Goal: Task Accomplishment & Management: Manage account settings

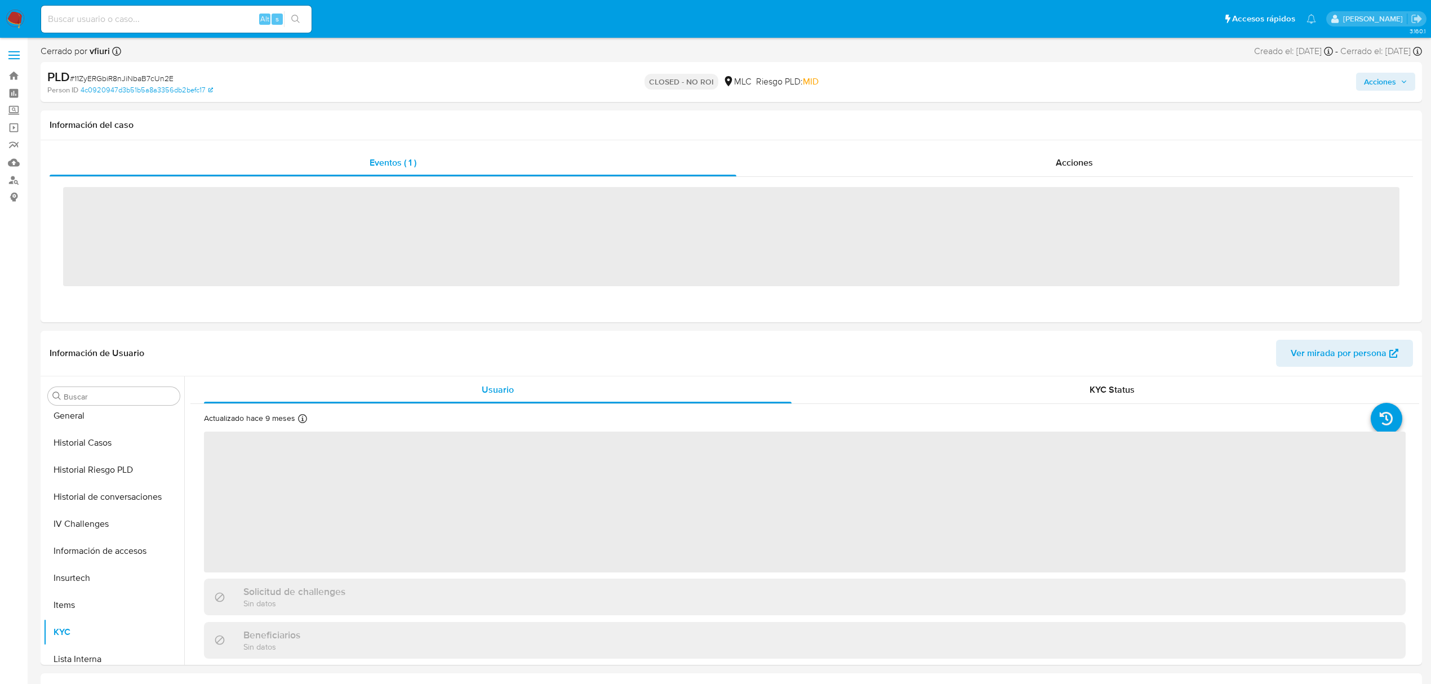
scroll to position [530, 0]
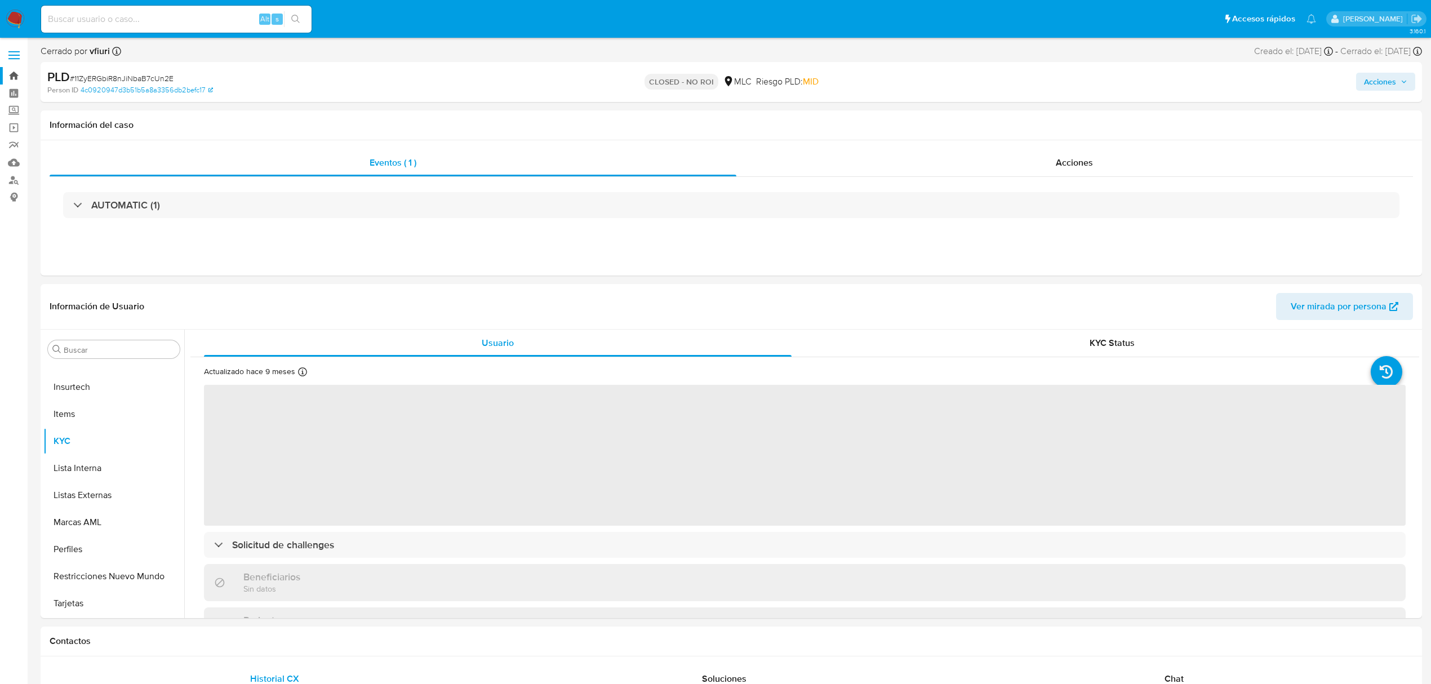
select select "10"
click at [17, 75] on link "Bandeja" at bounding box center [67, 75] width 134 height 17
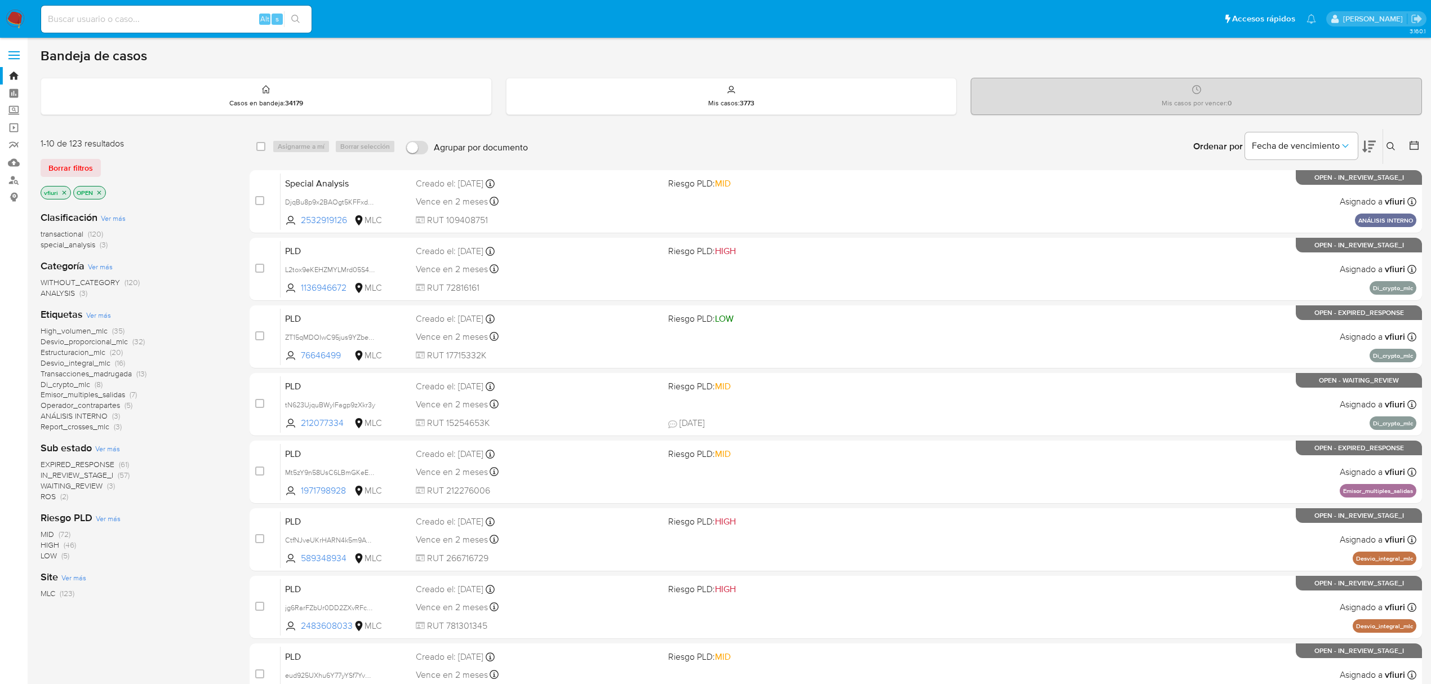
scroll to position [246, 0]
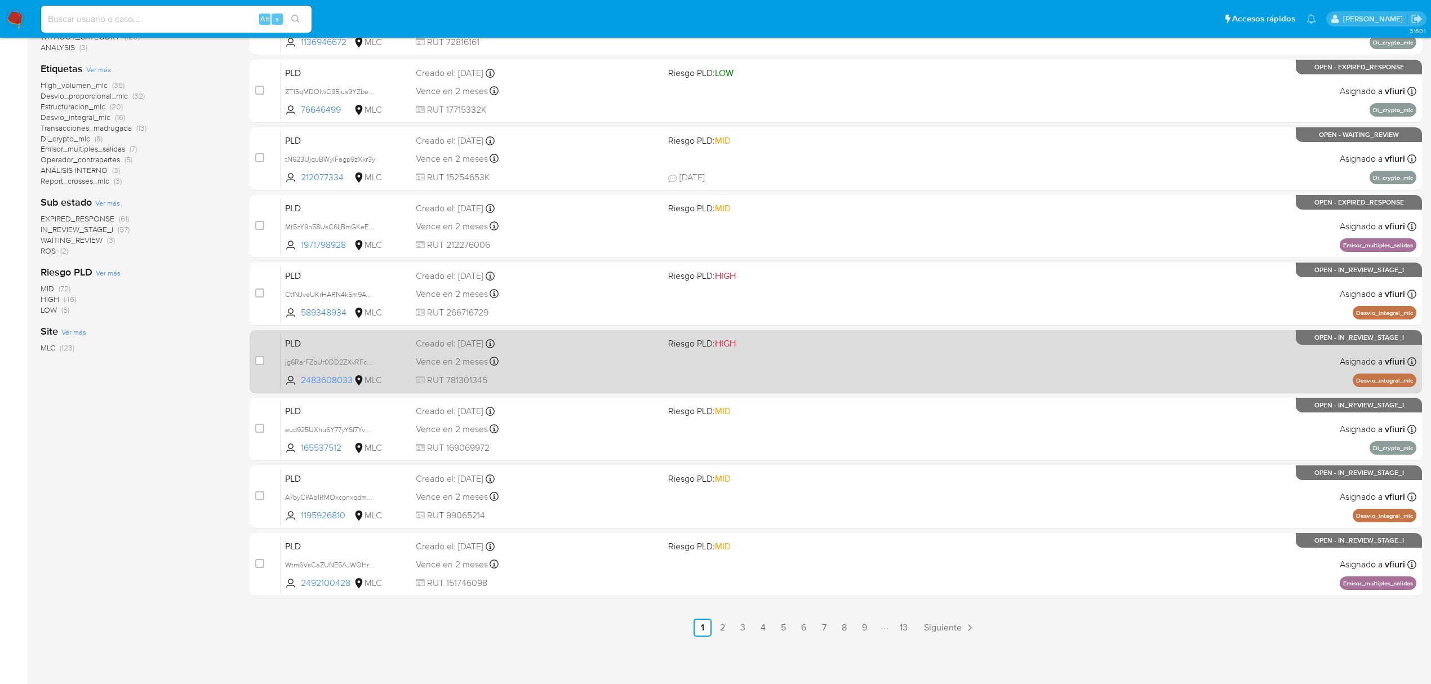
click at [897, 625] on link "13" at bounding box center [904, 628] width 18 height 18
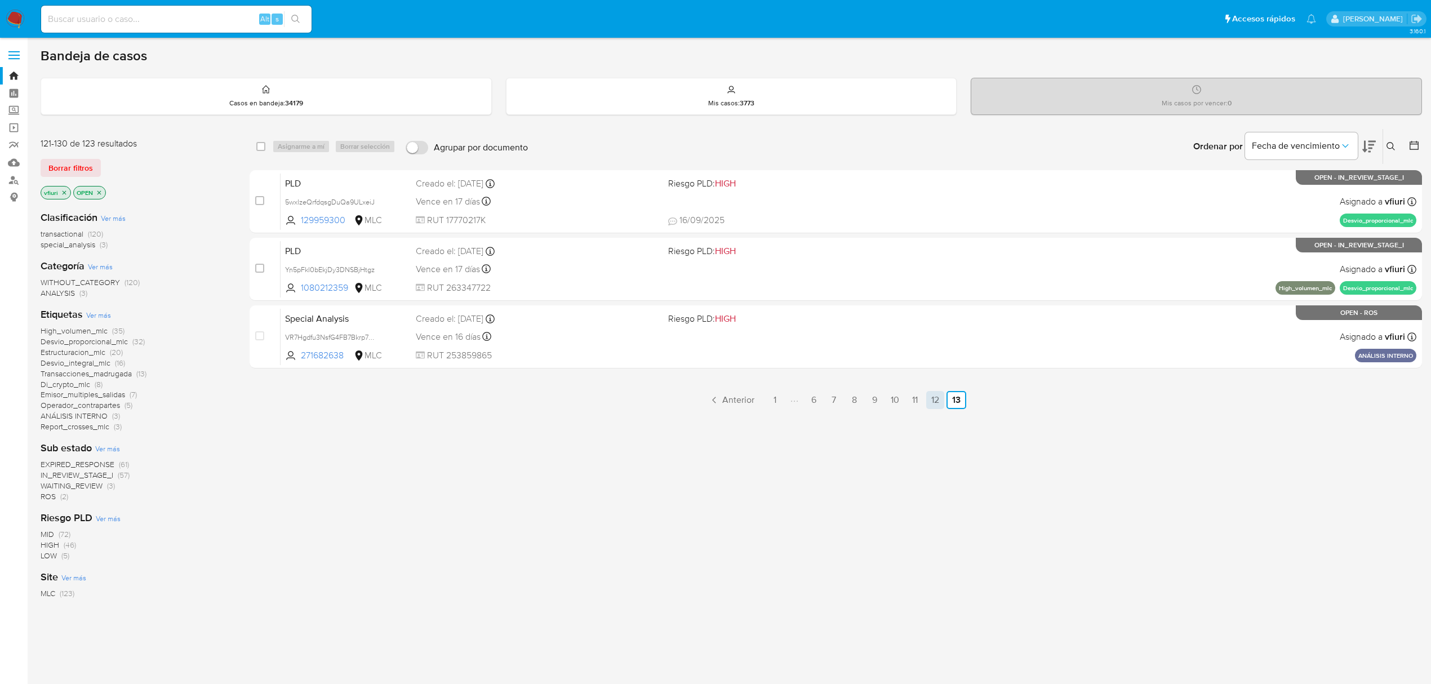
click at [927, 399] on link "12" at bounding box center [935, 400] width 18 height 18
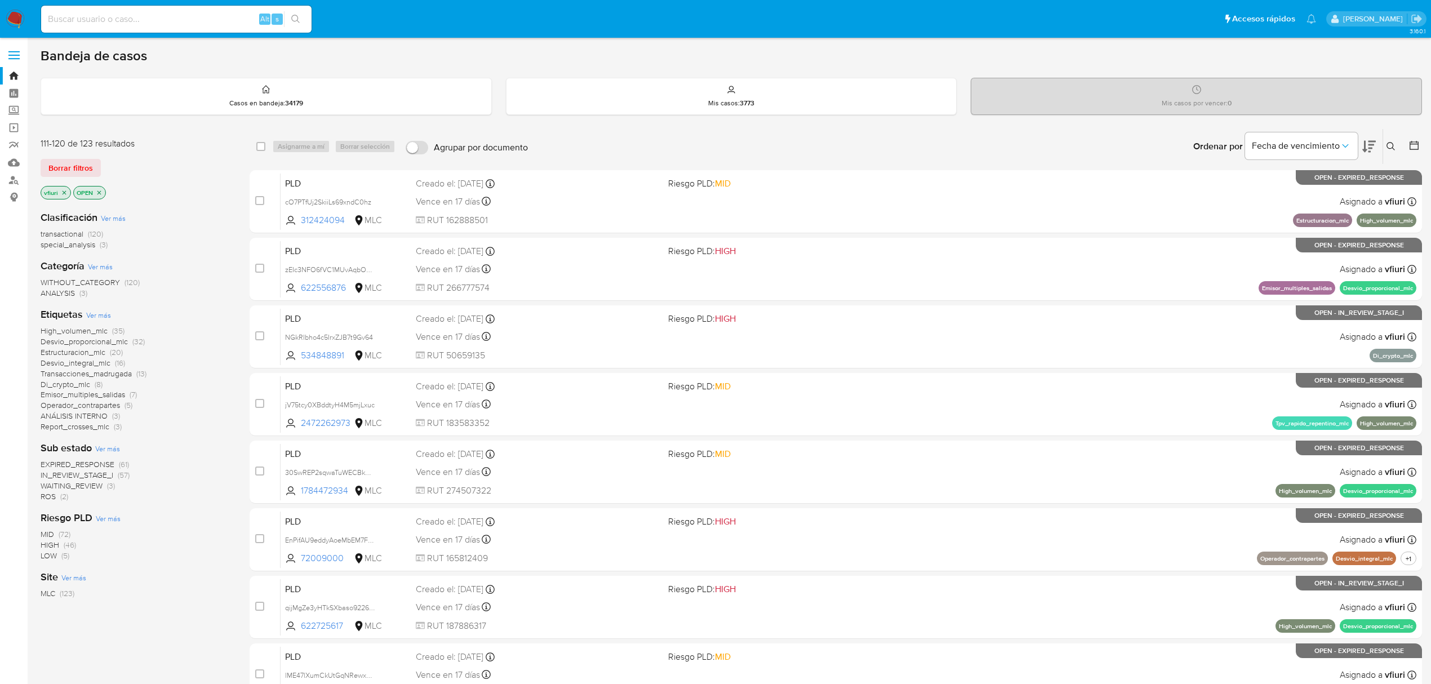
click at [634, 234] on div "case-item-checkbox No es posible asignar el caso PLD cO7PTfUj2SkiiLs69xndC0hz 3…" at bounding box center [836, 506] width 1173 height 672
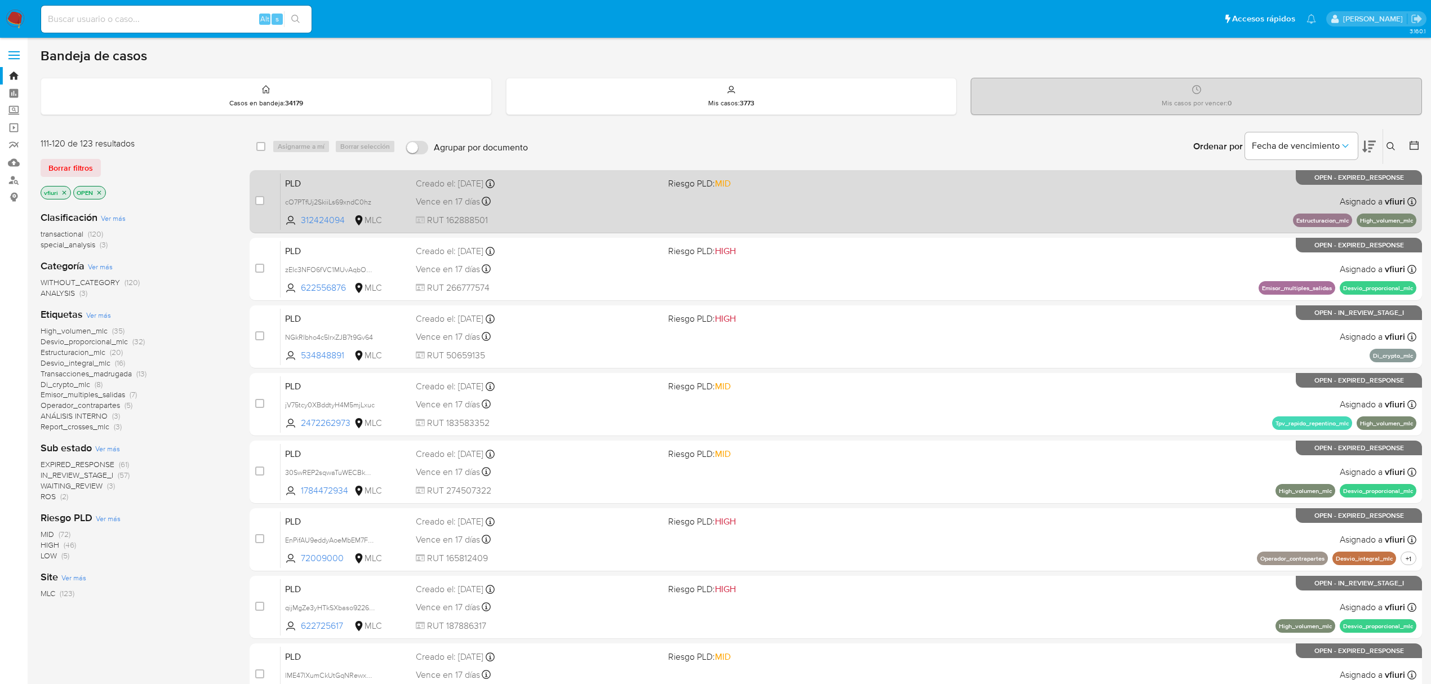
click at [620, 201] on div "Vence en 17 días Vence el 10/10/2025 16:06:42" at bounding box center [537, 201] width 243 height 15
click at [259, 199] on input "checkbox" at bounding box center [259, 200] width 9 height 9
checkbox input "true"
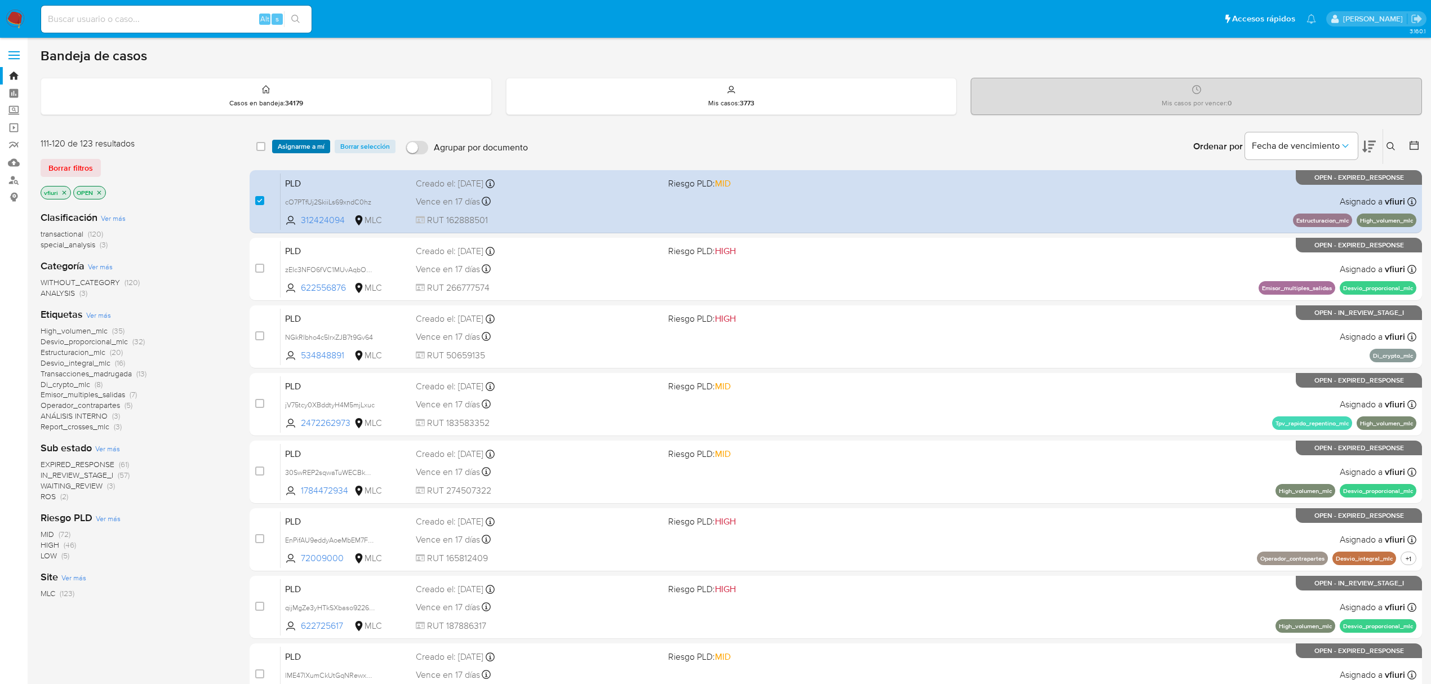
click at [304, 141] on span "Asignarme a mí" at bounding box center [301, 146] width 47 height 11
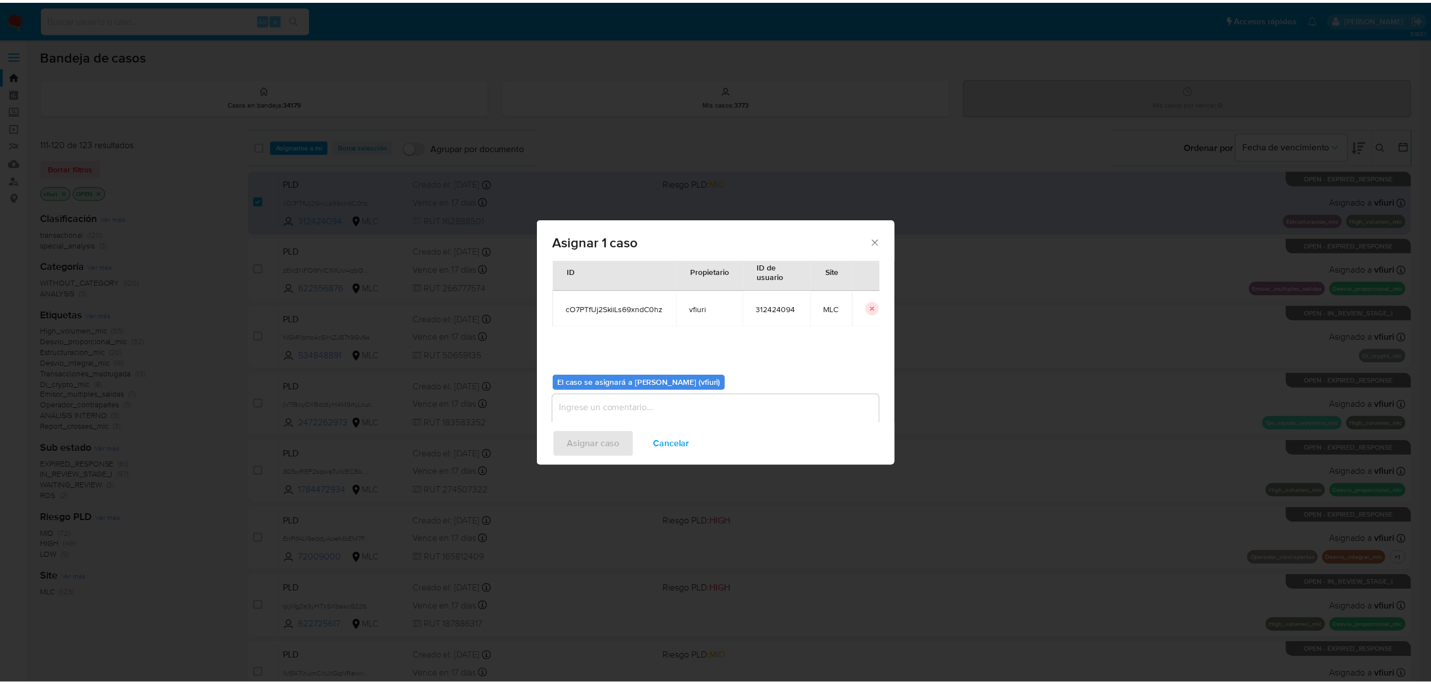
scroll to position [57, 0]
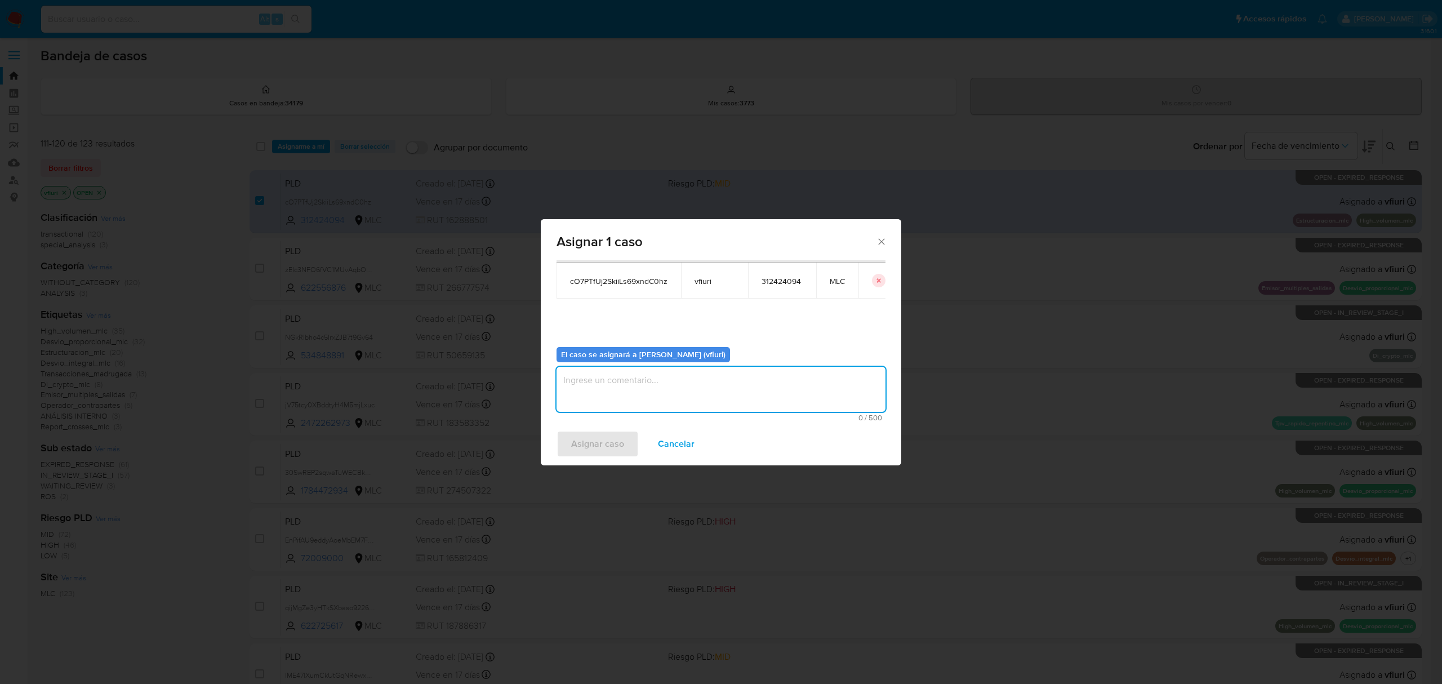
click at [651, 390] on textarea "assign-modal" at bounding box center [721, 389] width 329 height 45
type textarea "-"
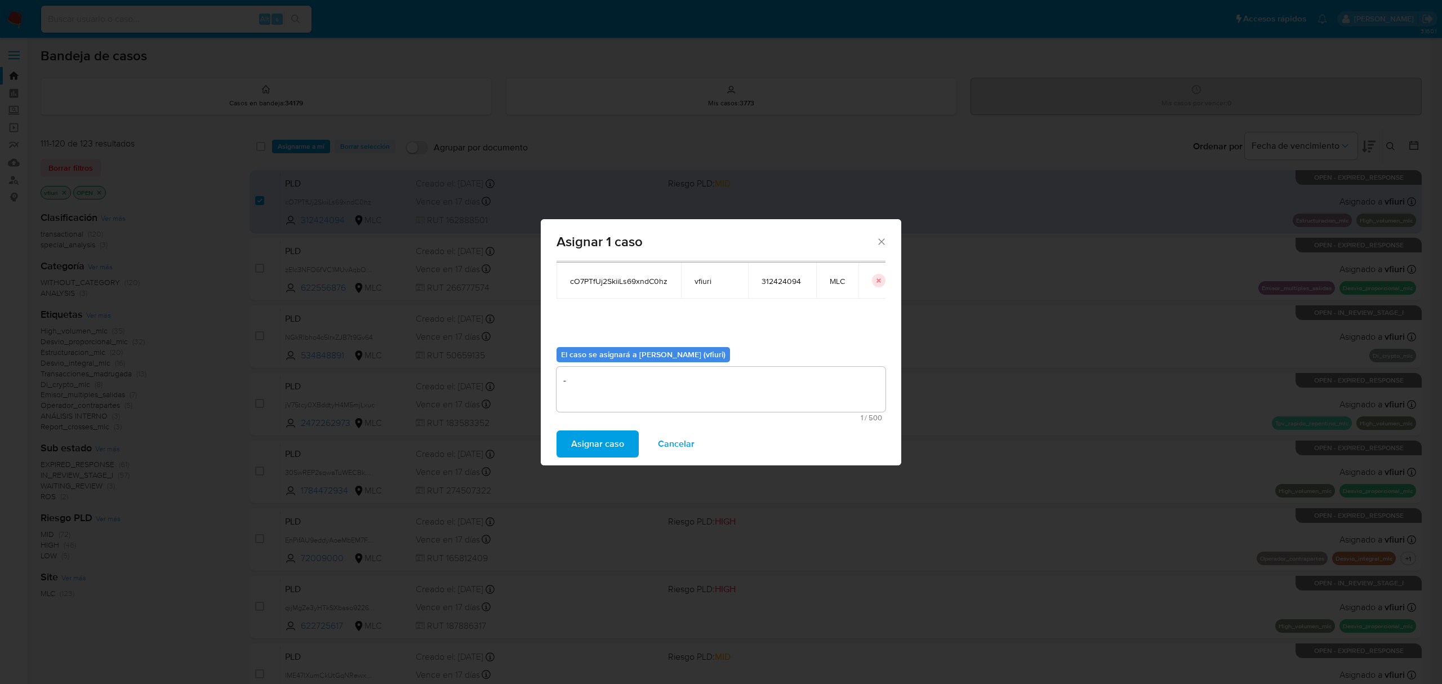
click at [607, 445] on span "Asignar caso" at bounding box center [597, 444] width 53 height 25
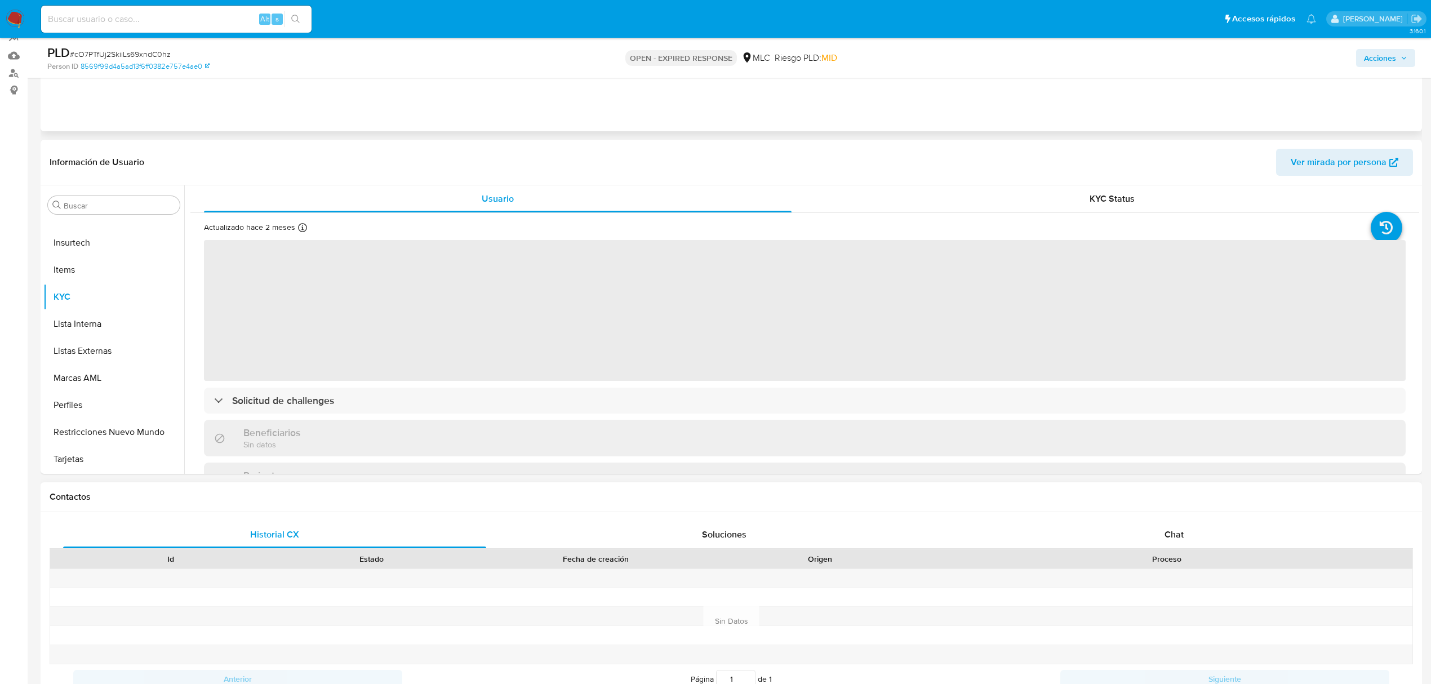
scroll to position [150, 0]
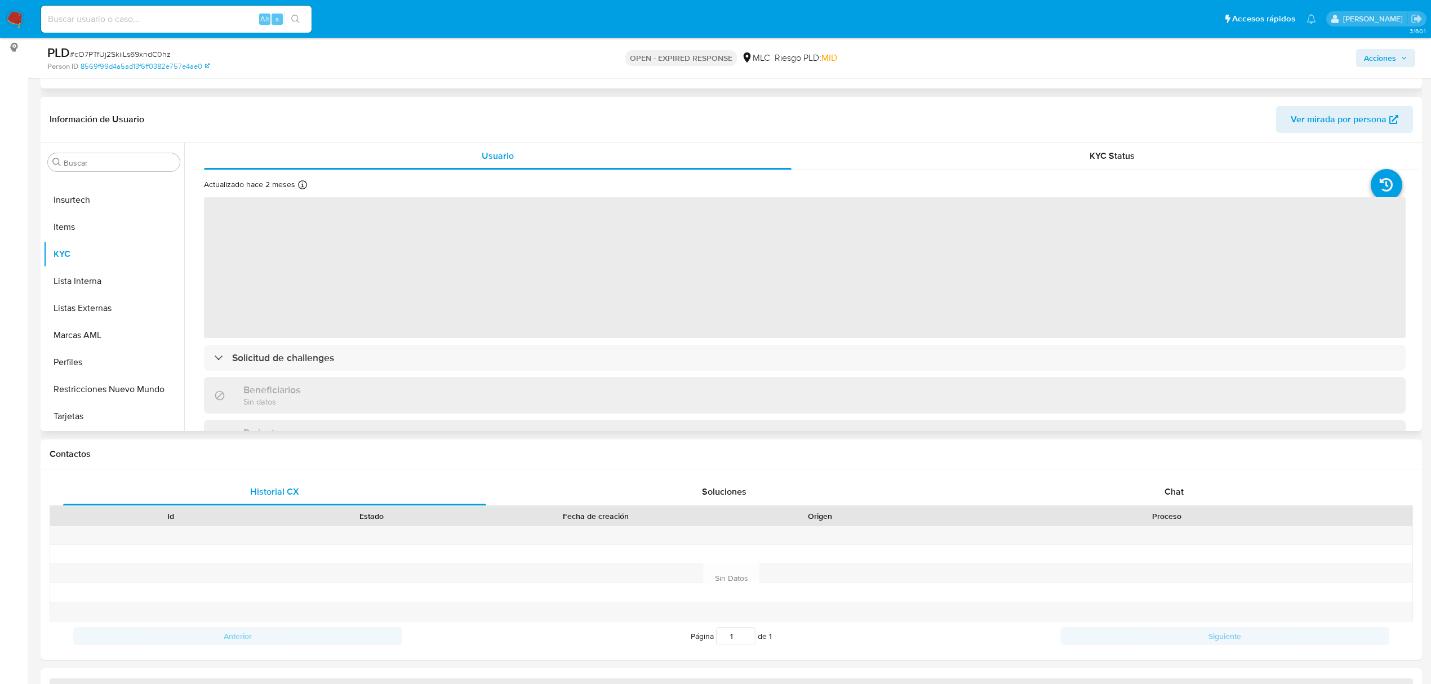
select select "10"
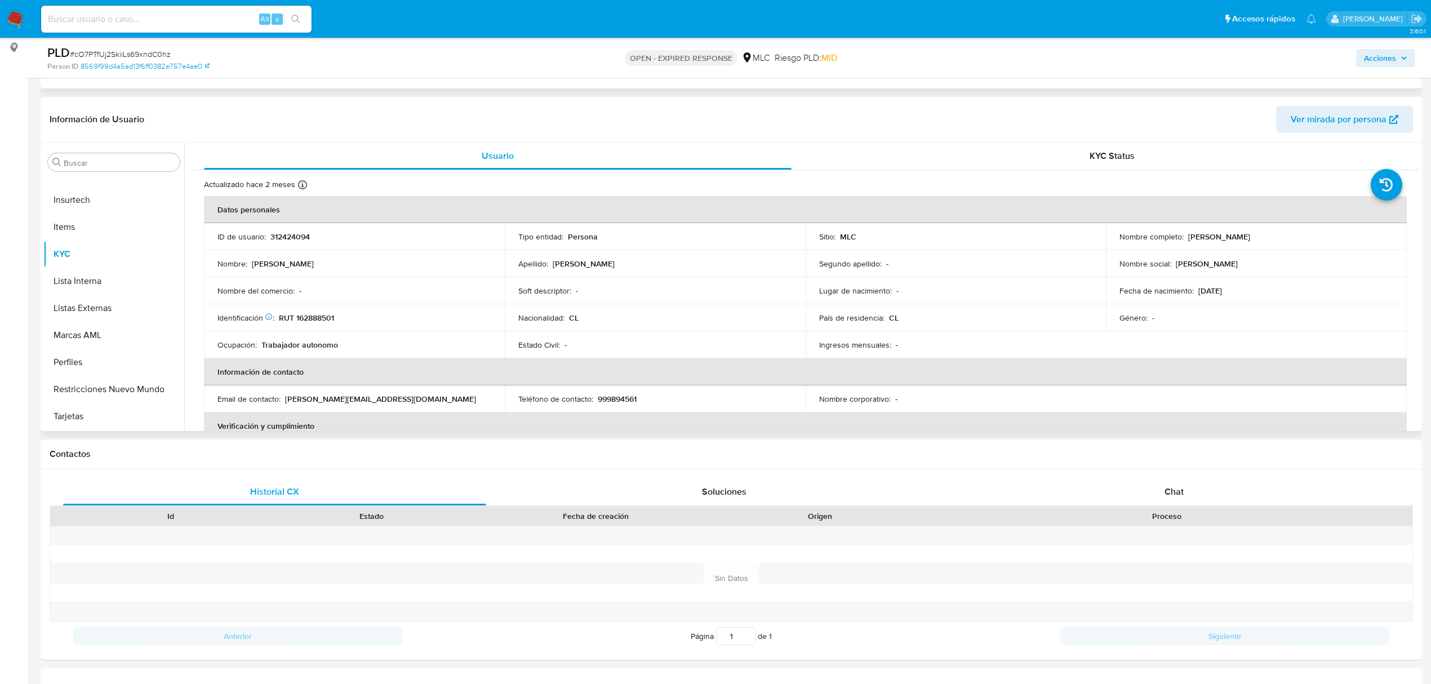
click at [300, 241] on p "312424094" at bounding box center [289, 237] width 39 height 10
copy p "312424094"
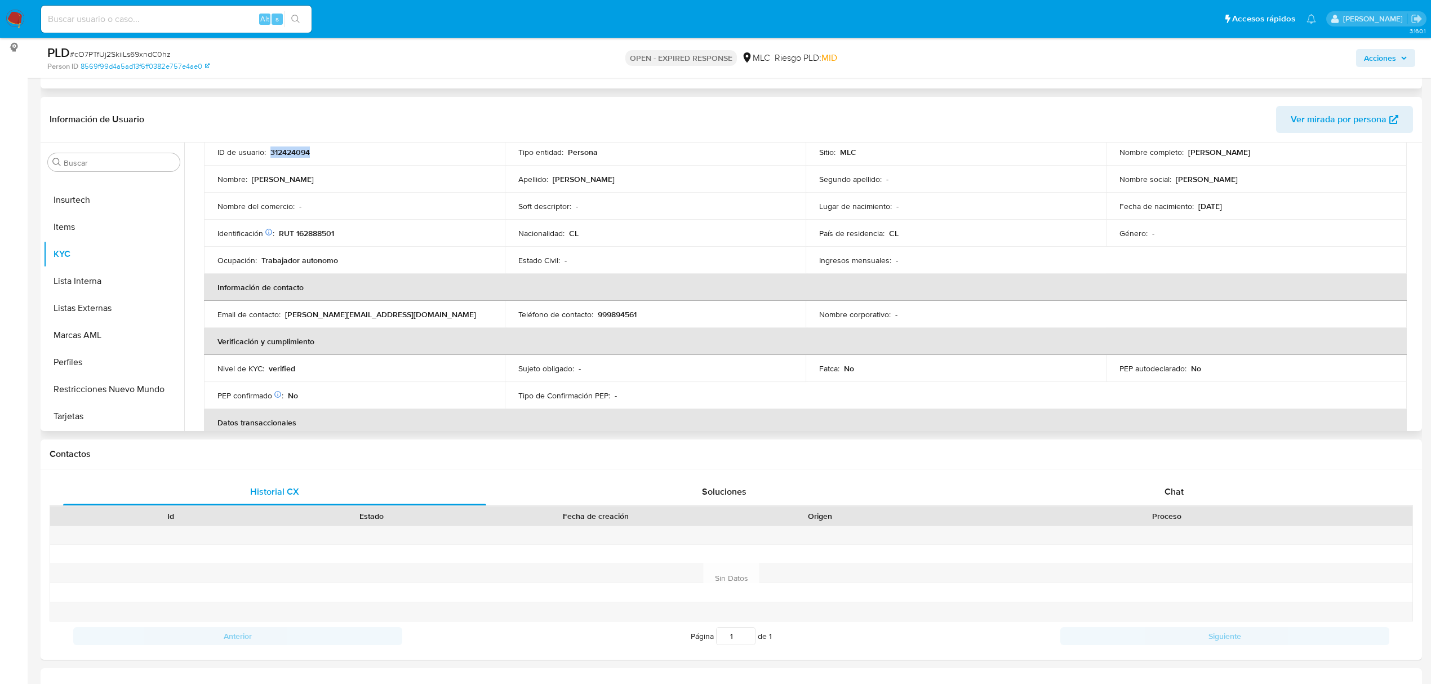
scroll to position [0, 0]
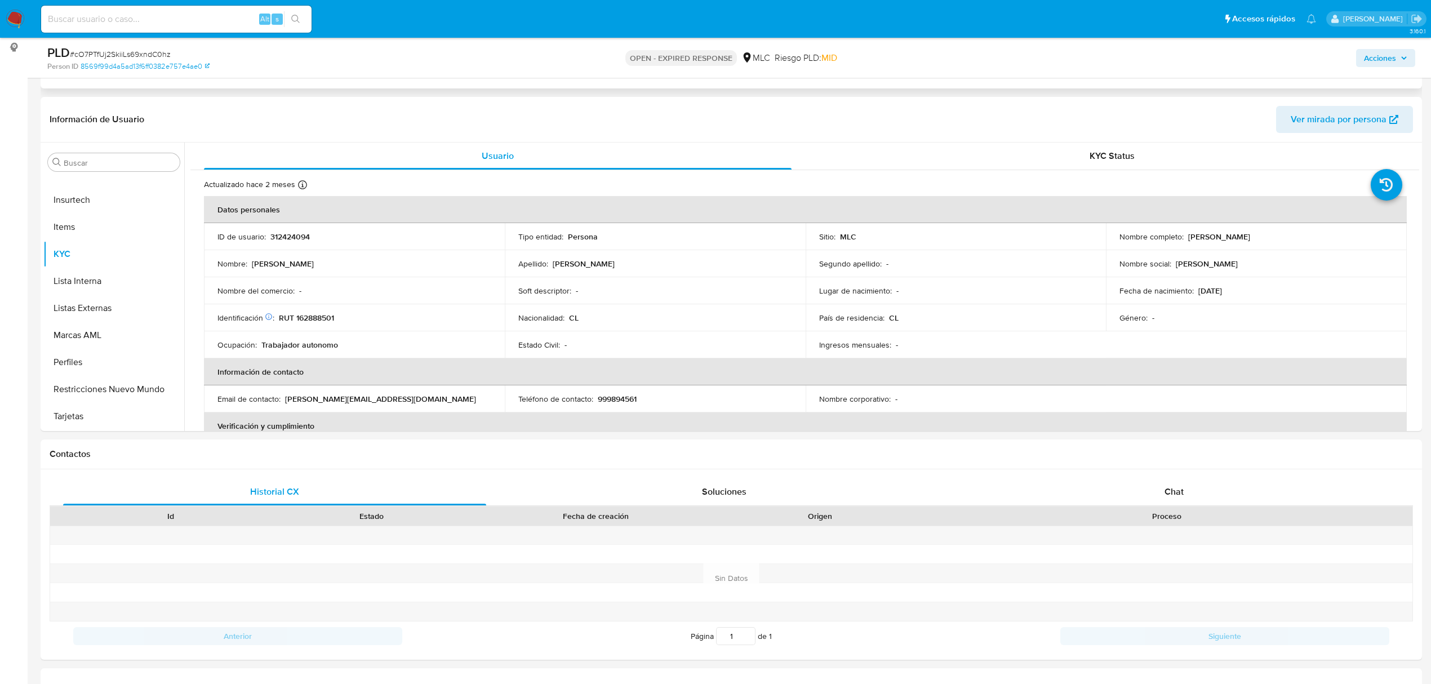
click at [137, 51] on span "# cO7PTfUj2SkiiLs69xndC0hz" at bounding box center [120, 53] width 101 height 11
copy span "cO7PTfUj2SkiiLs69xndC0hz"
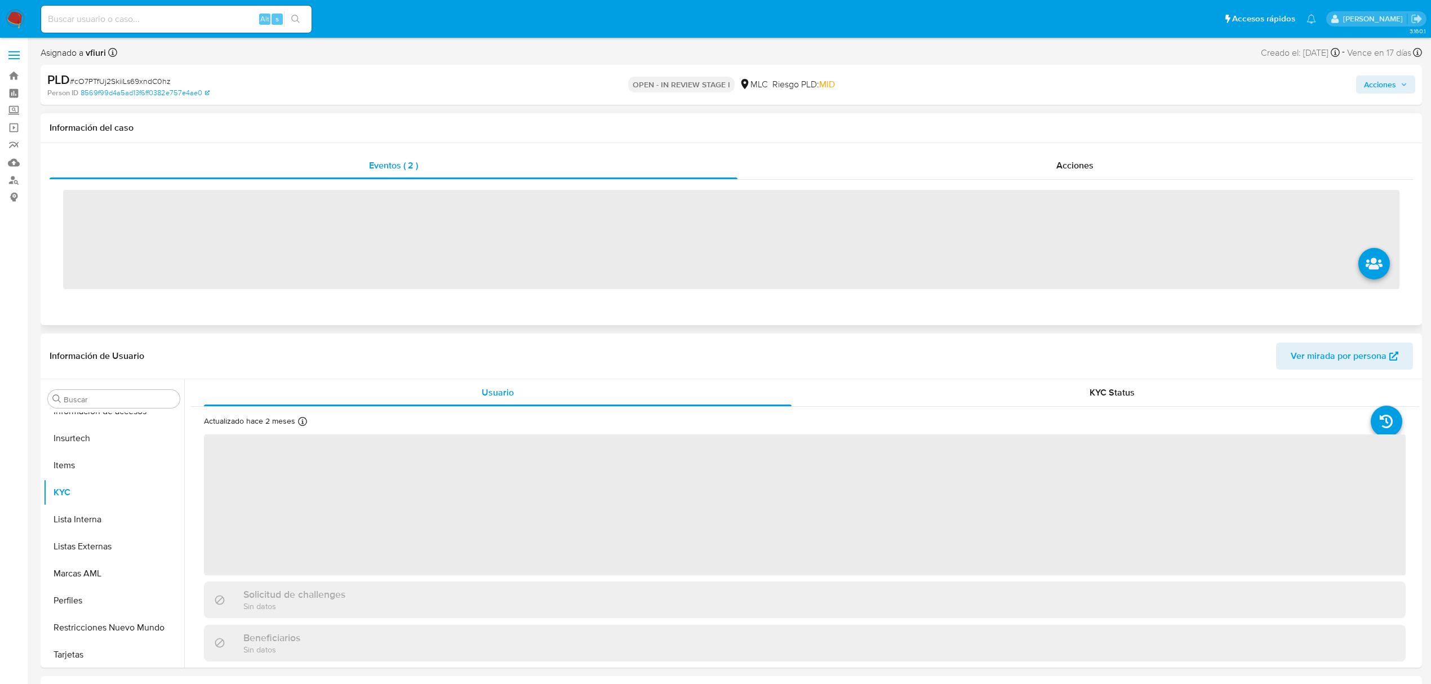
scroll to position [530, 0]
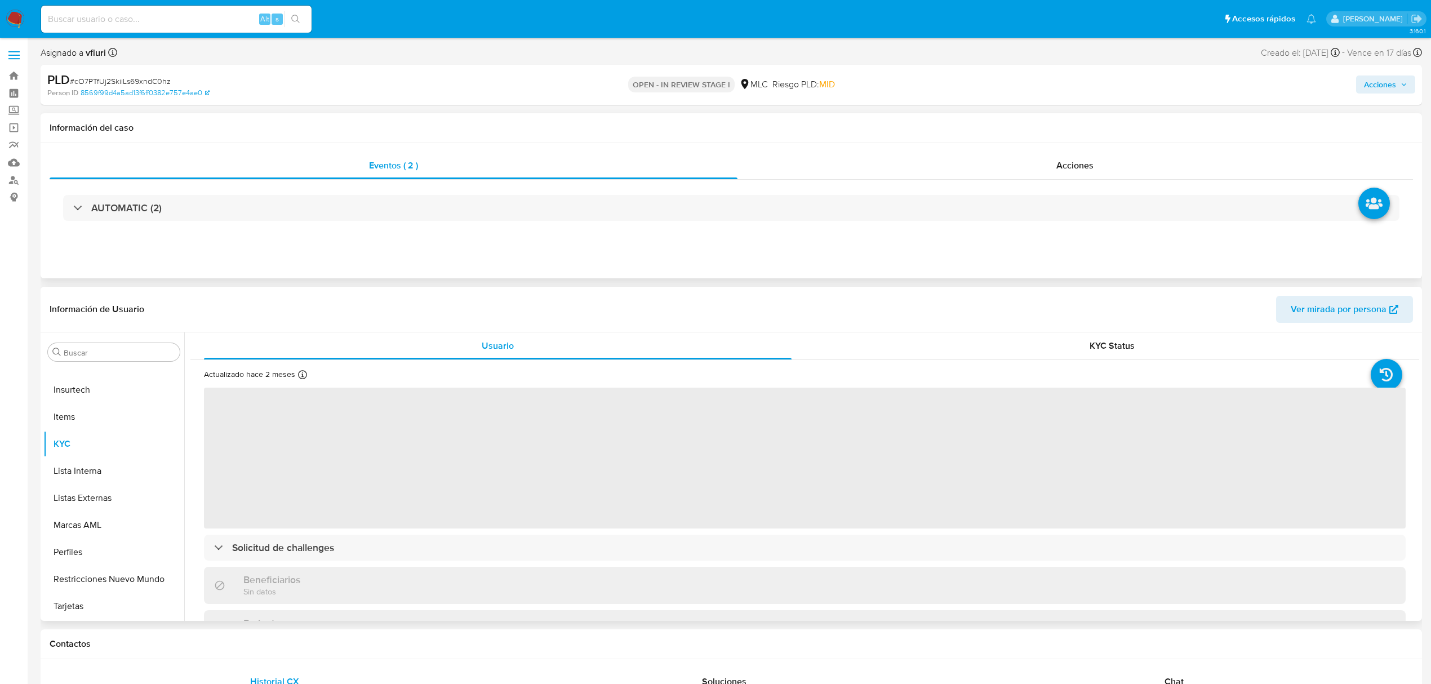
select select "10"
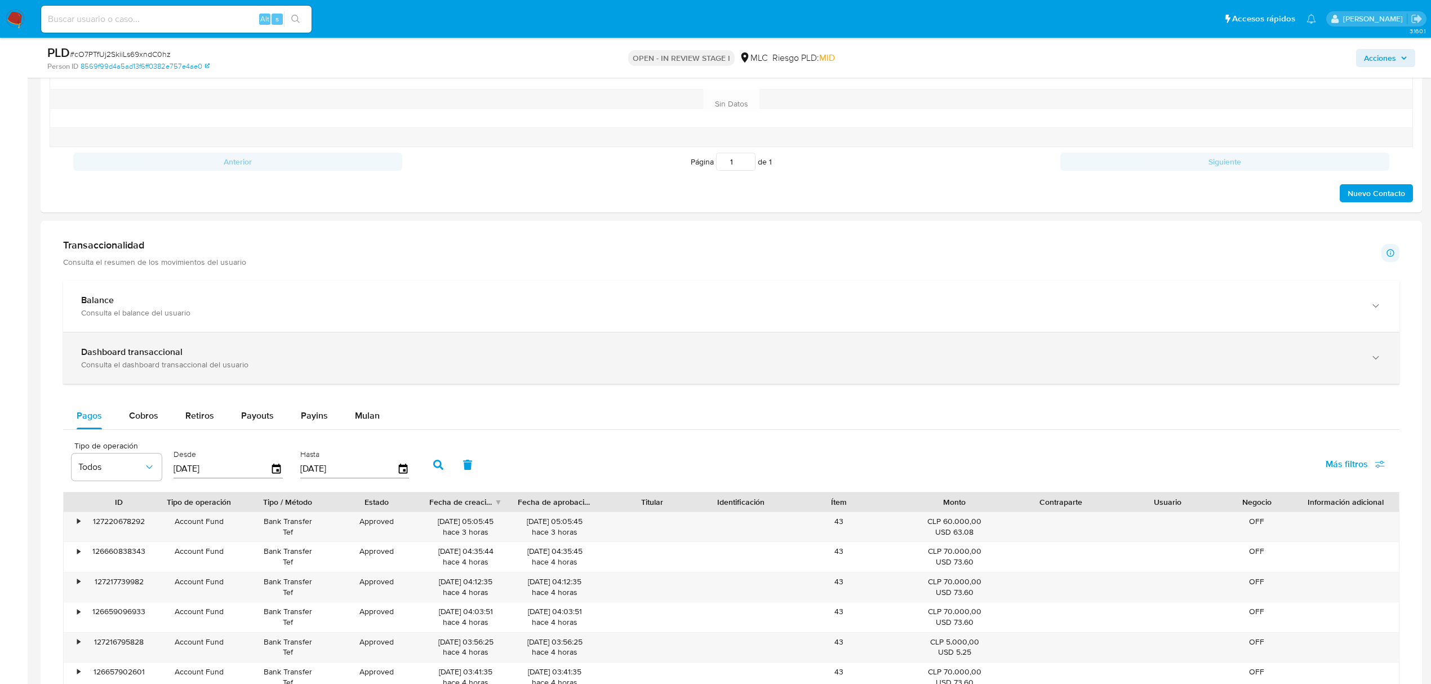
scroll to position [676, 0]
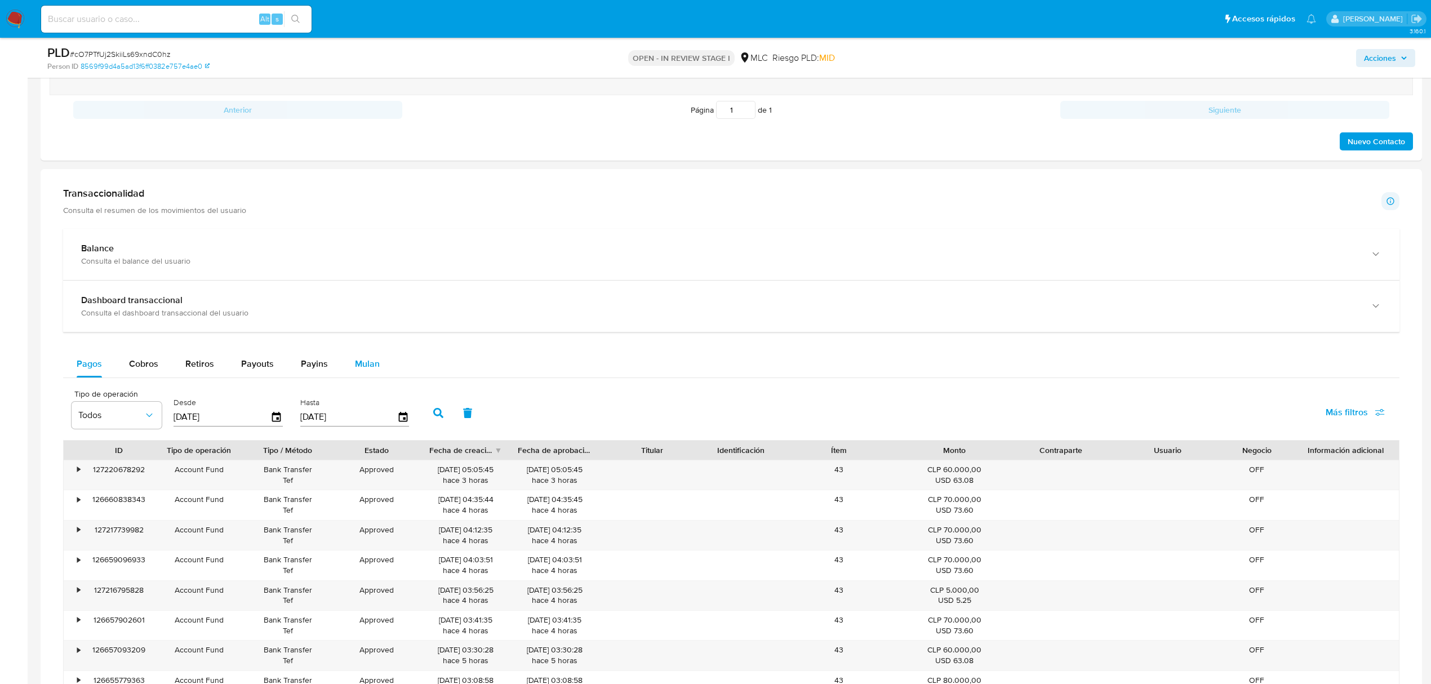
click at [386, 371] on button "Mulan" at bounding box center [367, 363] width 52 height 27
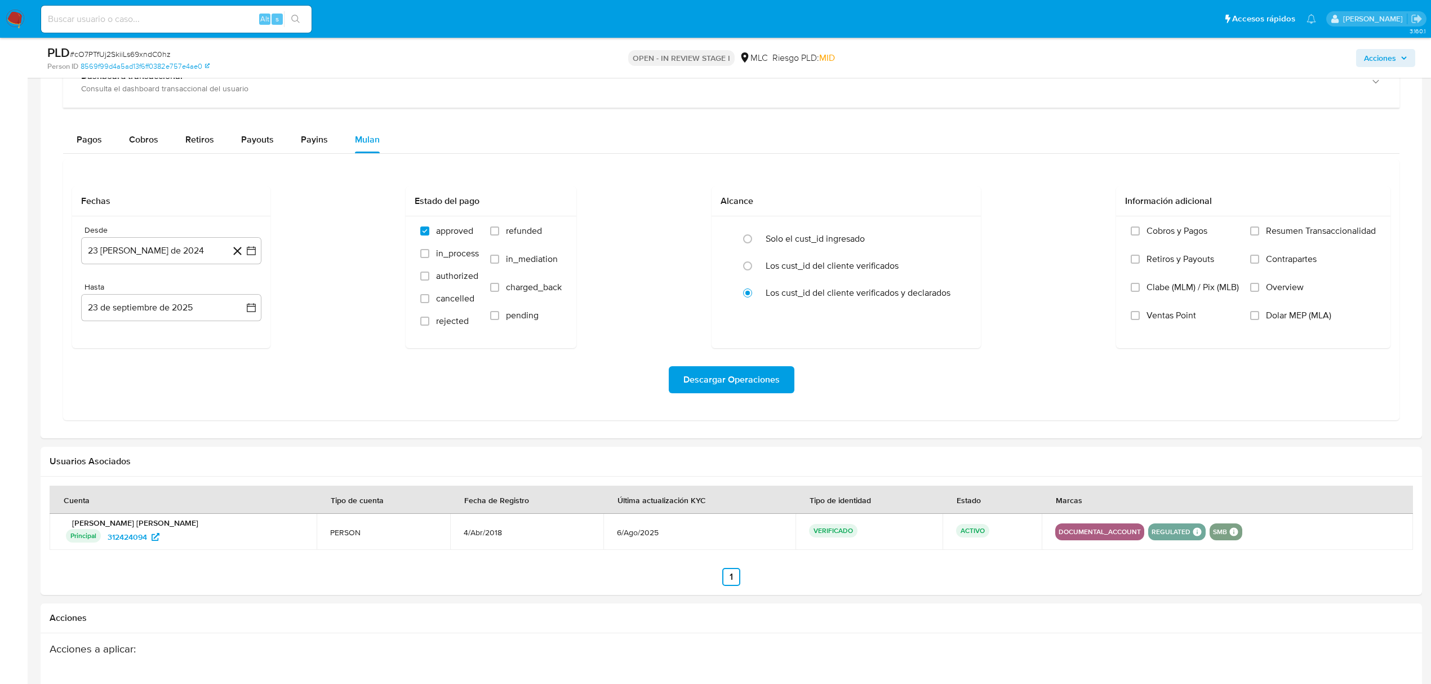
scroll to position [902, 0]
click at [255, 263] on button "23 [PERSON_NAME] de 2024" at bounding box center [171, 249] width 180 height 27
click at [232, 294] on div "agosto 2024" at bounding box center [171, 291] width 153 height 14
click at [239, 296] on icon "Mes siguiente" at bounding box center [241, 291] width 14 height 14
click at [121, 379] on button "10" at bounding box center [126, 378] width 18 height 18
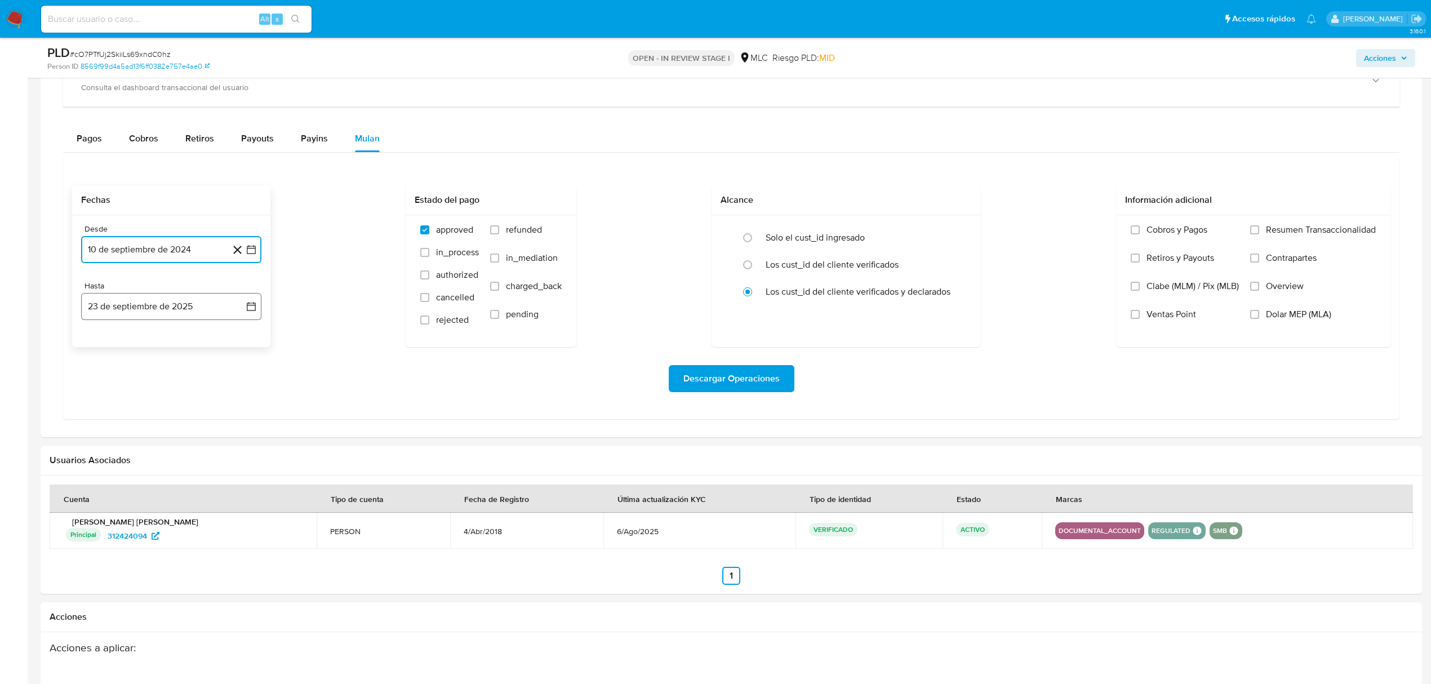
click at [251, 312] on icon "button" at bounding box center [251, 306] width 11 height 11
click at [129, 420] on button "9" at bounding box center [126, 412] width 18 height 18
click at [767, 381] on span "Descargar Operaciones" at bounding box center [731, 378] width 96 height 25
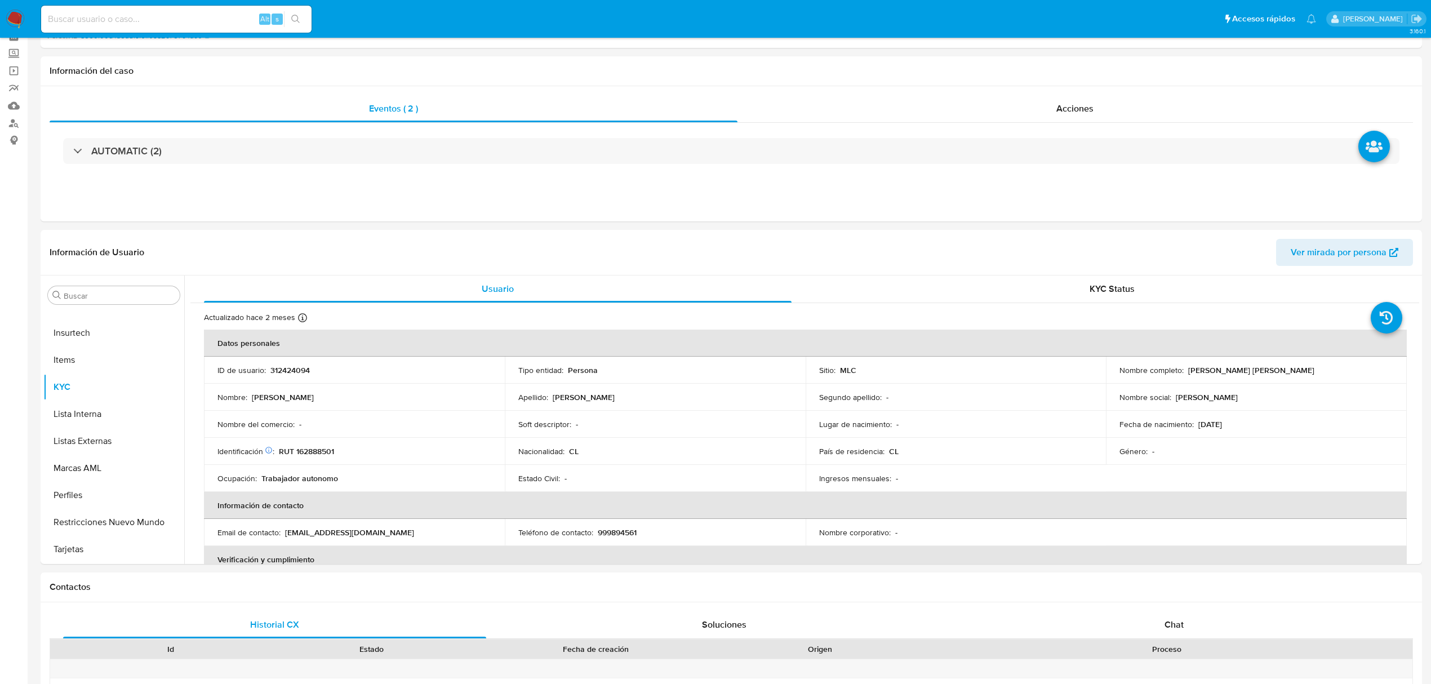
scroll to position [150, 0]
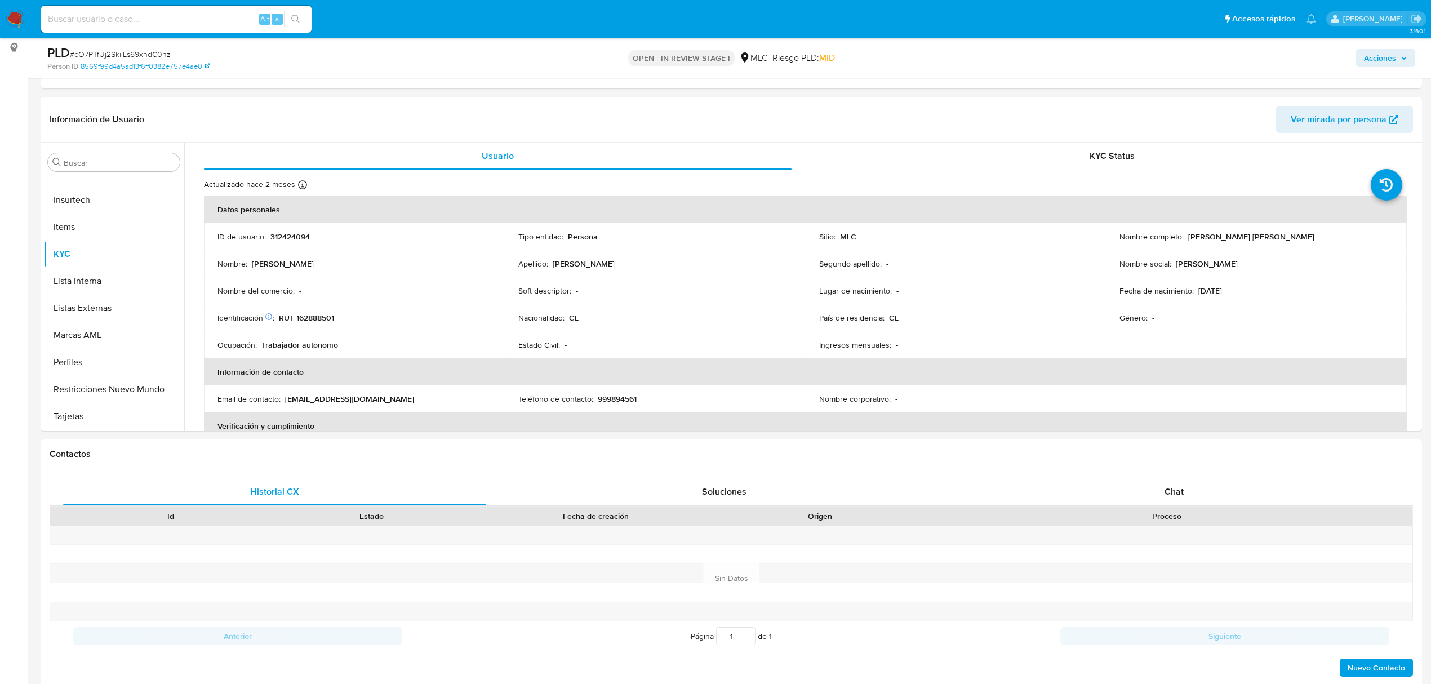
click at [287, 234] on p "312424094" at bounding box center [289, 237] width 39 height 10
copy p "312424094"
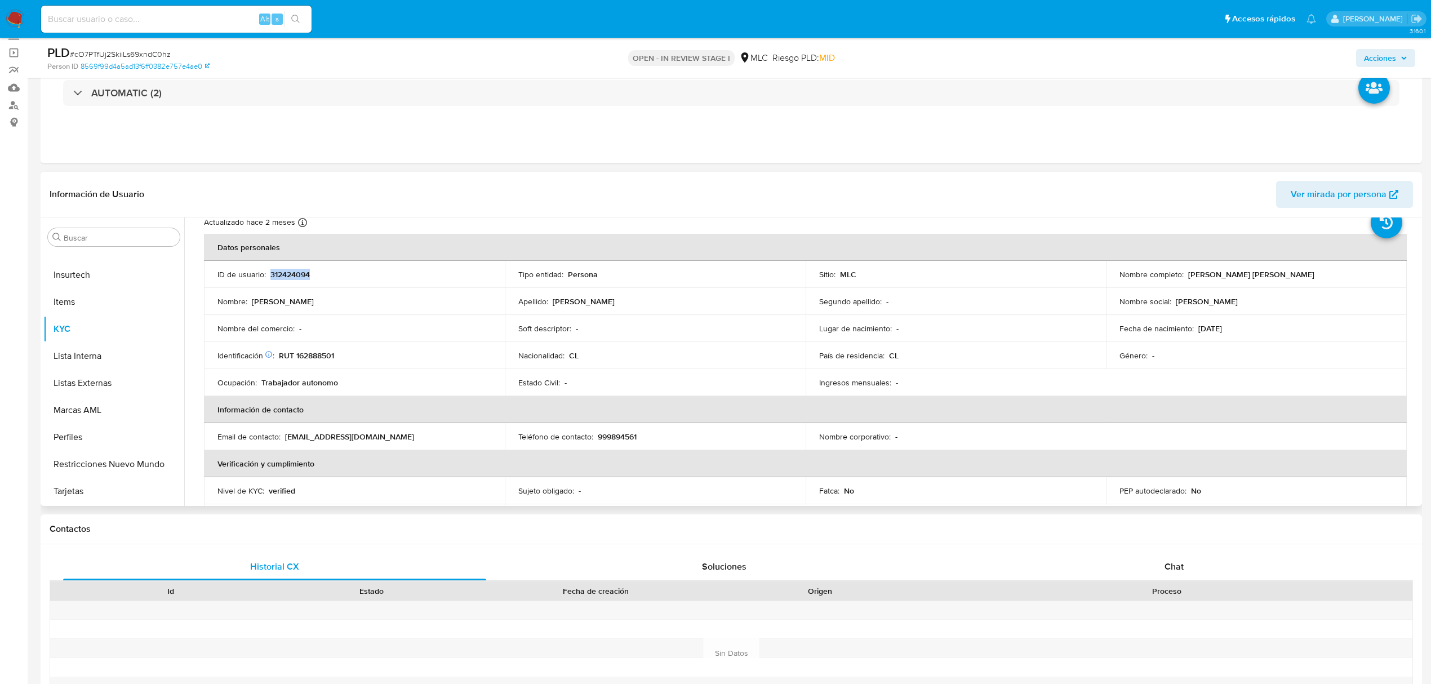
scroll to position [0, 0]
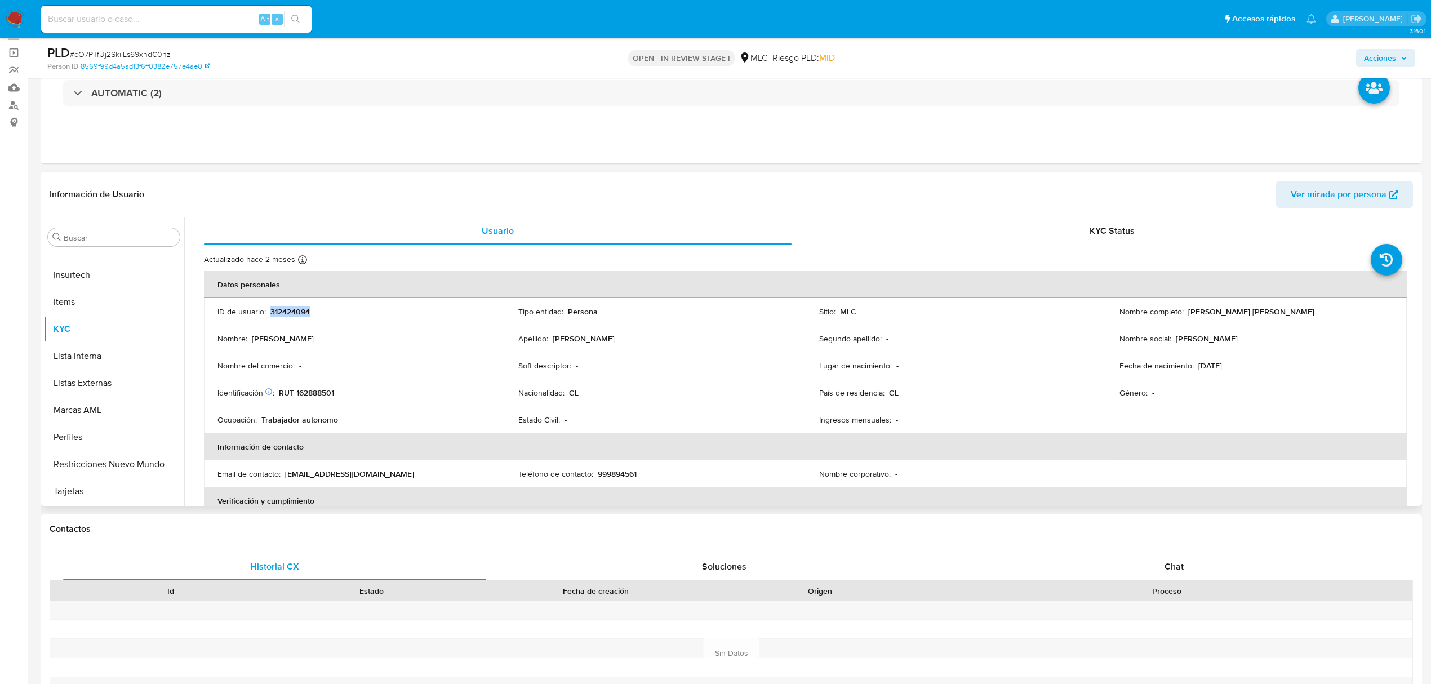
copy p "312424094"
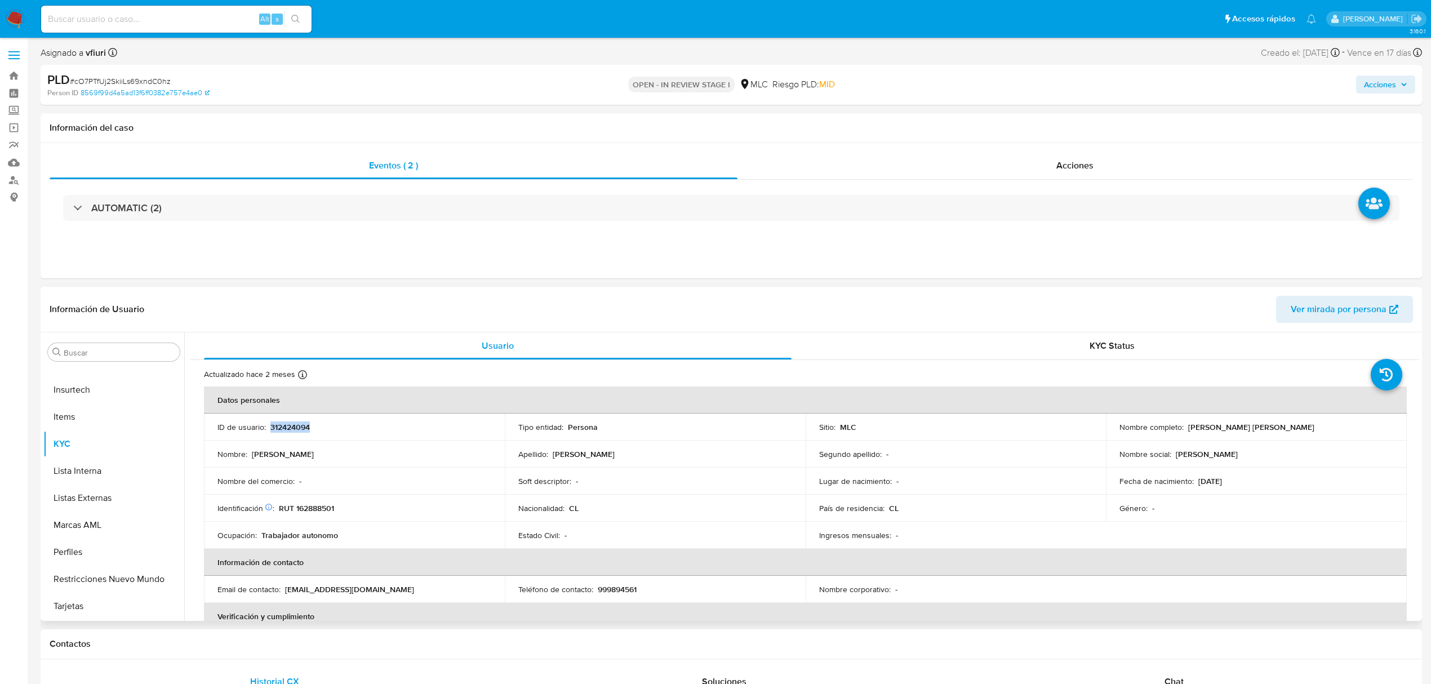
copy p "312424094"
click at [130, 82] on span "# cO7PTfUj2SkiiLs69xndC0hz" at bounding box center [120, 81] width 101 height 11
copy span "cO7PTfUj2SkiiLs69xndC0hz"
click at [62, 446] on button "KYC" at bounding box center [109, 443] width 132 height 27
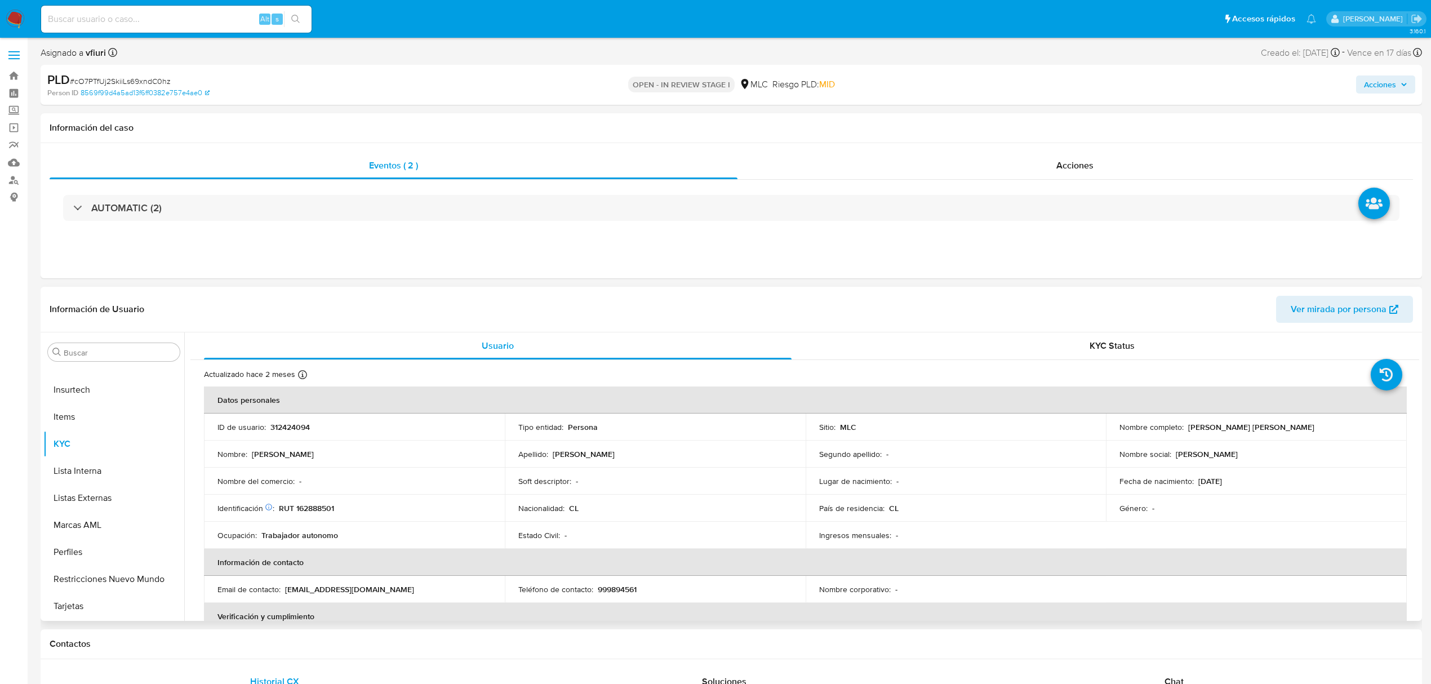
click at [436, 468] on td "Nombre del comercio : -" at bounding box center [354, 481] width 301 height 27
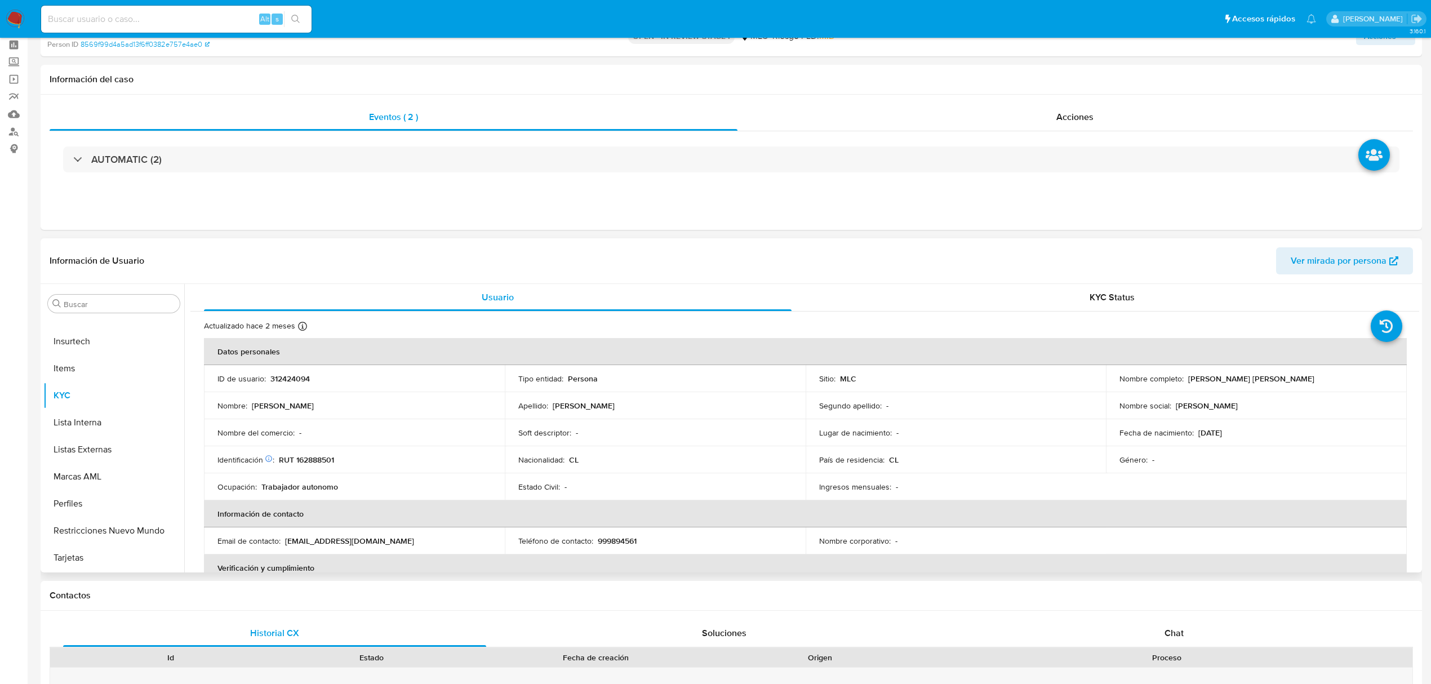
scroll to position [75, 0]
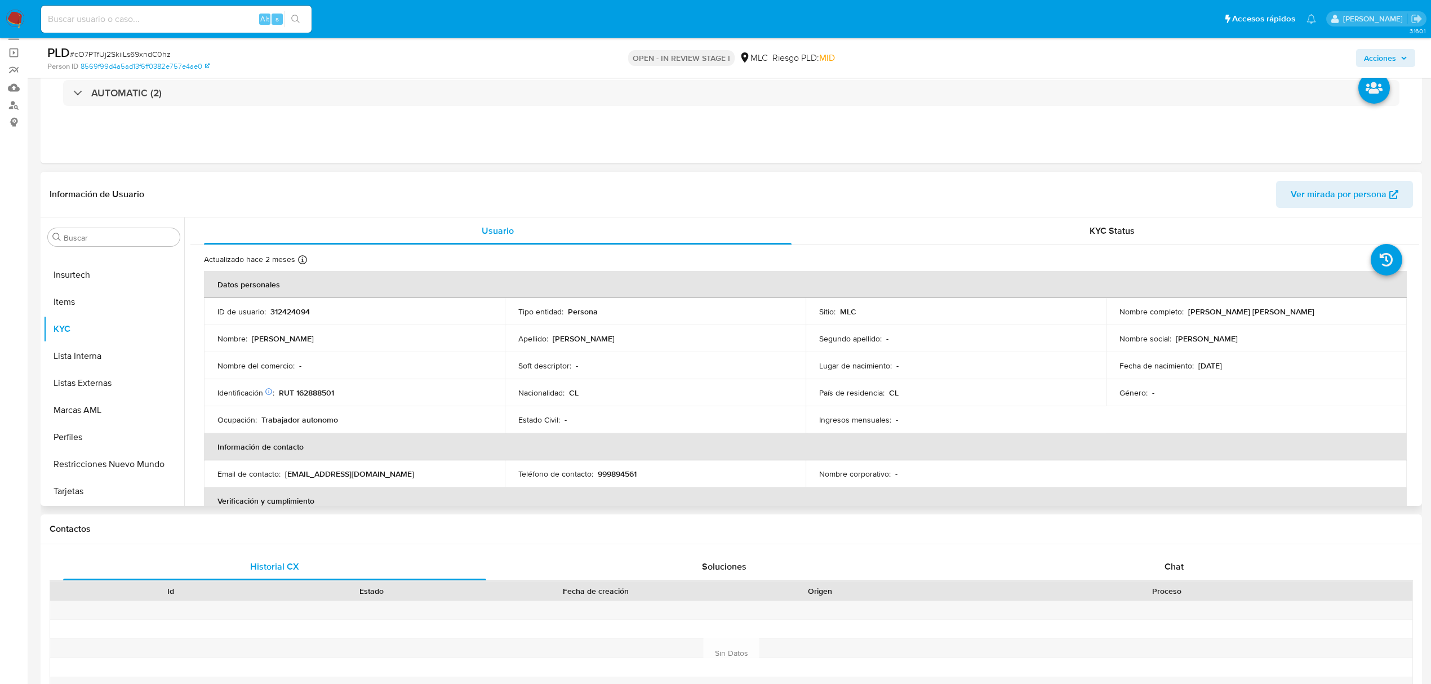
drag, startPoint x: 1419, startPoint y: 291, endPoint x: 1421, endPoint y: 303, distance: 12.0
click at [1421, 303] on div "Buscar Anticipos de dinero Aprobadores Aprobados Archivos adjuntos CBT Cruces y…" at bounding box center [732, 362] width 1382 height 288
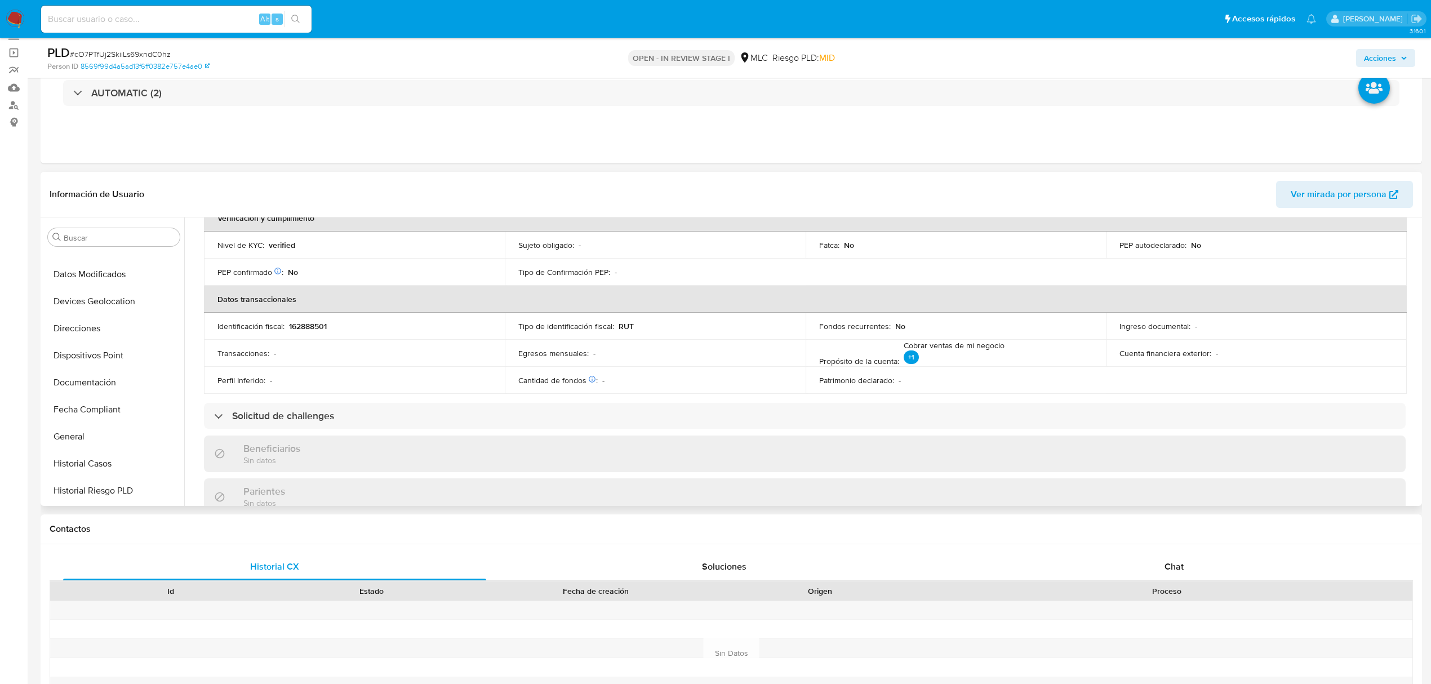
scroll to position [230, 0]
click at [104, 406] on button "General" at bounding box center [109, 413] width 132 height 27
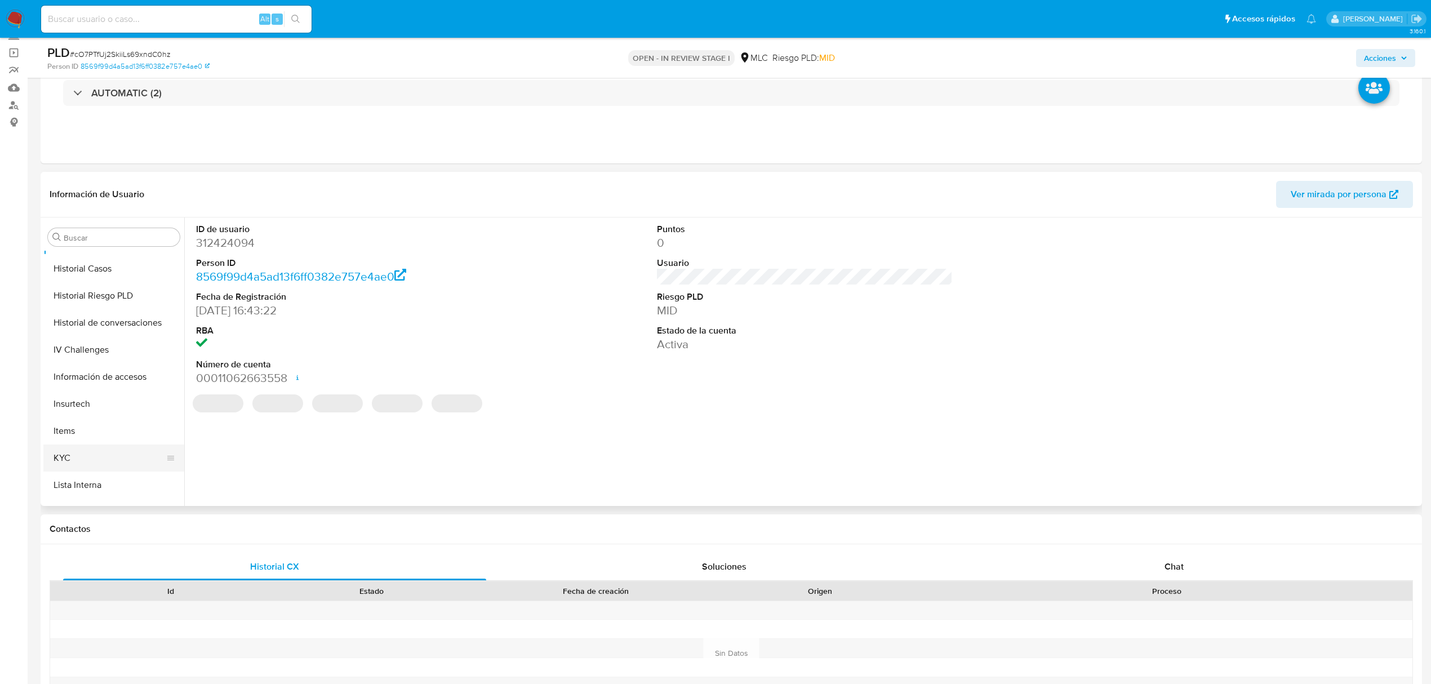
scroll to position [455, 0]
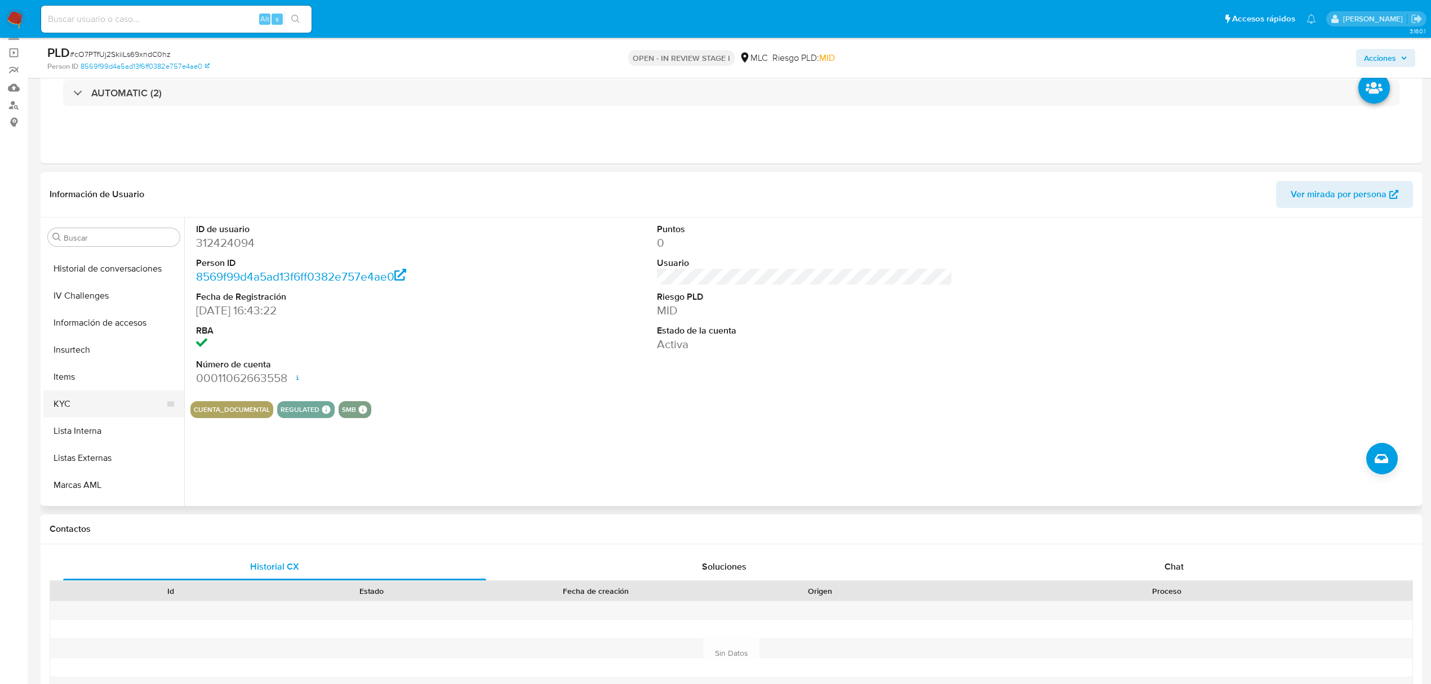
click at [82, 401] on button "KYC" at bounding box center [109, 403] width 132 height 27
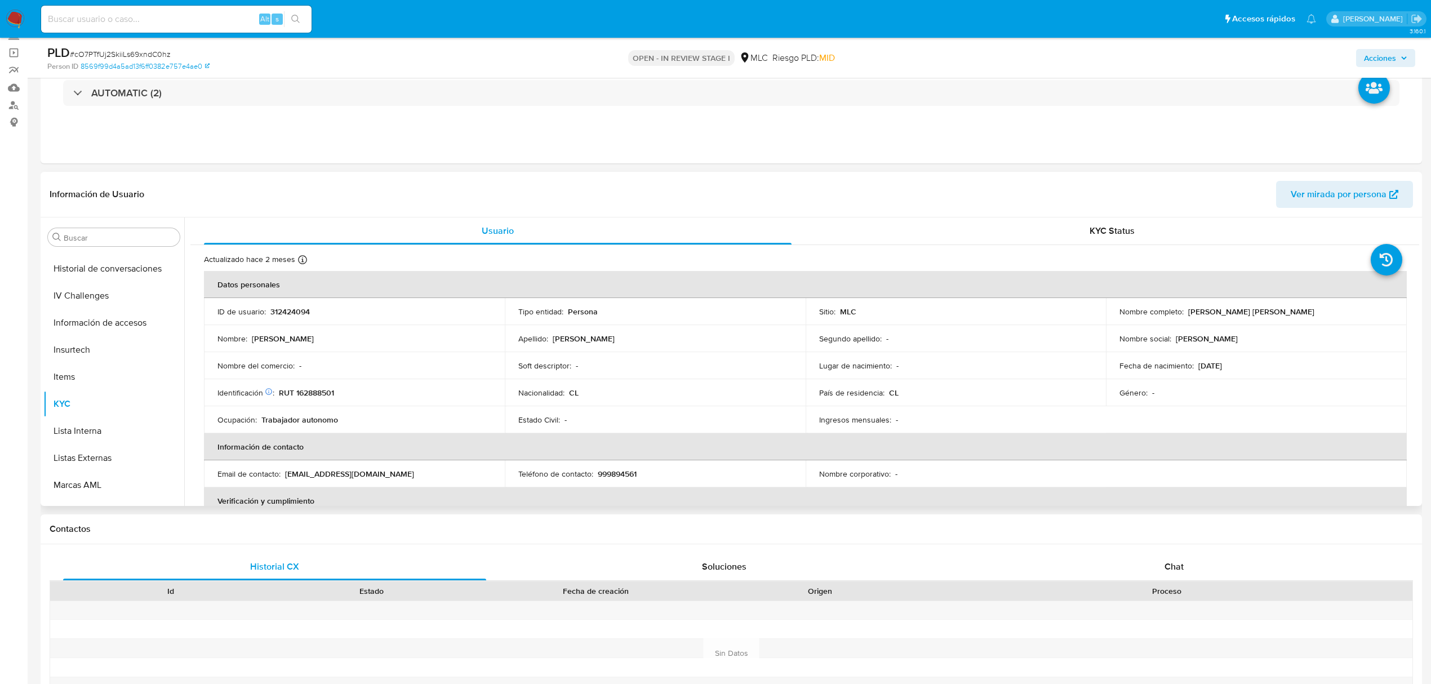
click at [305, 388] on p "RUT 162888501" at bounding box center [306, 393] width 55 height 10
copy p "162888501"
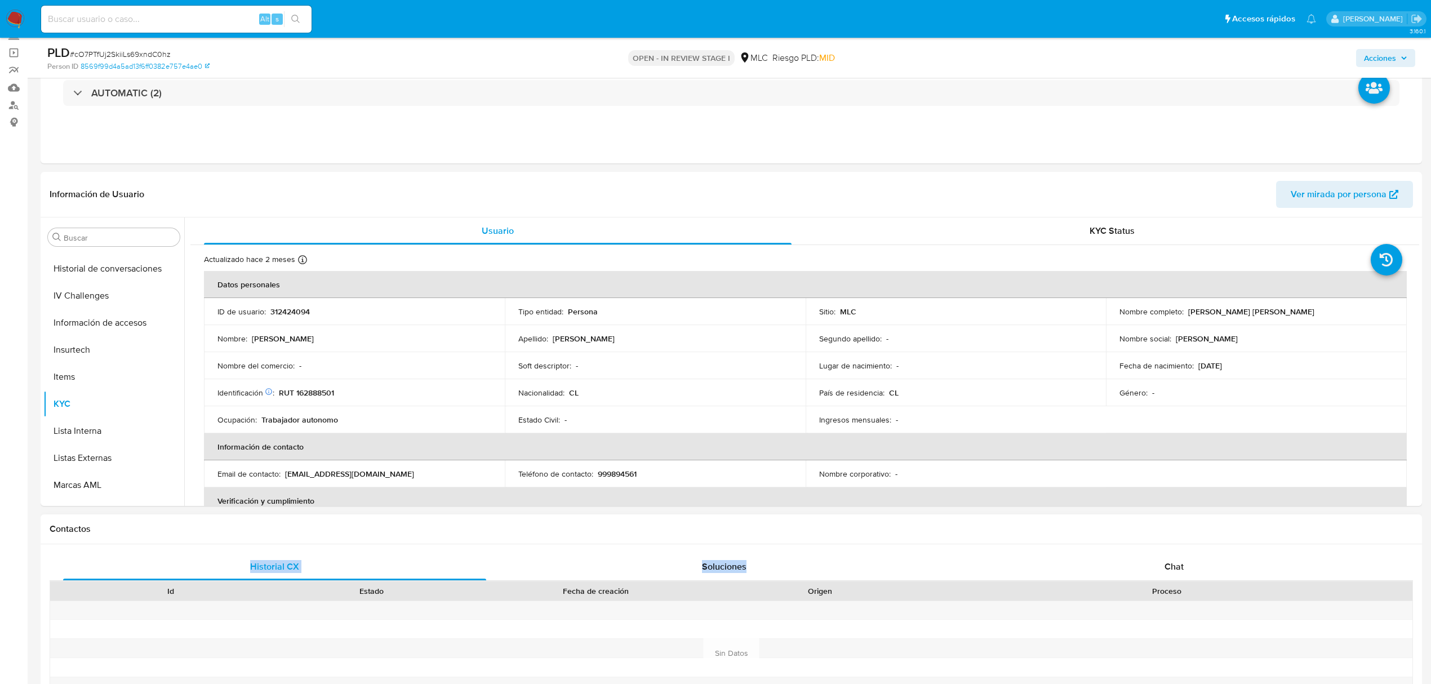
click at [1094, 544] on div "Contactos Historial CX Soluciones Chat Id Estado Fecha de creación Origen Proce…" at bounding box center [732, 637] width 1382 height 247
click at [320, 393] on p "RUT 162888501" at bounding box center [306, 393] width 55 height 10
copy p "162888501"
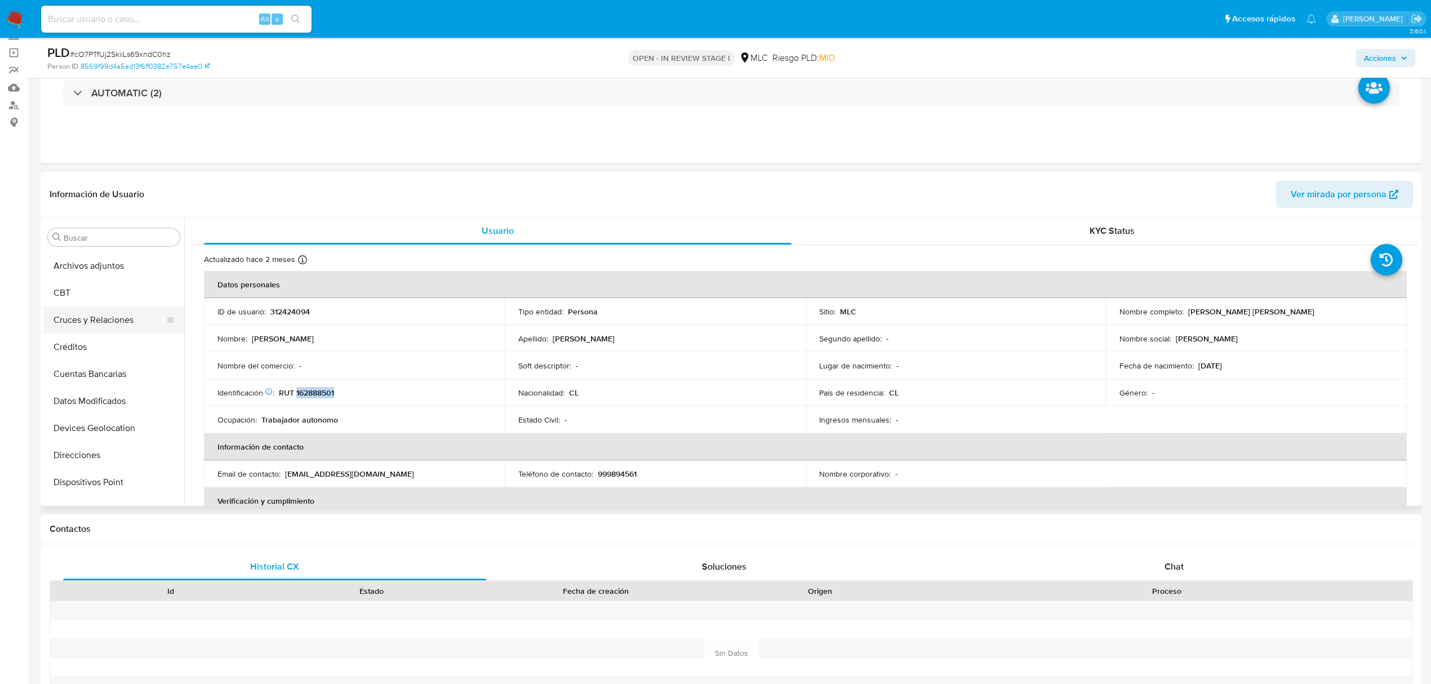
click at [71, 318] on button "Cruces y Relaciones" at bounding box center [109, 320] width 132 height 27
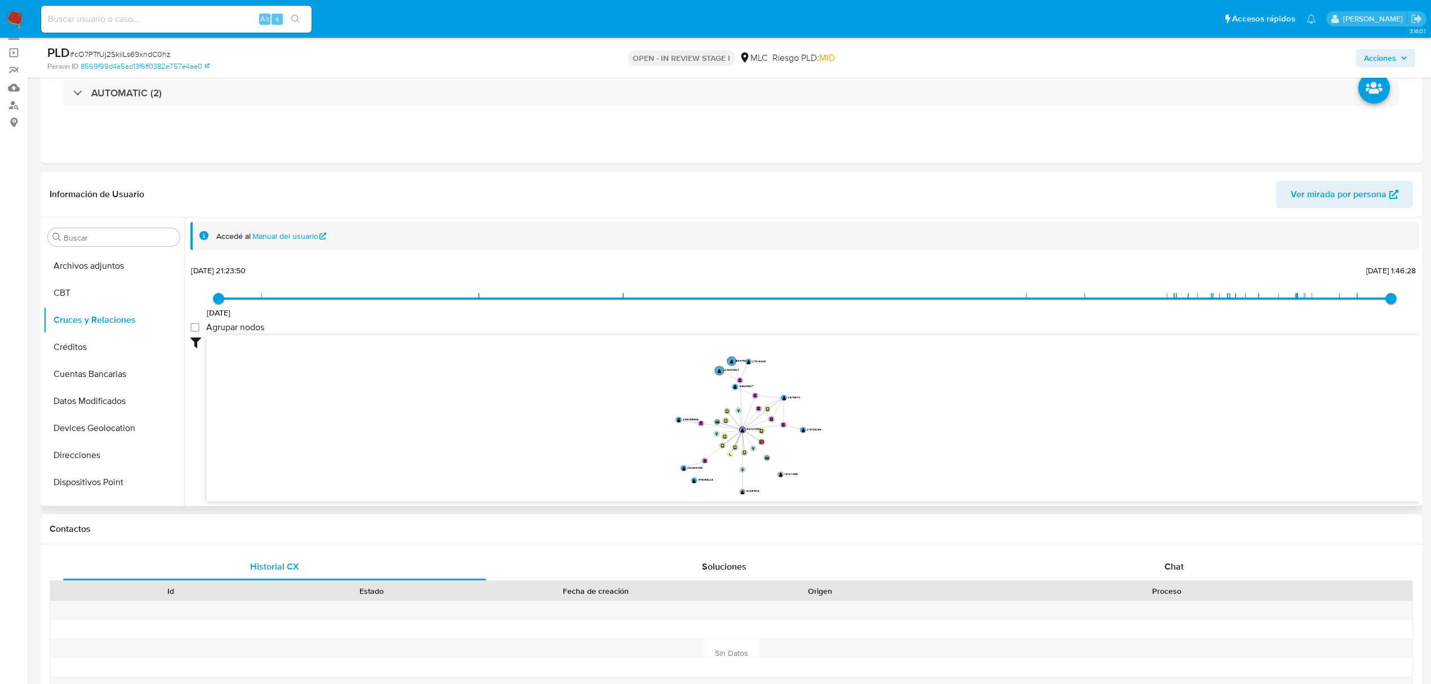
drag, startPoint x: 621, startPoint y: 421, endPoint x: 616, endPoint y: 449, distance: 27.5
click at [616, 449] on icon "device-682a30eab077012f9f252a3a  user-312424094  312424094 device-5f4dbc78088…" at bounding box center [813, 416] width 1213 height 163
drag, startPoint x: 733, startPoint y: 379, endPoint x: 515, endPoint y: 442, distance: 226.3
click at [558, 430] on text "" at bounding box center [560, 428] width 4 height 4
drag, startPoint x: 916, startPoint y: 425, endPoint x: 914, endPoint y: 409, distance: 16.5
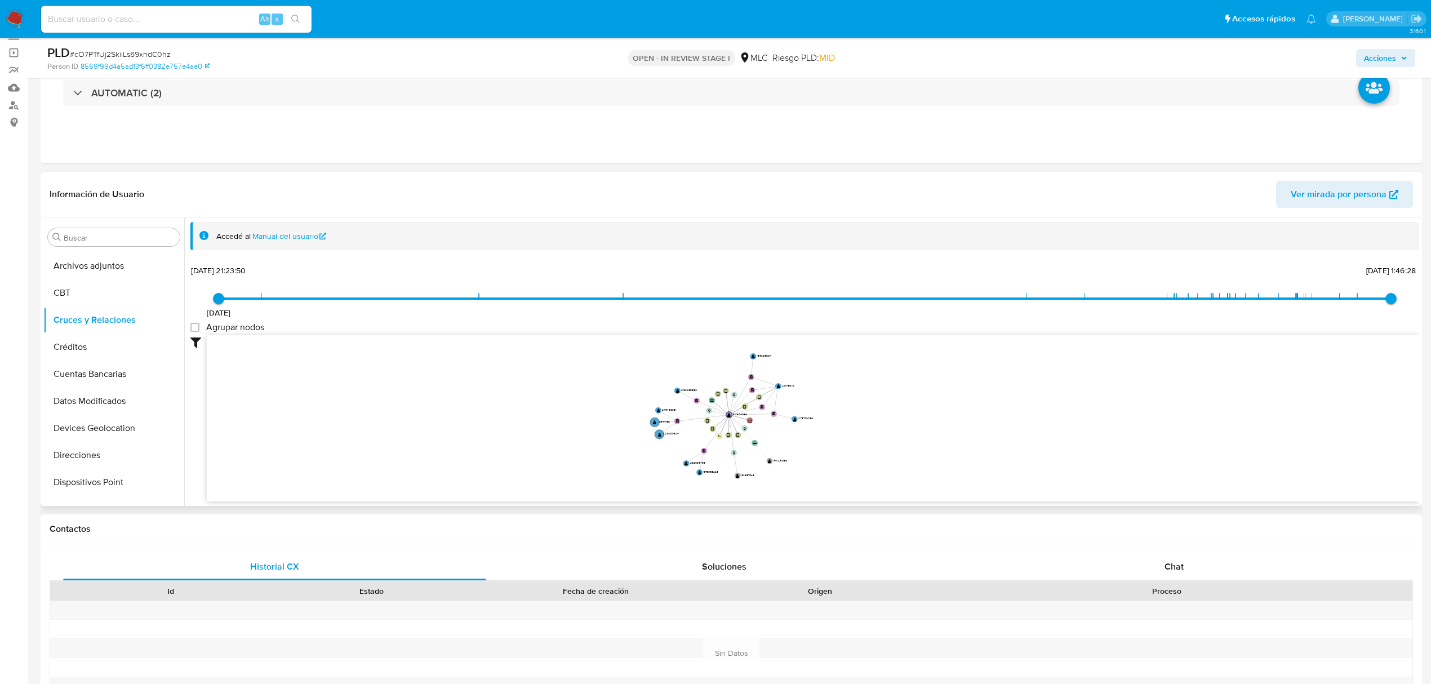
click at [914, 409] on icon "device-682a30eab077012f9f252a3a  user-312424094  312424094 device-5f4dbc78088…" at bounding box center [813, 416] width 1213 height 163
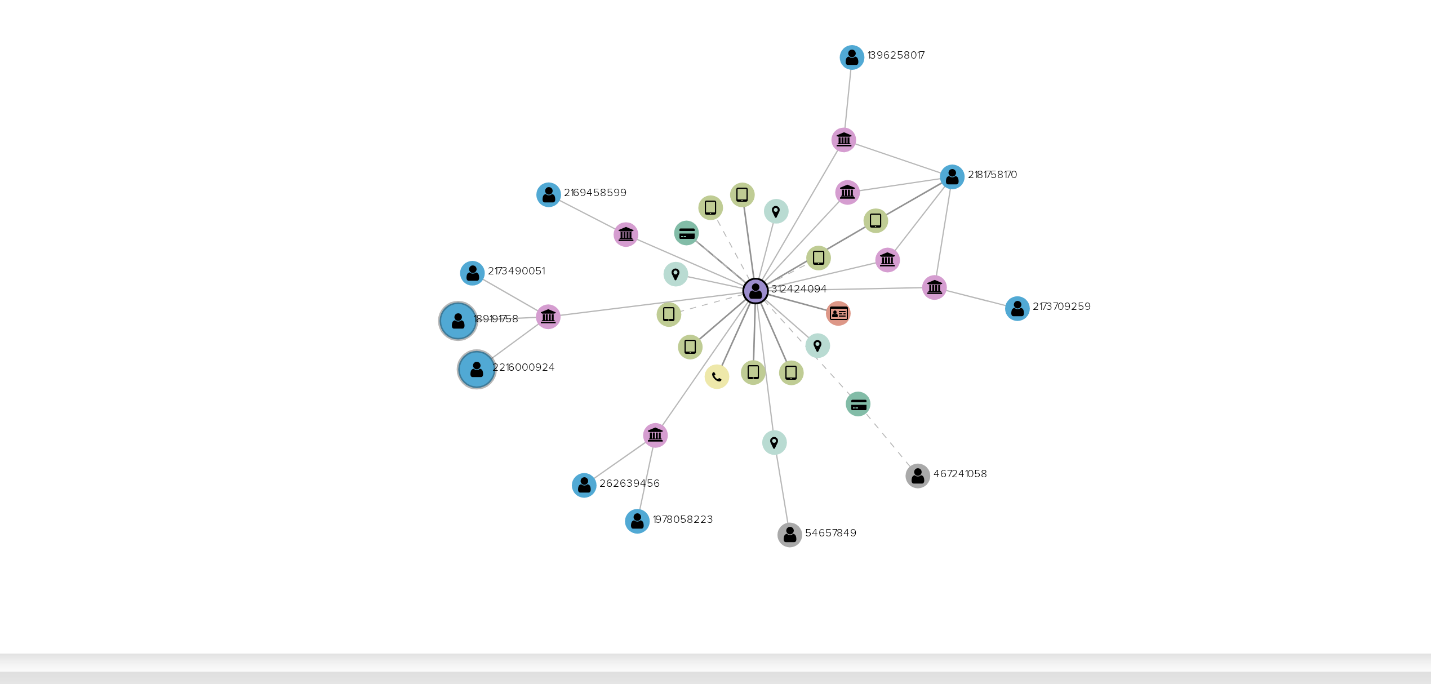
scroll to position [75, 0]
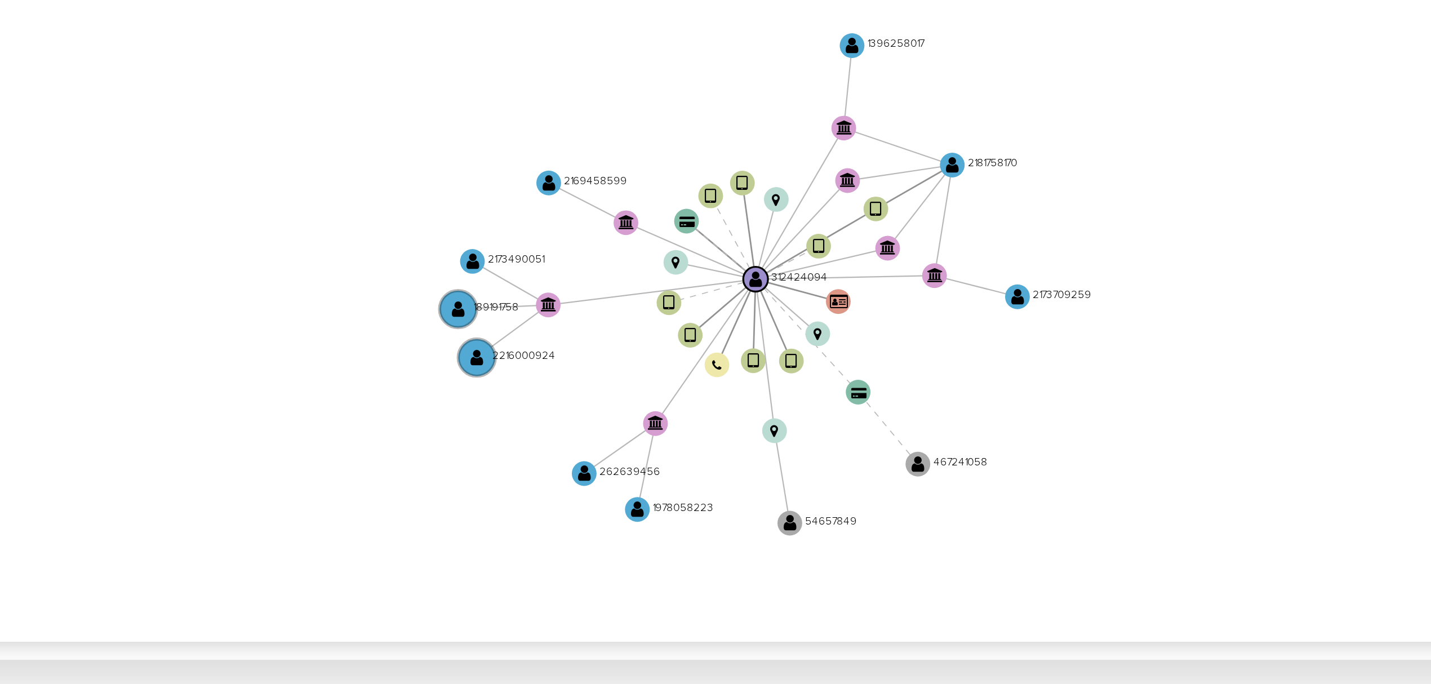
click at [791, 433] on icon "device-682a30eab077012f9f252a3a  user-312424094  312424094 device-5f4dbc78088…" at bounding box center [813, 416] width 1213 height 163
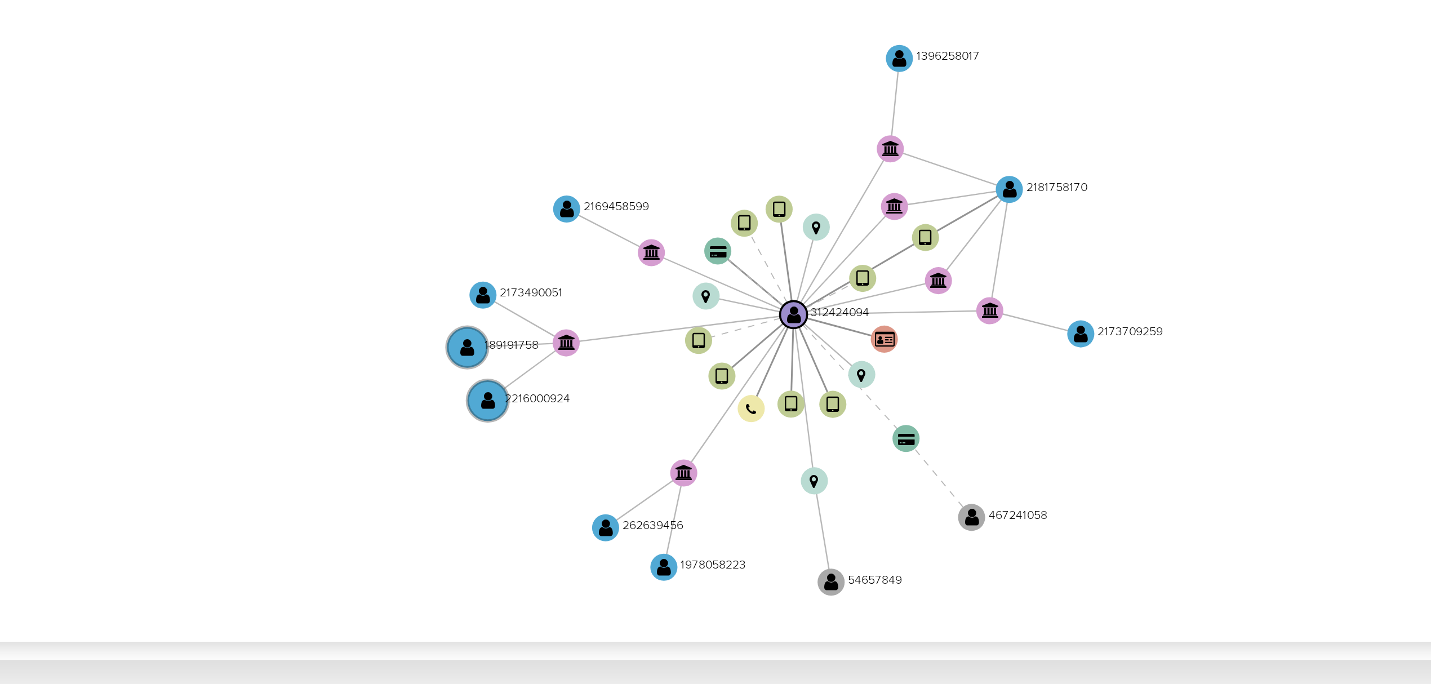
drag, startPoint x: 794, startPoint y: 436, endPoint x: 805, endPoint y: 443, distance: 12.7
click at [805, 443] on icon "device-682a30eab077012f9f252a3a  user-312424094  312424094 device-5f4dbc78088…" at bounding box center [813, 416] width 1213 height 163
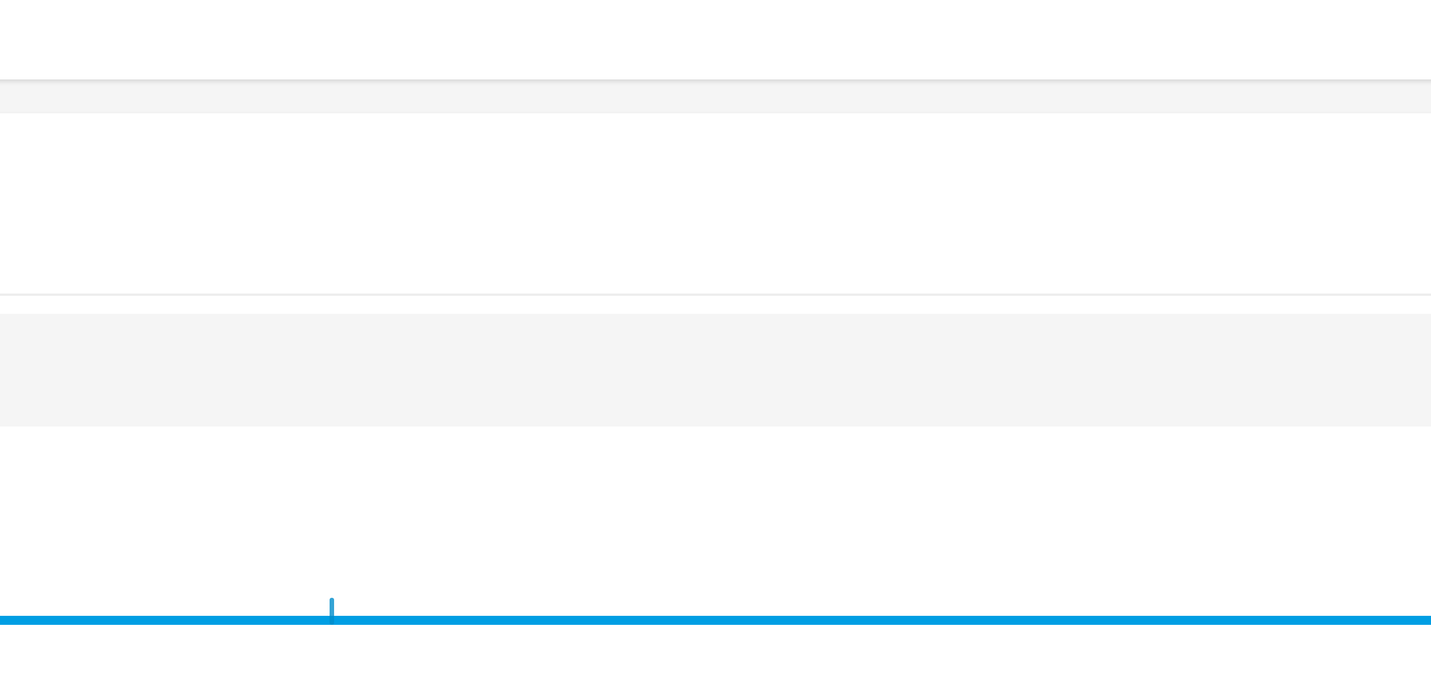
scroll to position [0, 0]
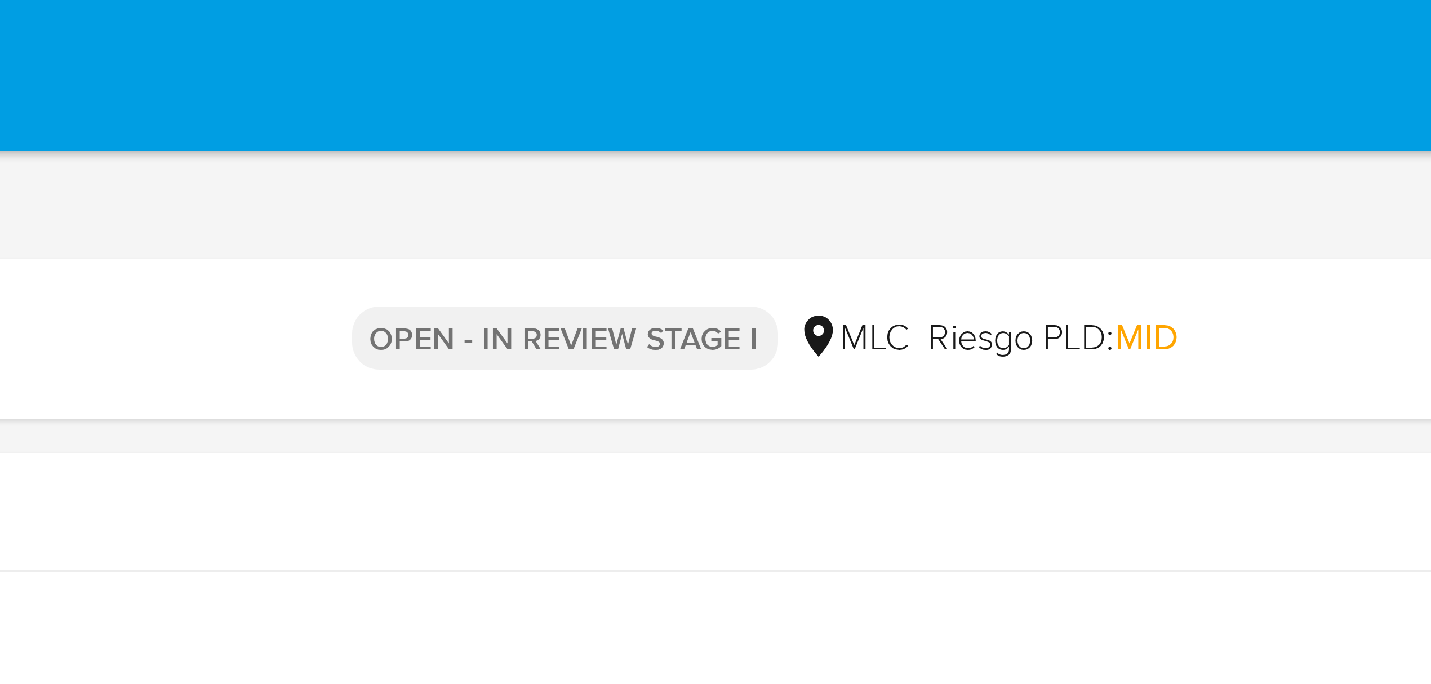
drag, startPoint x: 900, startPoint y: 403, endPoint x: 832, endPoint y: 31, distance: 378.7
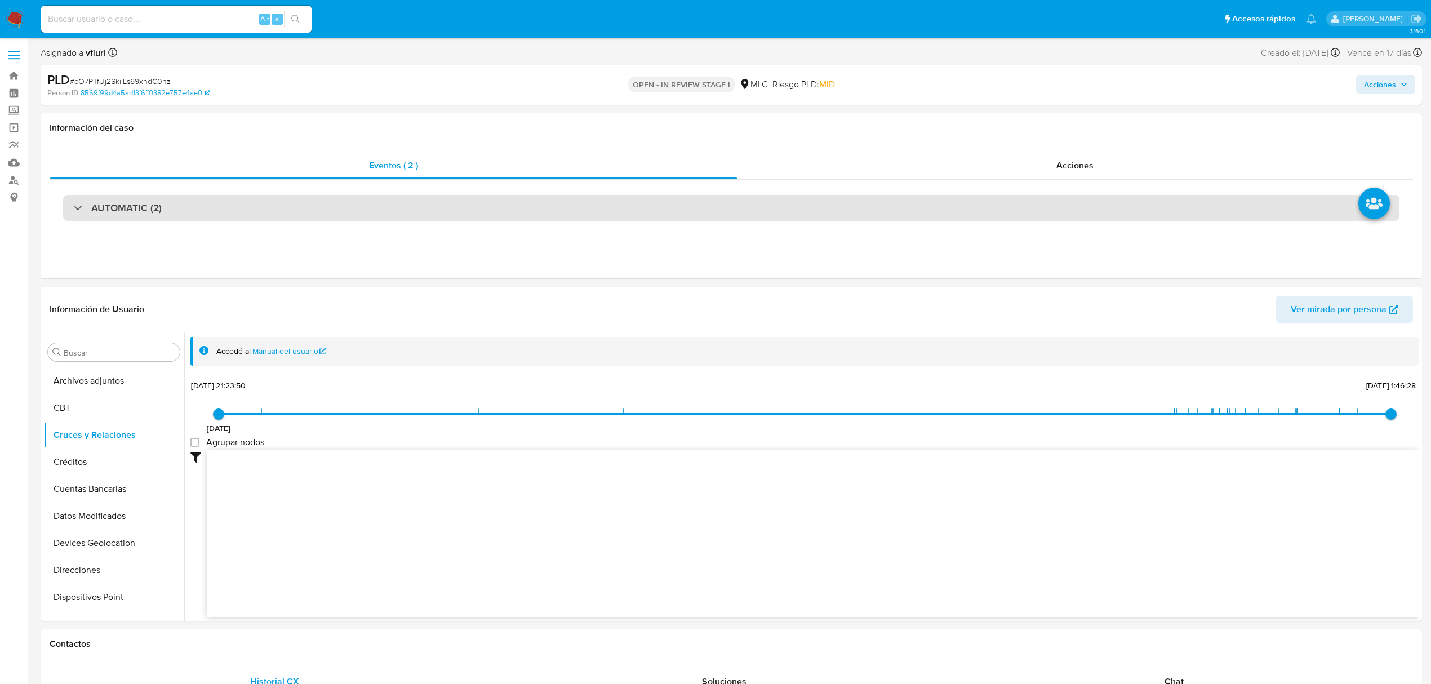
click at [548, 204] on div "AUTOMATIC (2)" at bounding box center [731, 208] width 1337 height 26
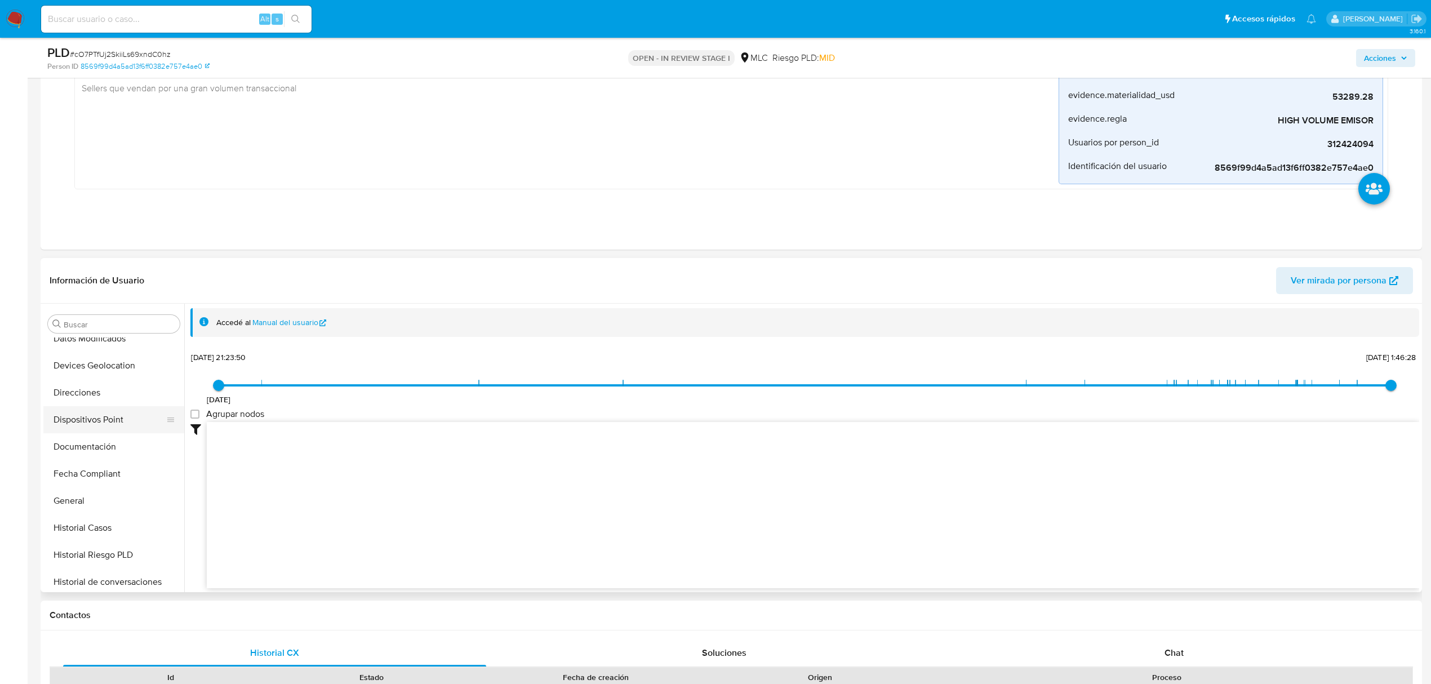
scroll to position [230, 0]
click at [96, 486] on button "Fecha Compliant" at bounding box center [109, 472] width 132 height 27
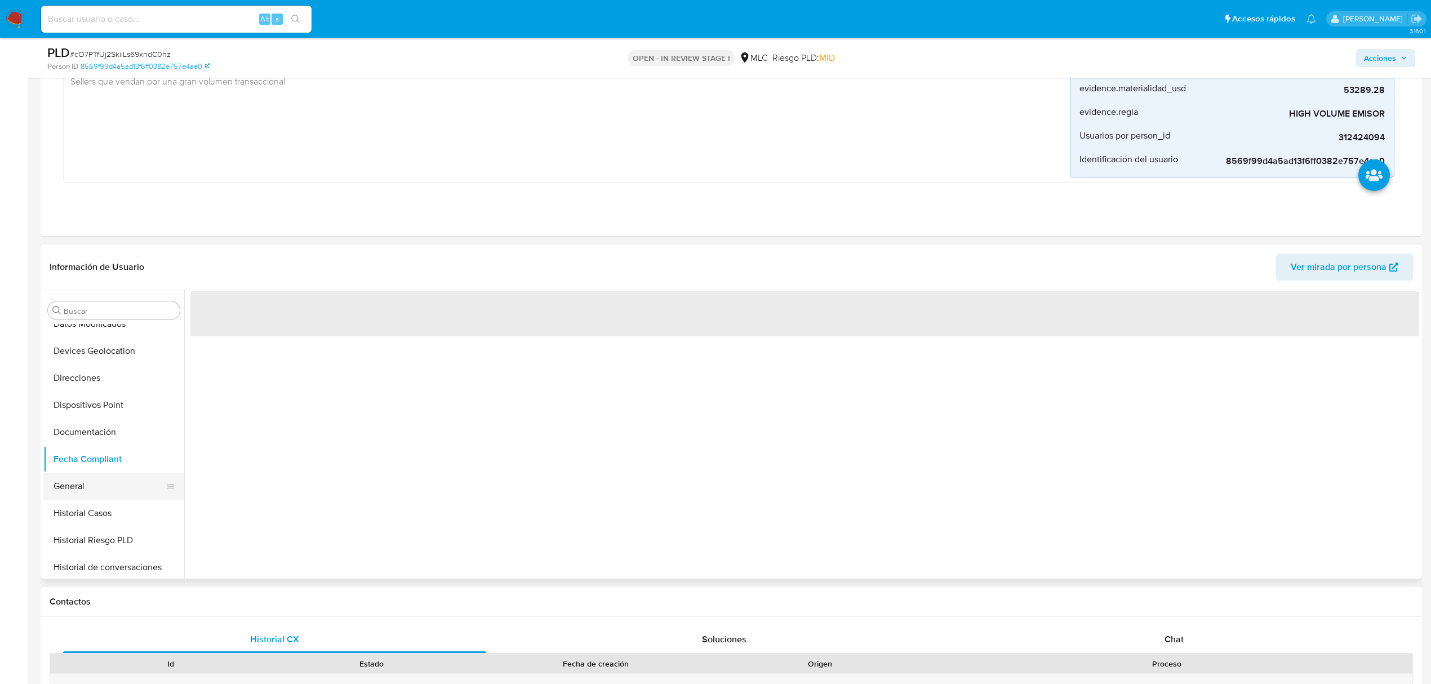
click at [97, 499] on button "General" at bounding box center [109, 486] width 132 height 27
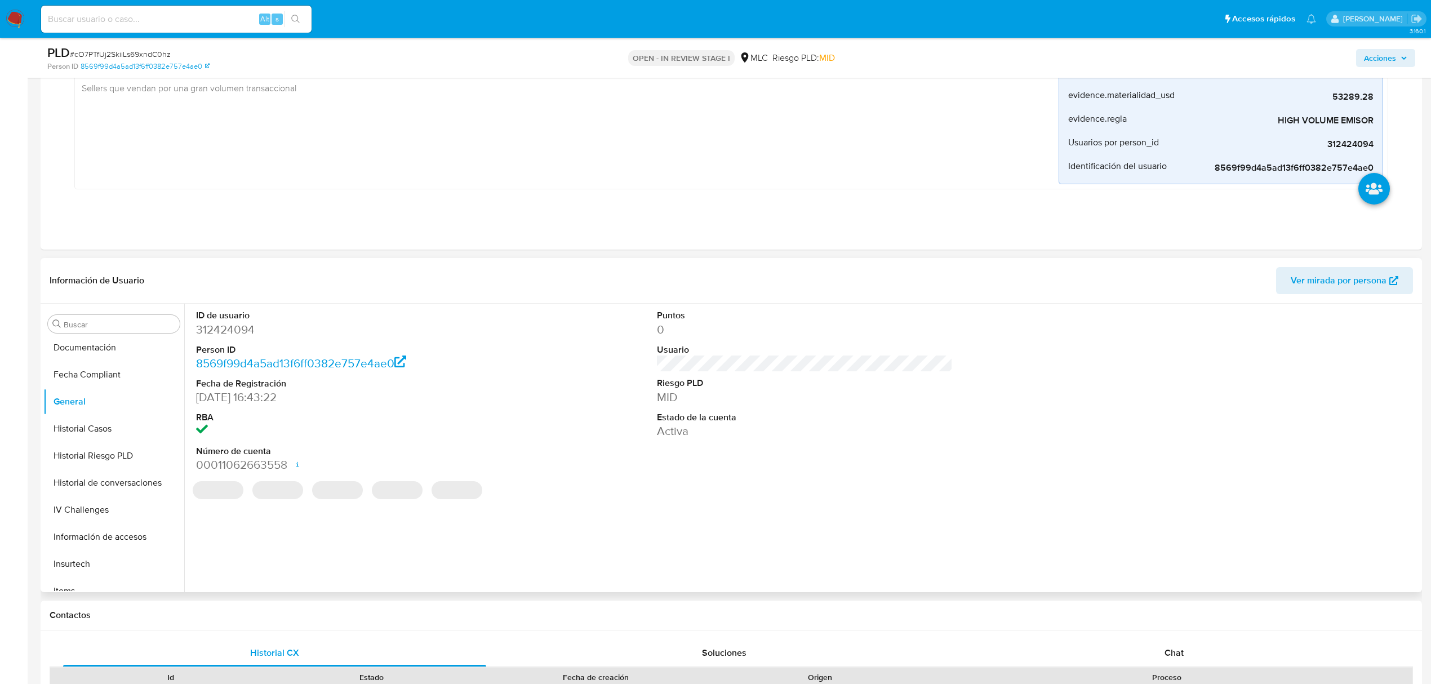
scroll to position [530, 0]
click at [81, 411] on button "KYC" at bounding box center [109, 416] width 132 height 27
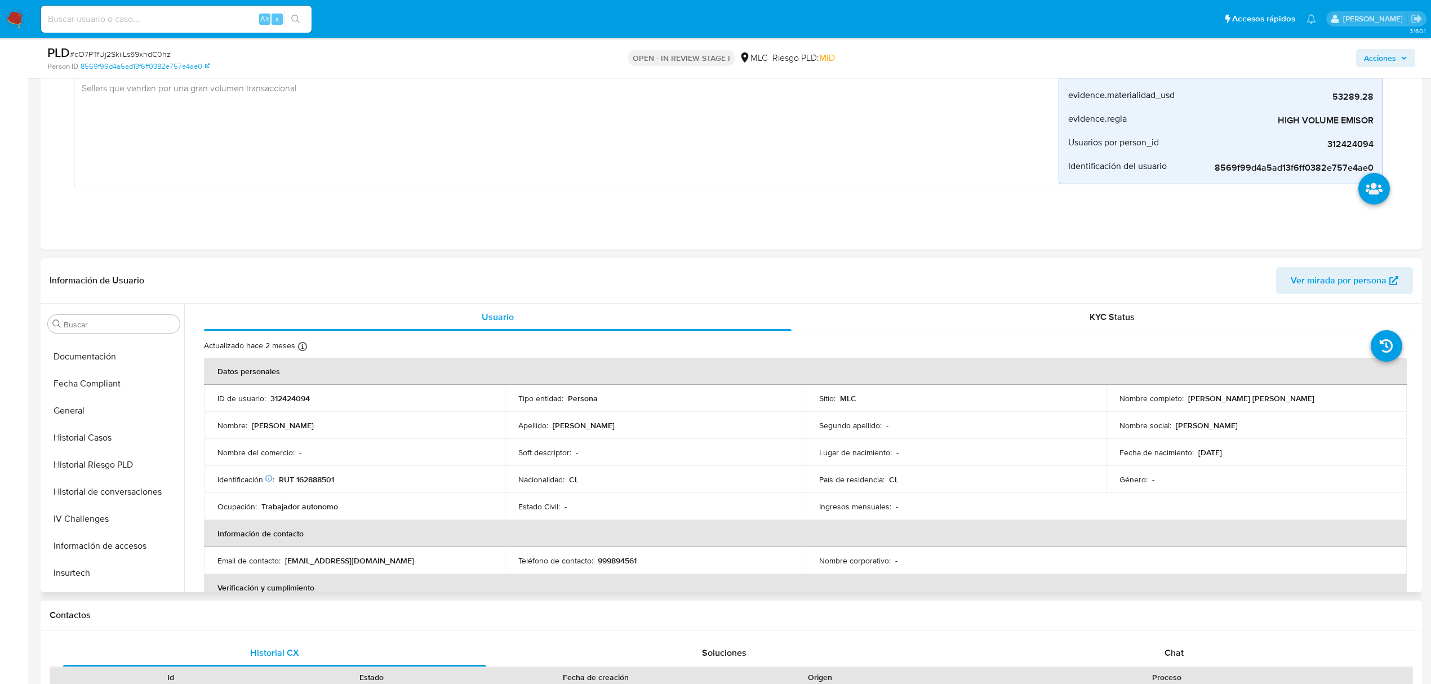
scroll to position [304, 0]
click at [86, 447] on button "Historial Casos" at bounding box center [109, 452] width 132 height 27
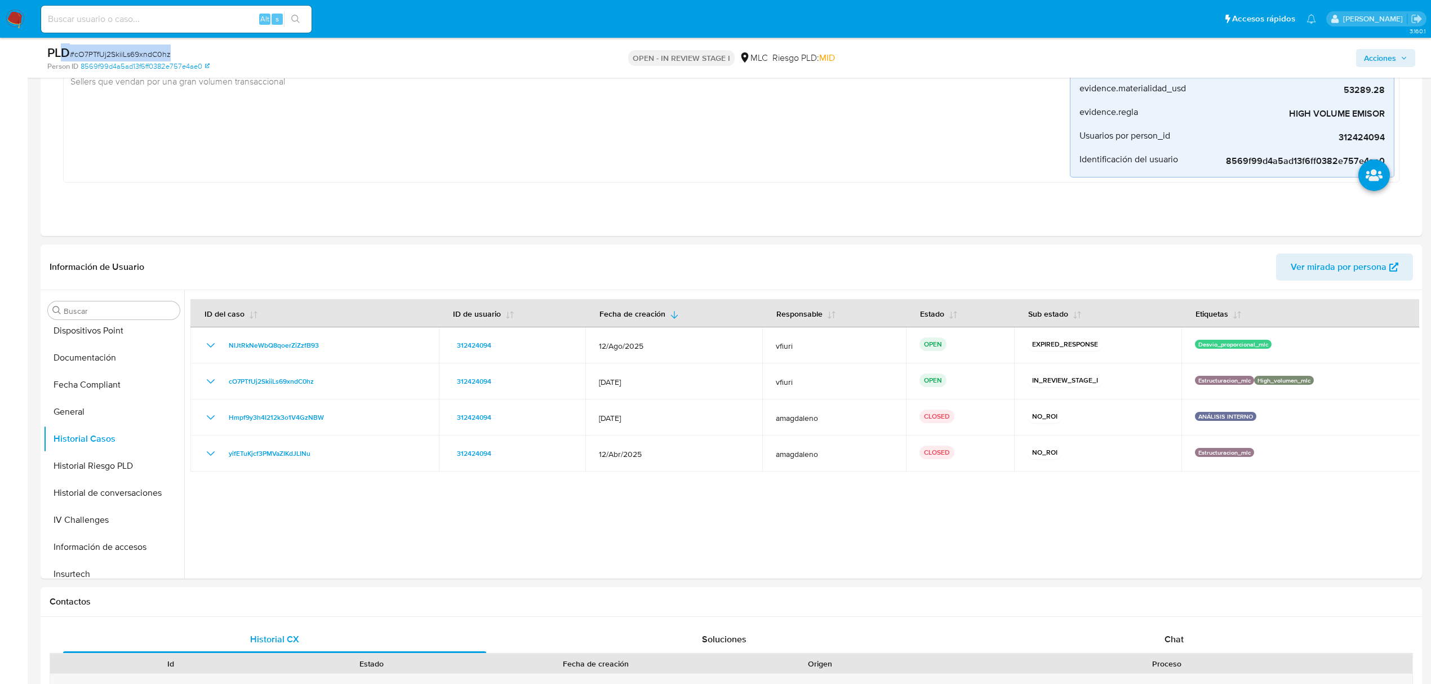
drag, startPoint x: 190, startPoint y: 43, endPoint x: 65, endPoint y: 53, distance: 124.9
click at [65, 53] on div "PLD # cO7PTfUj2SkiiLs69xndC0hz Person ID 8569f99d4a5ad13f6ff0382e757e4ae0 OPEN …" at bounding box center [732, 58] width 1382 height 40
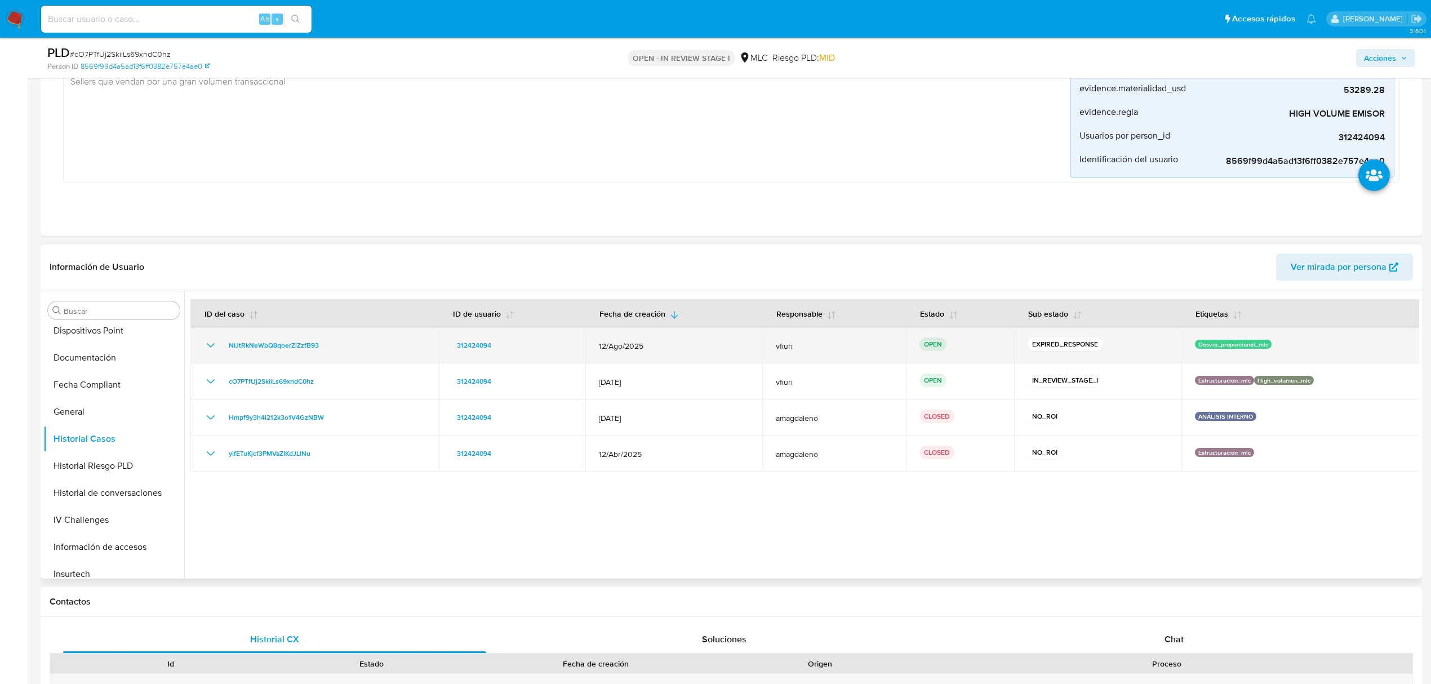
drag, startPoint x: 346, startPoint y: 348, endPoint x: 222, endPoint y: 354, distance: 124.1
click at [222, 352] on div "NIJtRkNeWbQ8qoerZiZzfB93" at bounding box center [314, 346] width 221 height 14
drag, startPoint x: 281, startPoint y: 339, endPoint x: 227, endPoint y: 352, distance: 55.5
click at [227, 352] on div "NIJtRkNeWbQ8qoerZiZzfB93" at bounding box center [314, 346] width 221 height 14
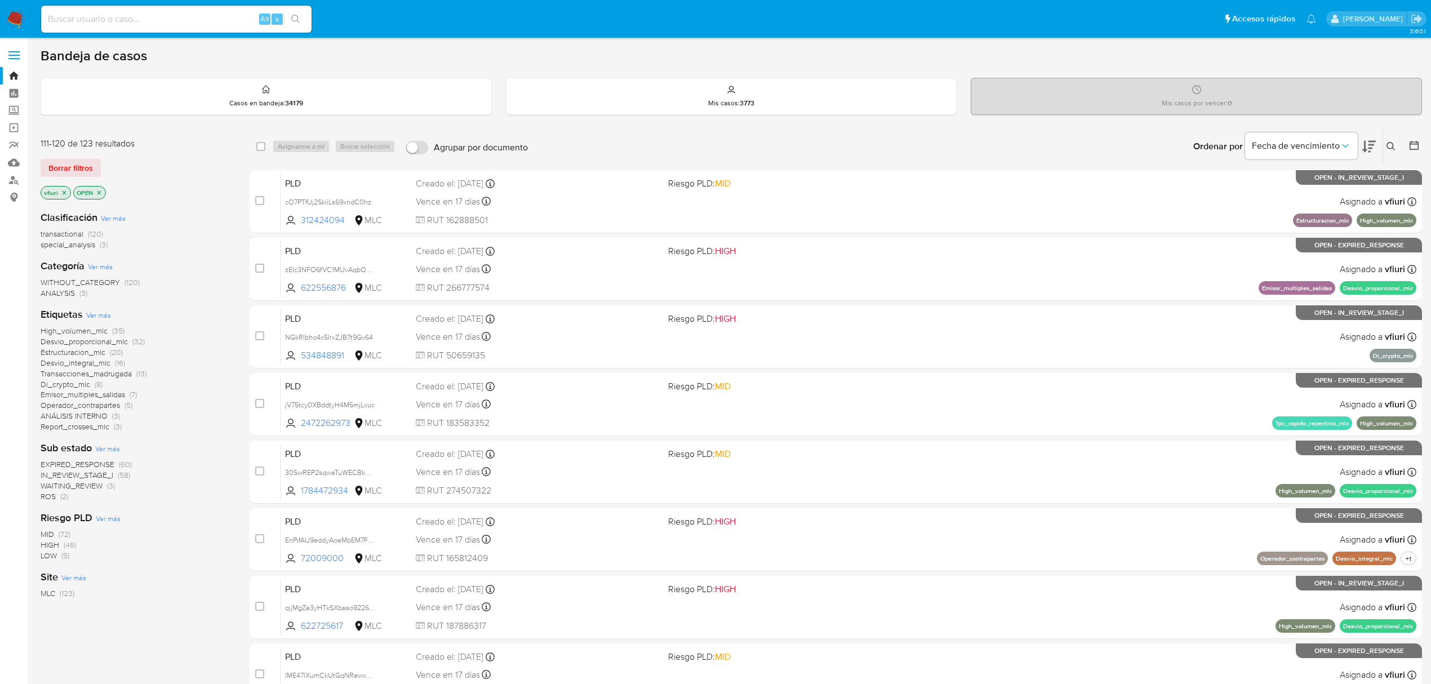
click at [1394, 143] on button at bounding box center [1392, 147] width 19 height 14
click at [1331, 181] on div at bounding box center [1297, 189] width 190 height 27
click at [1328, 182] on input at bounding box center [1297, 189] width 190 height 15
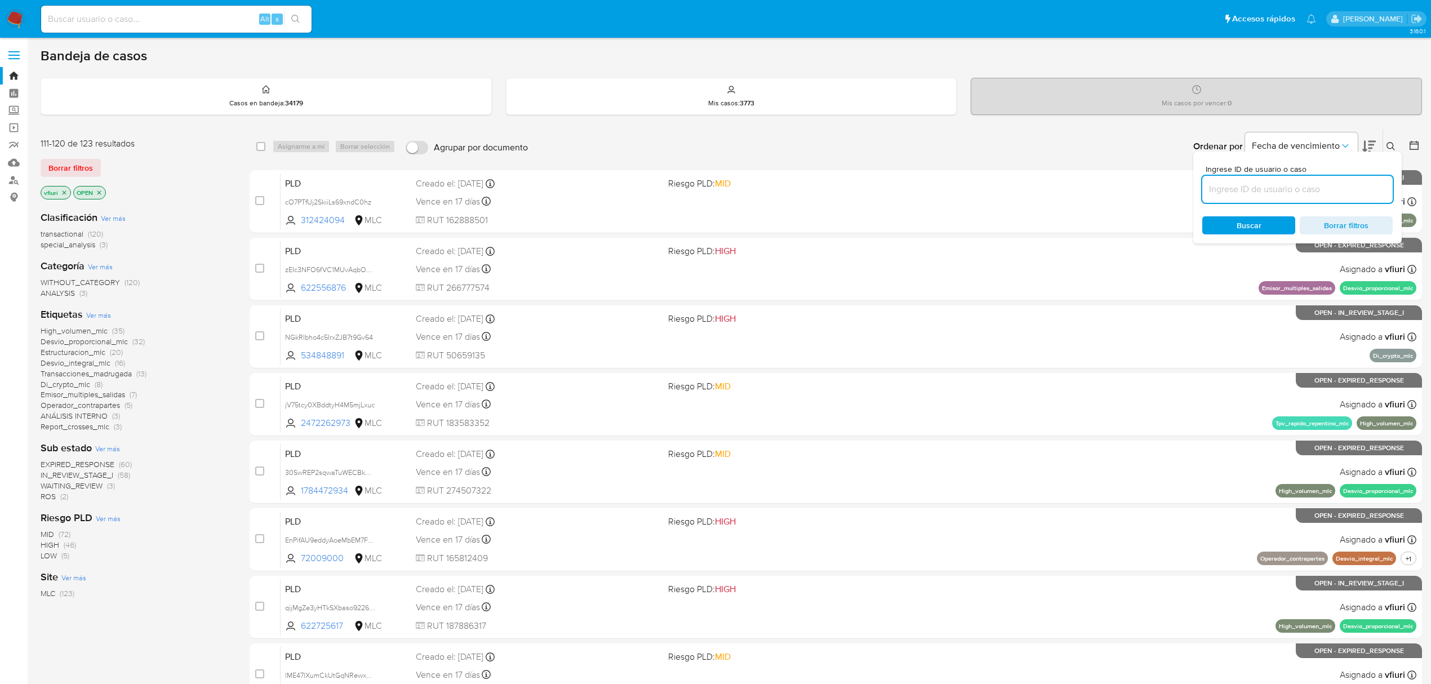
paste input "NIJtRkNeWbQ8qoerZiZzfB93"
type input "NIJtRkNeWbQ8qoerZiZzfB93"
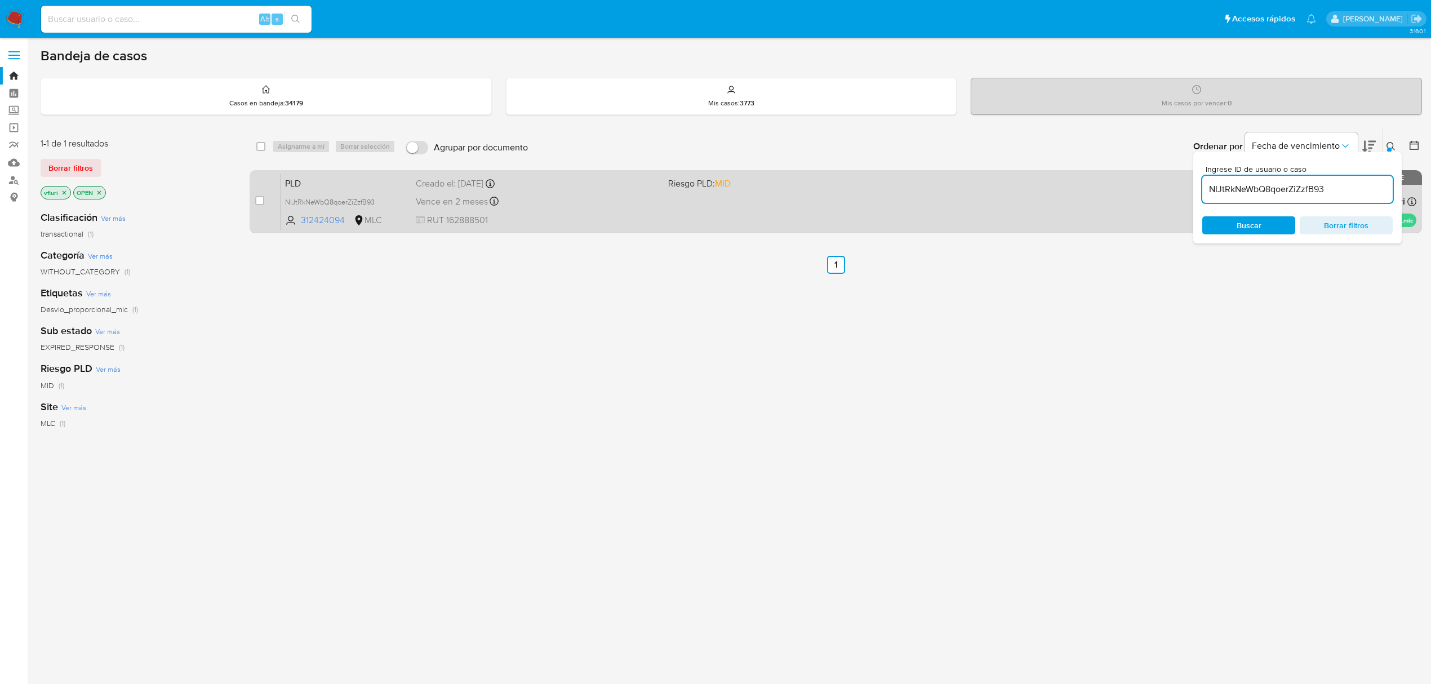
click at [265, 206] on div "case-item-checkbox No es posible asignar el caso" at bounding box center [267, 201] width 25 height 57
click at [259, 199] on input "checkbox" at bounding box center [259, 200] width 9 height 9
checkbox input "true"
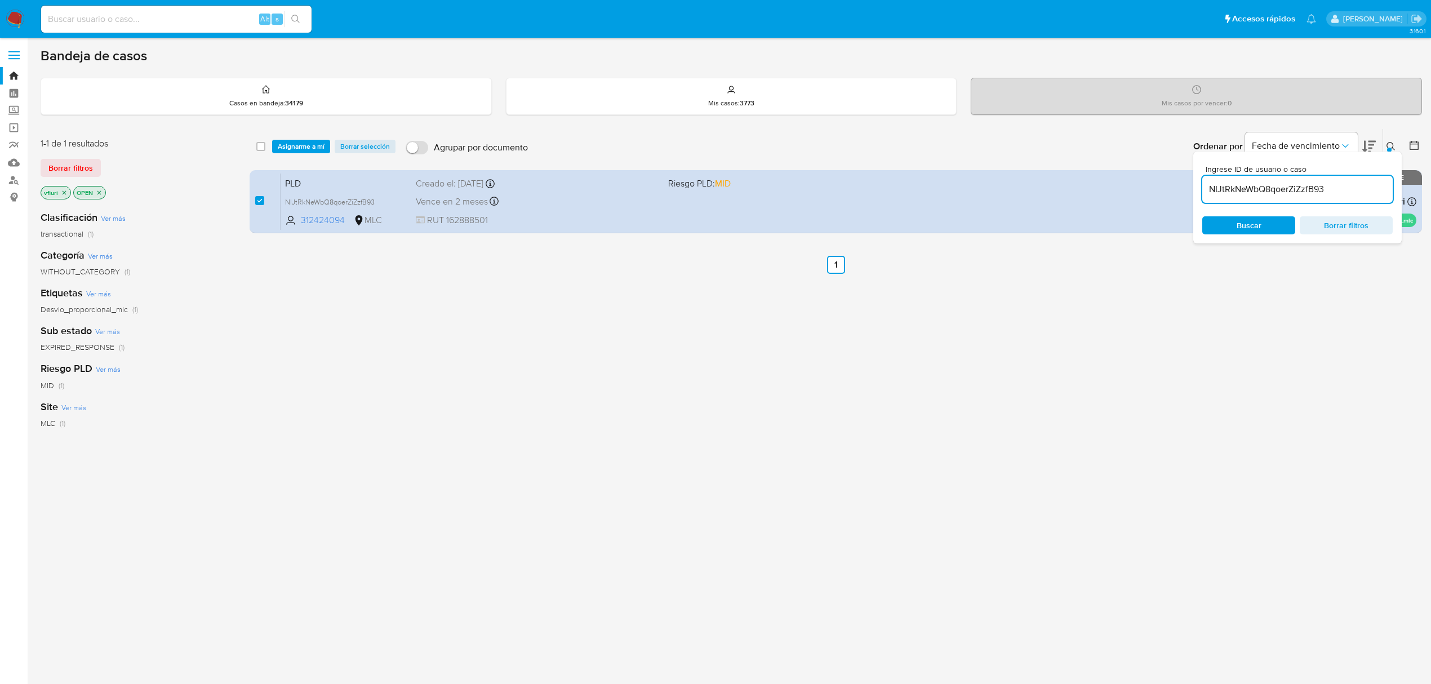
drag, startPoint x: 311, startPoint y: 136, endPoint x: 314, endPoint y: 145, distance: 8.9
click at [312, 136] on div "select-all-cases-checkbox Asignarme a mí Borrar selección Agrupar por documento…" at bounding box center [836, 146] width 1173 height 35
click at [314, 145] on span "Asignarme a mí" at bounding box center [301, 146] width 47 height 11
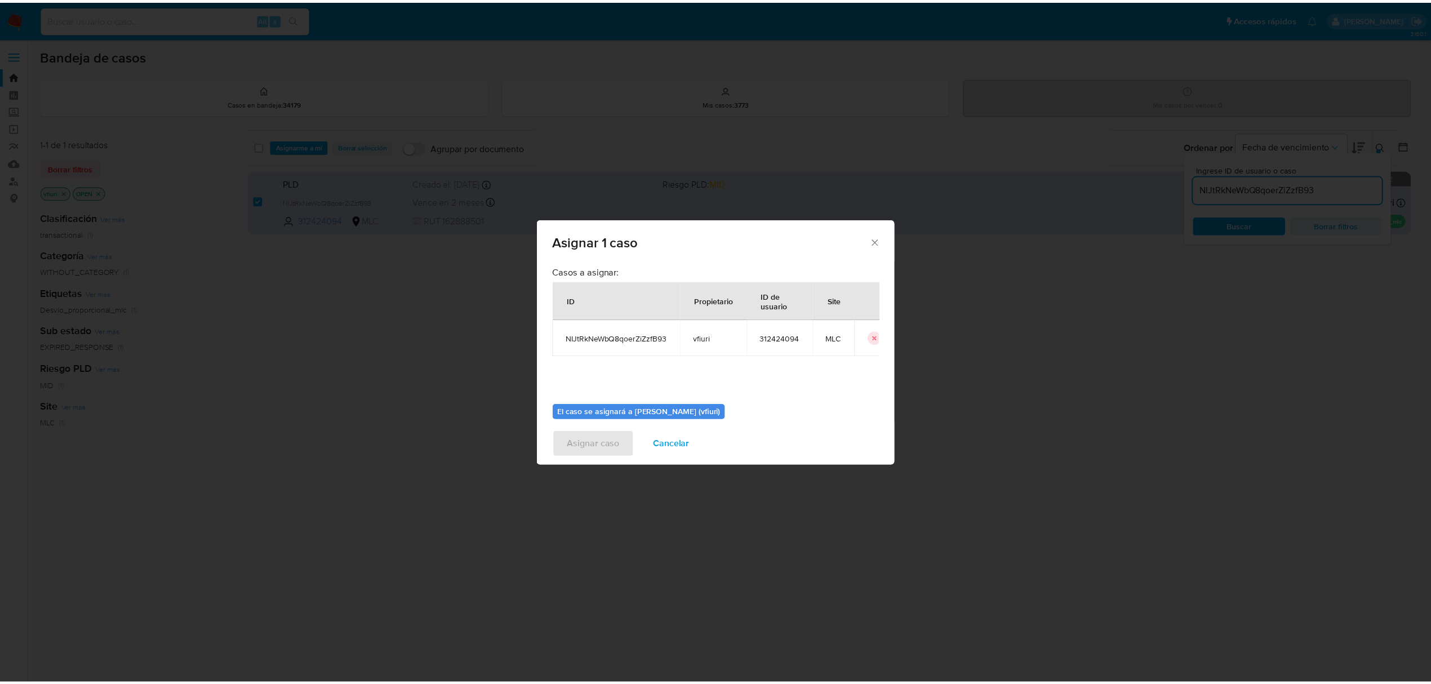
scroll to position [57, 0]
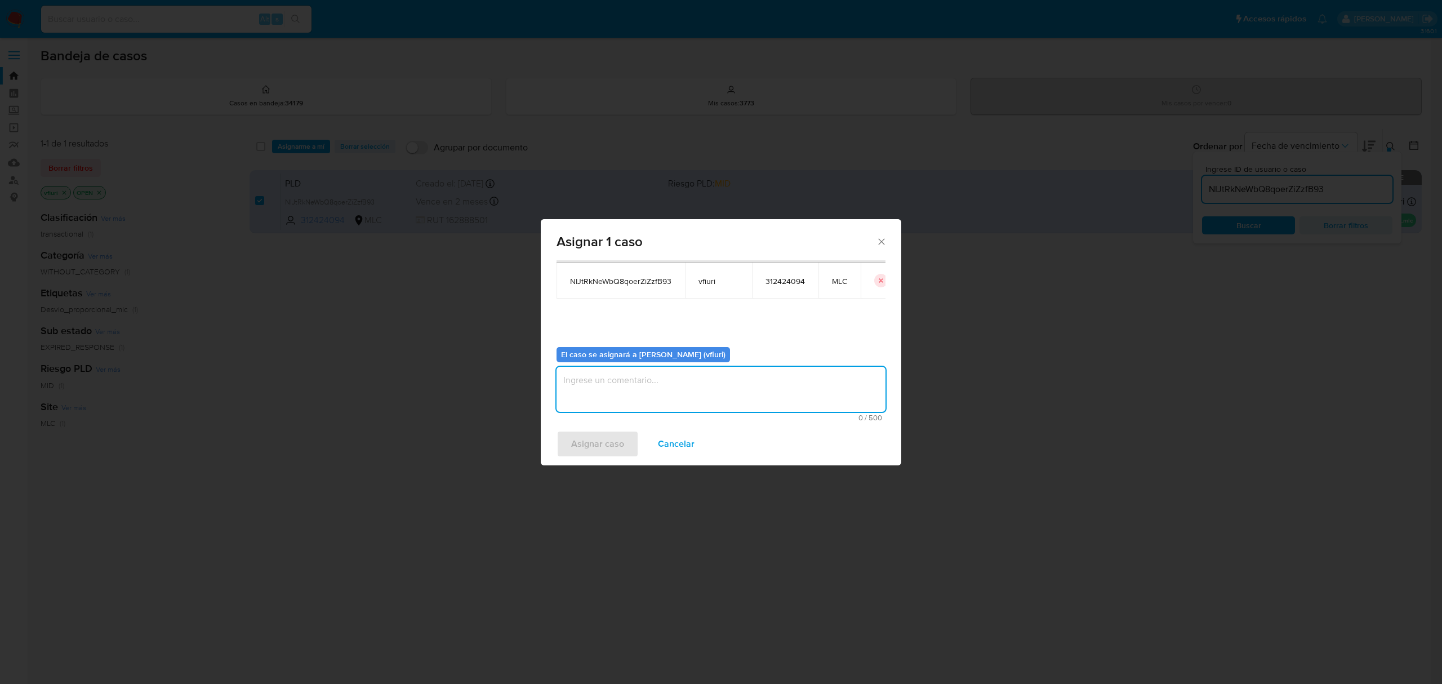
click at [650, 391] on textarea "assign-modal" at bounding box center [721, 389] width 329 height 45
type textarea "-"
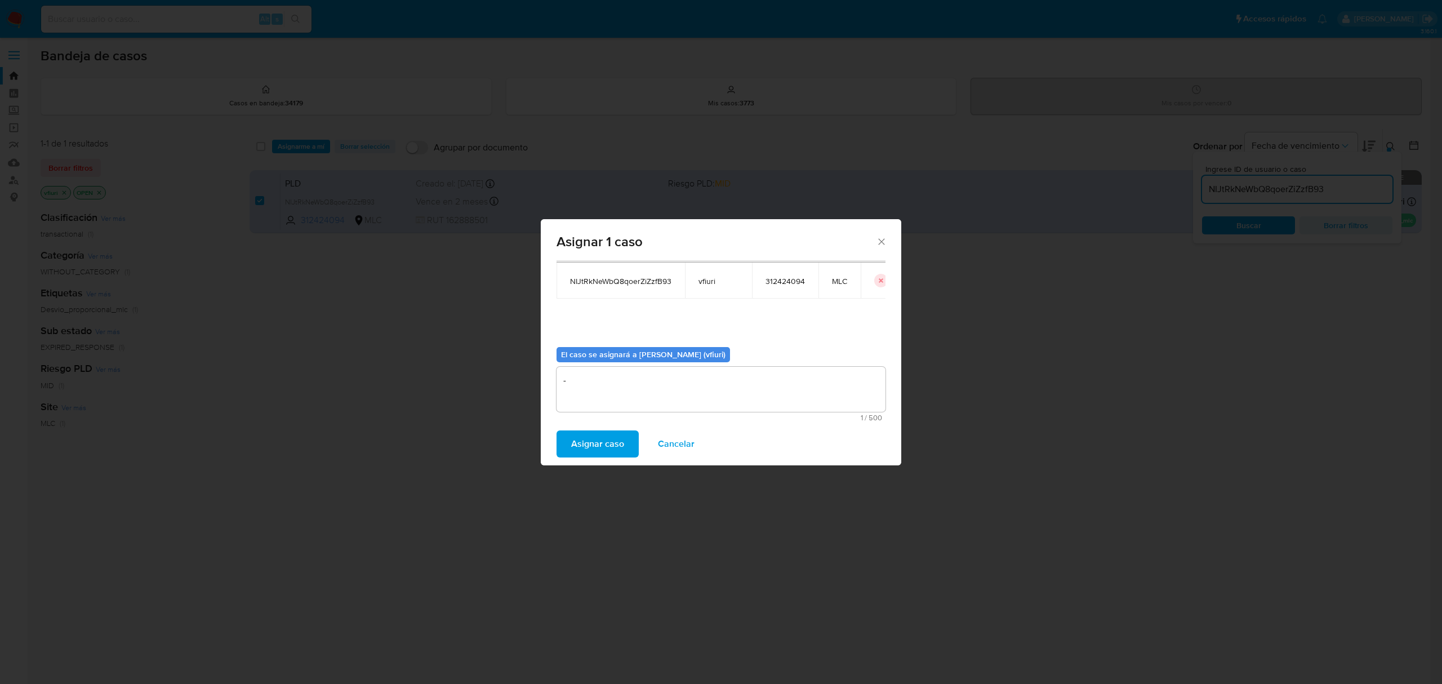
click at [616, 446] on span "Asignar caso" at bounding box center [597, 444] width 53 height 25
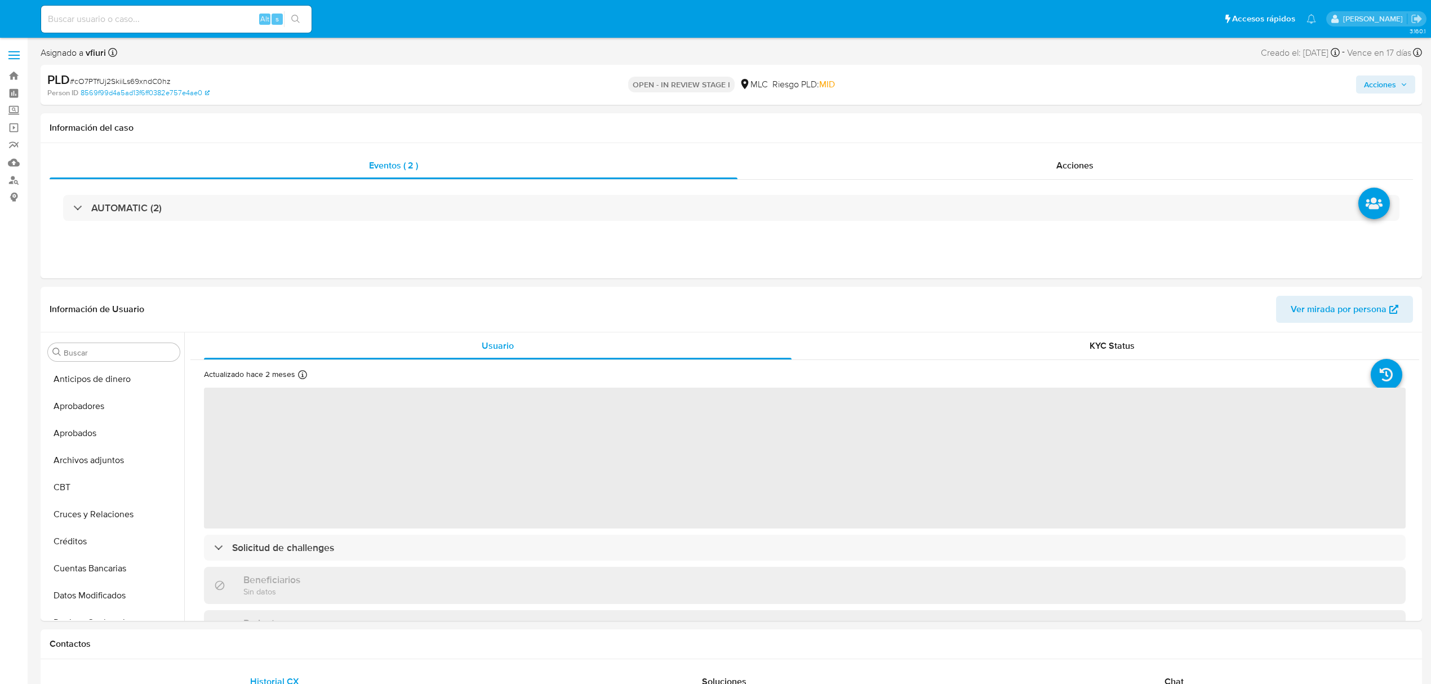
select select "10"
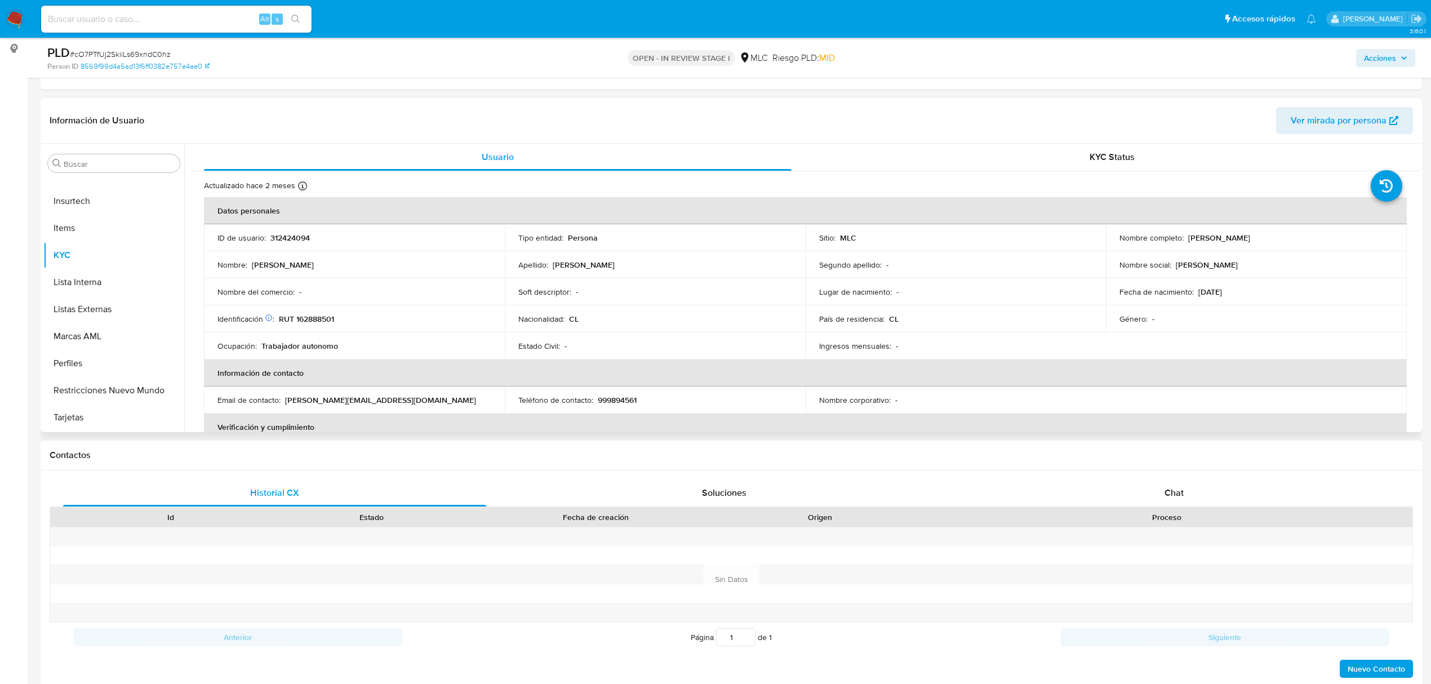
scroll to position [150, 0]
click at [1169, 494] on span "Chat" at bounding box center [1174, 491] width 19 height 13
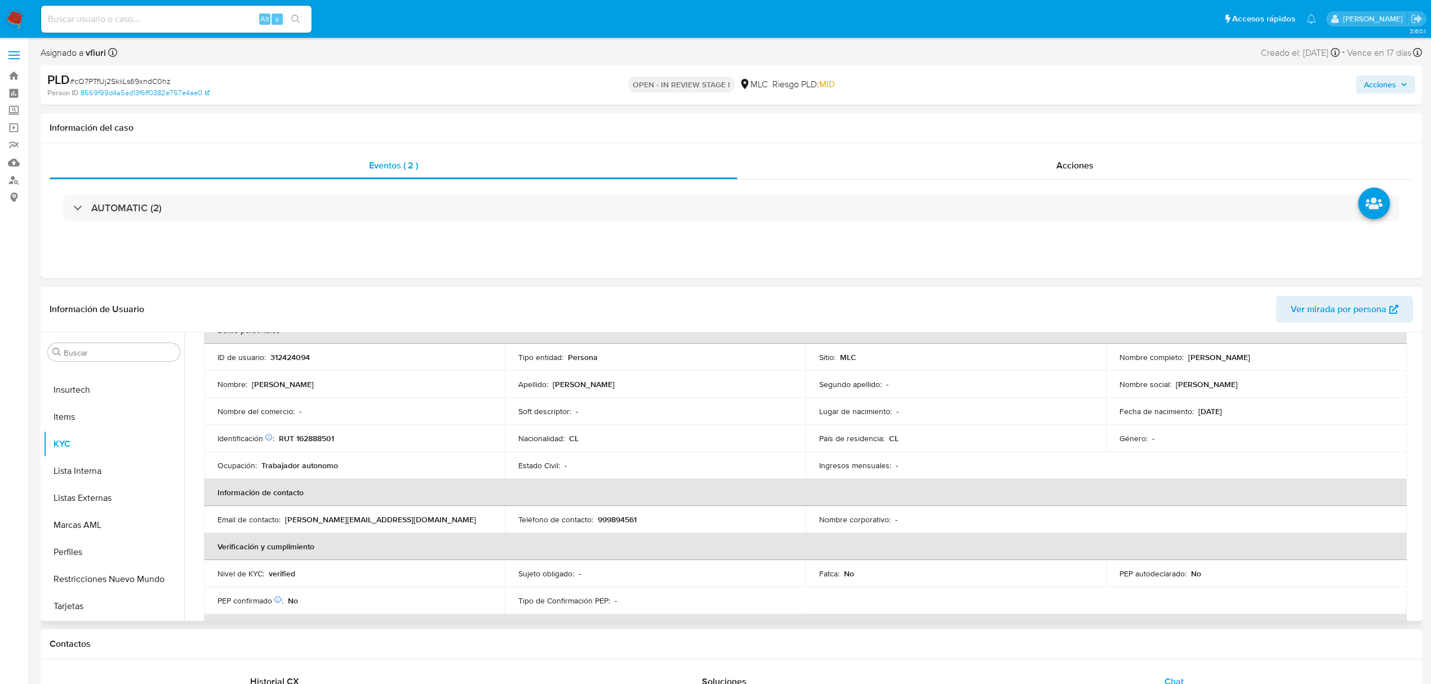
scroll to position [0, 0]
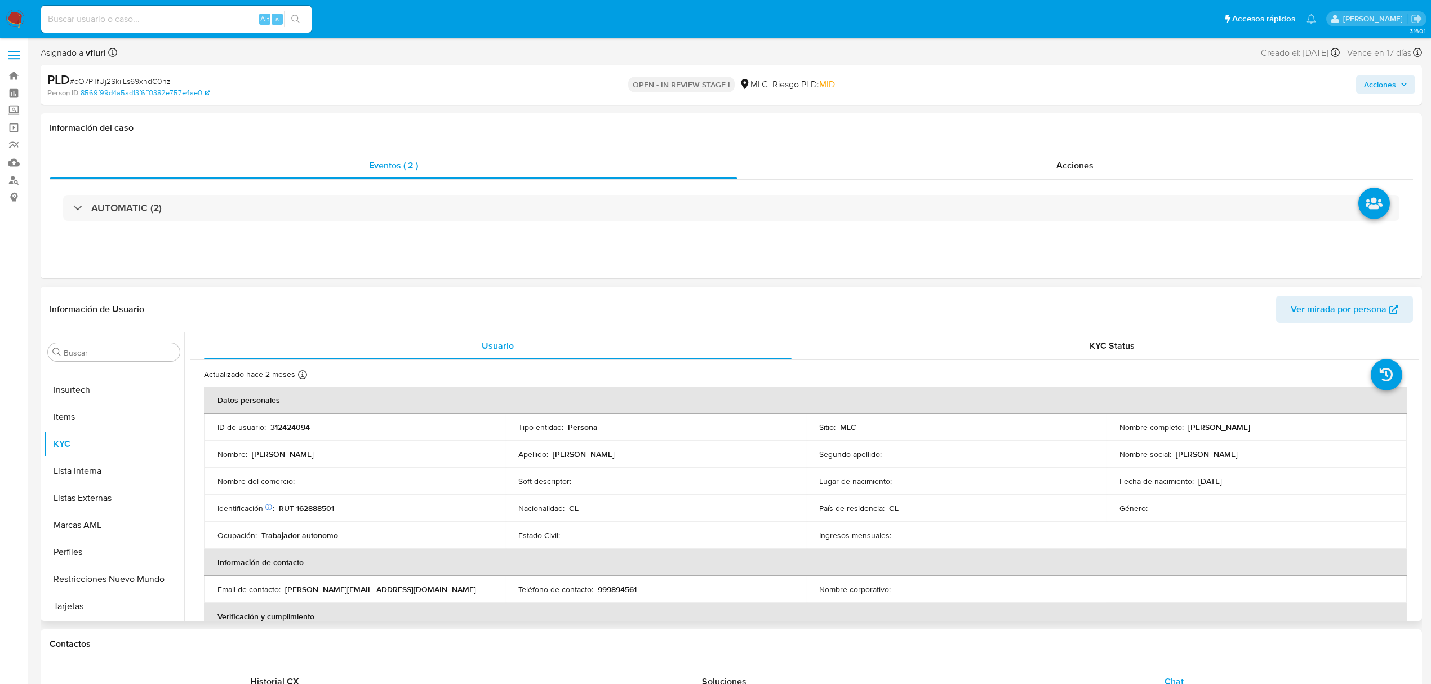
drag, startPoint x: 1191, startPoint y: 427, endPoint x: 1323, endPoint y: 427, distance: 132.4
click at [1323, 427] on div "Nombre completo : [PERSON_NAME]" at bounding box center [1257, 427] width 274 height 10
click at [104, 435] on button "Aprobados" at bounding box center [109, 433] width 132 height 27
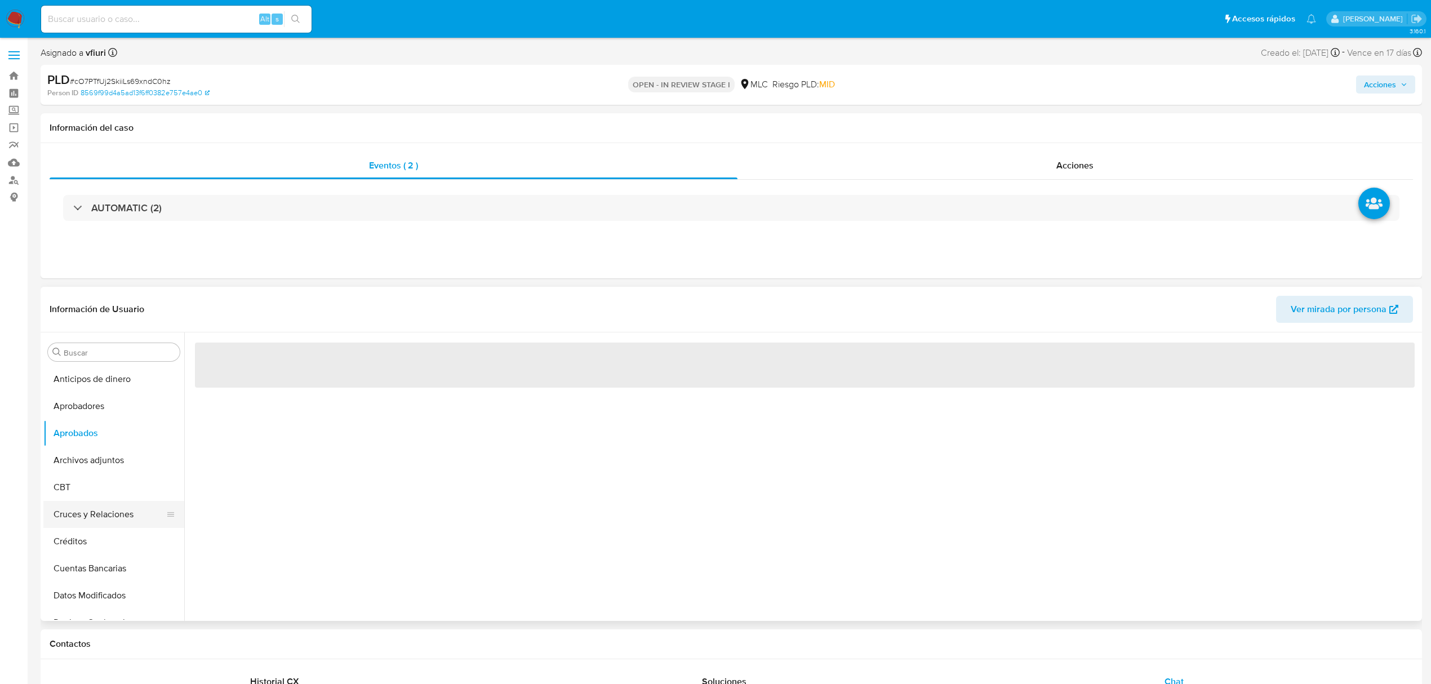
click at [104, 455] on button "Archivos adjuntos" at bounding box center [113, 460] width 141 height 27
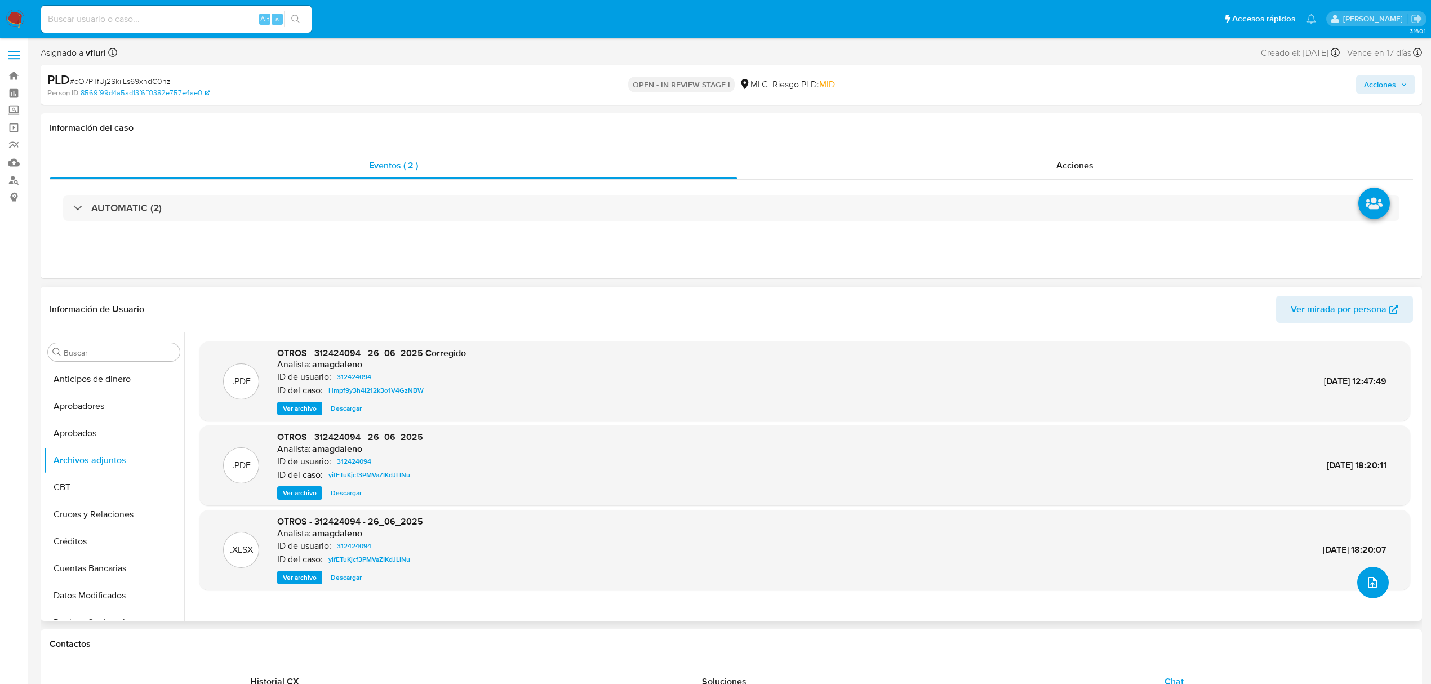
click at [1369, 583] on icon "upload-file" at bounding box center [1373, 583] width 14 height 14
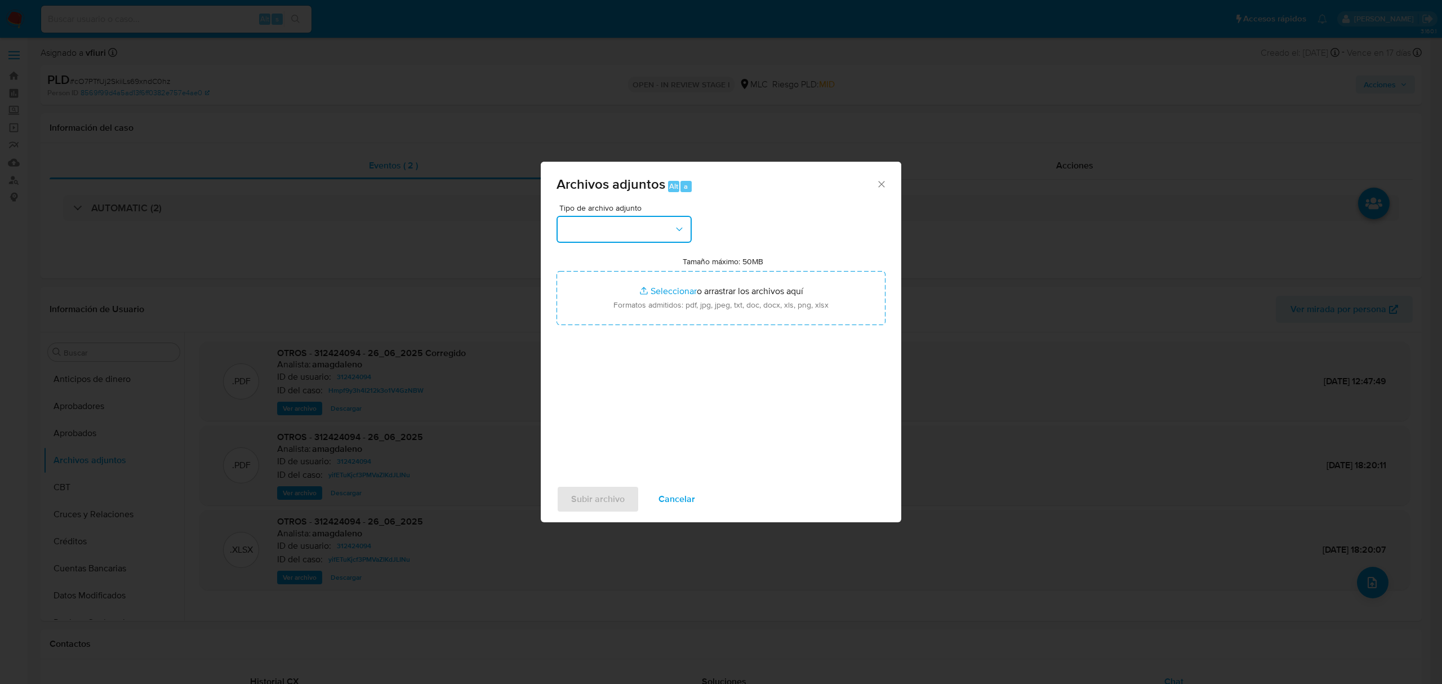
click at [643, 234] on button "button" at bounding box center [624, 229] width 135 height 27
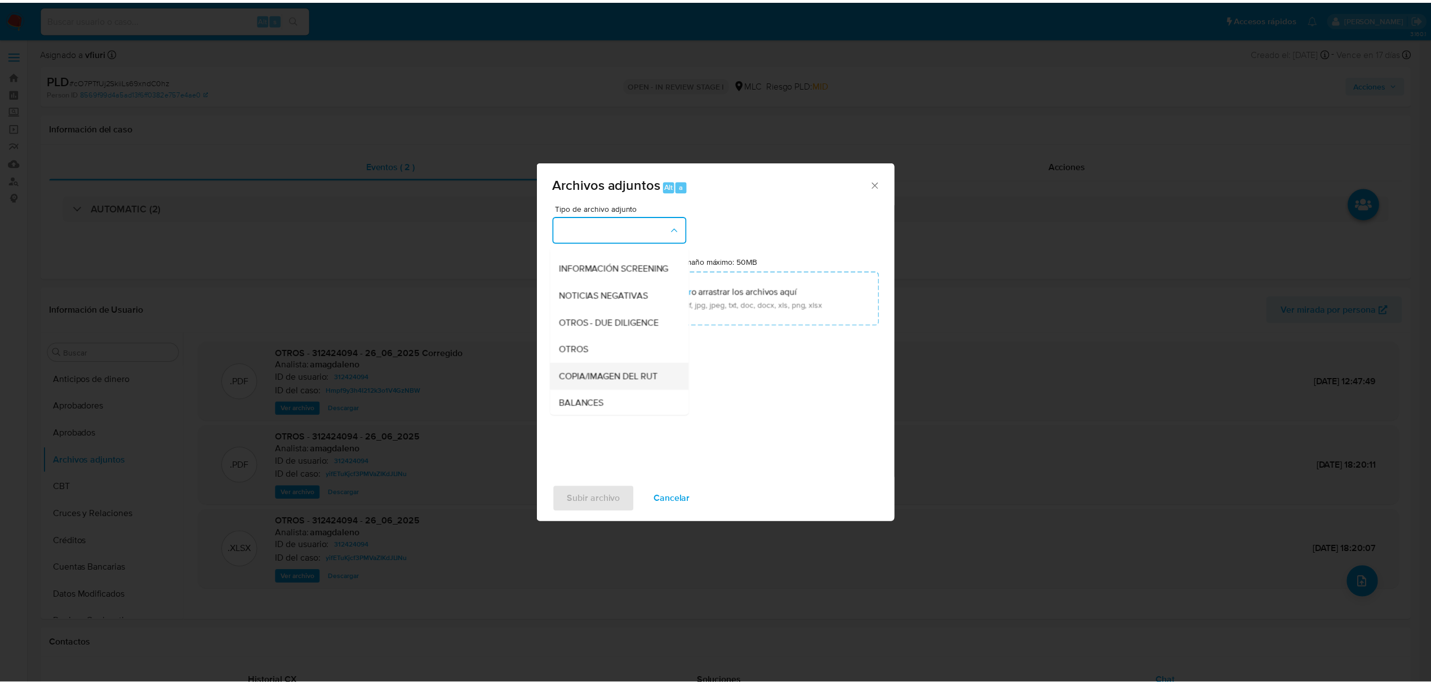
scroll to position [93, 0]
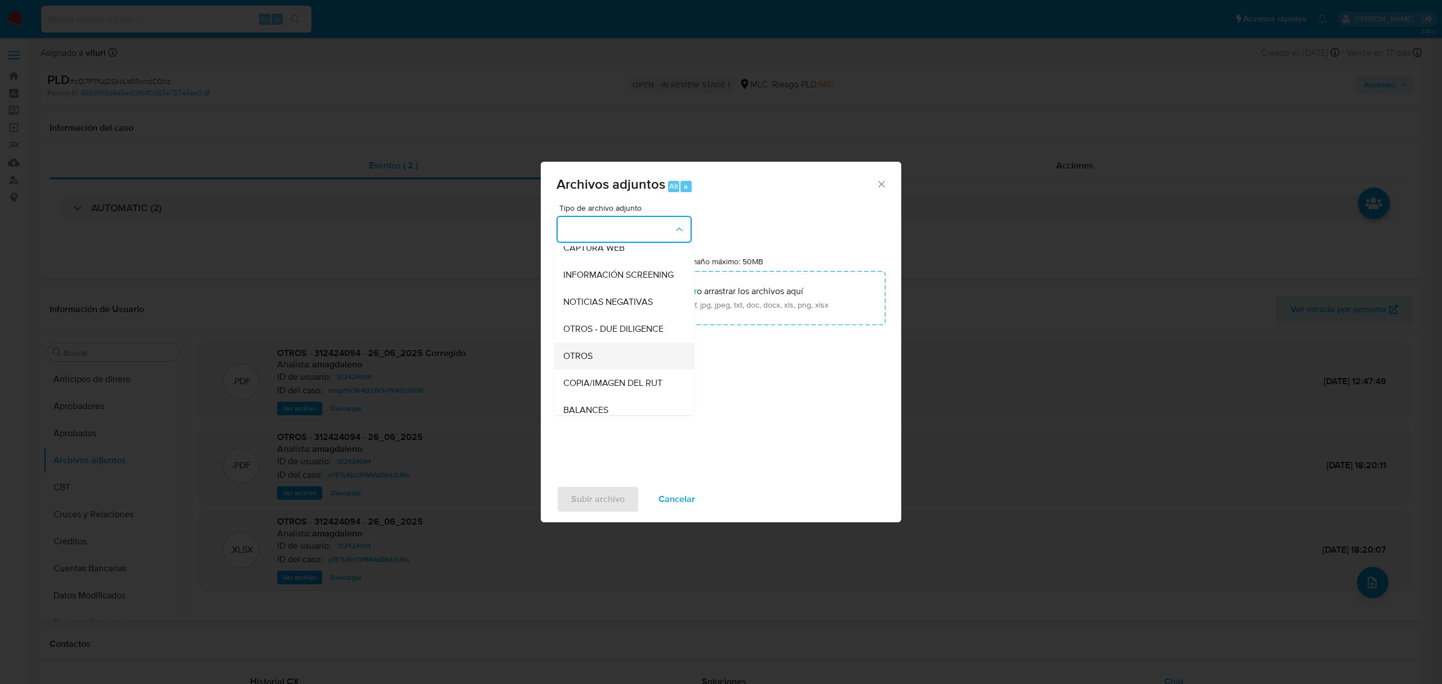
click at [582, 354] on div "OTROS" at bounding box center [620, 356] width 115 height 27
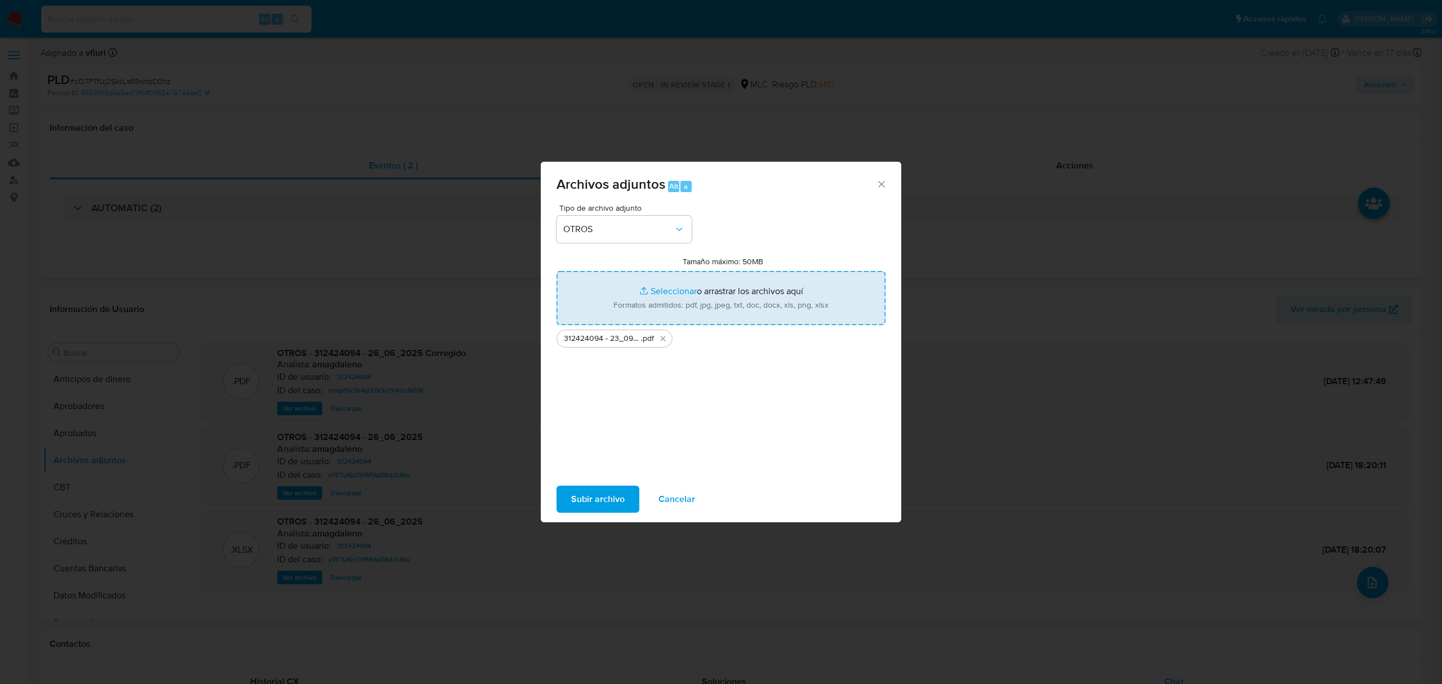
type input "C:\fakepath\Tabla 312424094.xlsx"
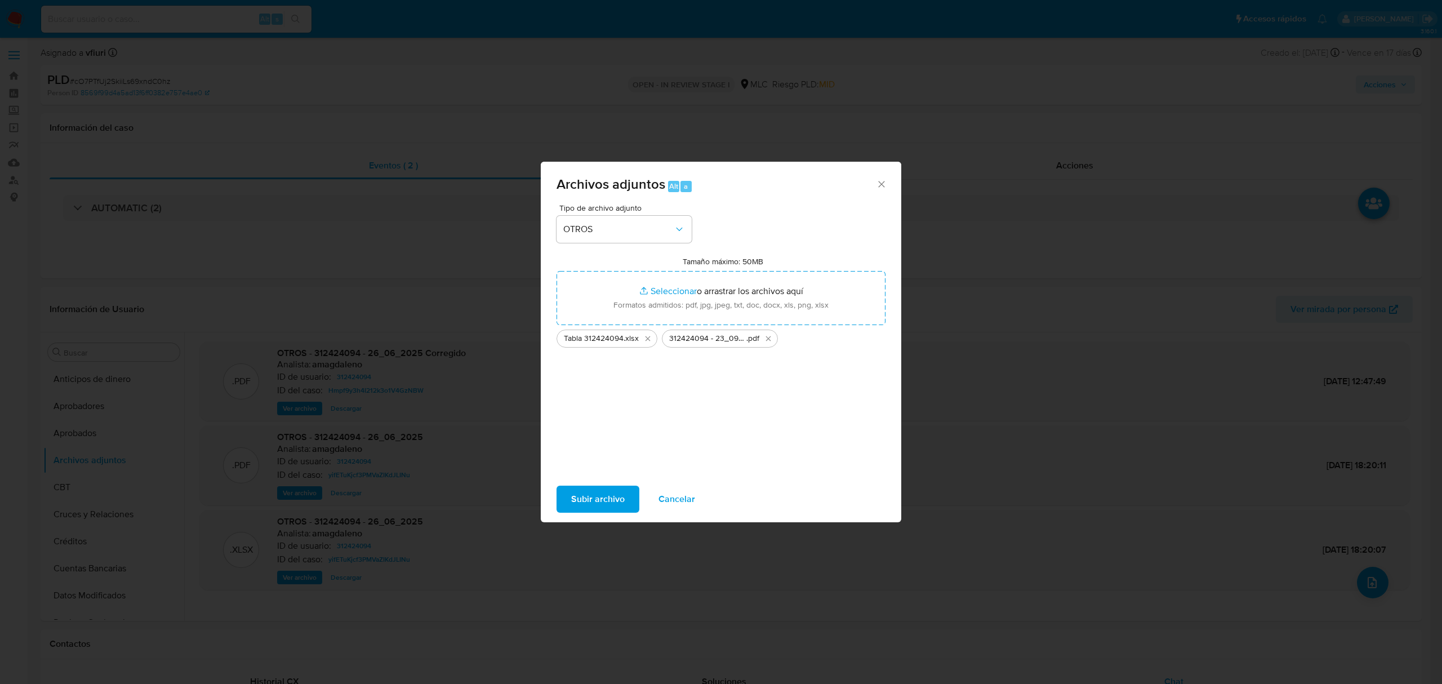
click at [589, 497] on span "Subir archivo" at bounding box center [598, 499] width 54 height 25
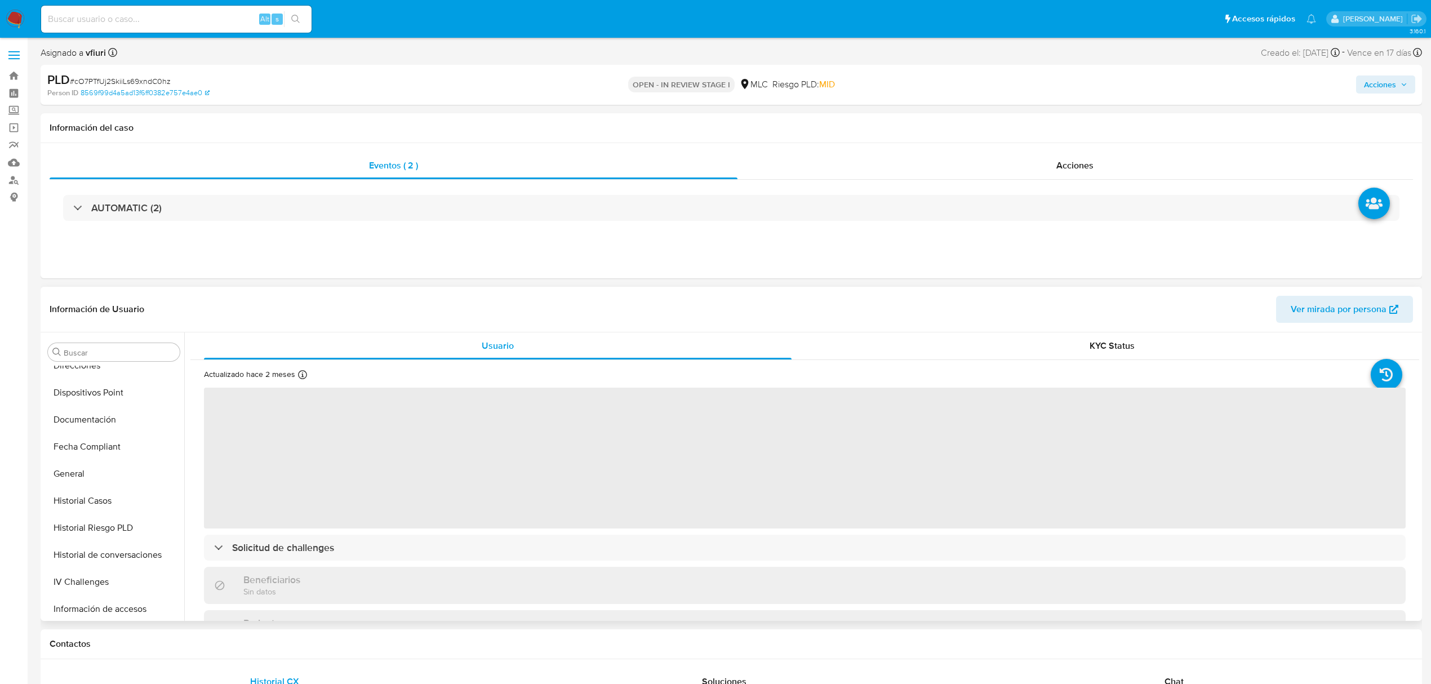
scroll to position [79, 0]
select select "10"
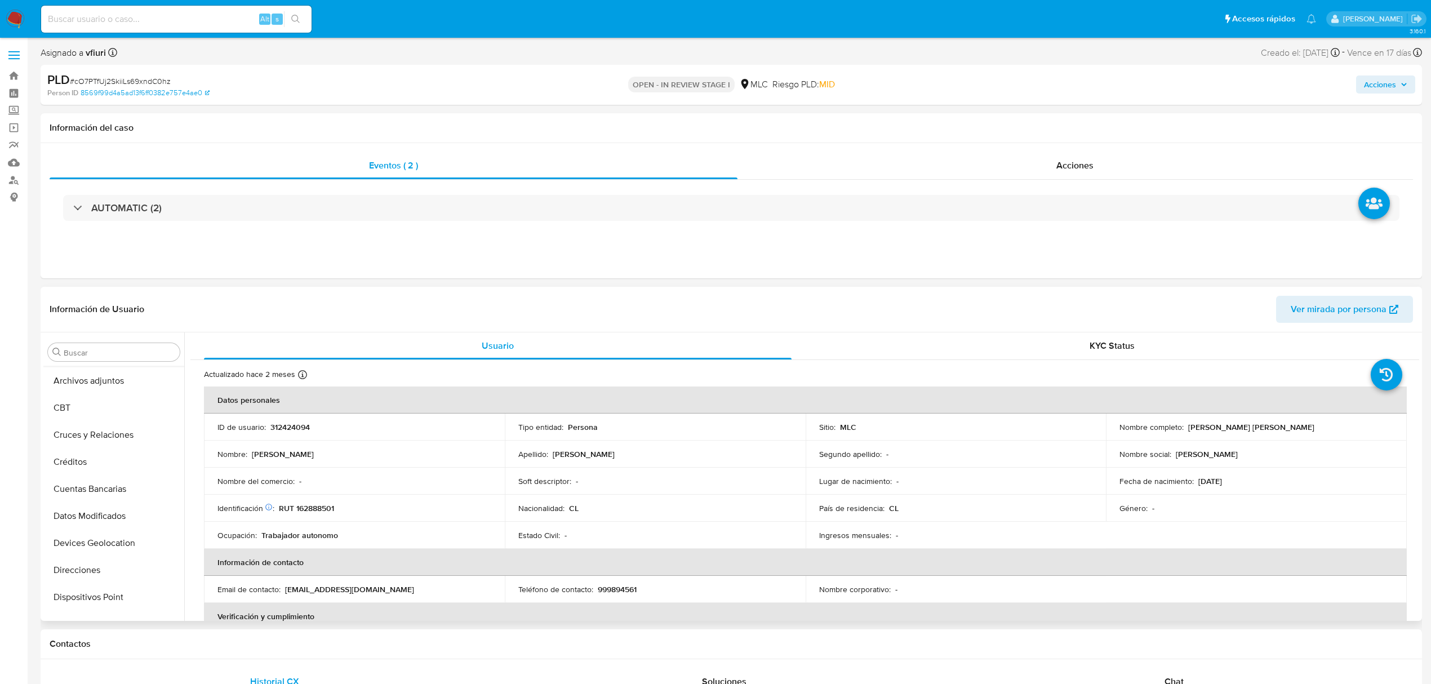
scroll to position [0, 0]
click at [88, 458] on button "Archivos adjuntos" at bounding box center [109, 460] width 132 height 27
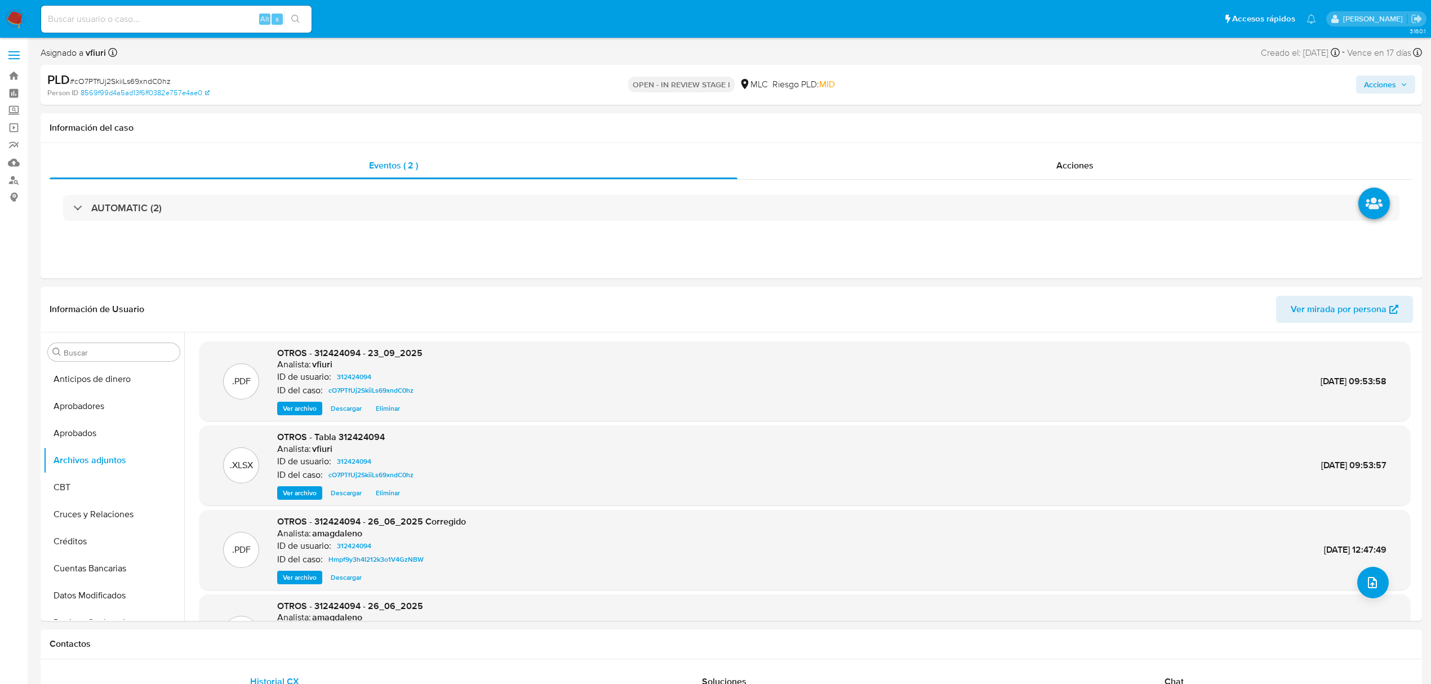
click at [1395, 77] on span "Acciones" at bounding box center [1380, 85] width 32 height 18
click at [1118, 123] on div "Alt r" at bounding box center [1120, 120] width 24 height 11
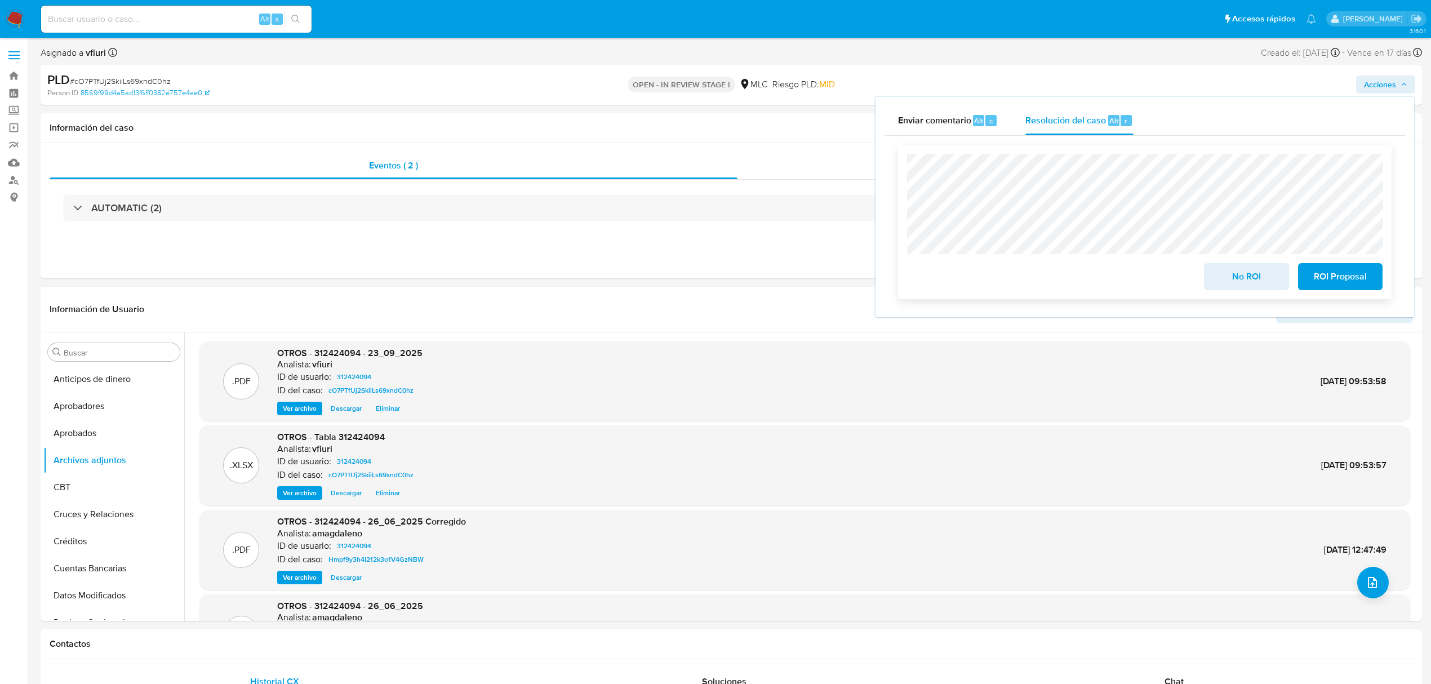
click at [1240, 268] on span "No ROI" at bounding box center [1246, 276] width 55 height 25
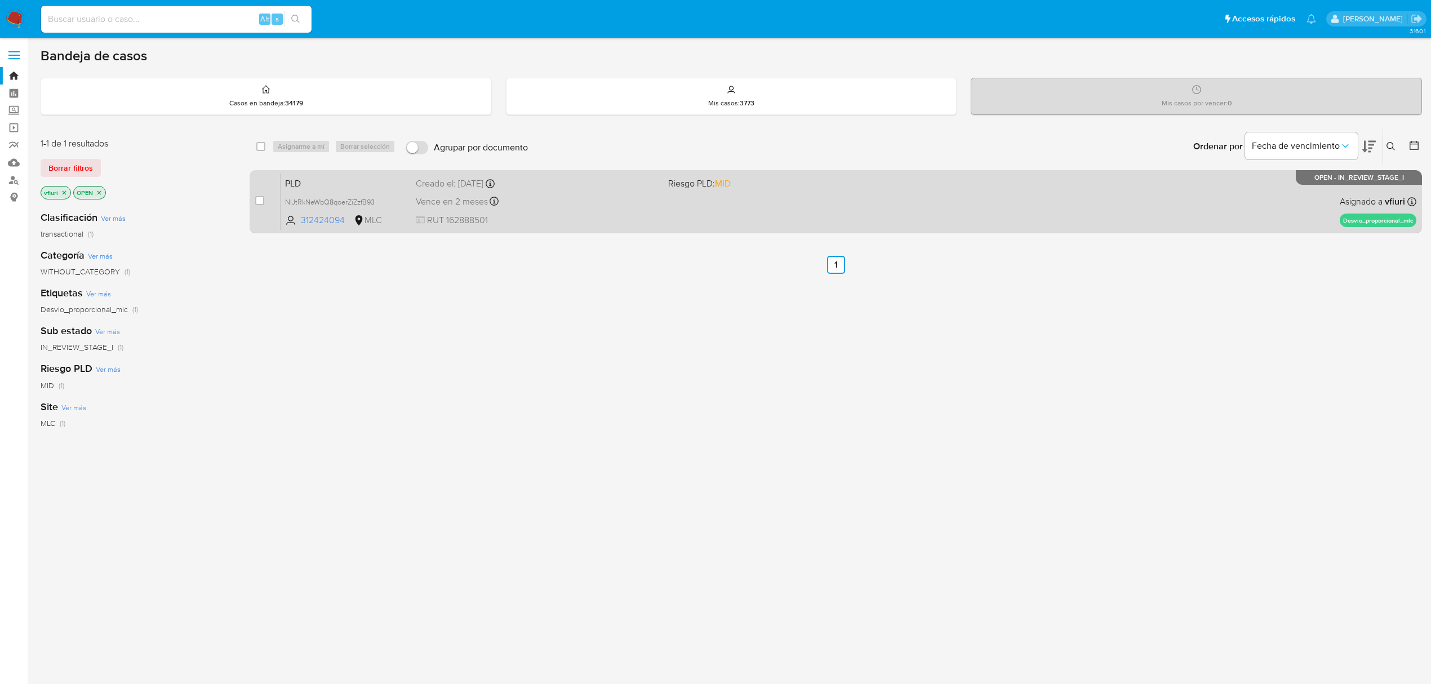
click at [598, 204] on div "Vence en 2 meses Vence el [DATE] 06:08:27" at bounding box center [537, 201] width 243 height 15
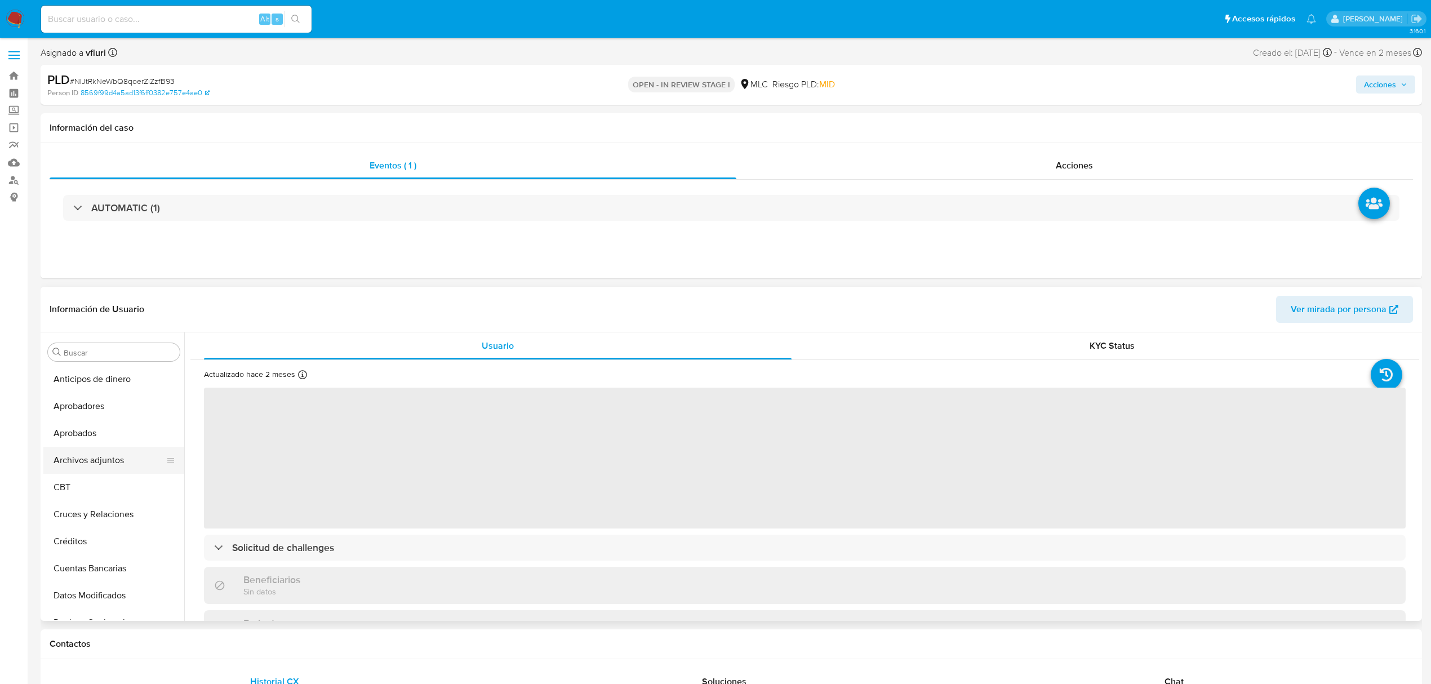
select select "10"
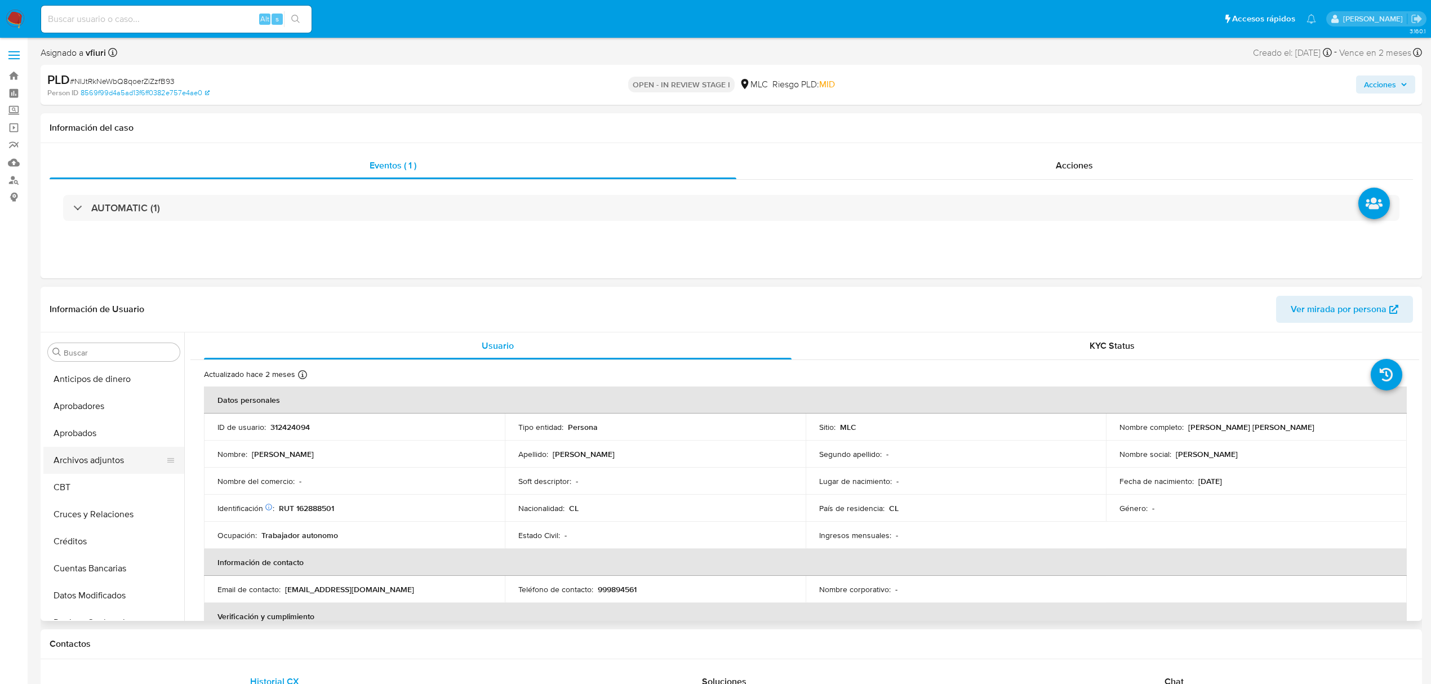
click at [99, 458] on button "Archivos adjuntos" at bounding box center [109, 460] width 132 height 27
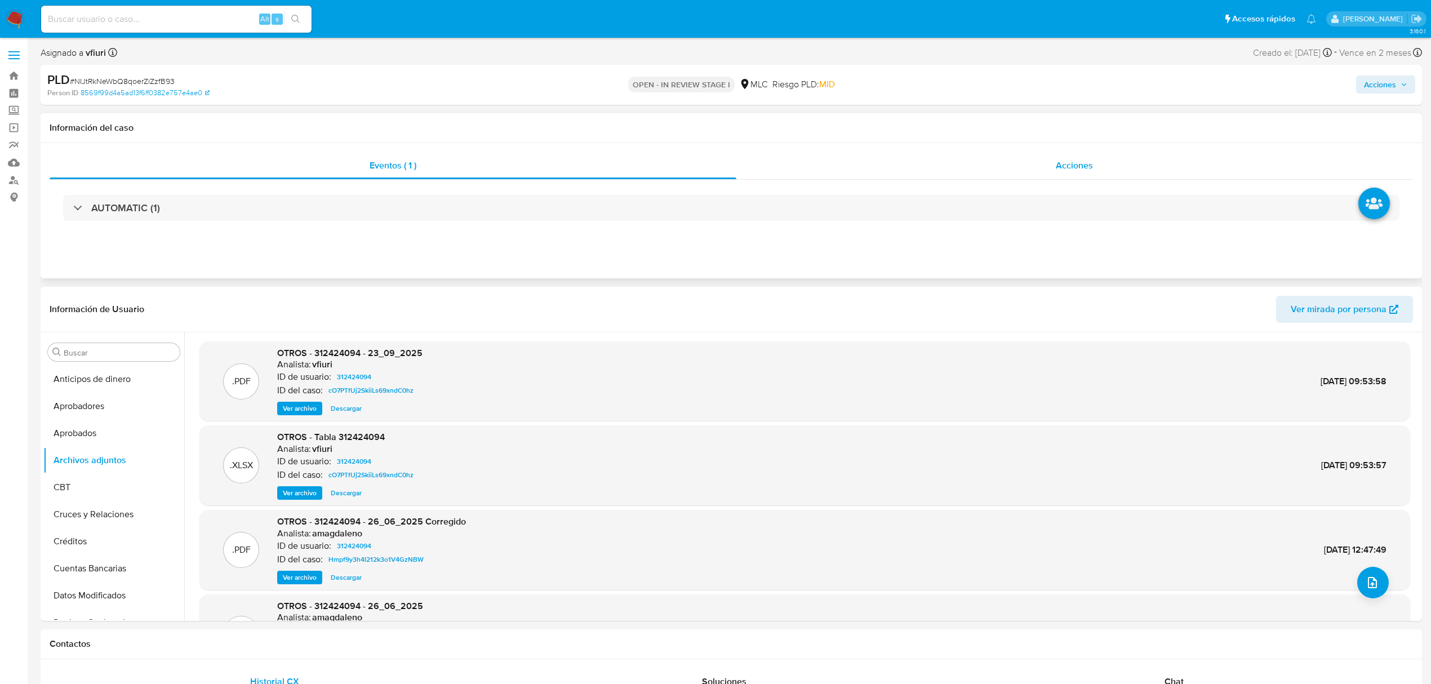
click at [1112, 159] on div "Acciones" at bounding box center [1074, 165] width 677 height 27
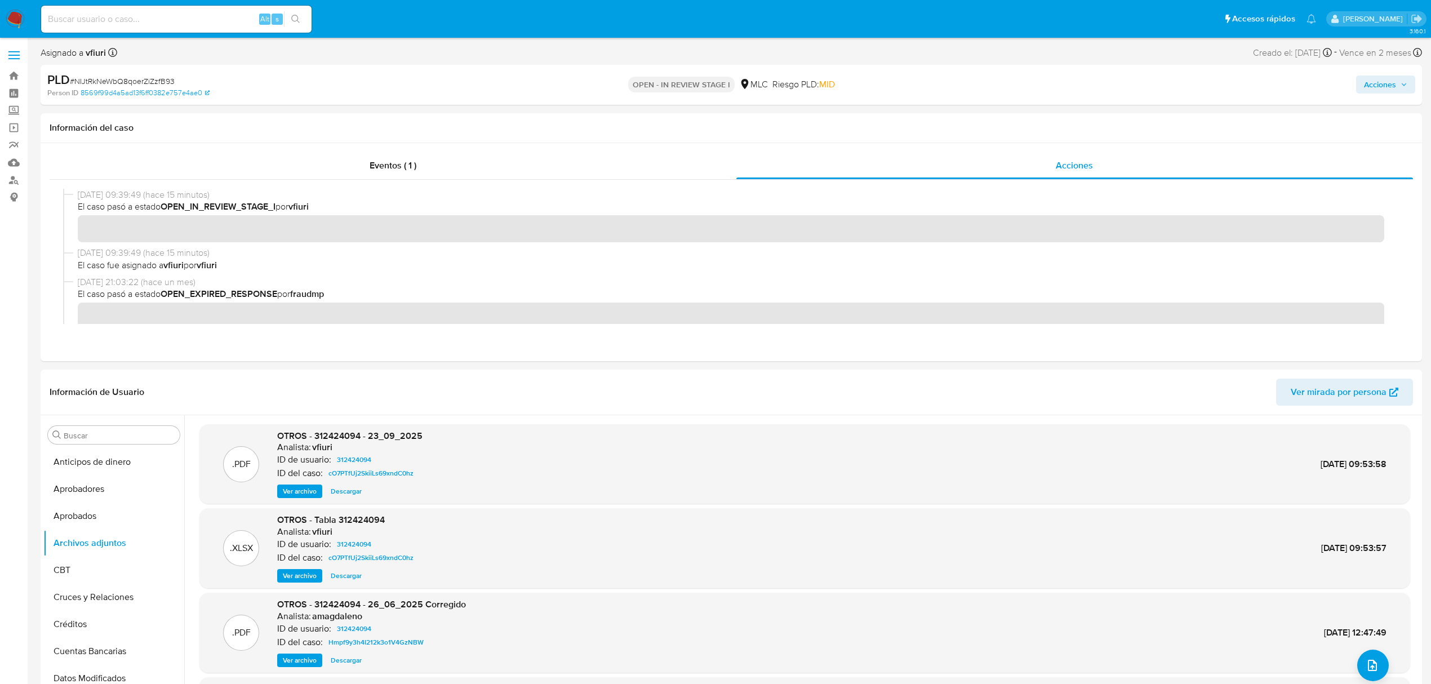
click at [1394, 74] on div "Acciones" at bounding box center [1188, 85] width 453 height 26
click at [1389, 77] on span "Acciones" at bounding box center [1380, 85] width 32 height 18
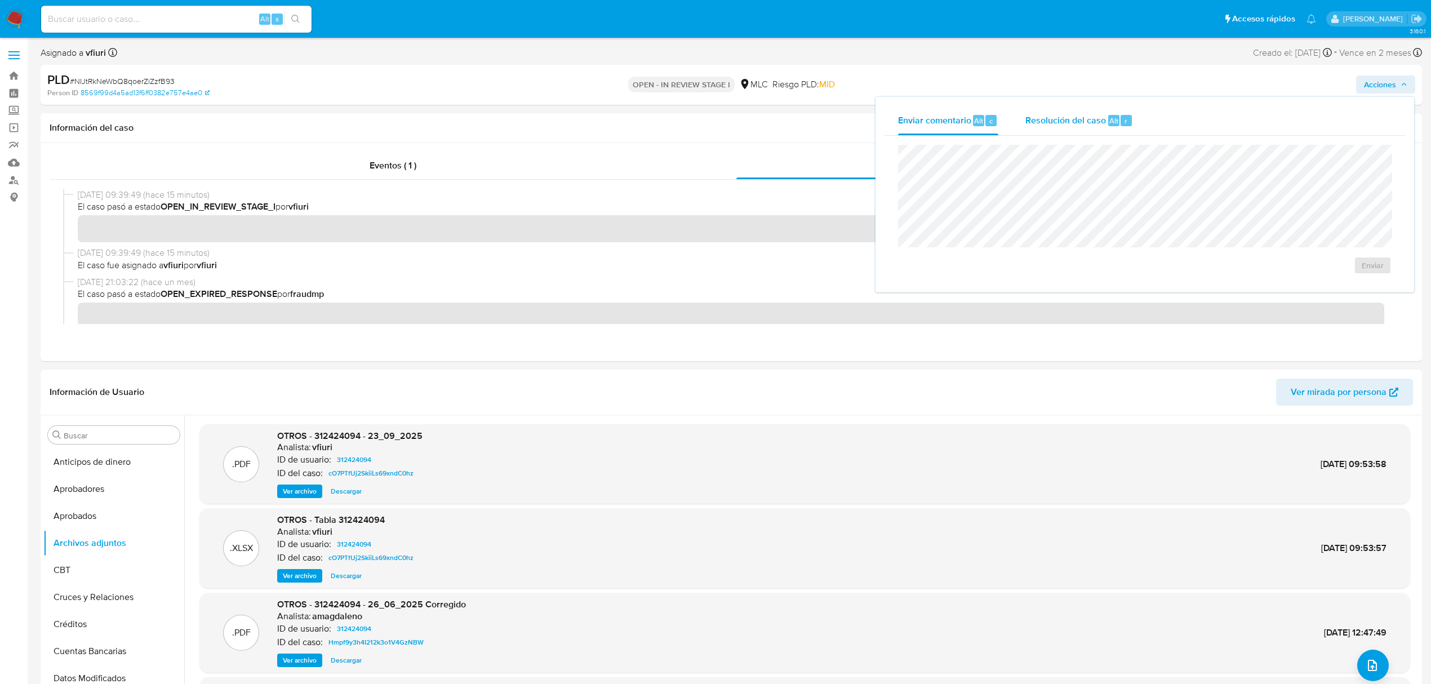
click at [1049, 126] on span "Resolución del caso" at bounding box center [1066, 120] width 81 height 13
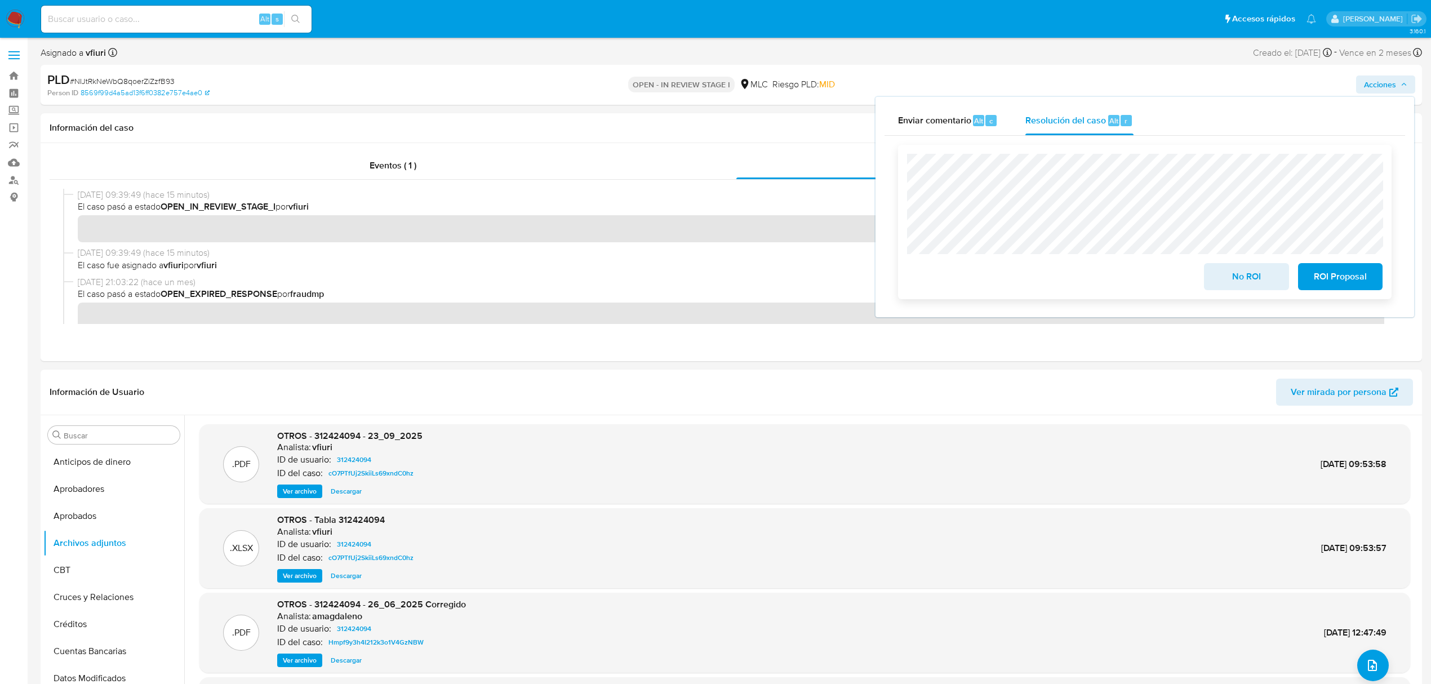
click at [1260, 288] on span "No ROI" at bounding box center [1246, 276] width 55 height 25
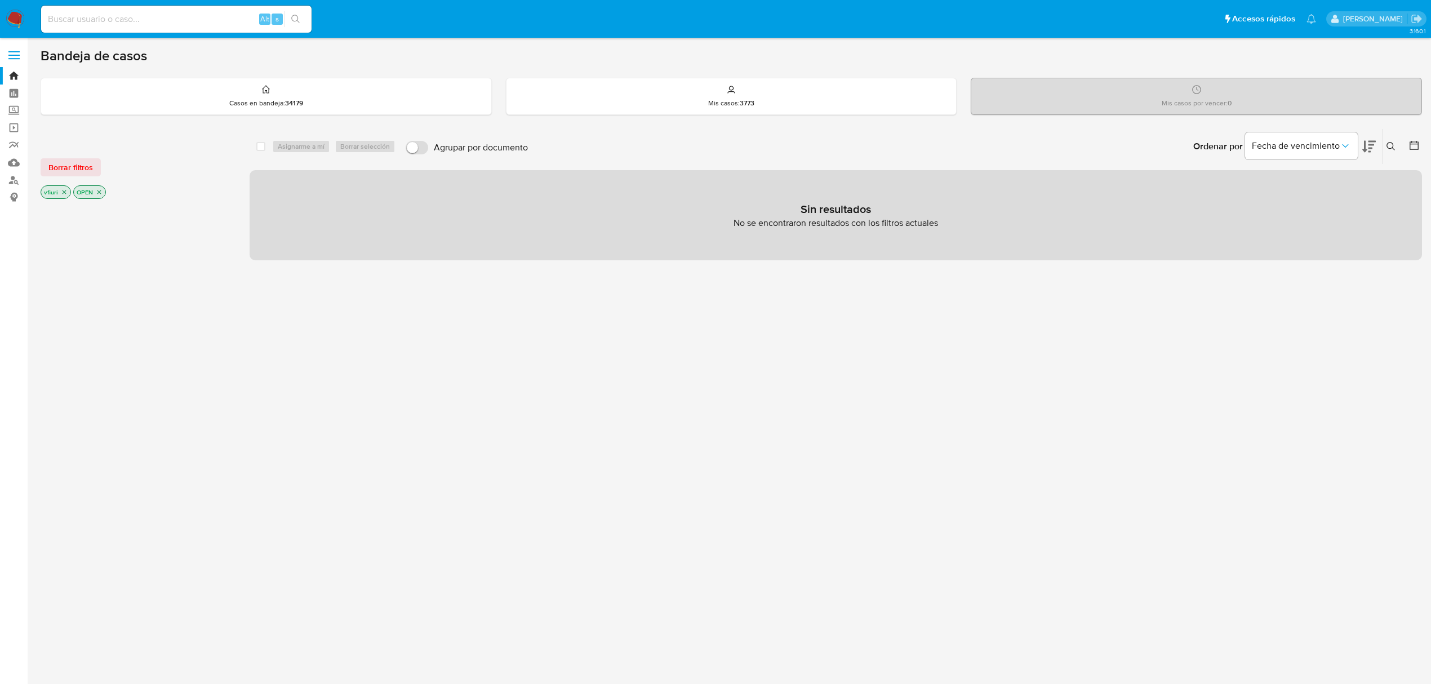
click at [102, 193] on icon "close-filter" at bounding box center [99, 192] width 7 height 7
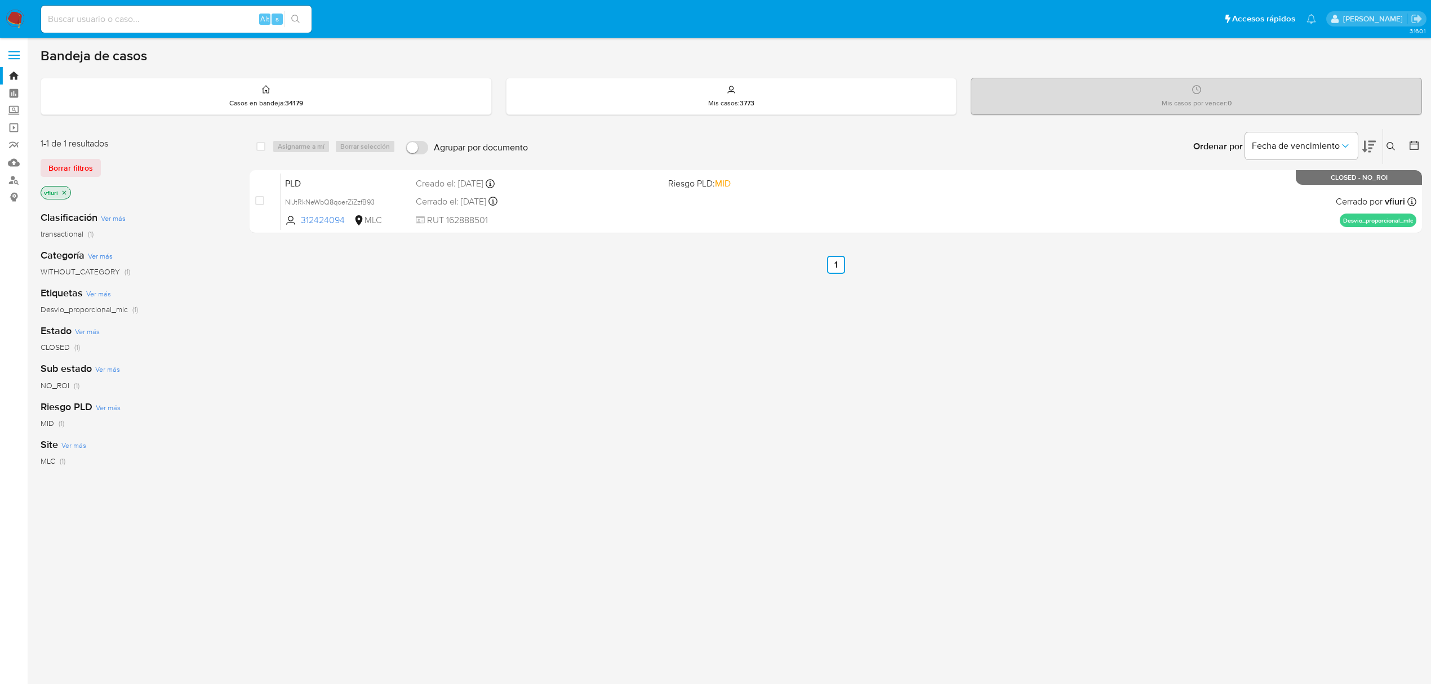
click at [66, 192] on icon "close-filter" at bounding box center [64, 192] width 7 height 7
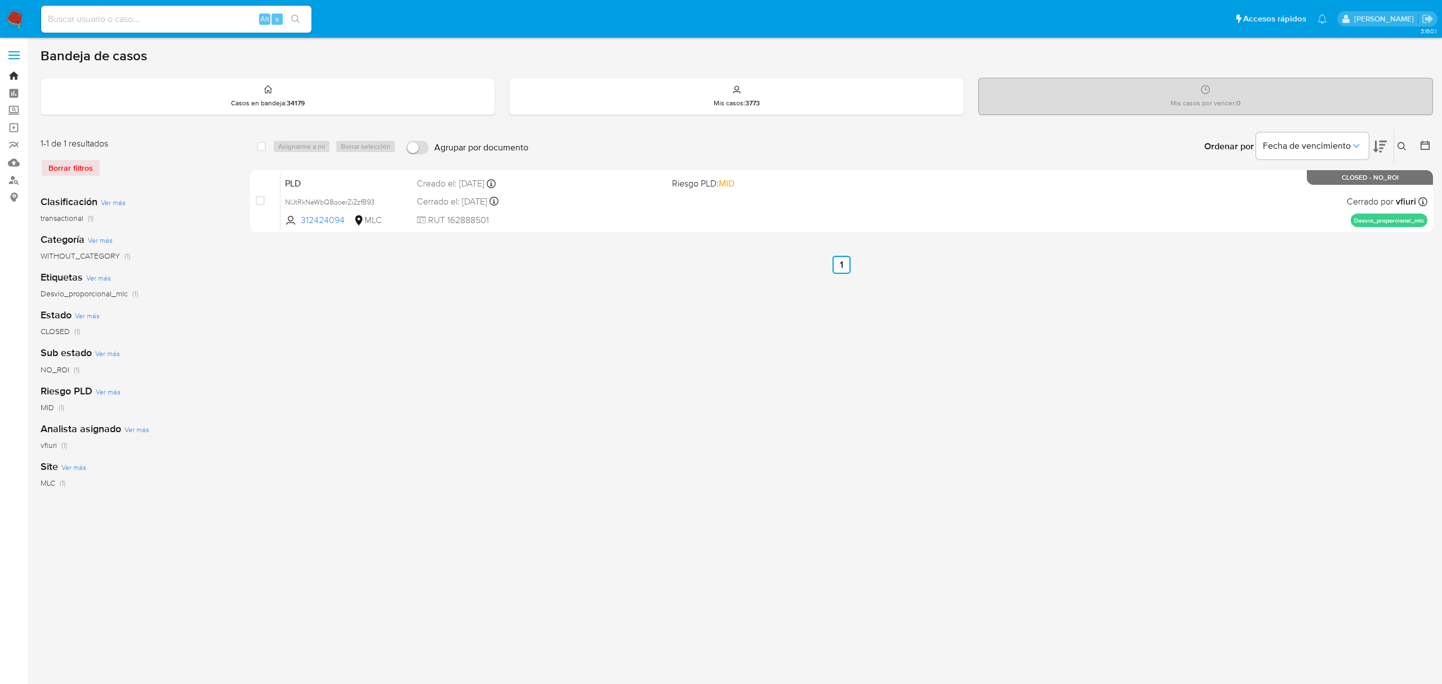
click at [18, 77] on link "Bandeja" at bounding box center [67, 75] width 134 height 17
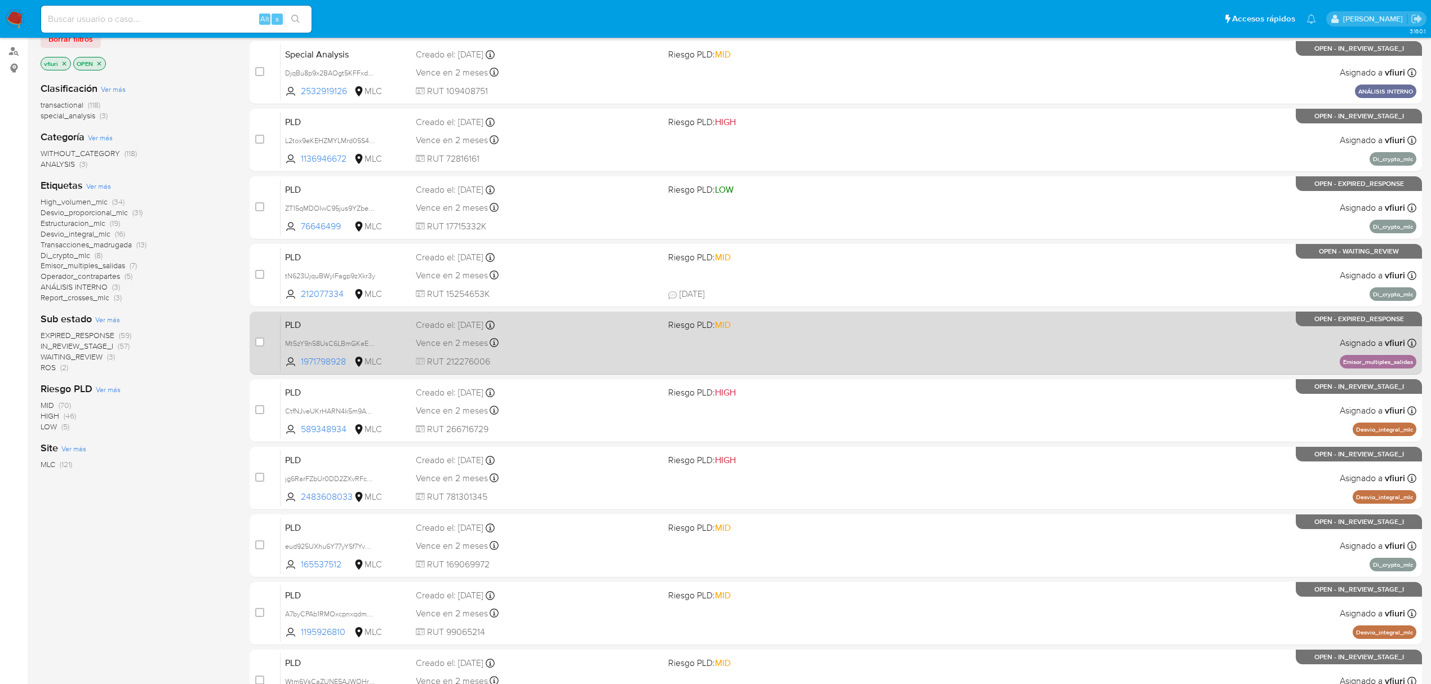
scroll to position [246, 0]
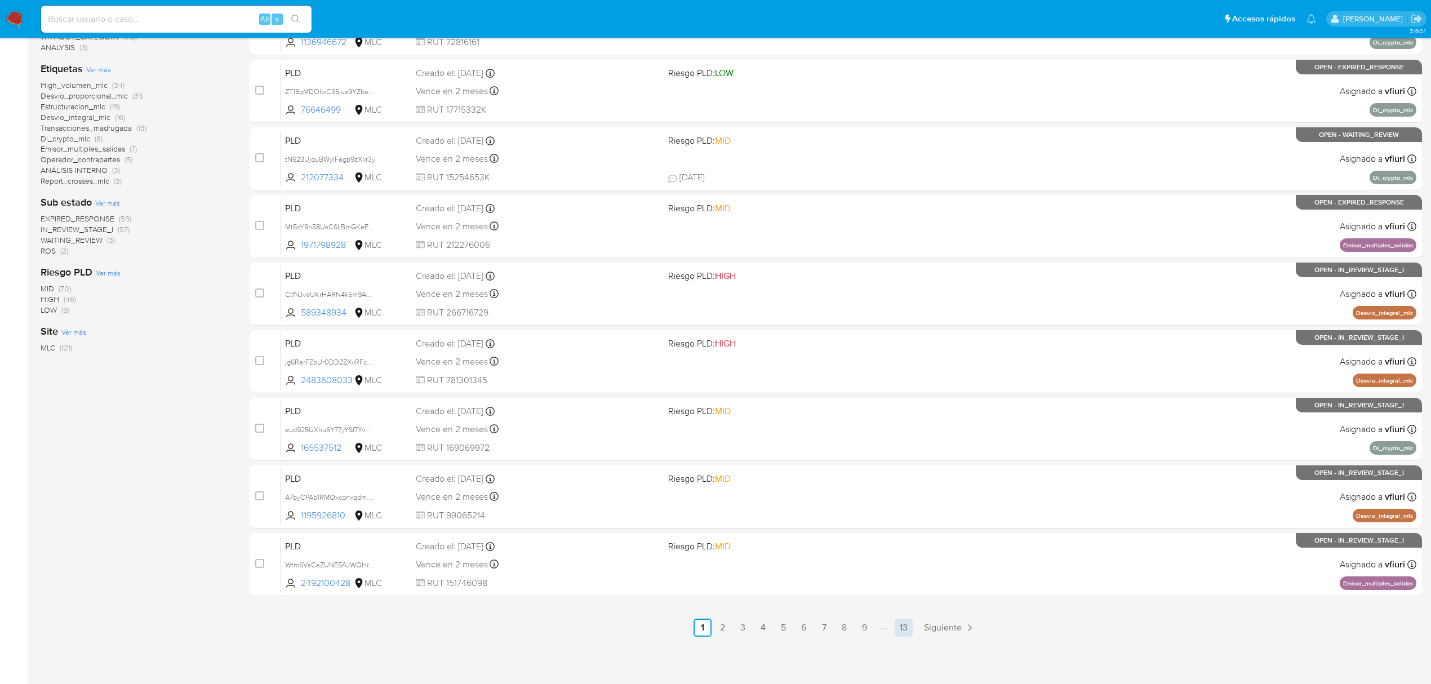
click at [898, 625] on link "13" at bounding box center [904, 628] width 18 height 18
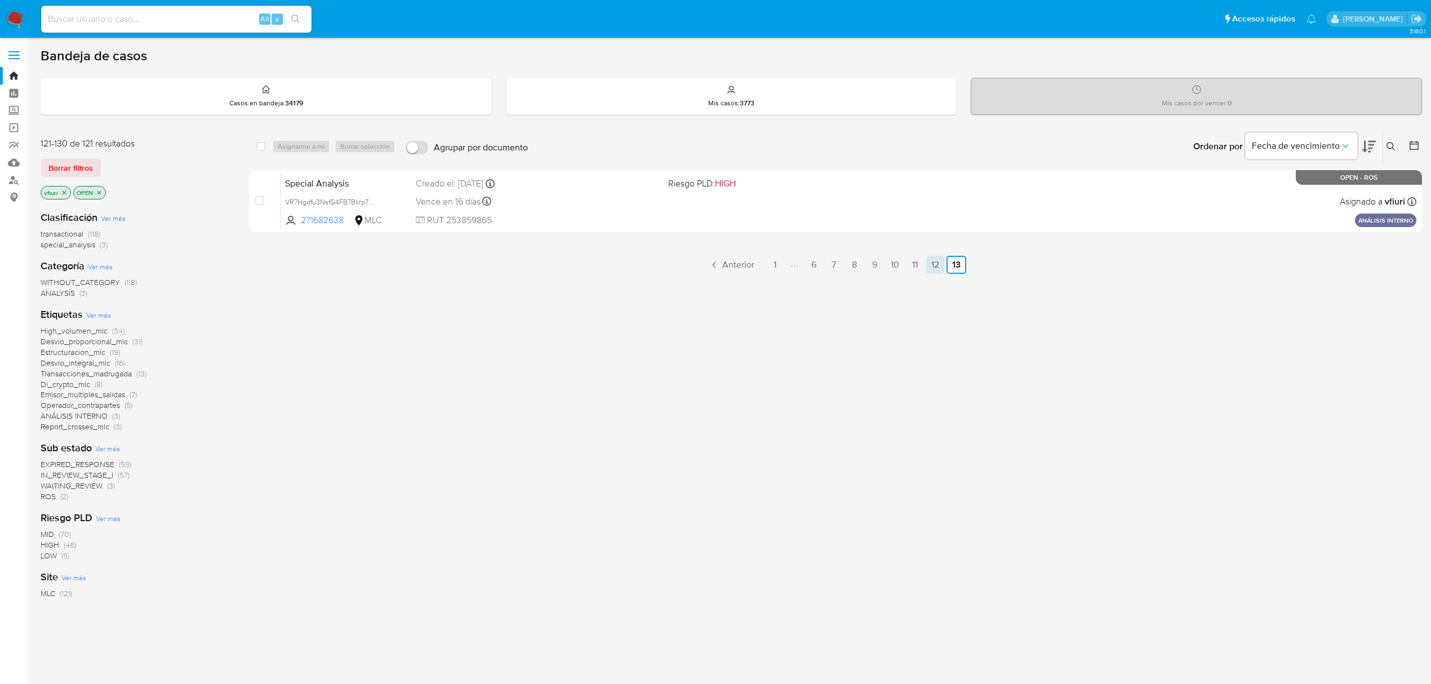
click at [943, 258] on link "12" at bounding box center [935, 265] width 18 height 18
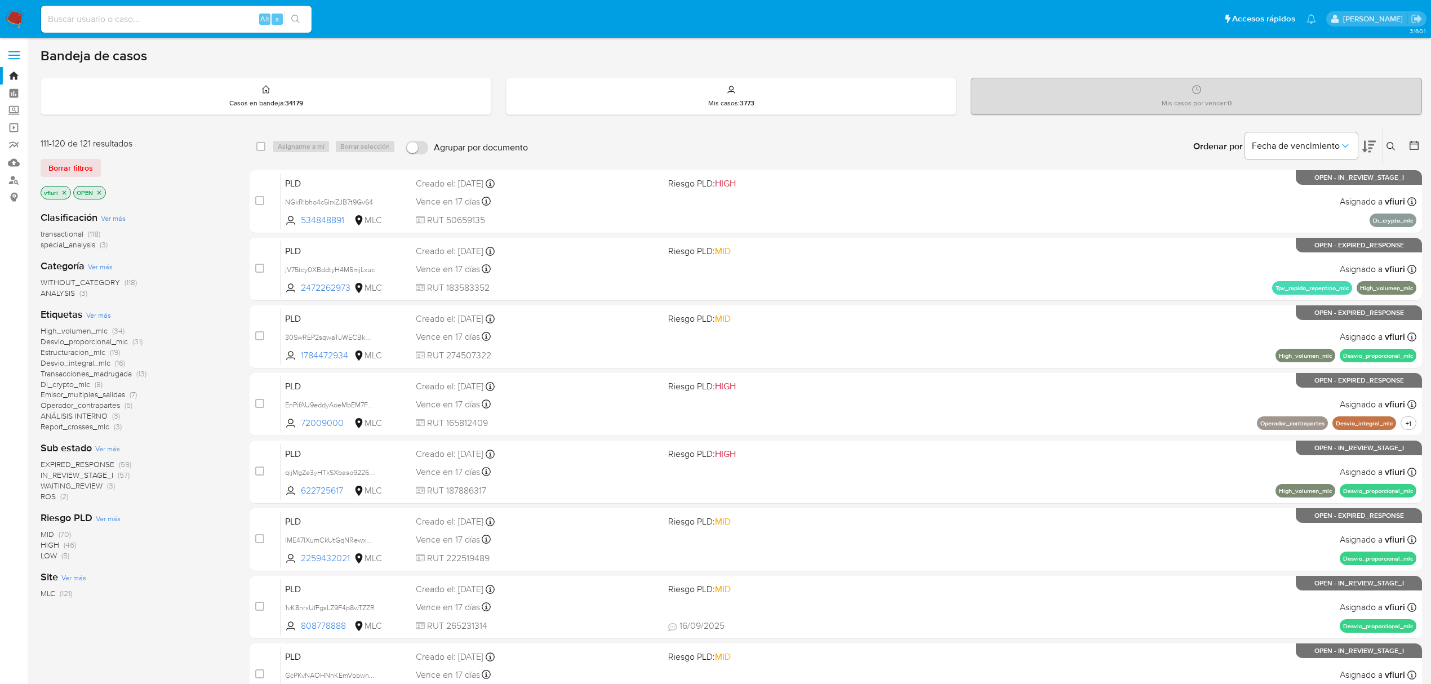
click at [1419, 140] on icon at bounding box center [1414, 145] width 11 height 11
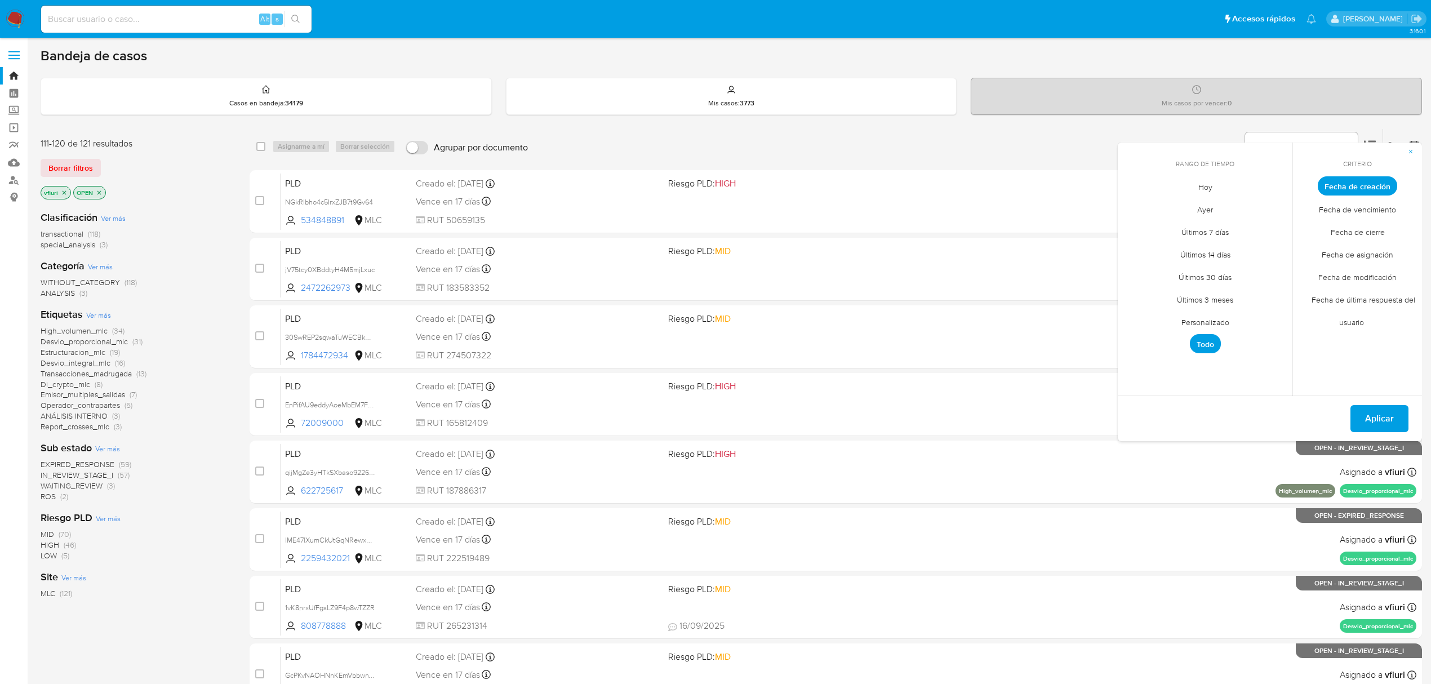
click at [1214, 318] on span "Personalizado" at bounding box center [1206, 321] width 72 height 23
click at [1135, 203] on icon "Mes anterior" at bounding box center [1136, 207] width 14 height 14
click at [1254, 268] on button "12" at bounding box center [1250, 271] width 18 height 18
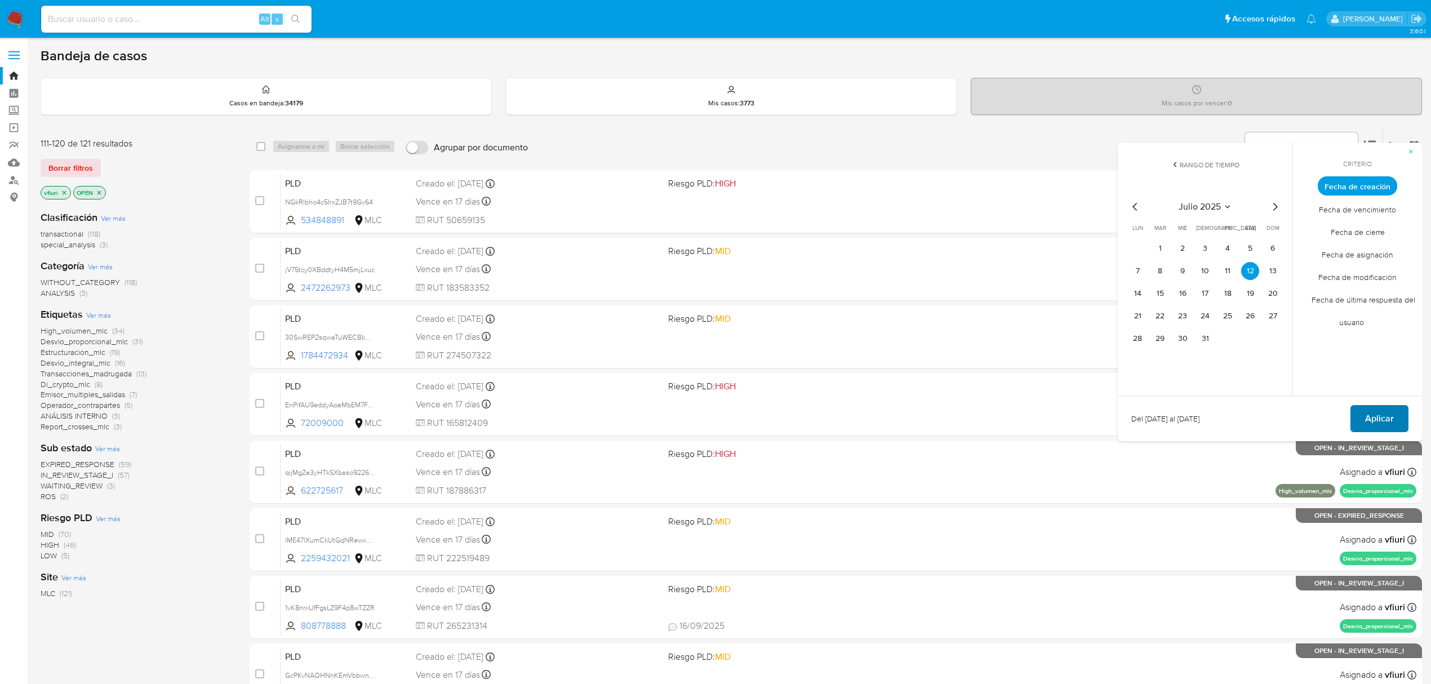
click at [1369, 411] on span "Aplicar" at bounding box center [1379, 418] width 29 height 25
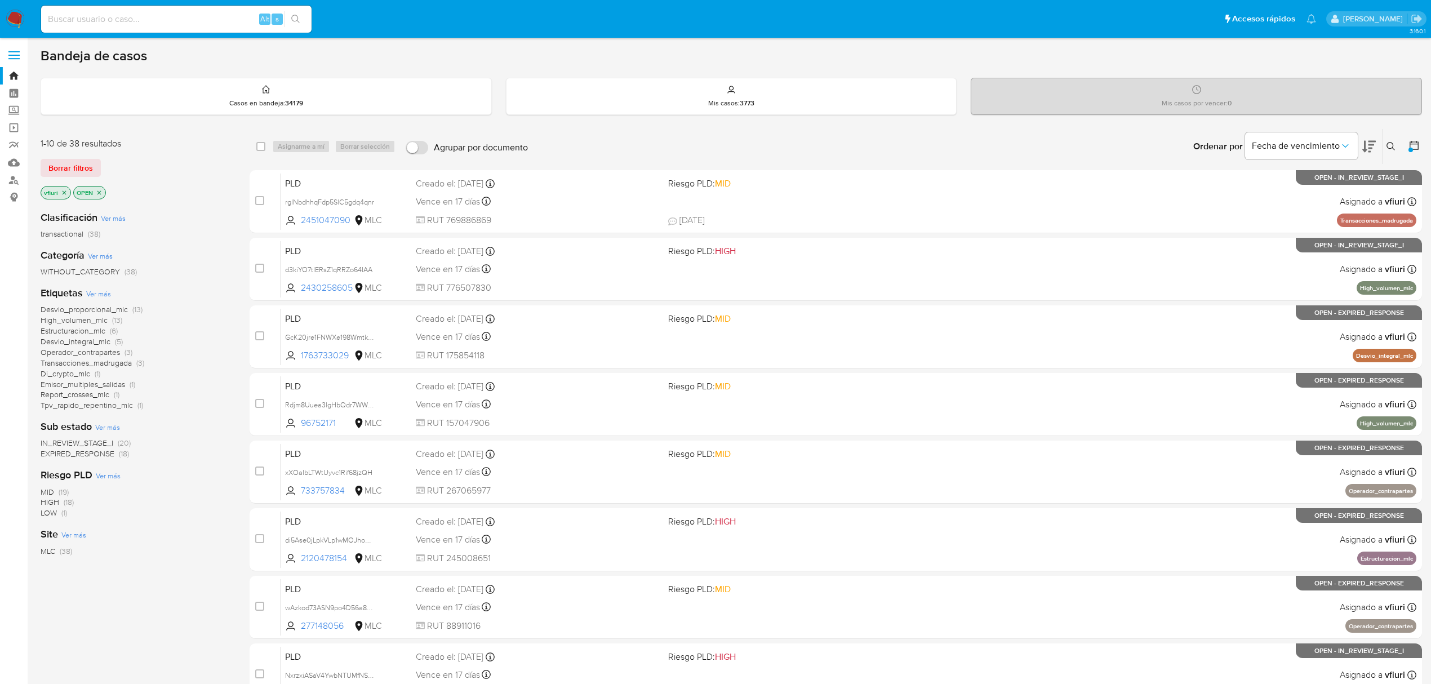
scroll to position [246, 0]
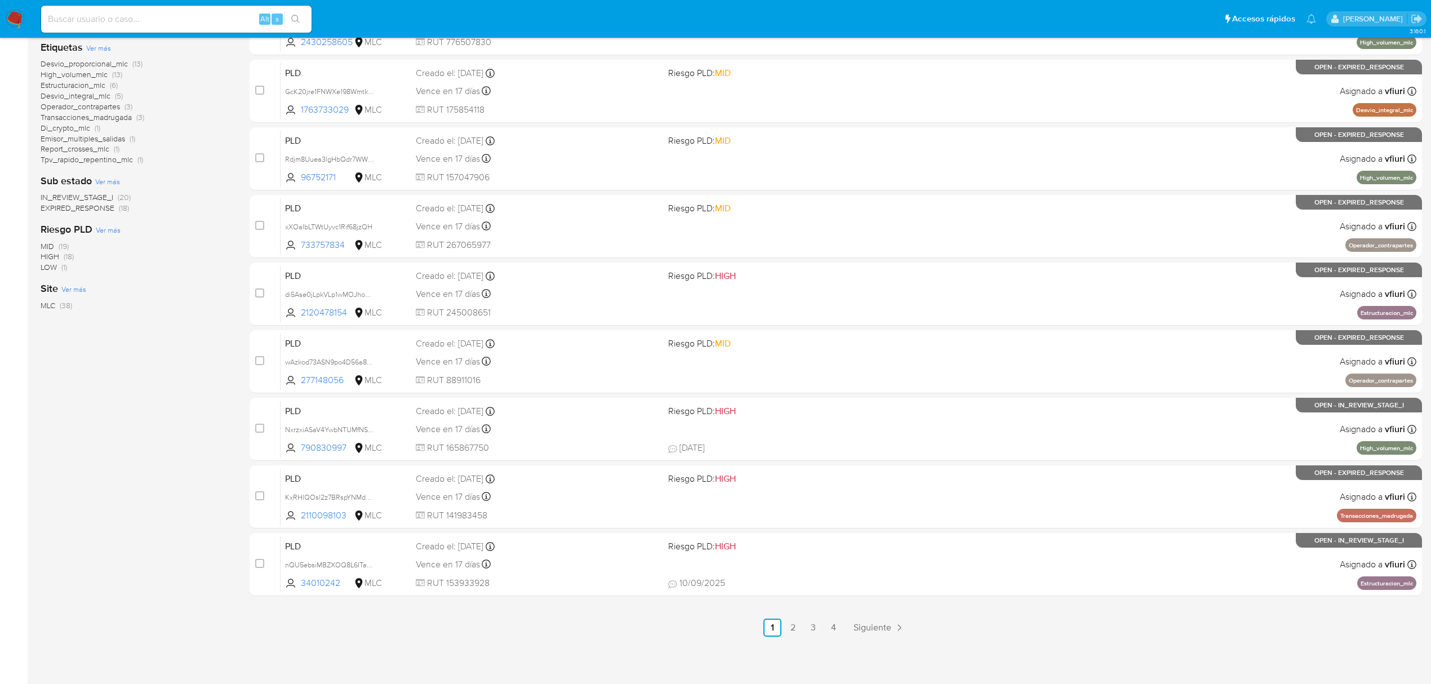
click at [837, 618] on div "select-all-cases-checkbox Asignarme a mí Borrar selección Agrupar por documento…" at bounding box center [836, 260] width 1173 height 754
click at [832, 622] on link "4" at bounding box center [833, 628] width 18 height 18
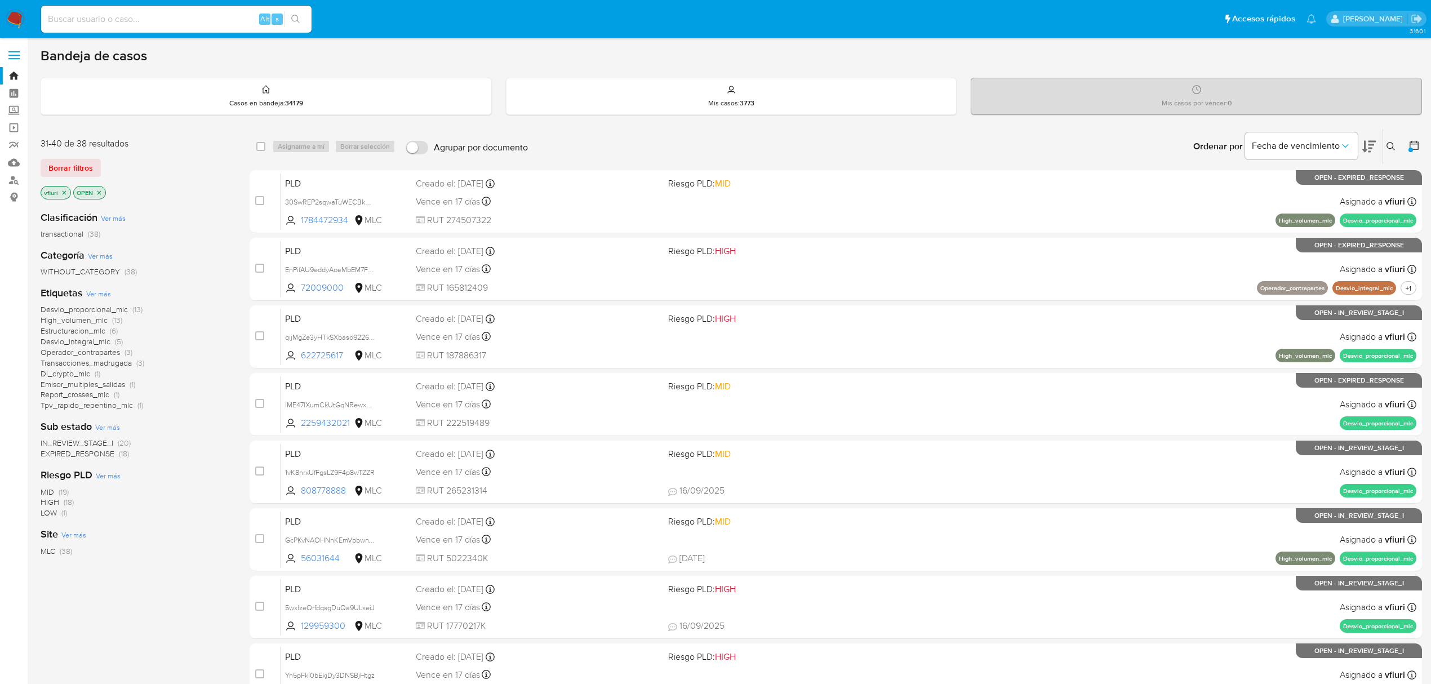
click at [102, 307] on span "Desvio_proporcional_mlc" at bounding box center [84, 309] width 87 height 11
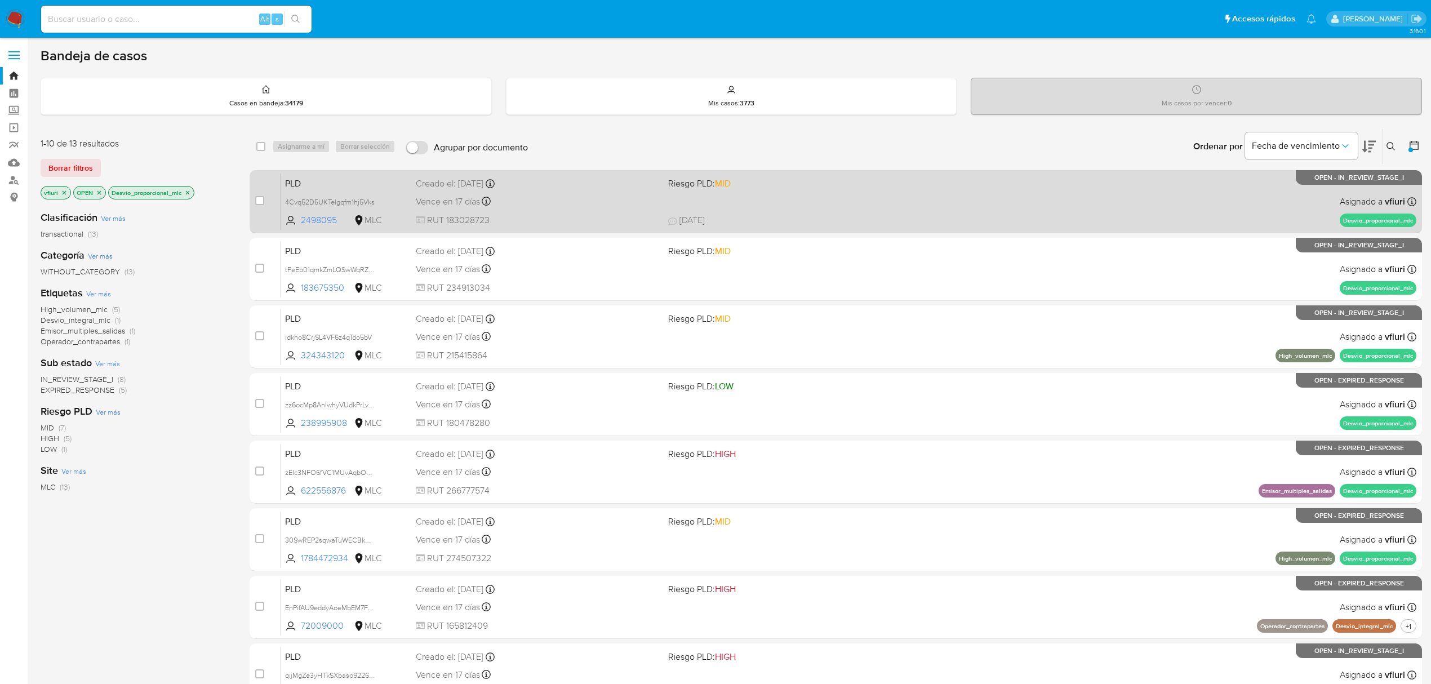
click at [802, 202] on span at bounding box center [789, 201] width 243 height 2
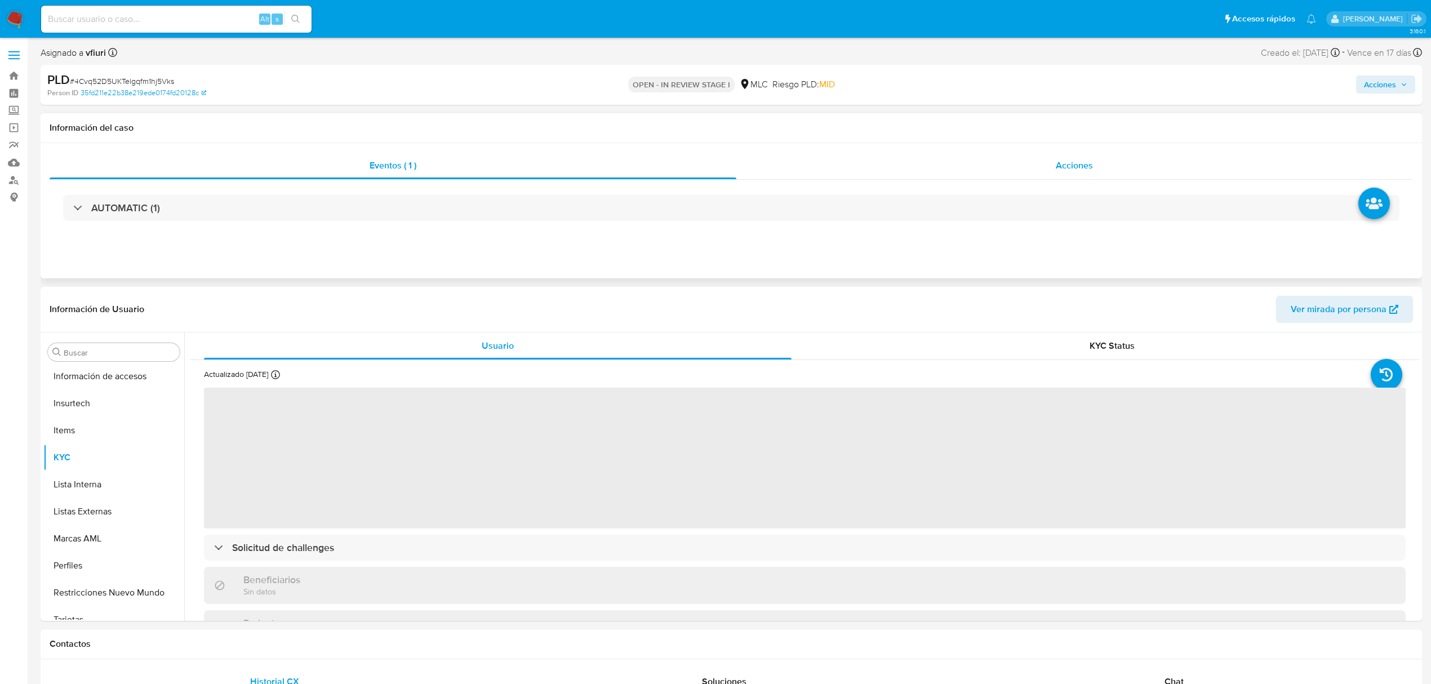
scroll to position [530, 0]
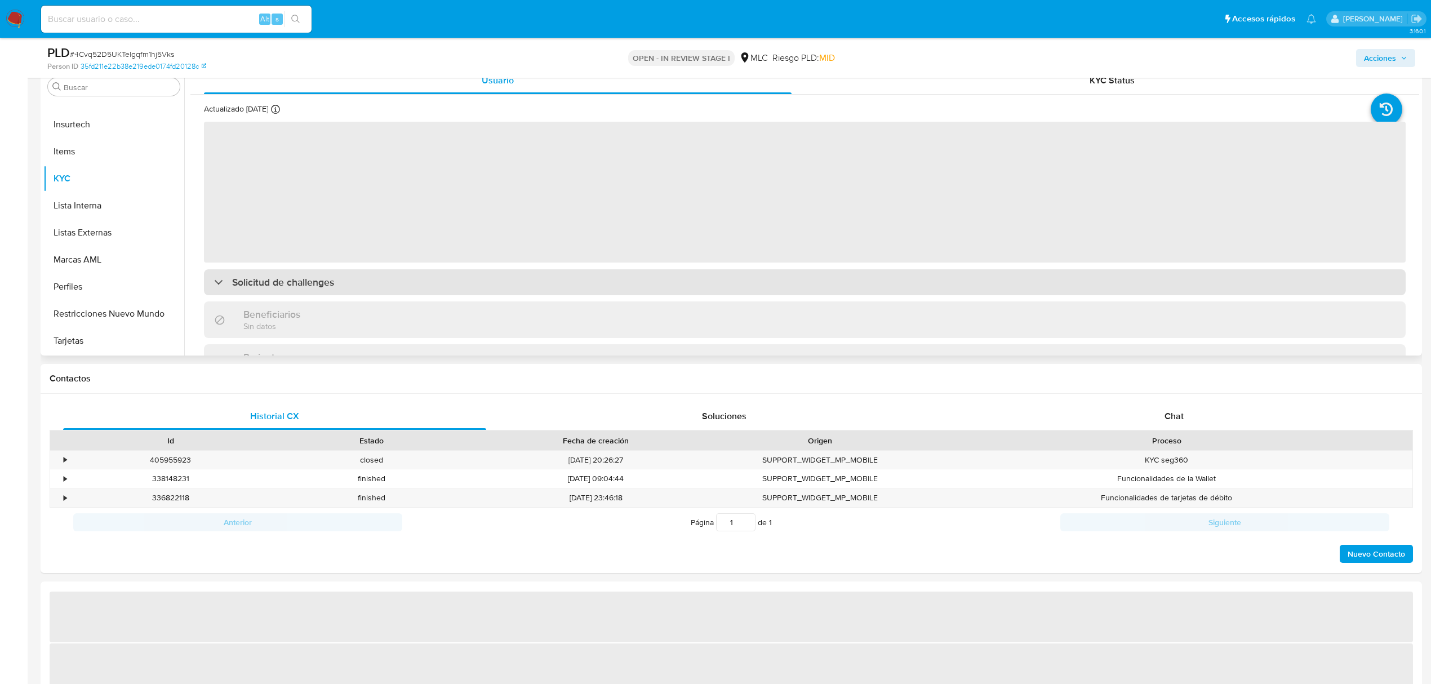
select select "10"
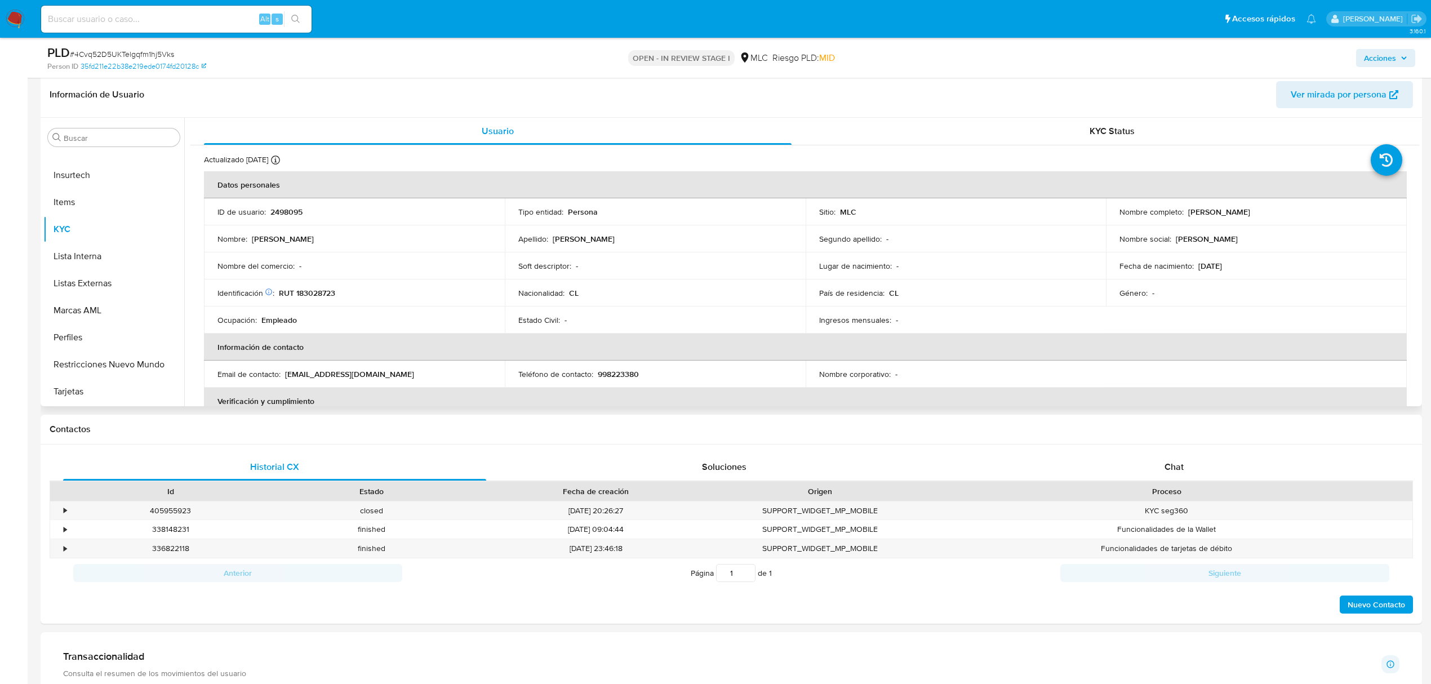
scroll to position [150, 0]
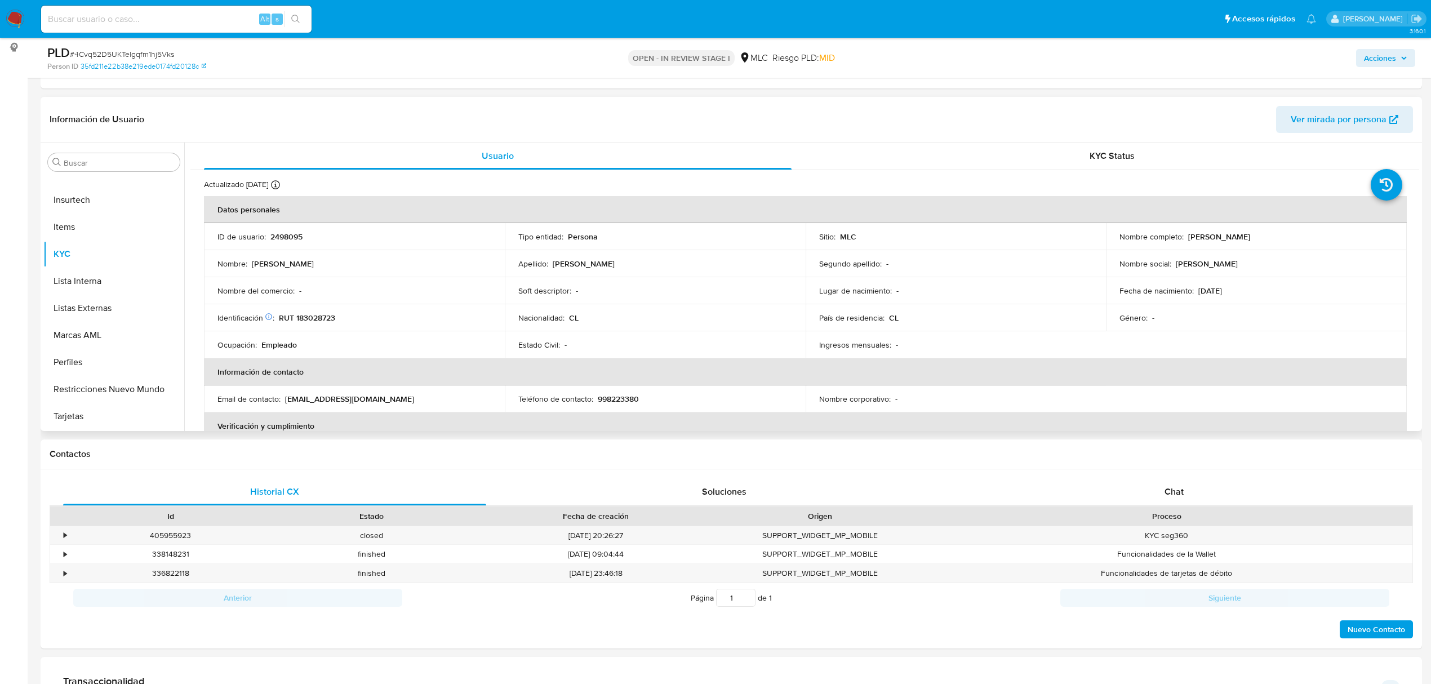
click at [290, 230] on td "ID de usuario : 2498095" at bounding box center [354, 236] width 301 height 27
copy p "2498095"
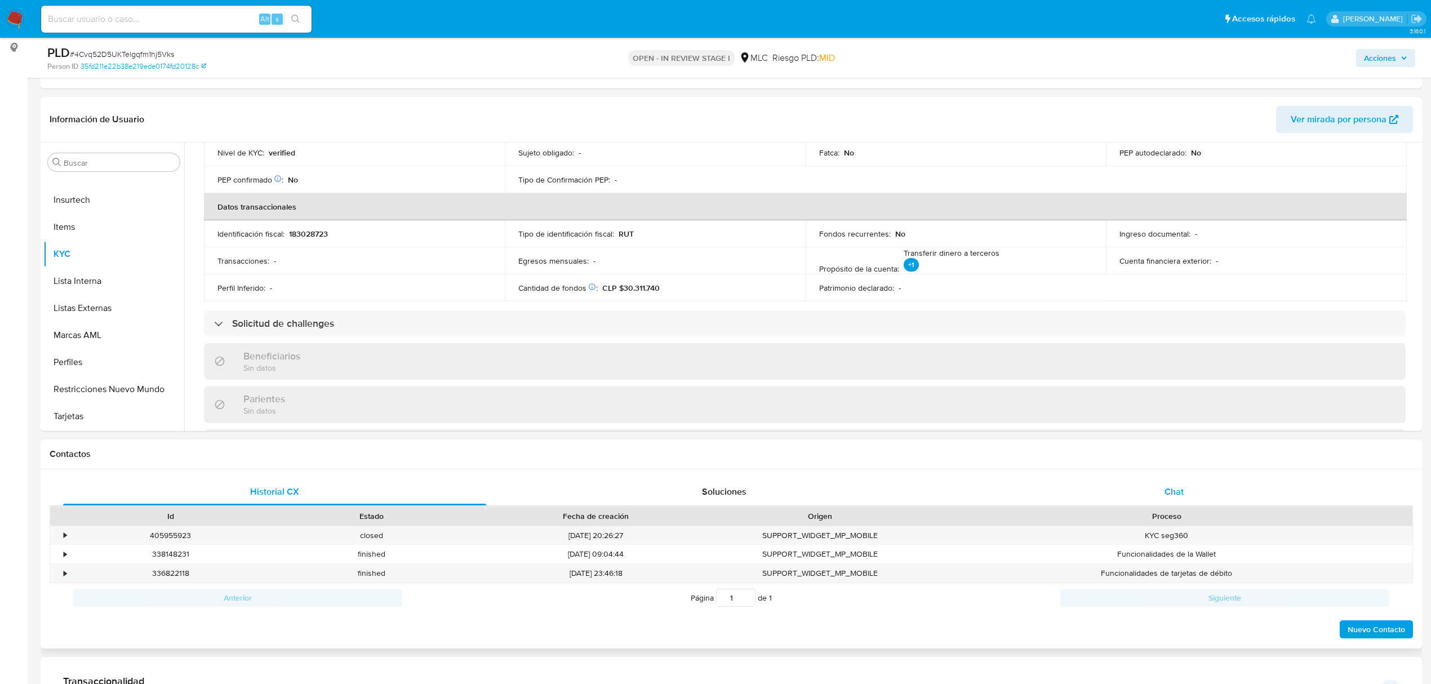
click at [1178, 499] on div "Chat" at bounding box center [1174, 491] width 423 height 27
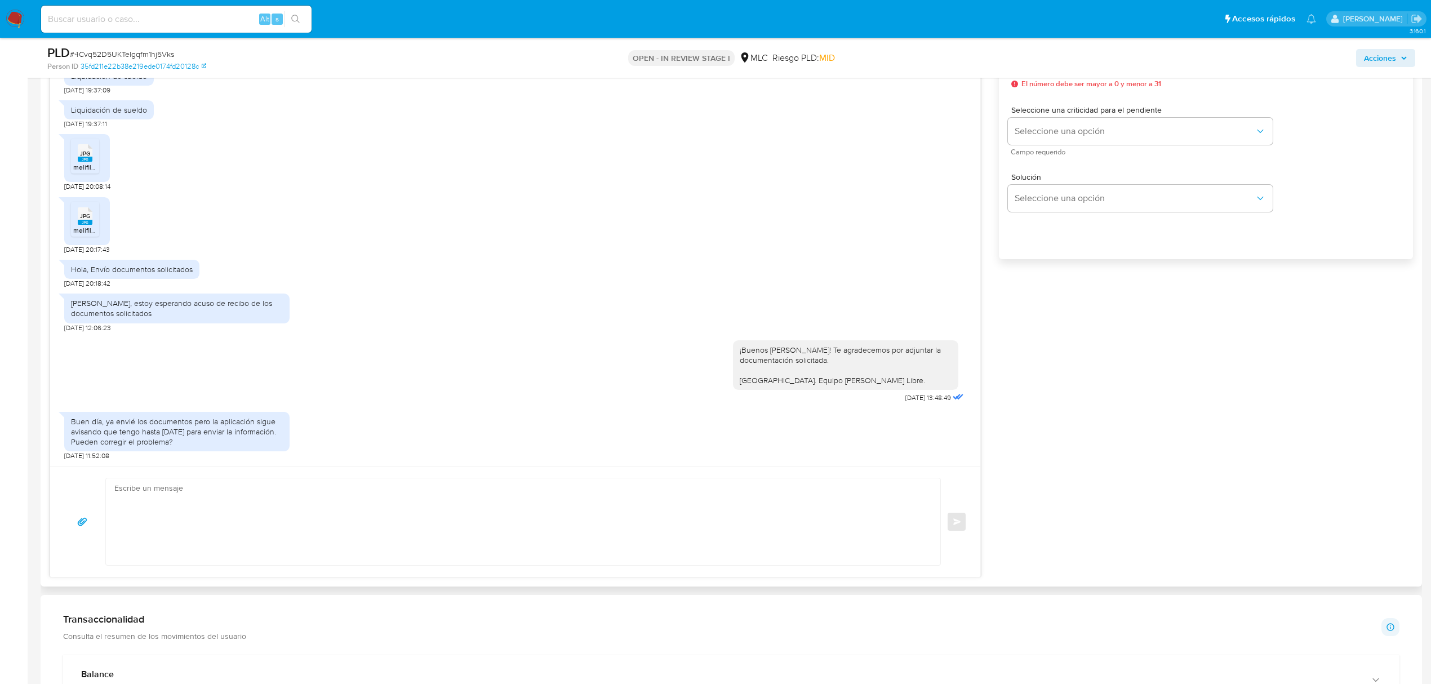
scroll to position [826, 0]
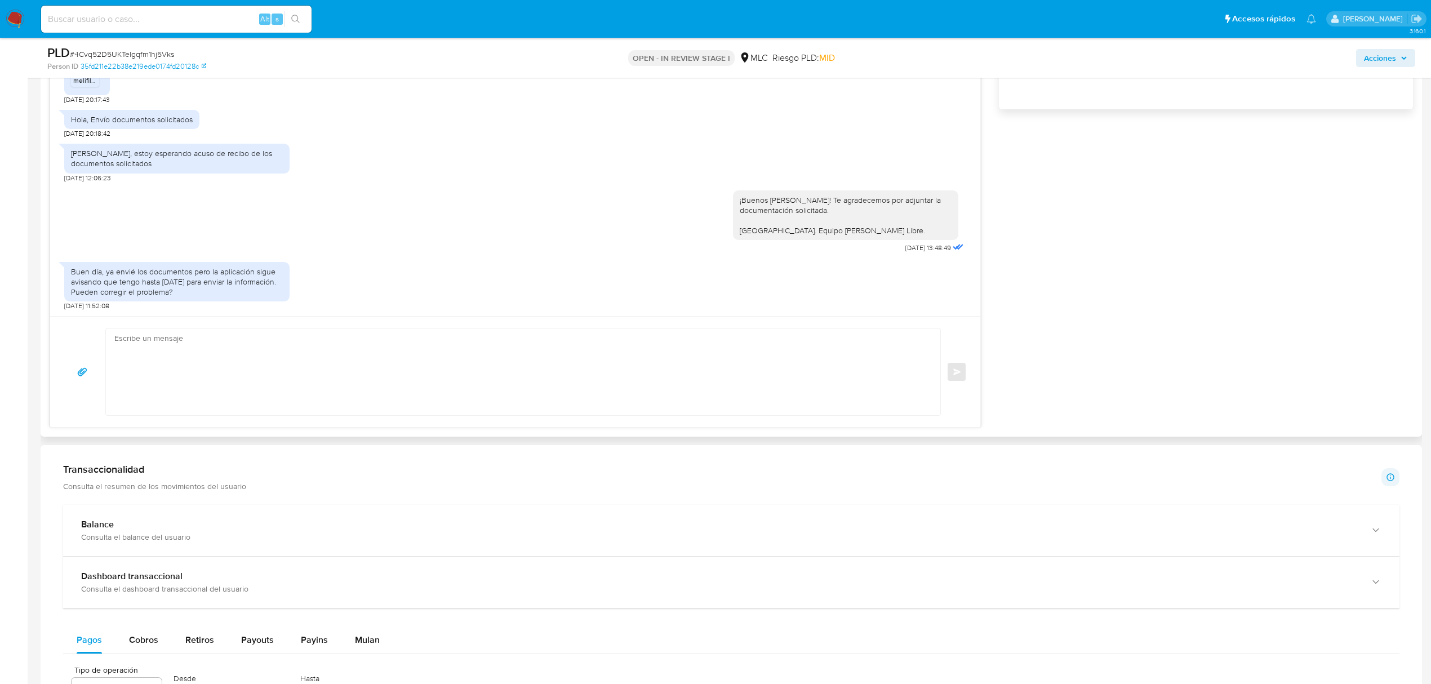
click at [111, 381] on div at bounding box center [520, 372] width 829 height 87
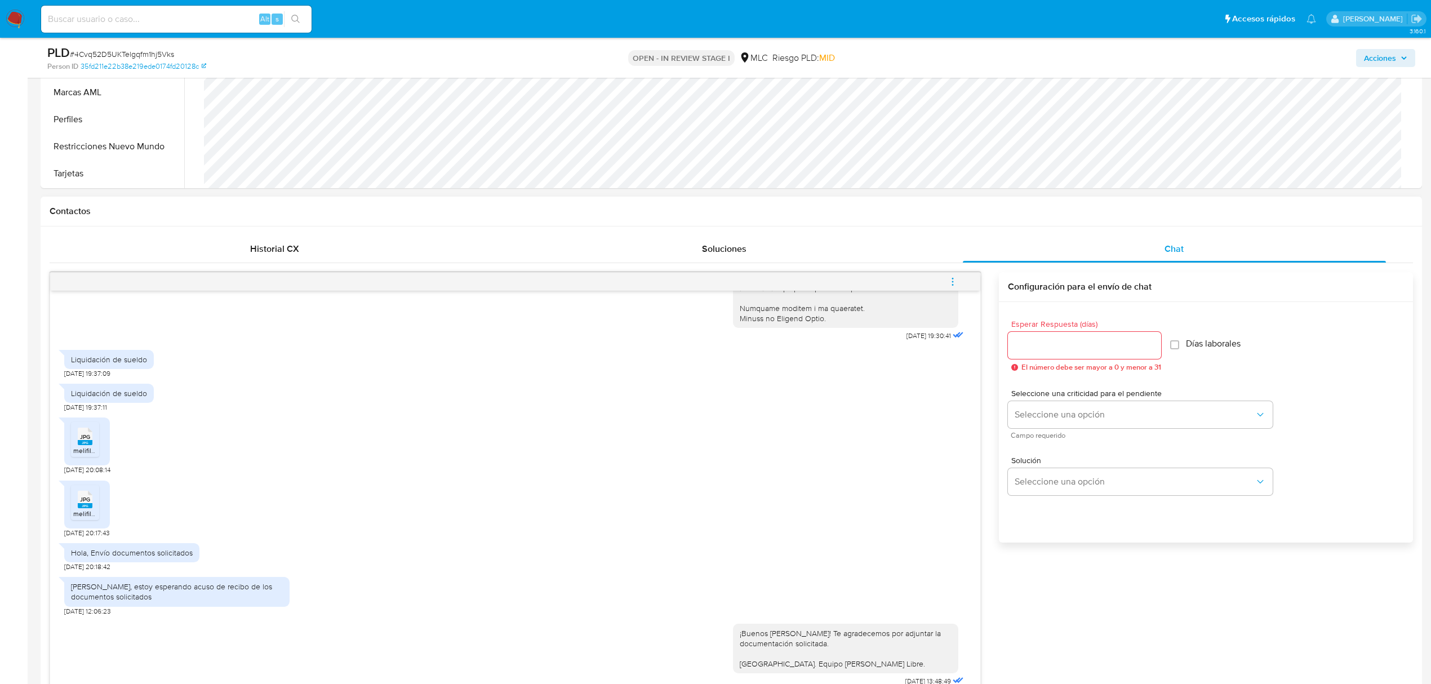
scroll to position [375, 0]
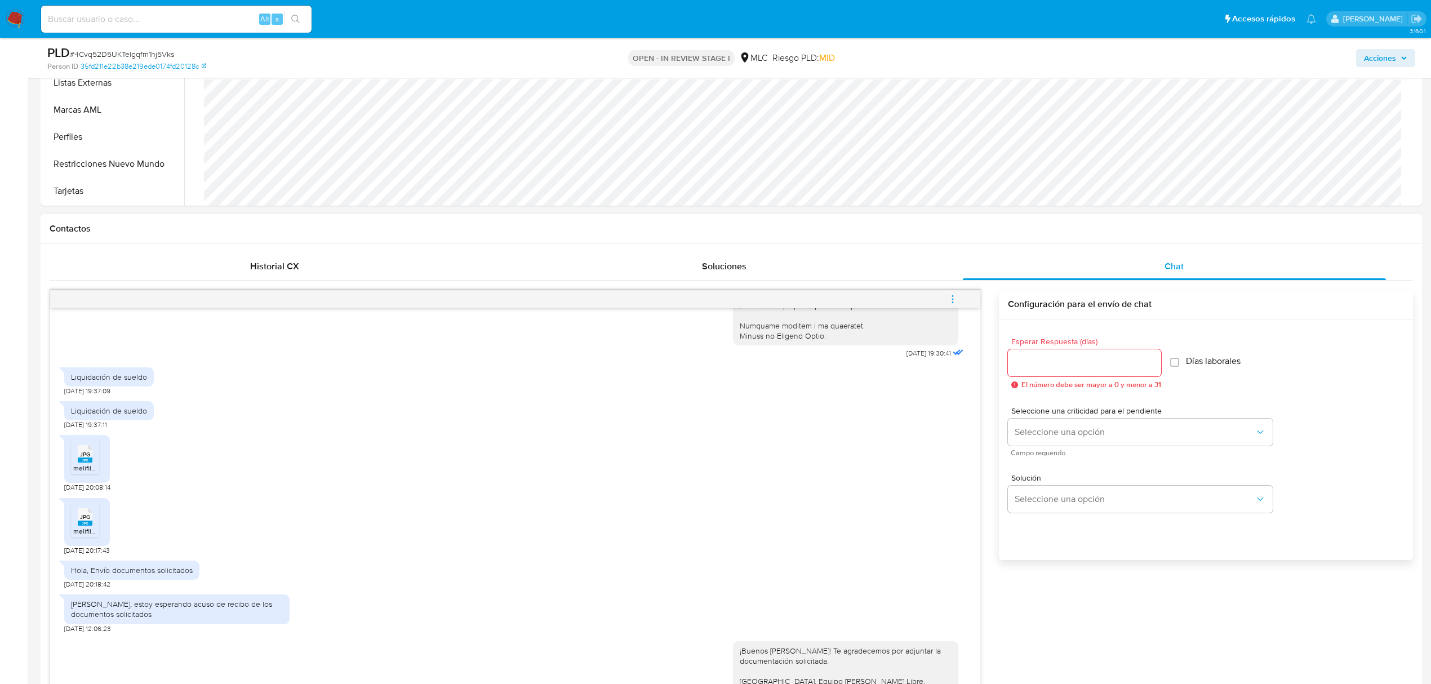
click at [1069, 363] on input "Esperar Respuesta (días)" at bounding box center [1084, 363] width 153 height 15
type input "1"
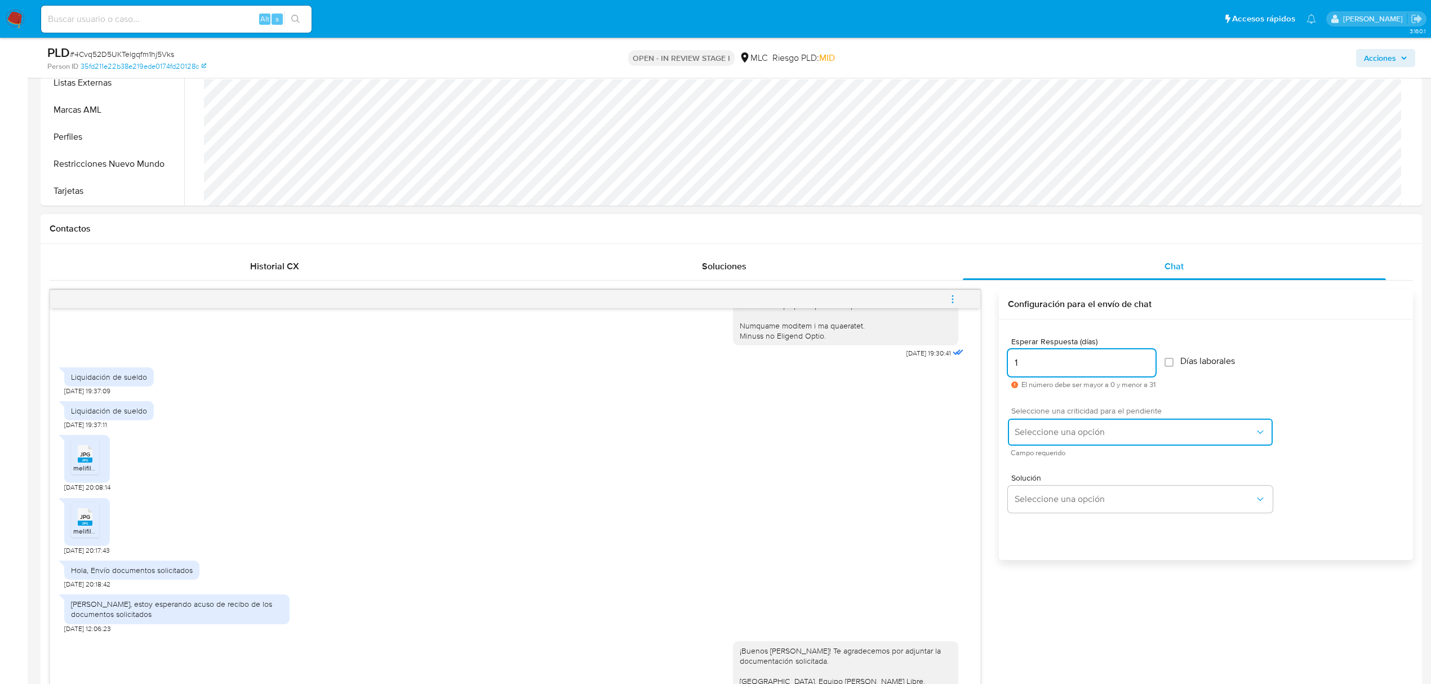
click at [1056, 433] on span "Seleccione una opción" at bounding box center [1135, 432] width 240 height 11
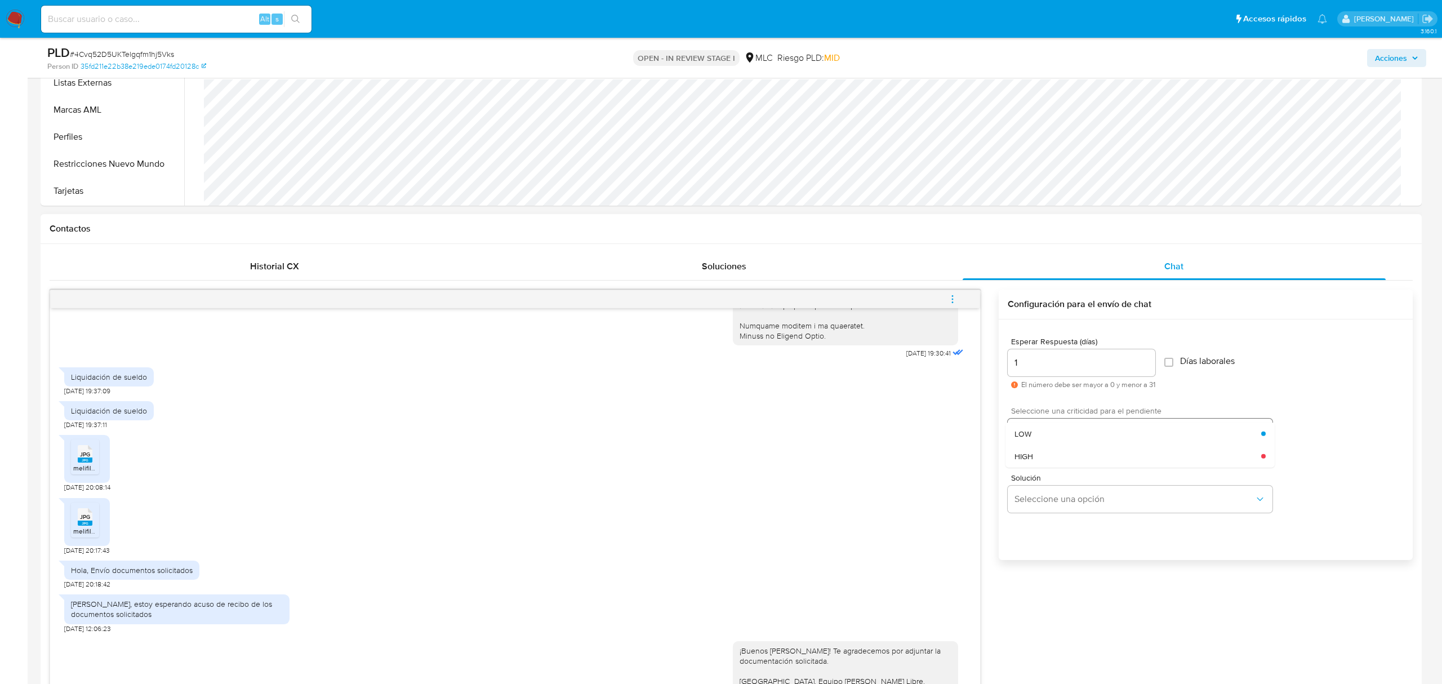
click at [1056, 433] on div "LOW" at bounding box center [1138, 433] width 247 height 23
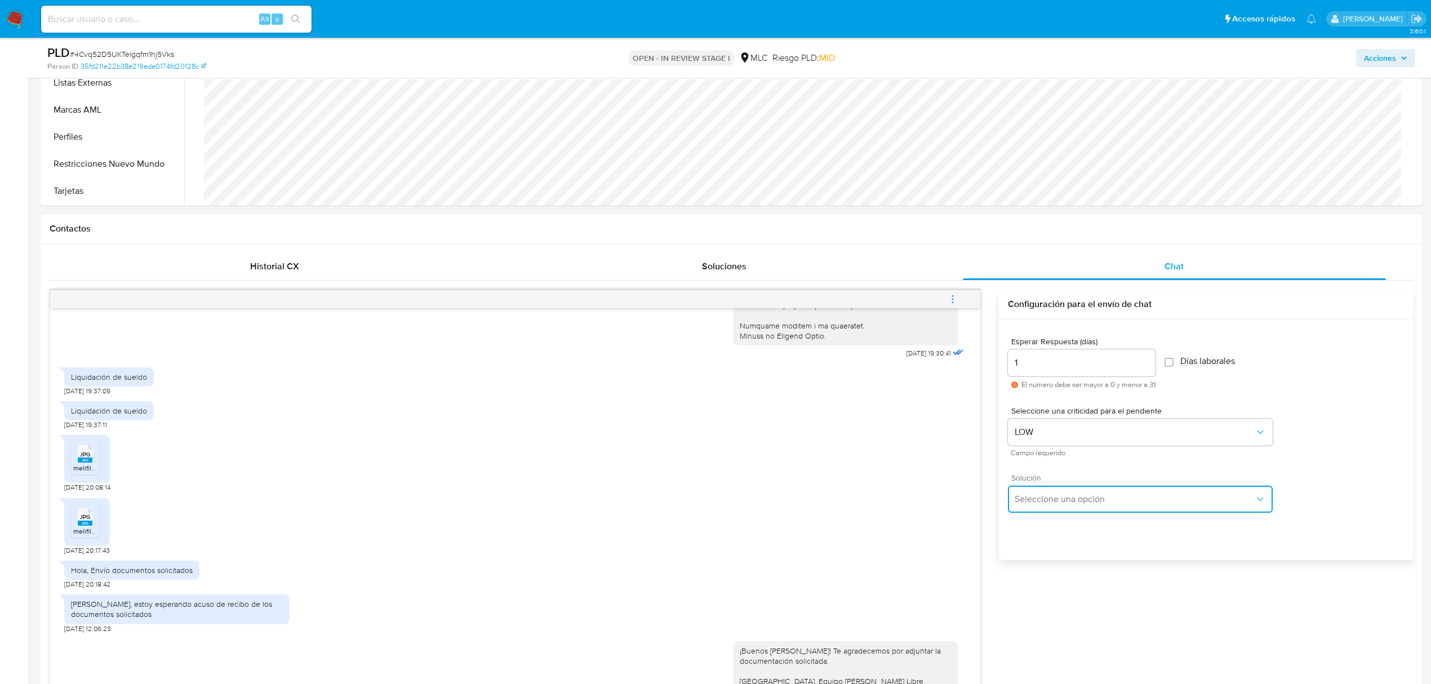
click at [1055, 503] on span "Seleccione una opción" at bounding box center [1135, 499] width 240 height 11
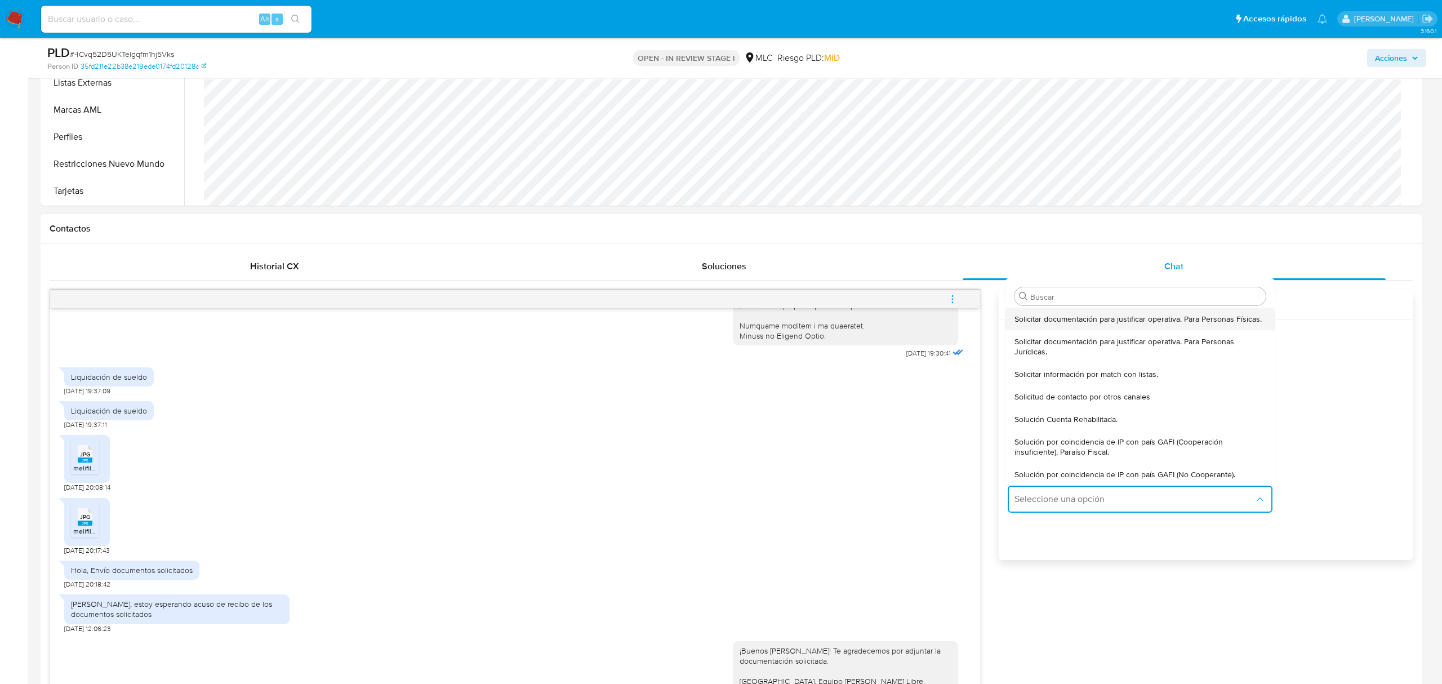
click at [1046, 316] on span "Solicitar documentación para justificar operativa. Para Personas Físicas." at bounding box center [1138, 319] width 247 height 10
type textarea "Lore ,Ip dolorsitame cons adi el seddoe tem incididunt utla etd magnaaliquae ad…"
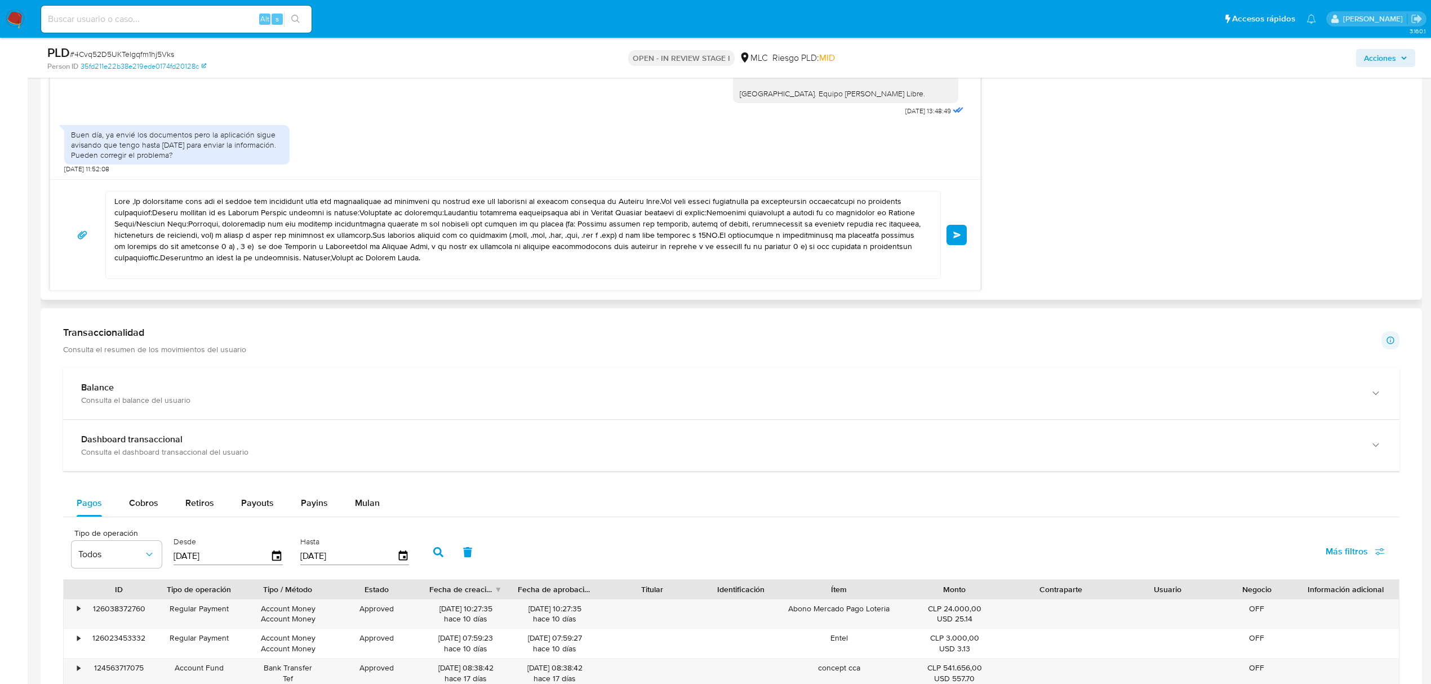
scroll to position [826, 0]
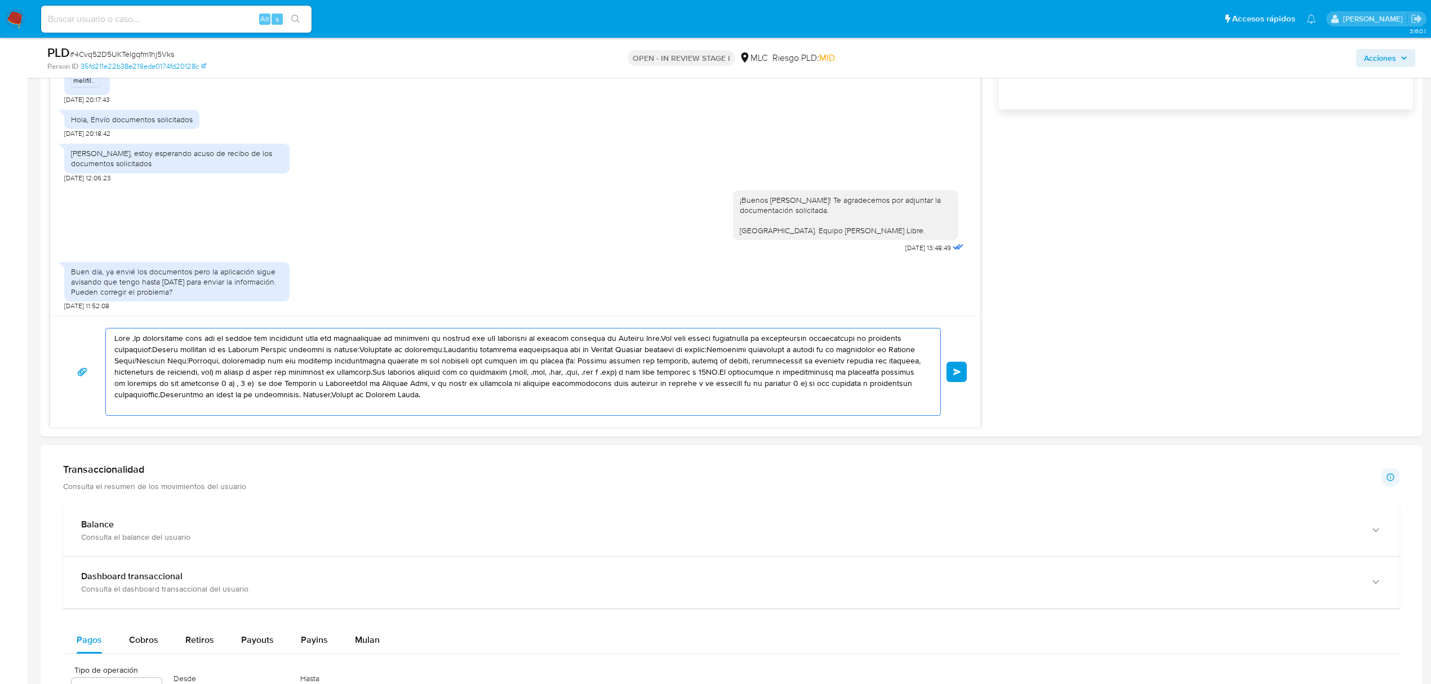
drag, startPoint x: 477, startPoint y: 399, endPoint x: 7, endPoint y: 332, distance: 474.1
click at [2, 332] on section "Bandeja Tablero Screening Búsqueda en Listas Watchlist Herramientas Operaciones…" at bounding box center [715, 379] width 1431 height 2410
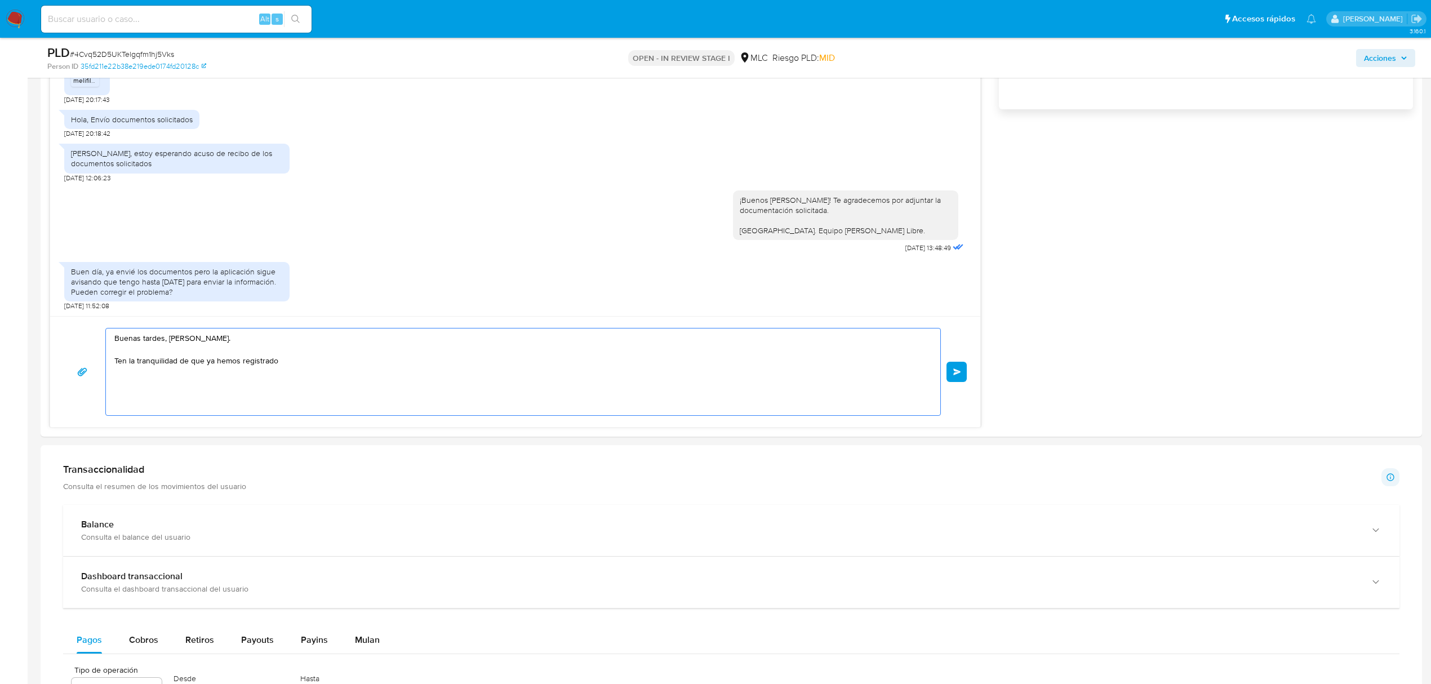
type textarea "Buenas tardes, [PERSON_NAME]. Ten la tranquilidad de que ya hemos registrado"
drag, startPoint x: 158, startPoint y: 350, endPoint x: 43, endPoint y: 332, distance: 116.4
click at [43, 332] on div "Historial CX Soluciones Chat Id Estado Fecha de creación Origen Proceso • 40595…" at bounding box center [732, 114] width 1382 height 643
click at [520, 361] on textarea at bounding box center [520, 372] width 812 height 87
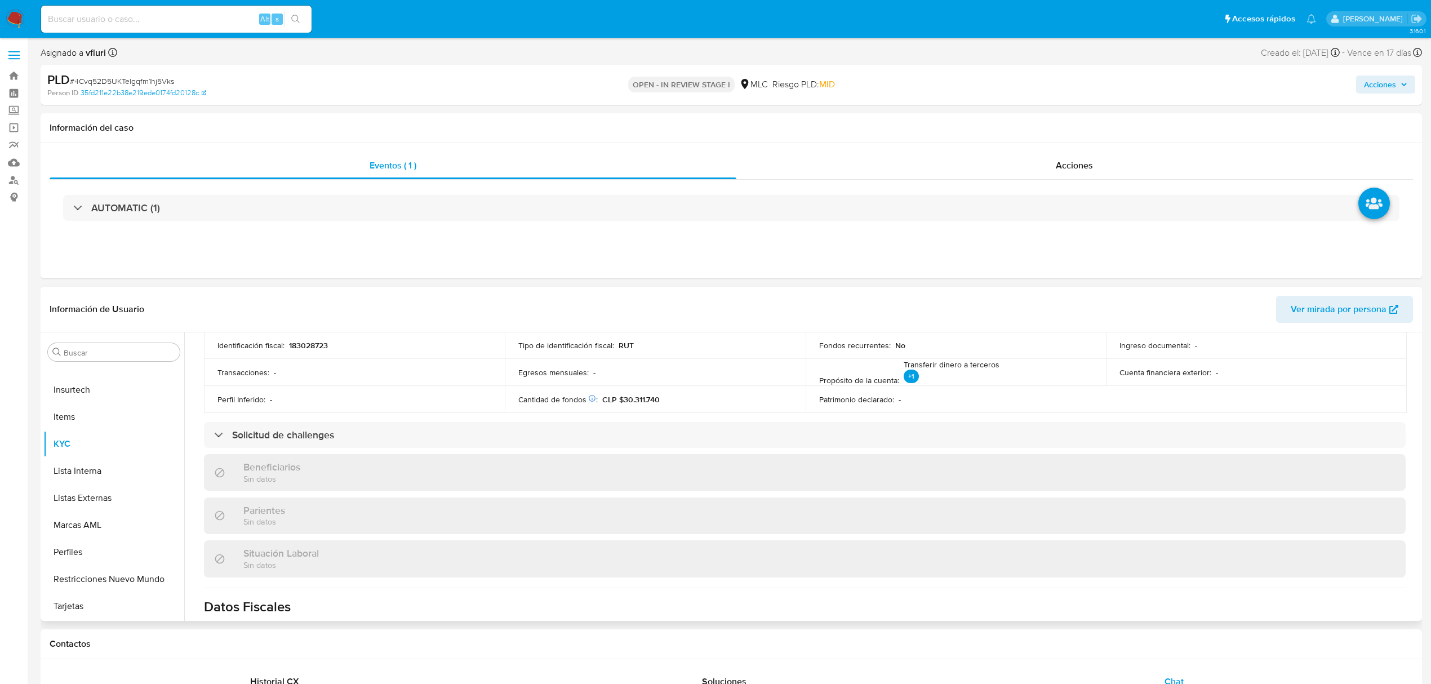
scroll to position [75, 0]
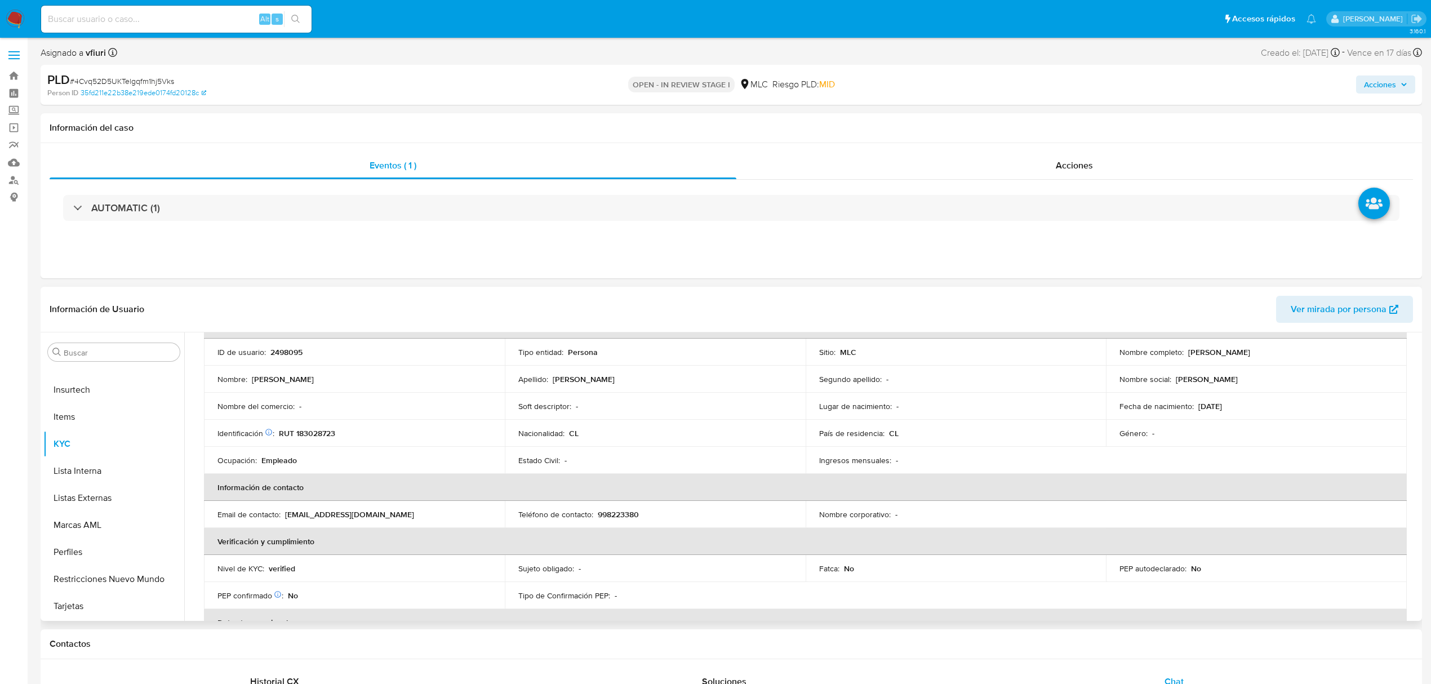
click at [282, 345] on td "ID de usuario : 2498095" at bounding box center [354, 352] width 301 height 27
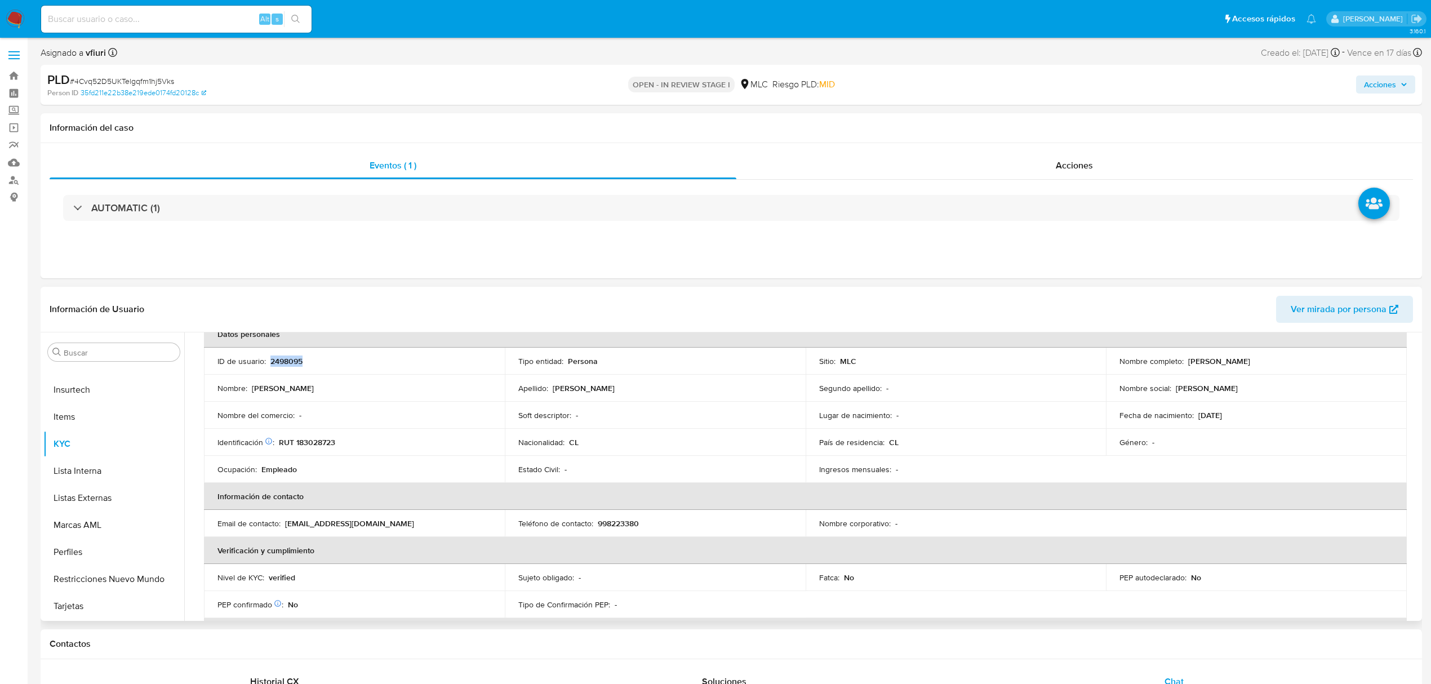
click at [282, 346] on table "Datos personales ID de usuario : 2498095 Tipo entidad : Persona Sitio : MLC Nom…" at bounding box center [805, 524] width 1203 height 406
drag, startPoint x: 282, startPoint y: 346, endPoint x: 273, endPoint y: 373, distance: 28.7
click at [273, 374] on td "ID de usuario : 2498095" at bounding box center [354, 365] width 301 height 27
click at [286, 367] on p "2498095" at bounding box center [286, 366] width 32 height 10
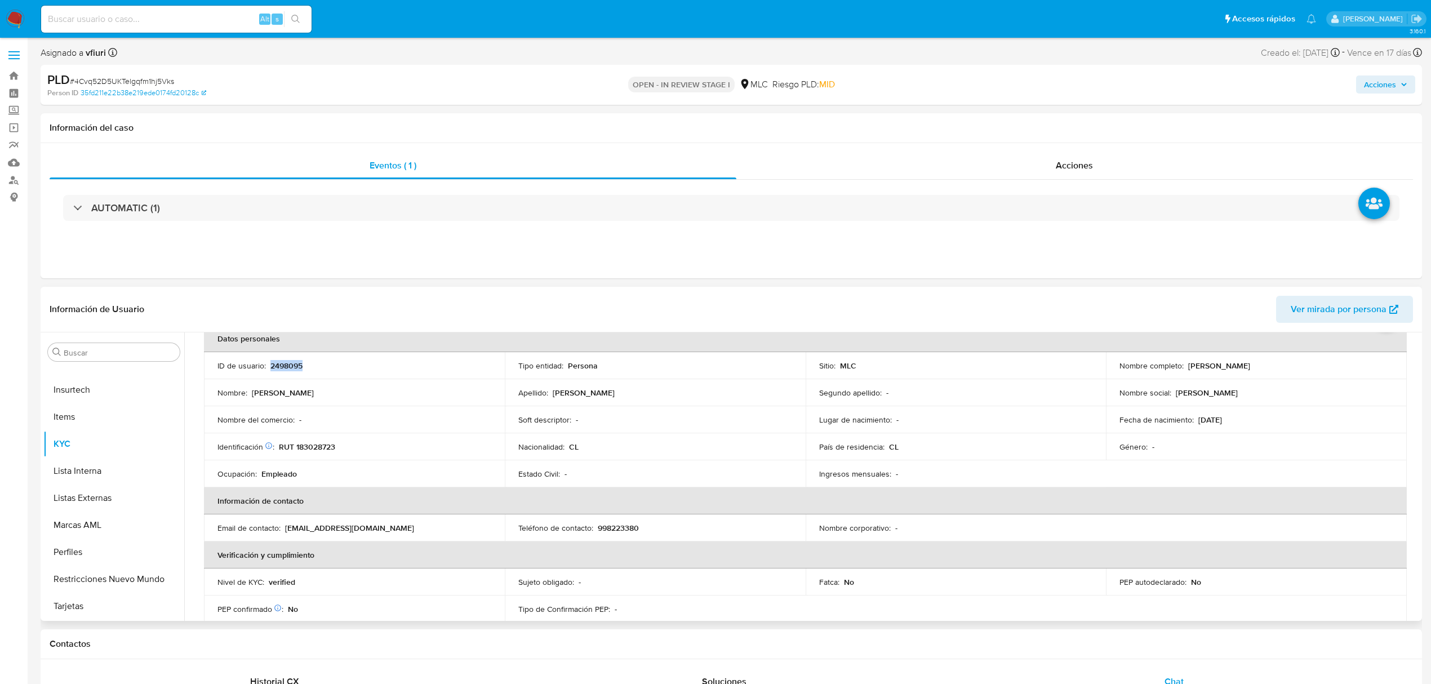
click at [286, 367] on p "2498095" at bounding box center [286, 366] width 32 height 10
copy p "2498095"
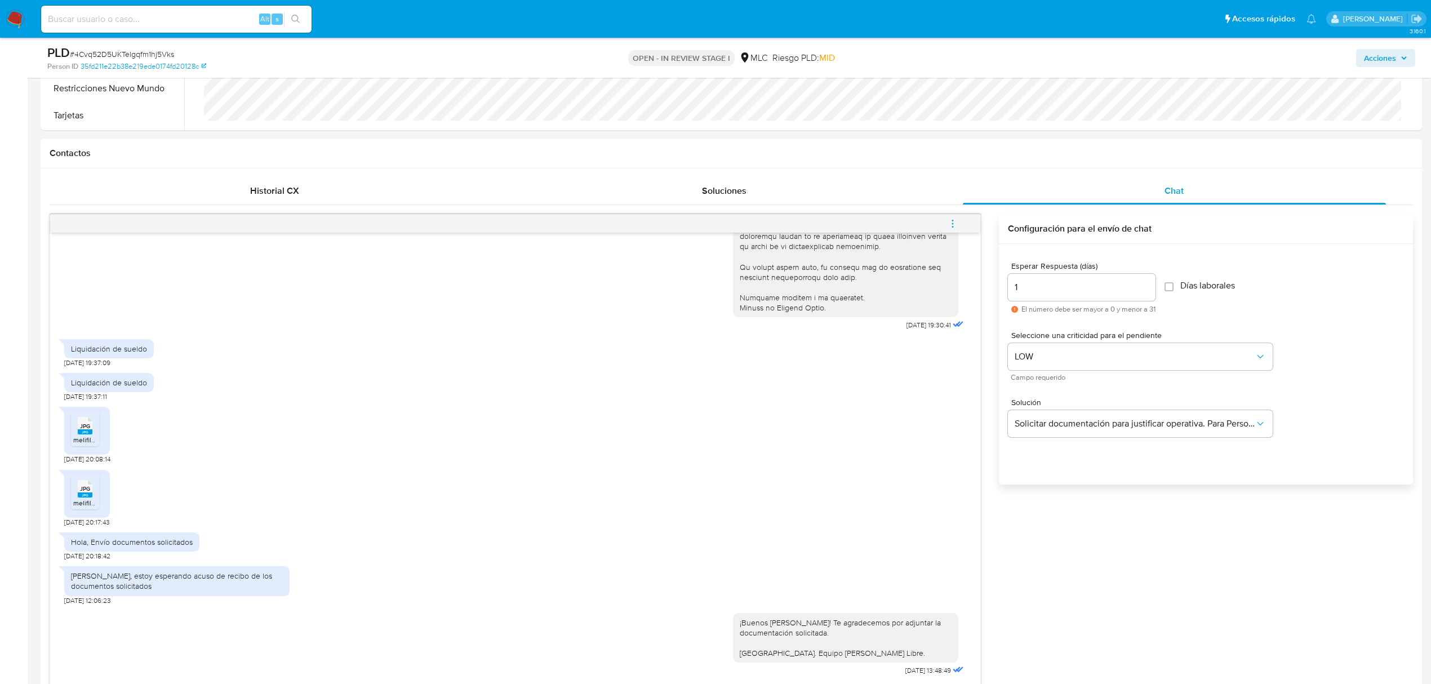
scroll to position [375, 0]
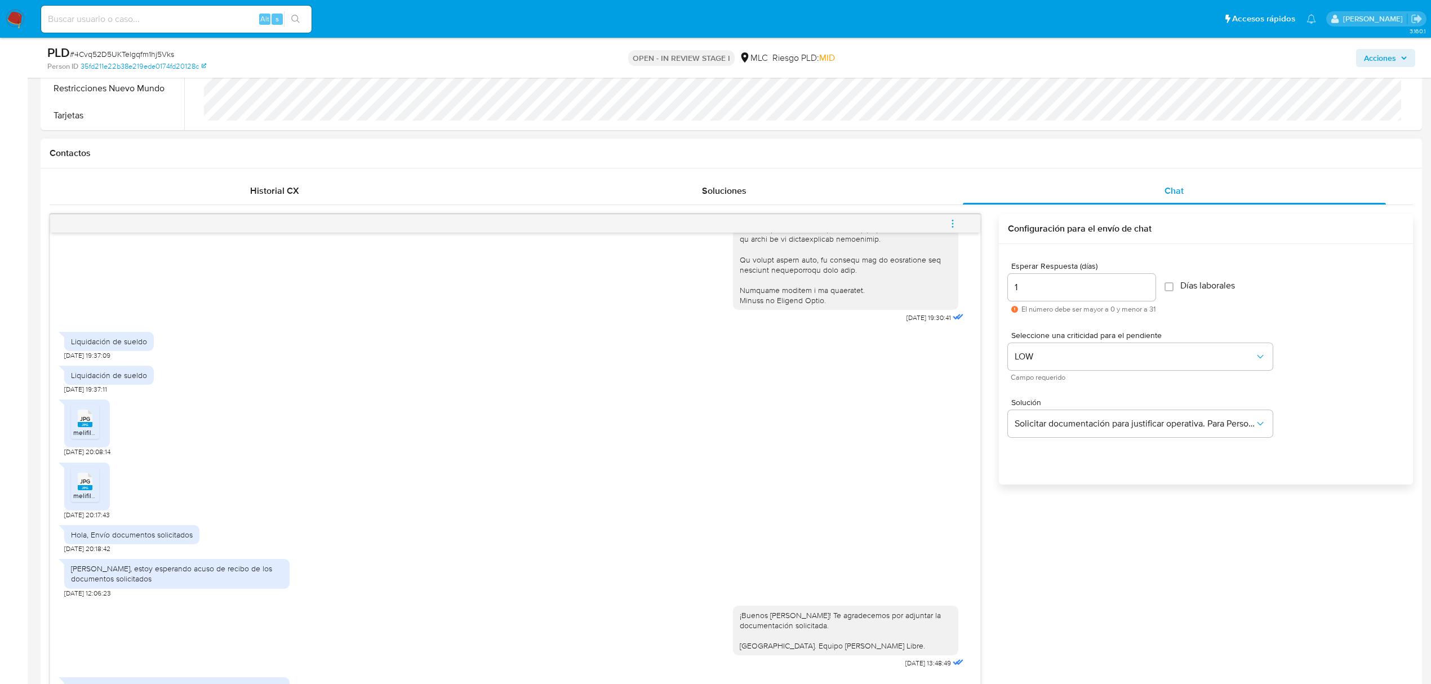
drag, startPoint x: 84, startPoint y: 427, endPoint x: 267, endPoint y: 503, distance: 197.6
click at [293, 503] on div "JPG JPG melifile8910512801876183162.jpg 16/09/2025 20:17:43" at bounding box center [515, 488] width 902 height 63
click at [82, 424] on rect at bounding box center [85, 424] width 15 height 5
click at [80, 492] on span "melifile8910512801876183162.jpg" at bounding box center [122, 496] width 99 height 10
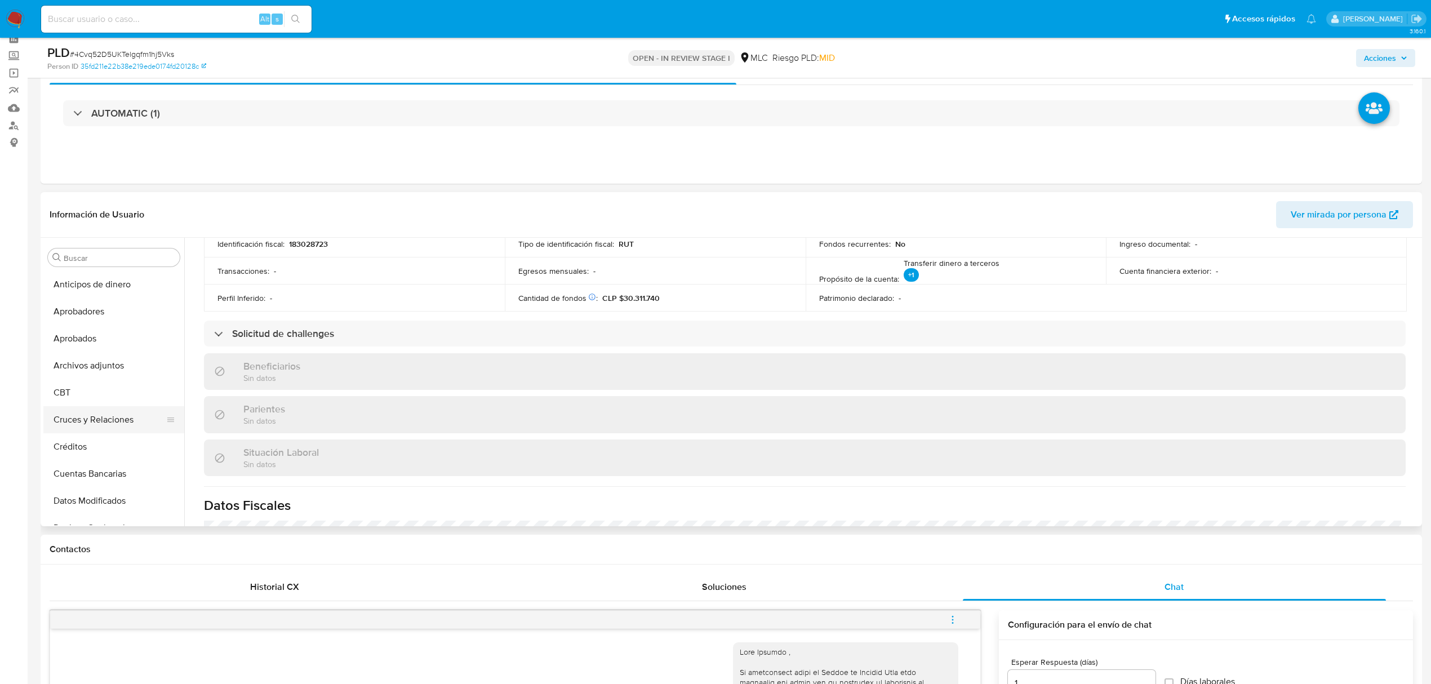
scroll to position [150, 0]
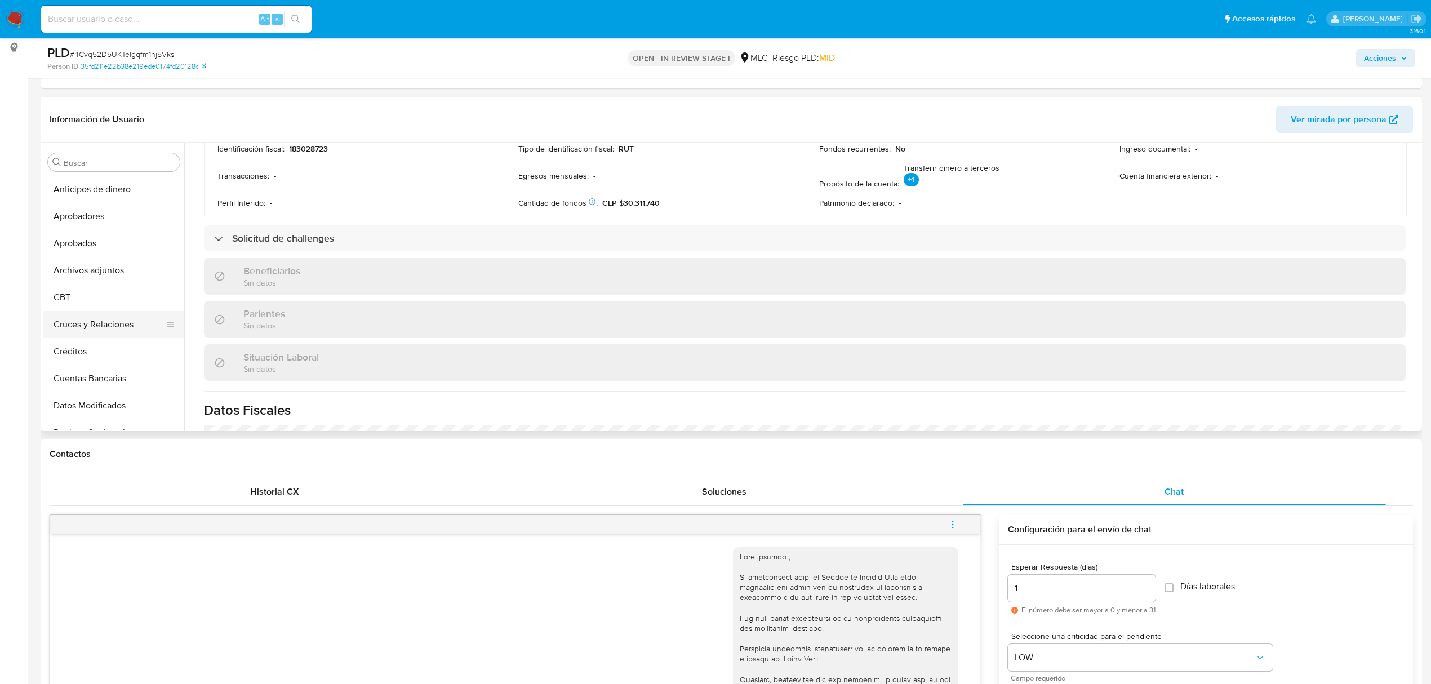
click at [95, 320] on button "Cruces y Relaciones" at bounding box center [109, 324] width 132 height 27
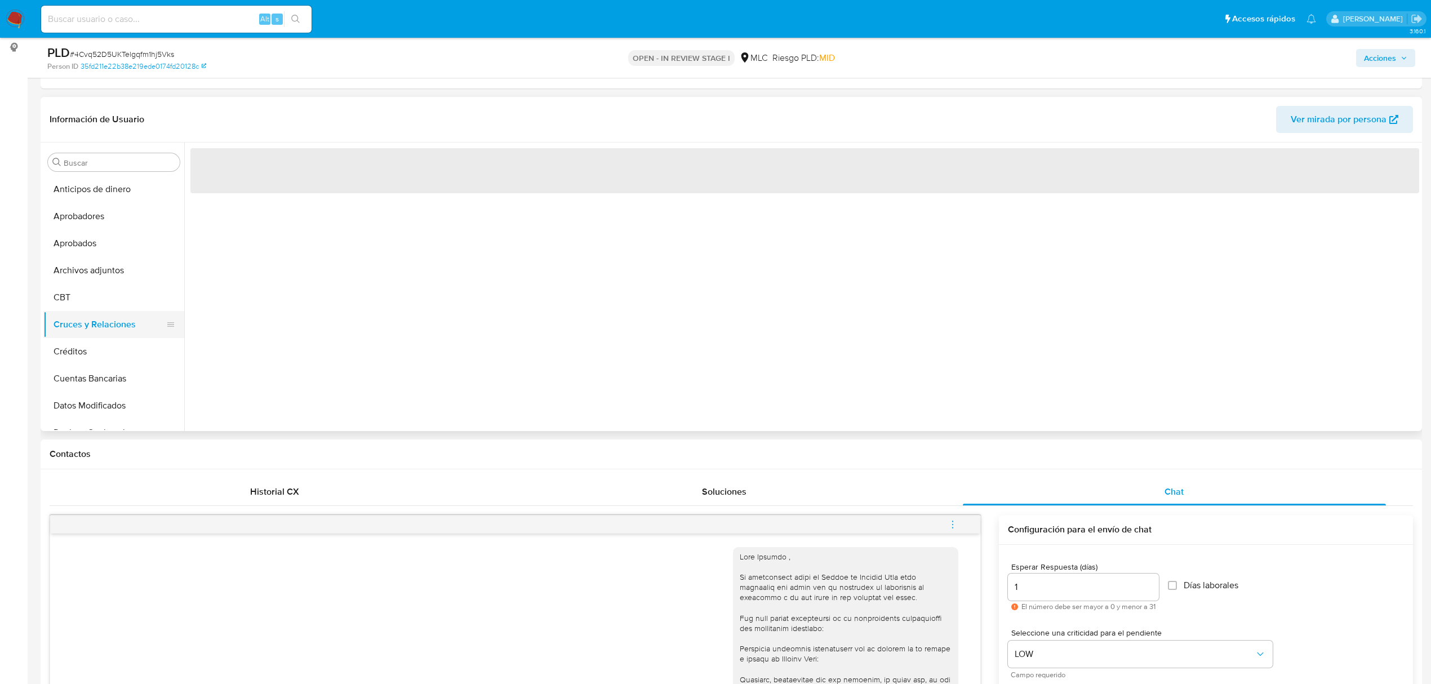
scroll to position [0, 0]
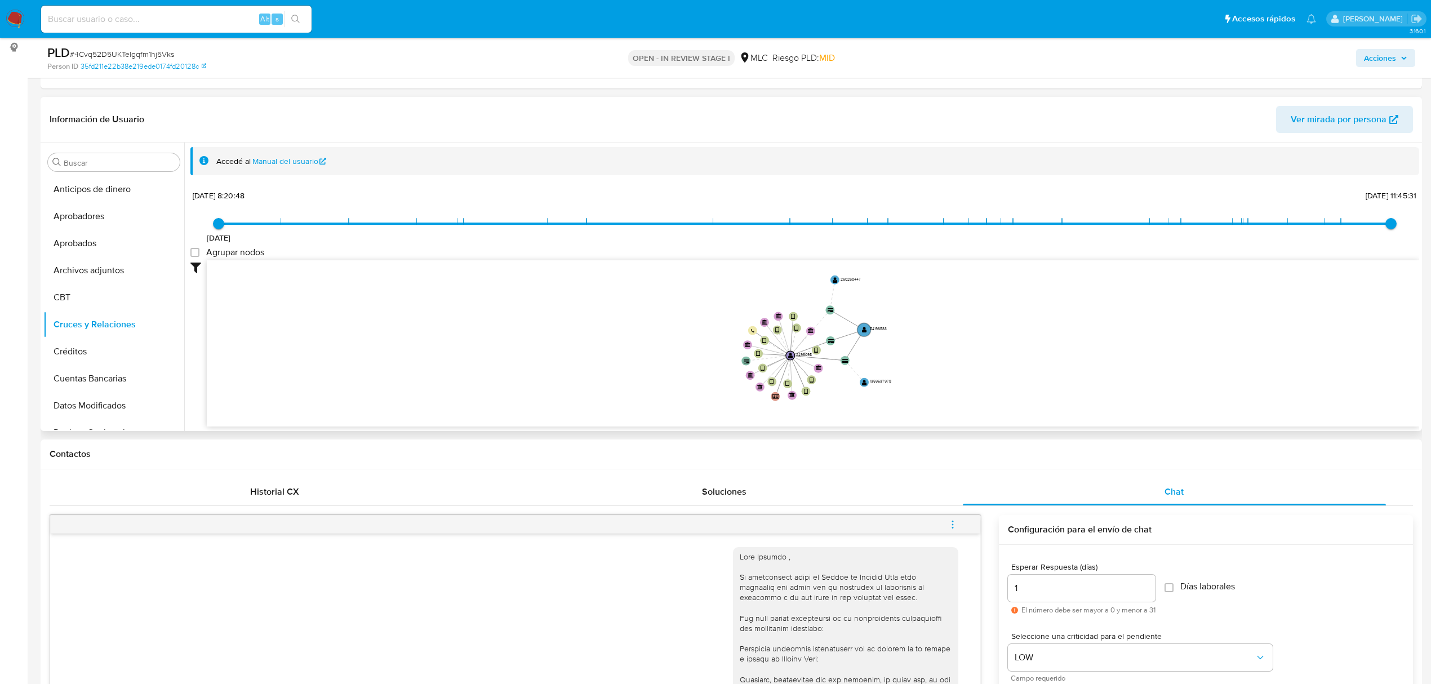
drag, startPoint x: 707, startPoint y: 337, endPoint x: 665, endPoint y: 358, distance: 46.4
click at [665, 358] on icon "device-67a7756680c10b8a4d84c159  user-2498095  2498095 device-66300849e500e6d…" at bounding box center [813, 341] width 1213 height 163
drag, startPoint x: 815, startPoint y: 309, endPoint x: 1150, endPoint y: 337, distance: 336.4
click at [1108, 337] on circle at bounding box center [1102, 335] width 11 height 11
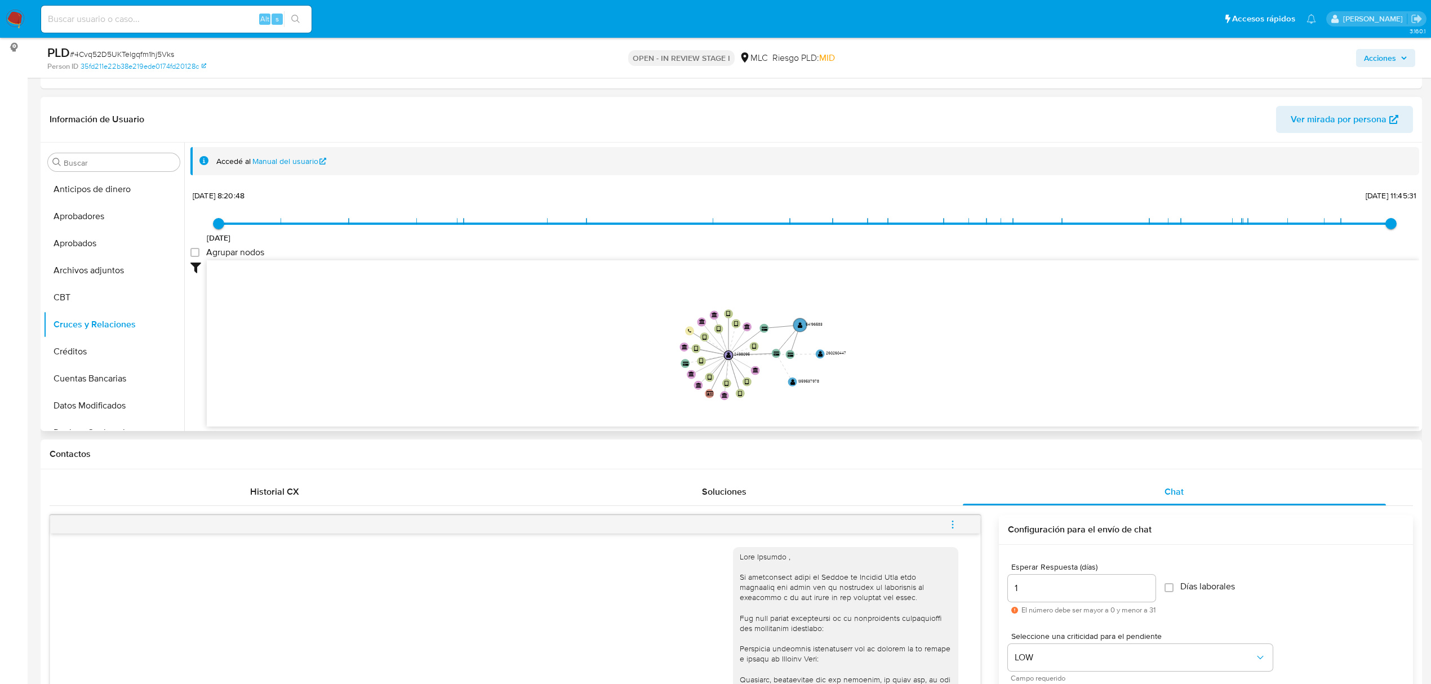
drag, startPoint x: 943, startPoint y: 392, endPoint x: 878, endPoint y: 392, distance: 65.4
click at [878, 392] on icon "device-67a7756680c10b8a4d84c159  user-2498095  2498095 device-66300849e500e6d…" at bounding box center [813, 341] width 1213 height 163
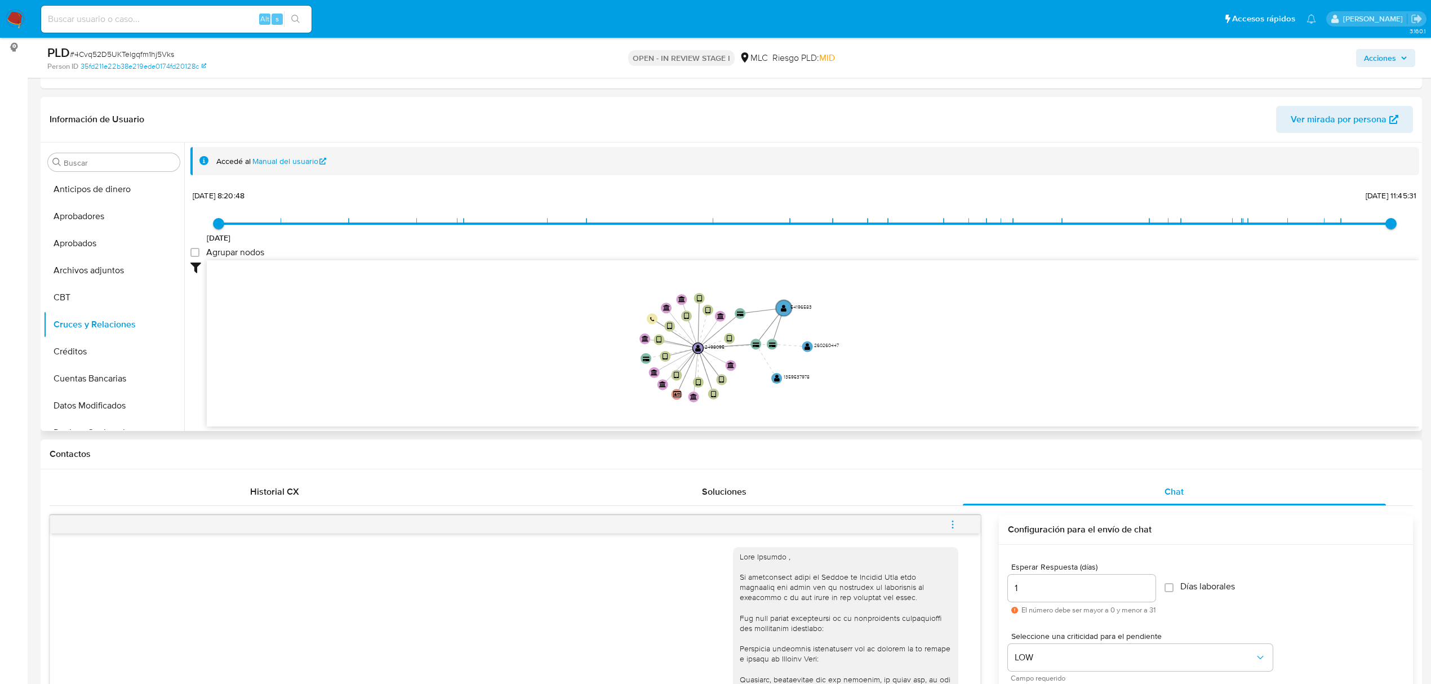
drag, startPoint x: 878, startPoint y: 392, endPoint x: 896, endPoint y: 392, distance: 18.0
click at [896, 392] on icon "device-67a7756680c10b8a4d84c159  user-2498095  2498095 device-66300849e500e6d…" at bounding box center [813, 341] width 1213 height 163
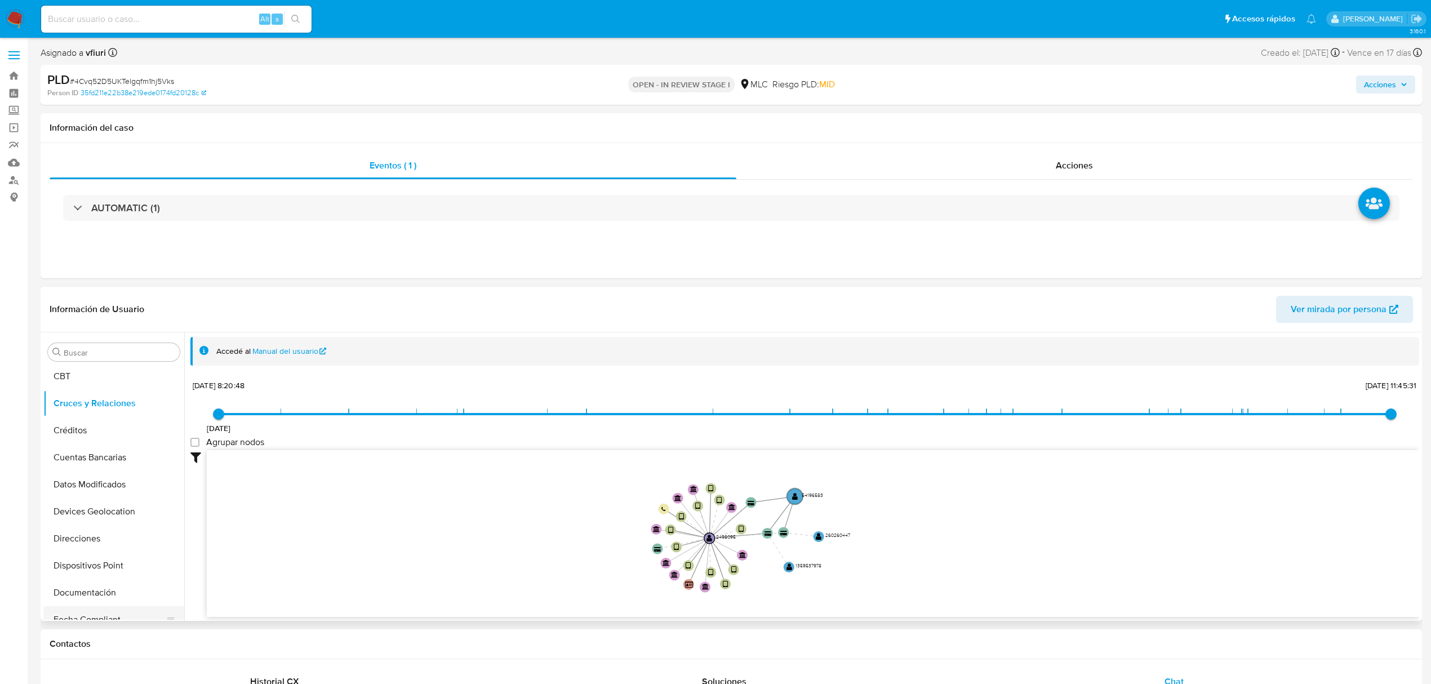
scroll to position [225, 0]
click at [83, 488] on button "Documentación" at bounding box center [109, 478] width 132 height 27
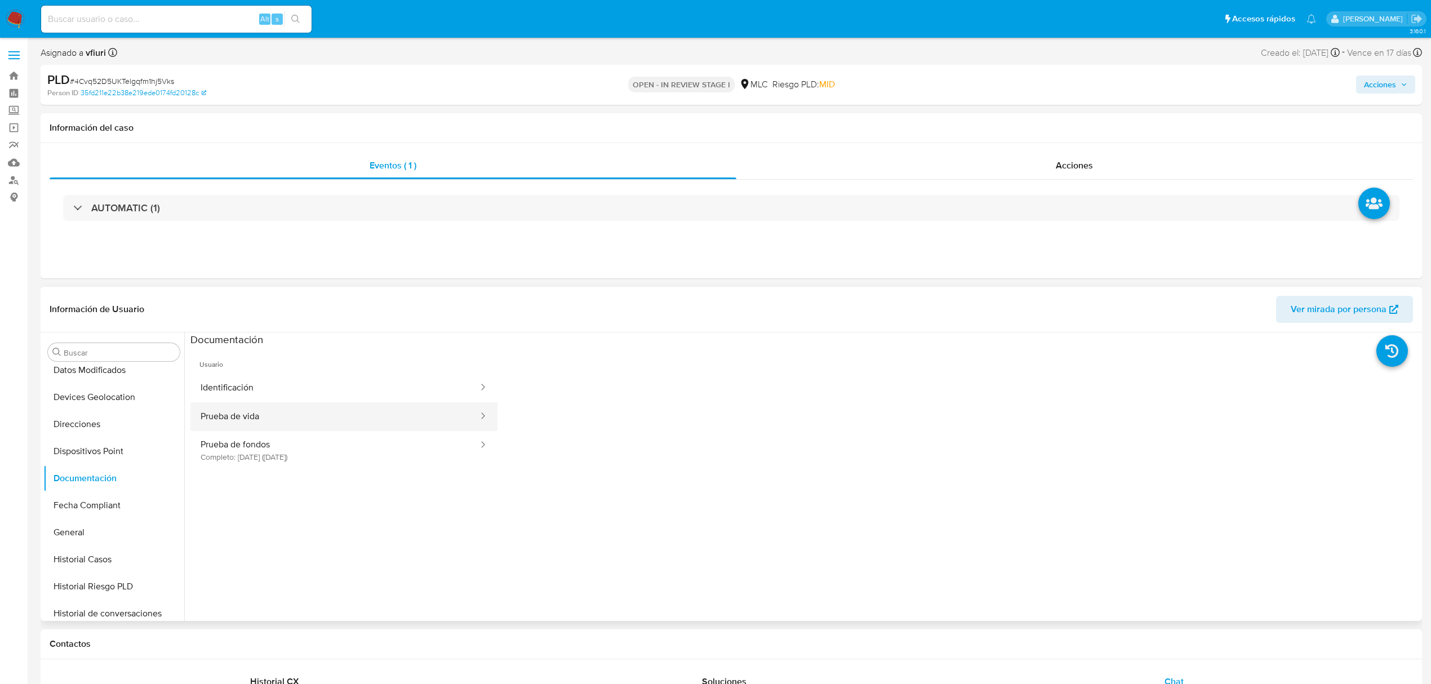
click at [261, 409] on button "Prueba de vida" at bounding box center [334, 416] width 289 height 29
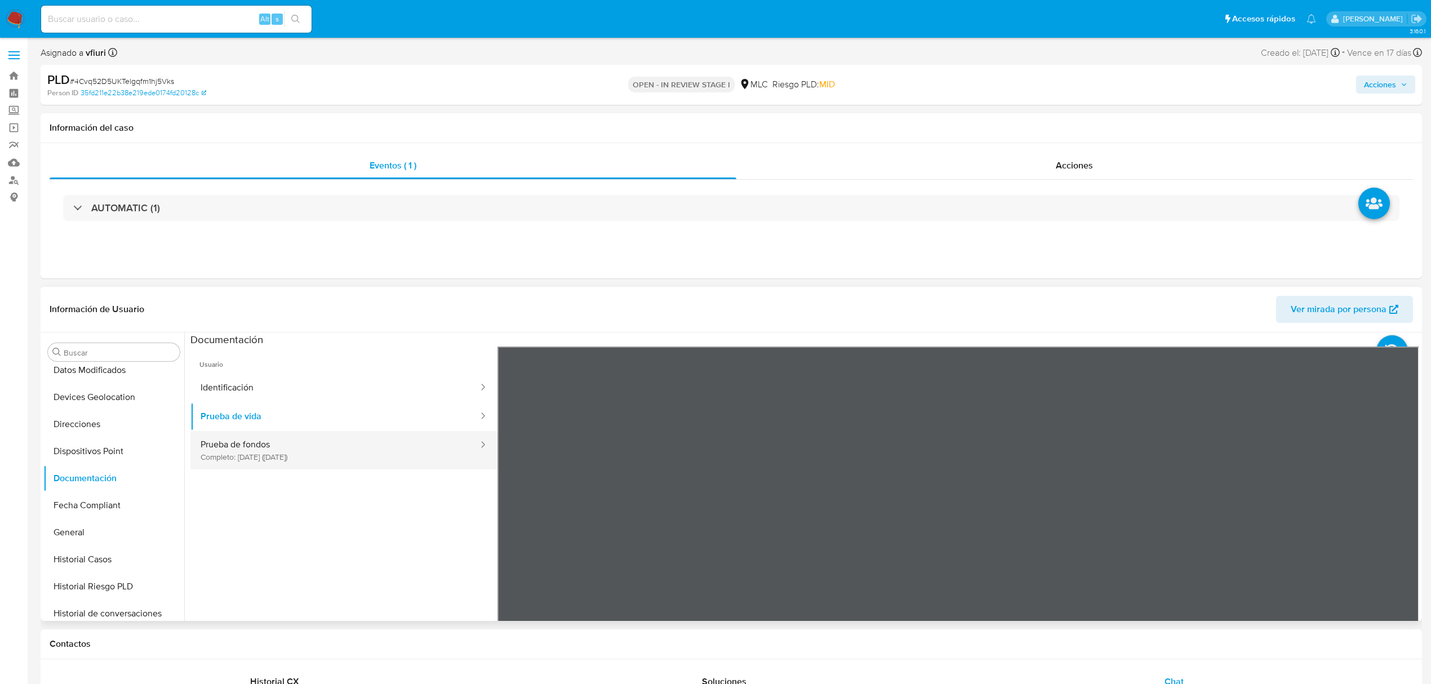
click at [284, 452] on button "Prueba de fondos Completo: 05/07/2025 (hace 3 meses)" at bounding box center [334, 450] width 289 height 38
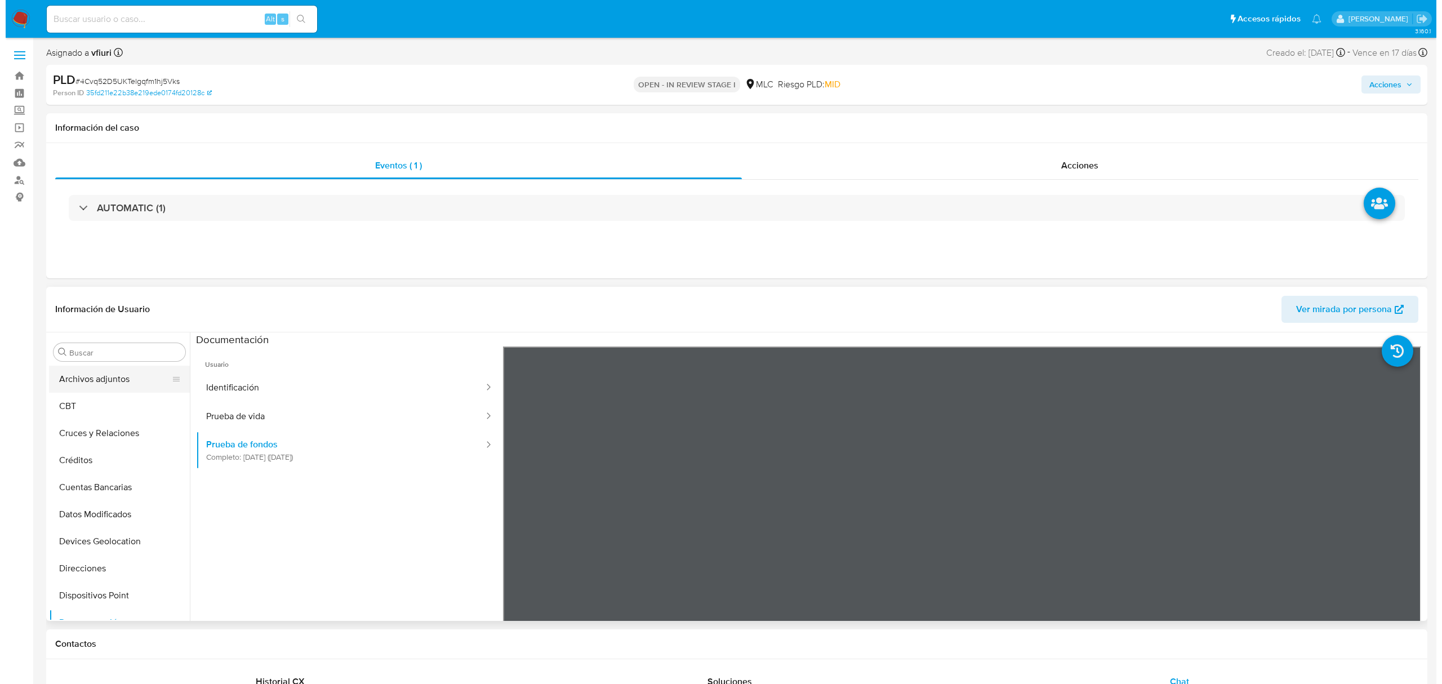
scroll to position [0, 0]
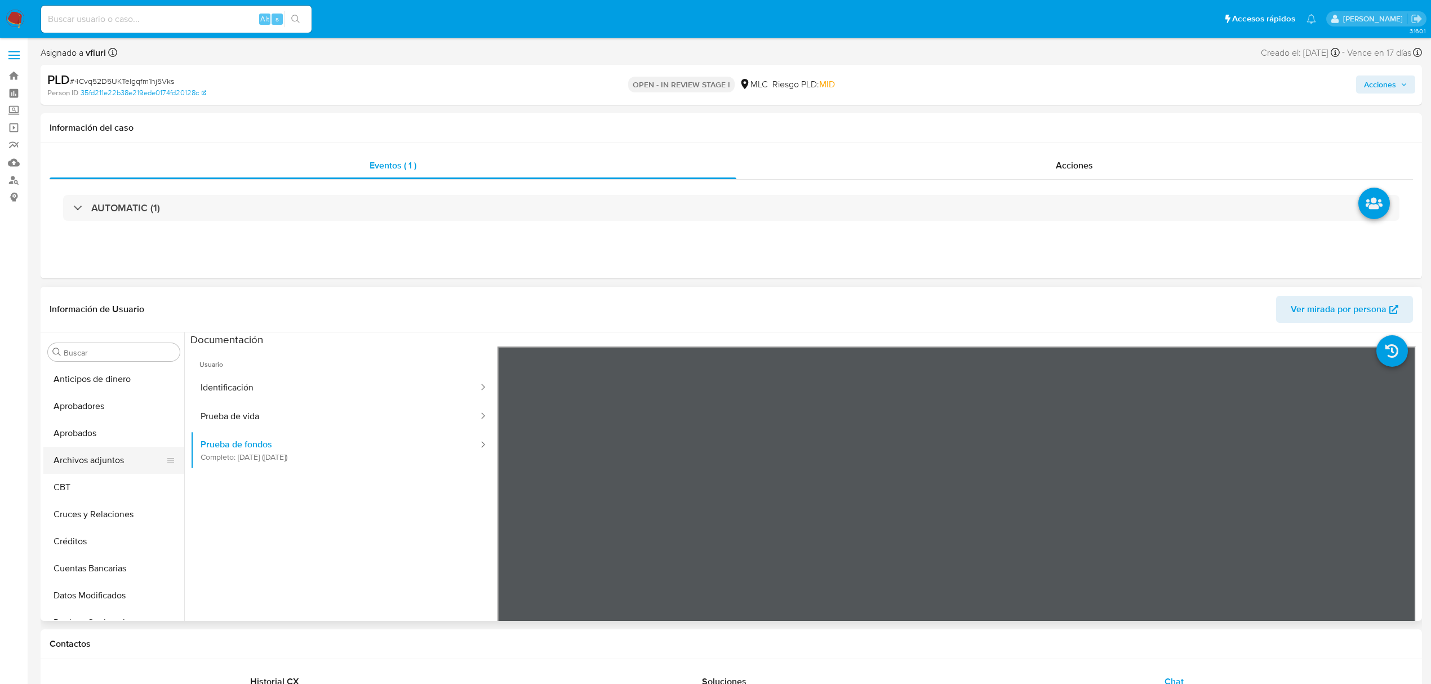
click at [88, 463] on button "Archivos adjuntos" at bounding box center [109, 460] width 132 height 27
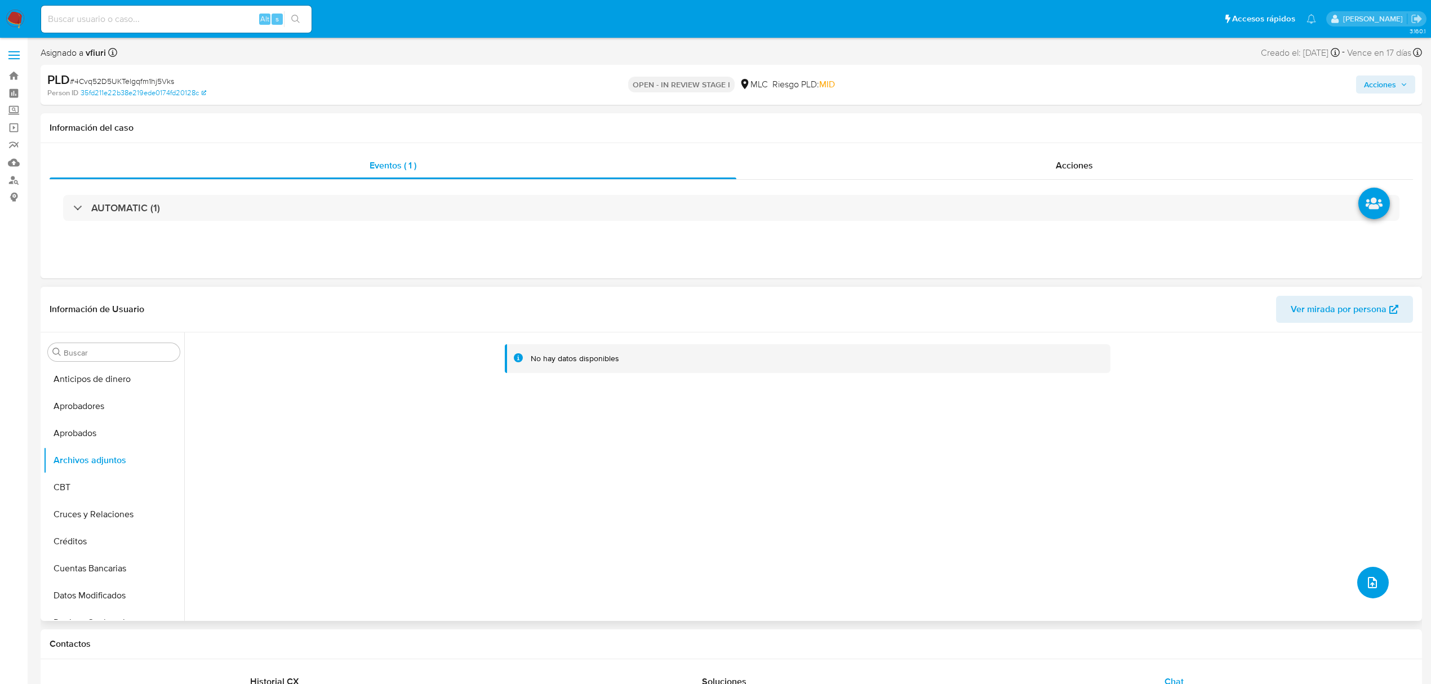
click at [1369, 577] on icon "upload-file" at bounding box center [1373, 583] width 14 height 14
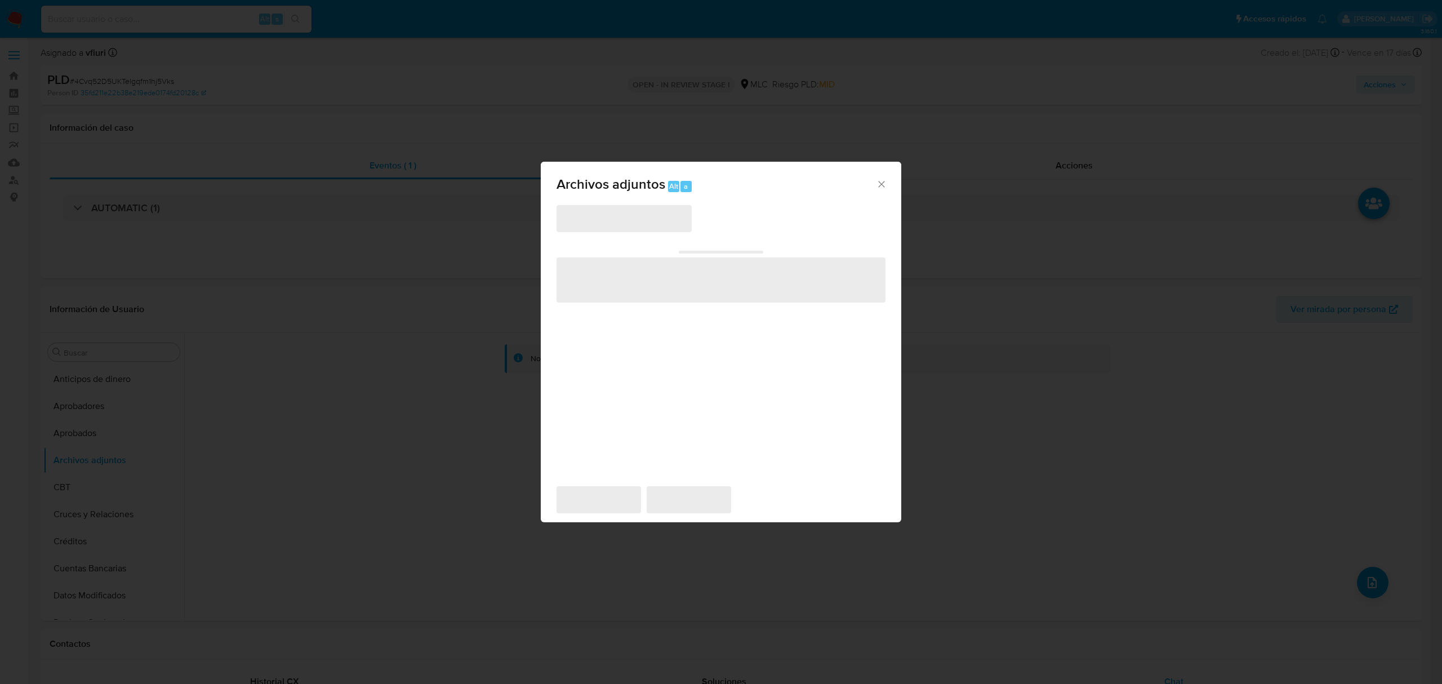
click at [638, 221] on span "‌" at bounding box center [624, 218] width 135 height 27
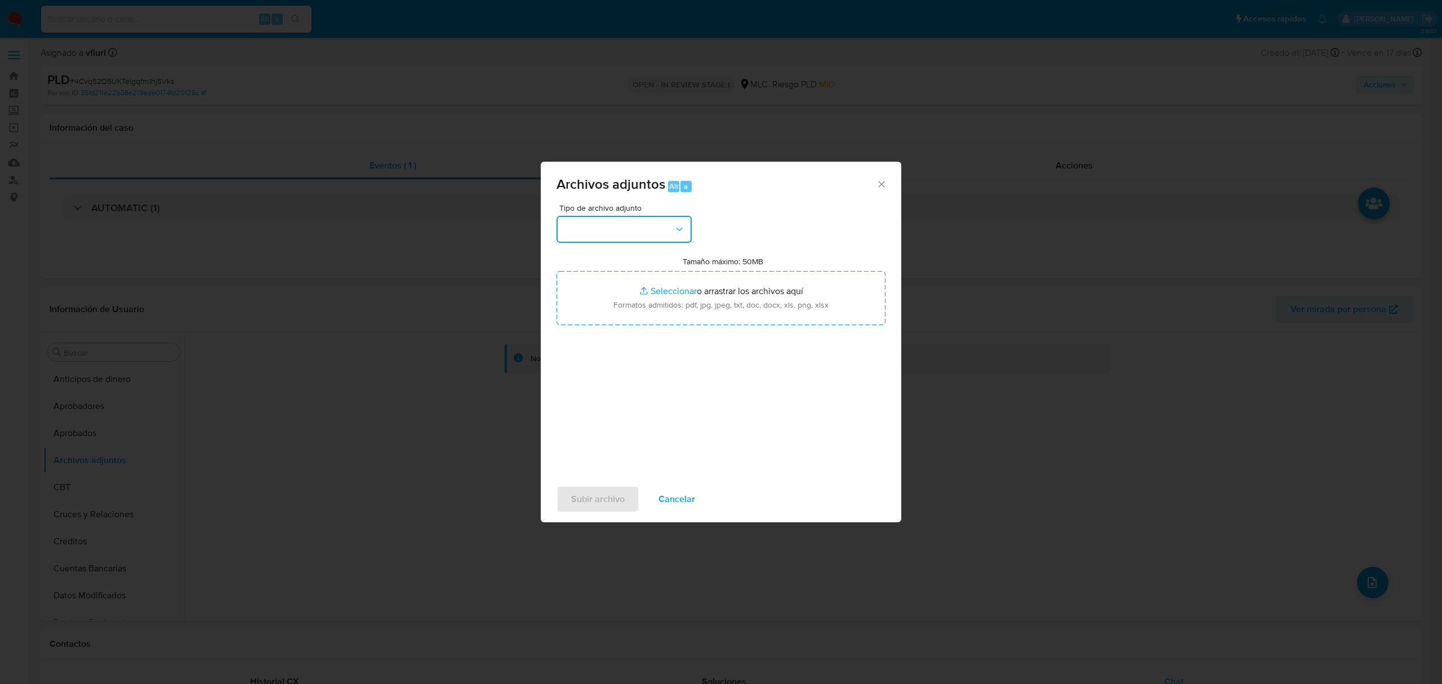
click at [633, 220] on button "button" at bounding box center [624, 229] width 135 height 27
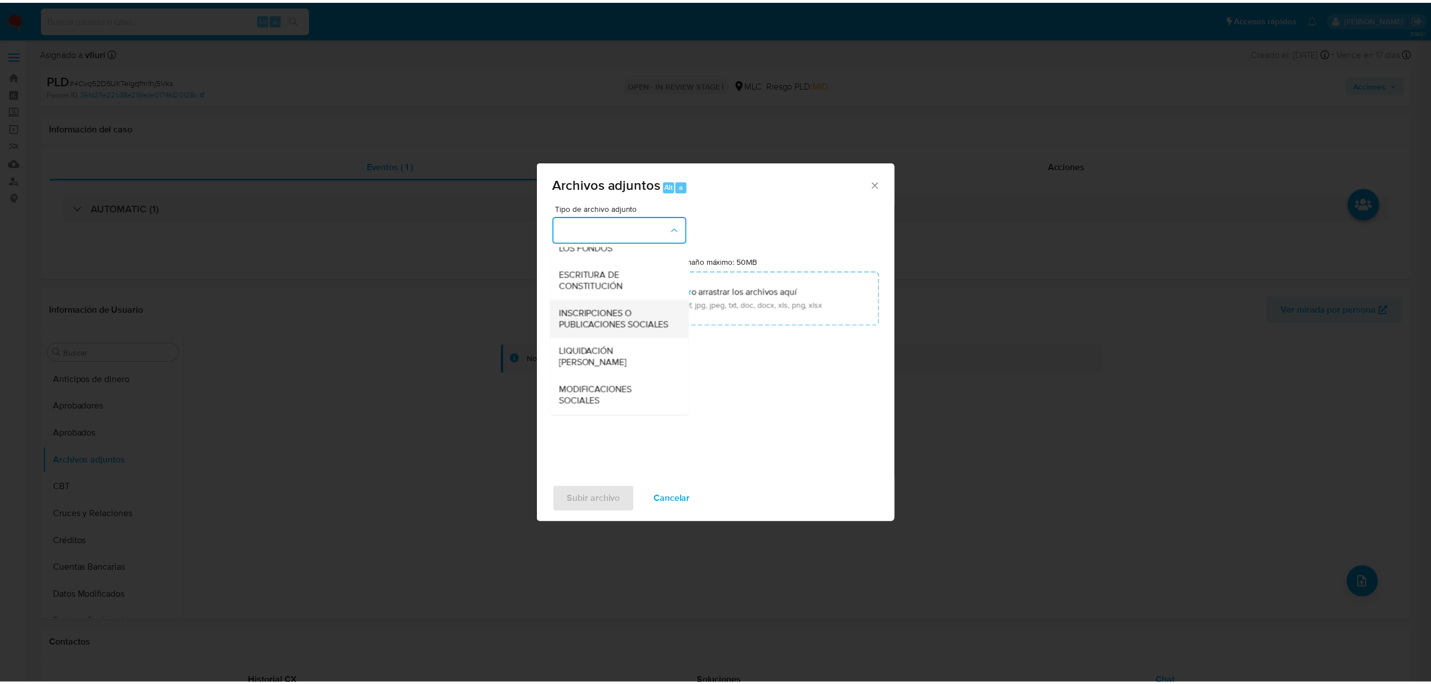
scroll to position [168, 0]
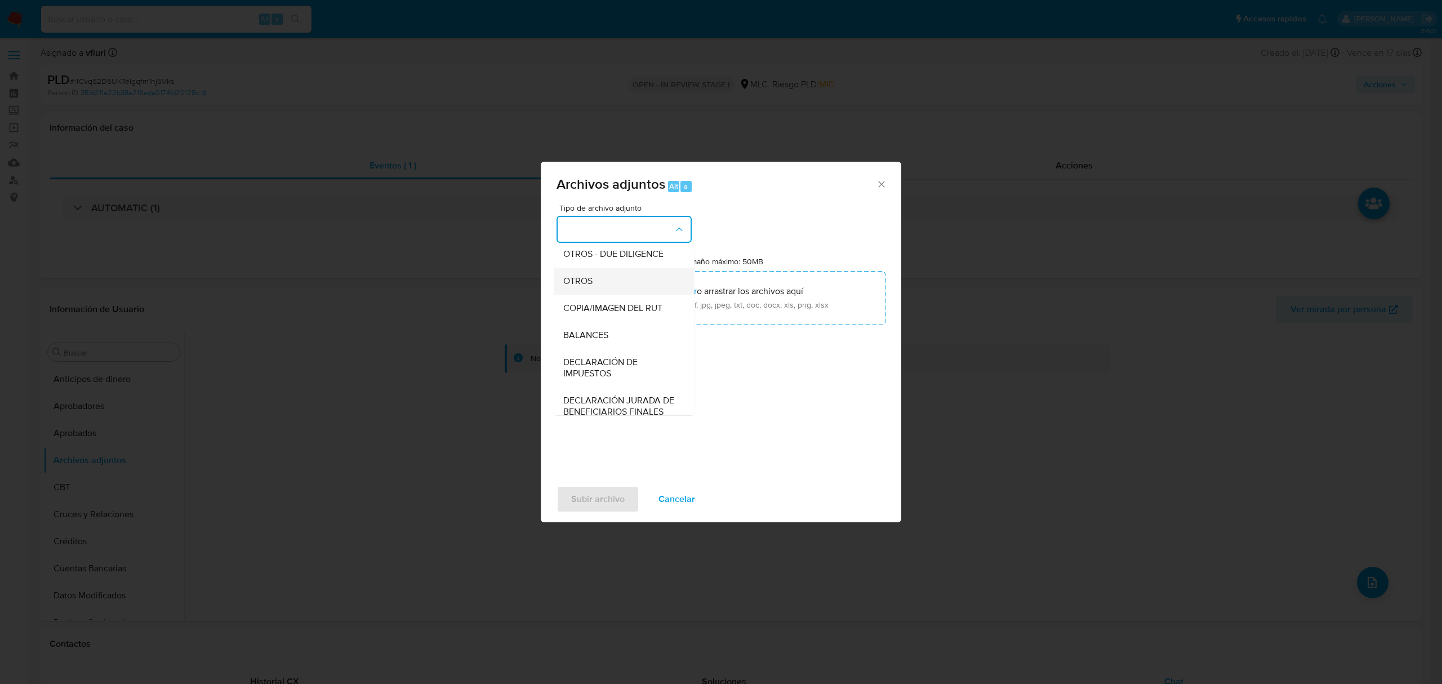
click at [589, 282] on div "OTROS" at bounding box center [620, 281] width 115 height 27
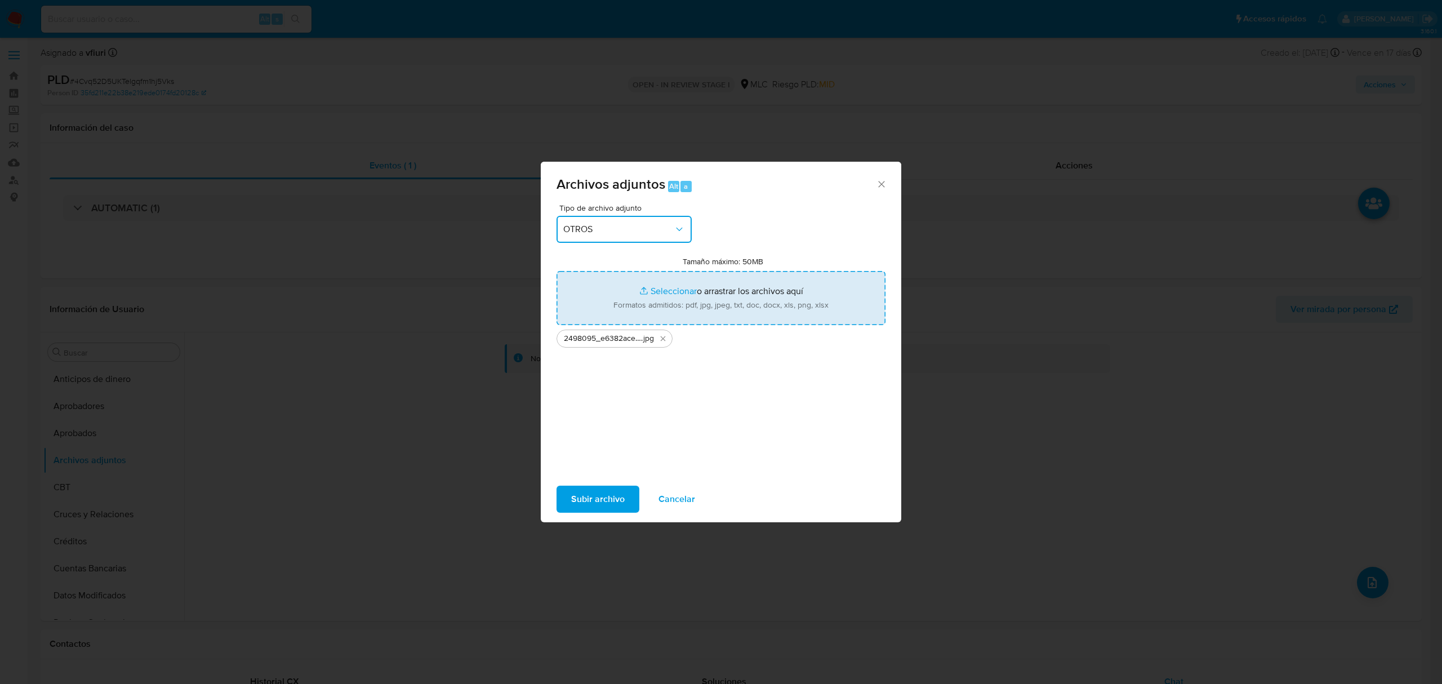
type input "C:\fakepath\2498095_56bad76f-40e7-4670-8bde-220d83d6d9a8.jpg"
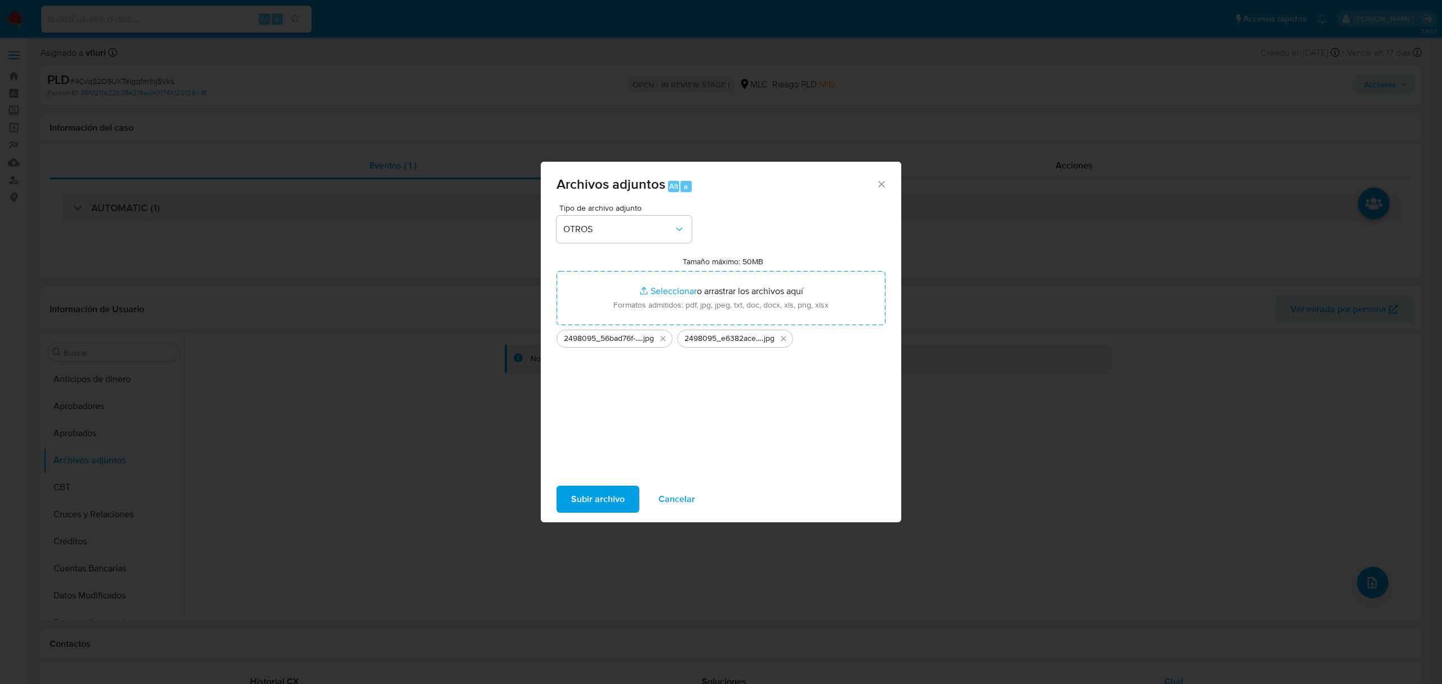
click at [597, 487] on span "Subir archivo" at bounding box center [598, 499] width 54 height 25
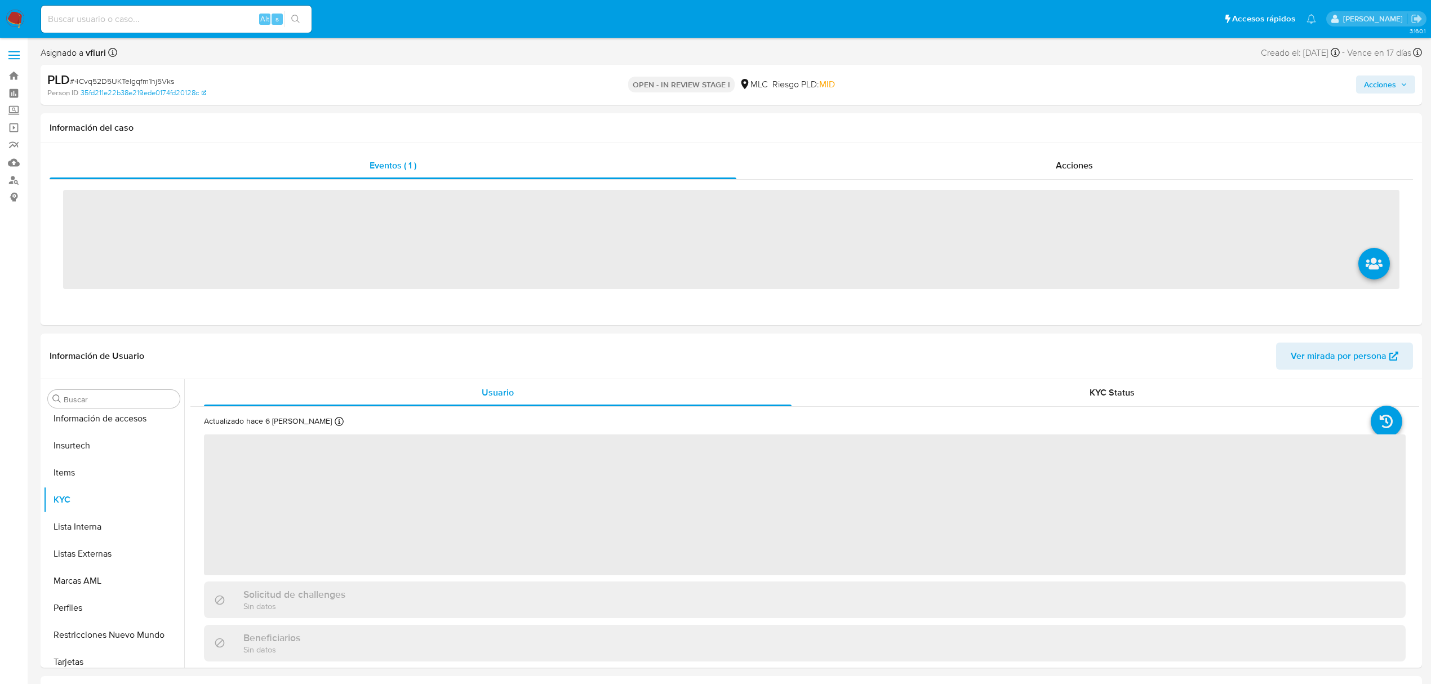
scroll to position [530, 0]
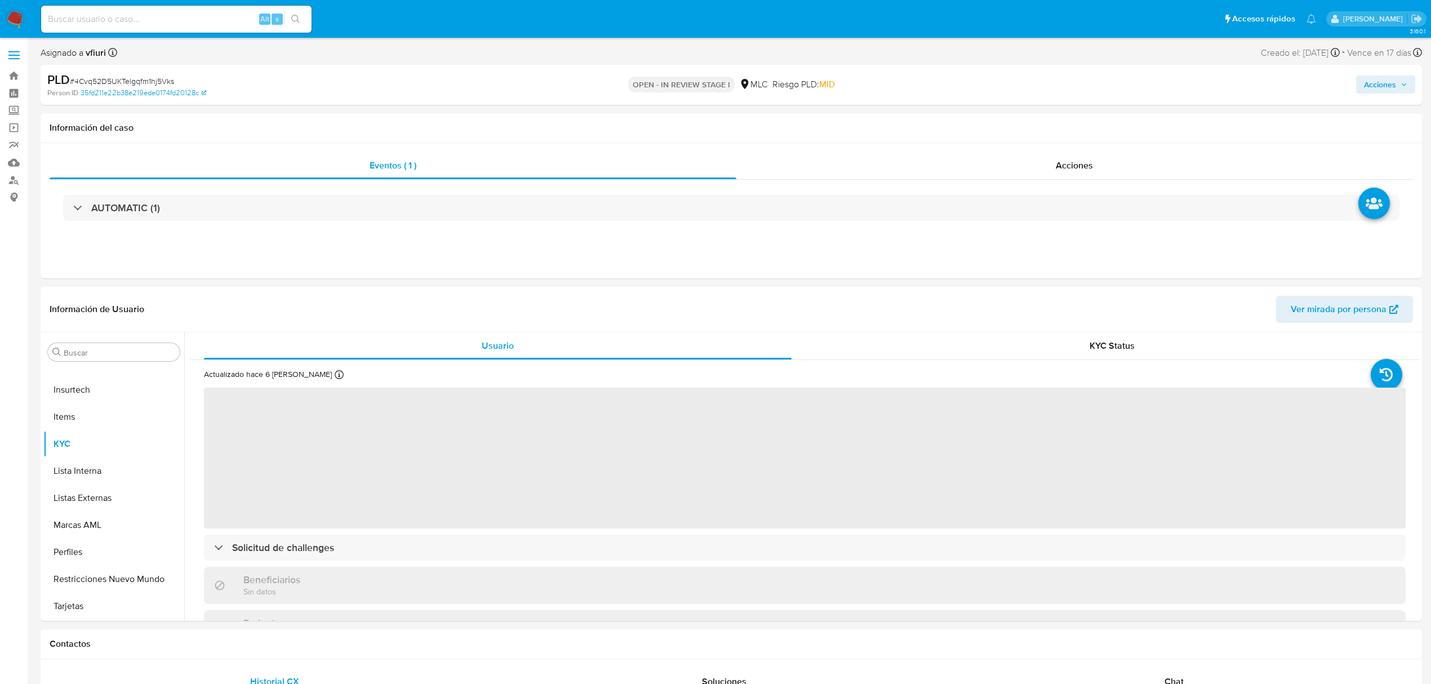
select select "10"
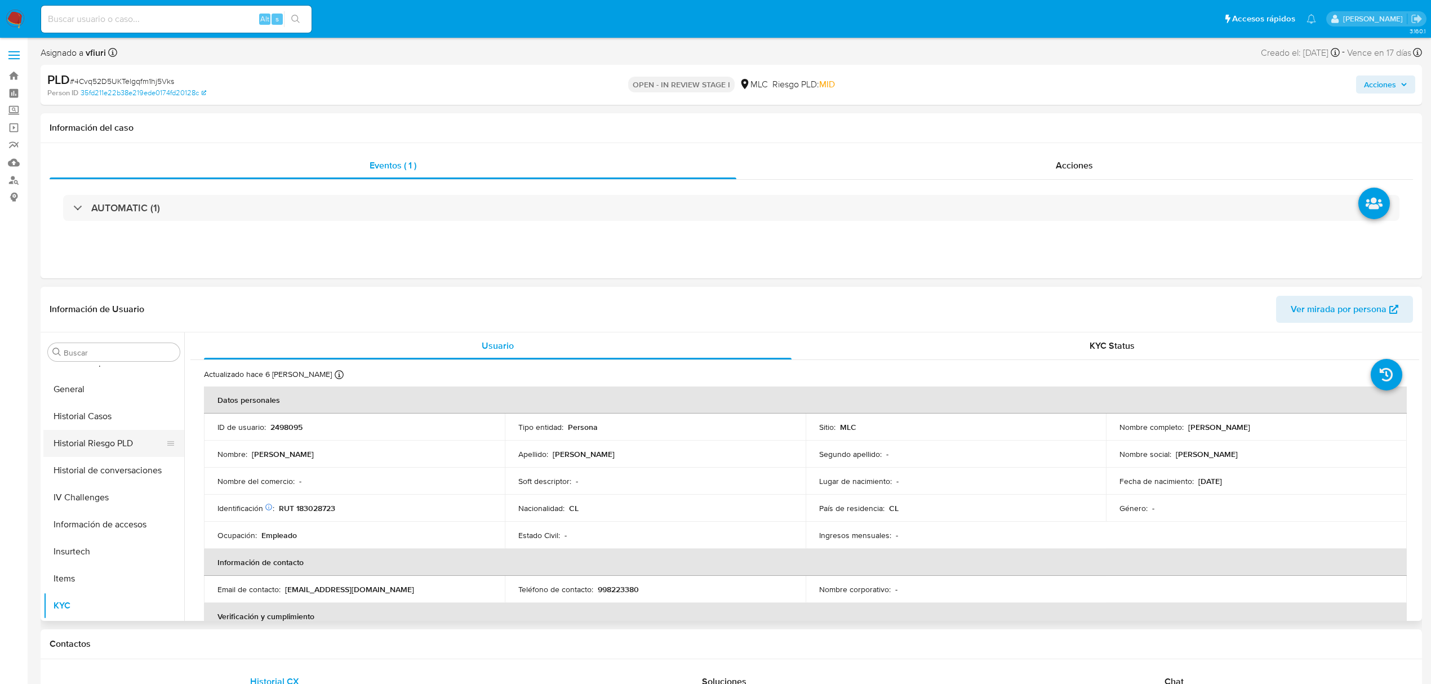
scroll to position [230, 0]
click at [90, 535] on button "General" at bounding box center [109, 527] width 132 height 27
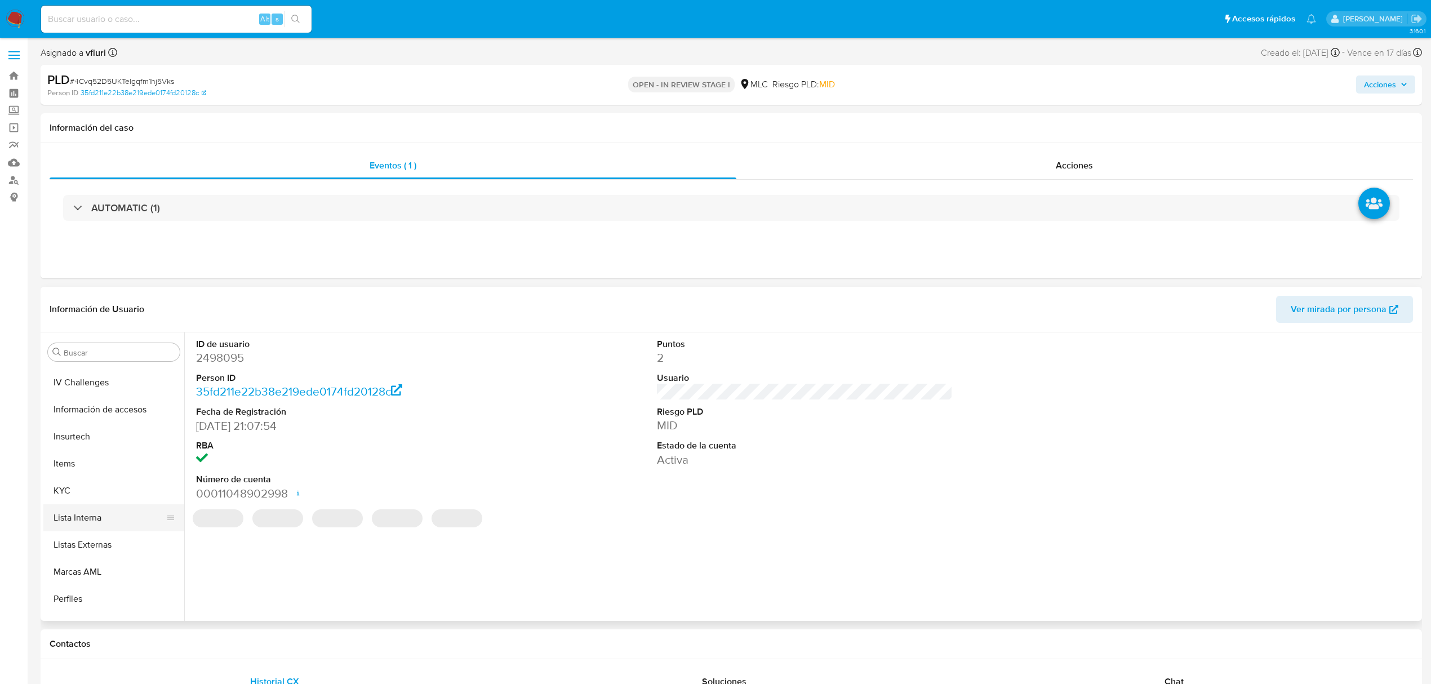
scroll to position [530, 0]
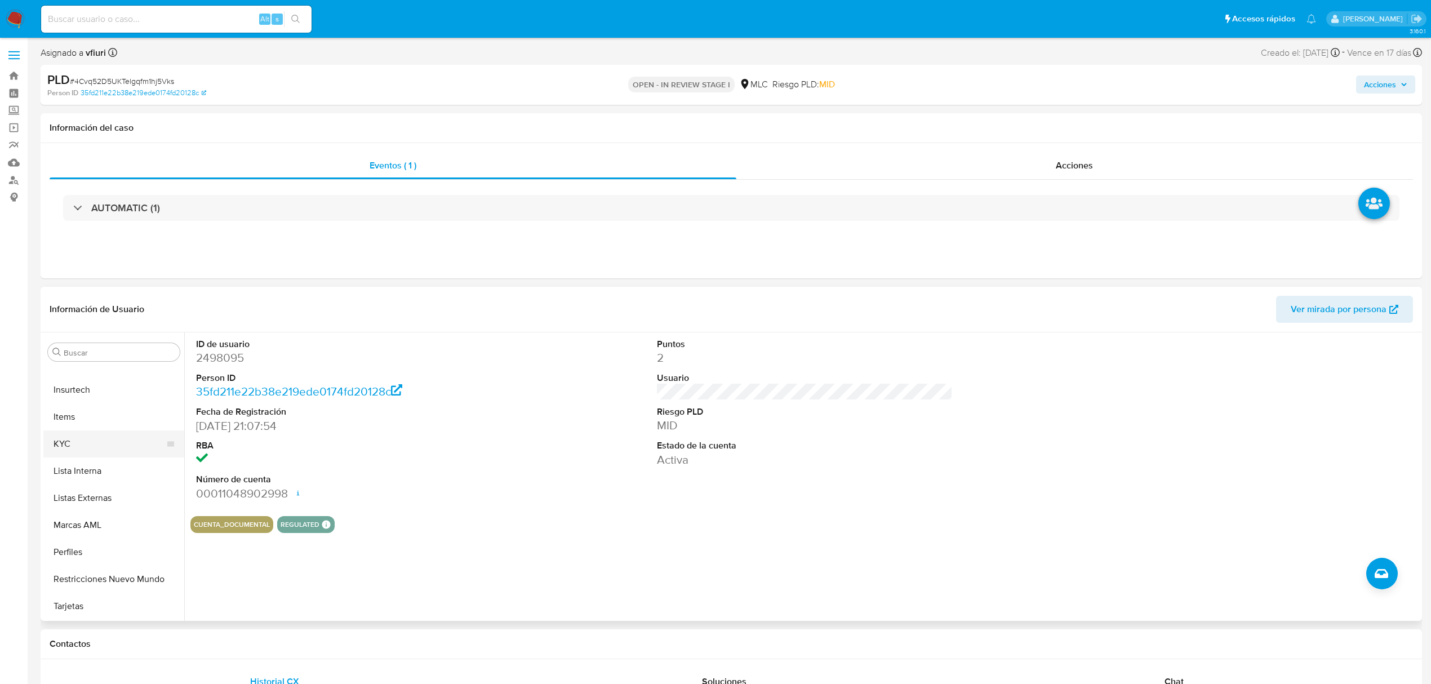
click at [64, 444] on button "KYC" at bounding box center [109, 443] width 132 height 27
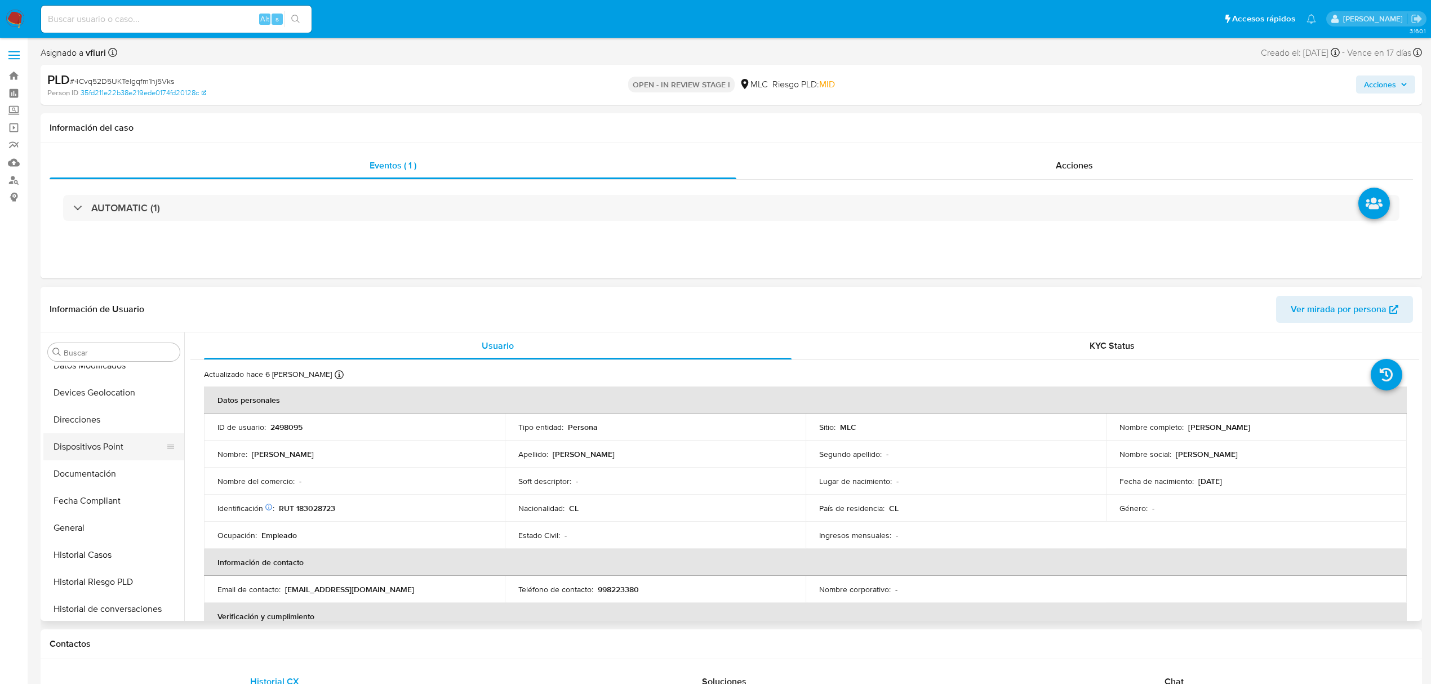
scroll to position [154, 0]
click at [70, 602] on button "General" at bounding box center [109, 603] width 132 height 27
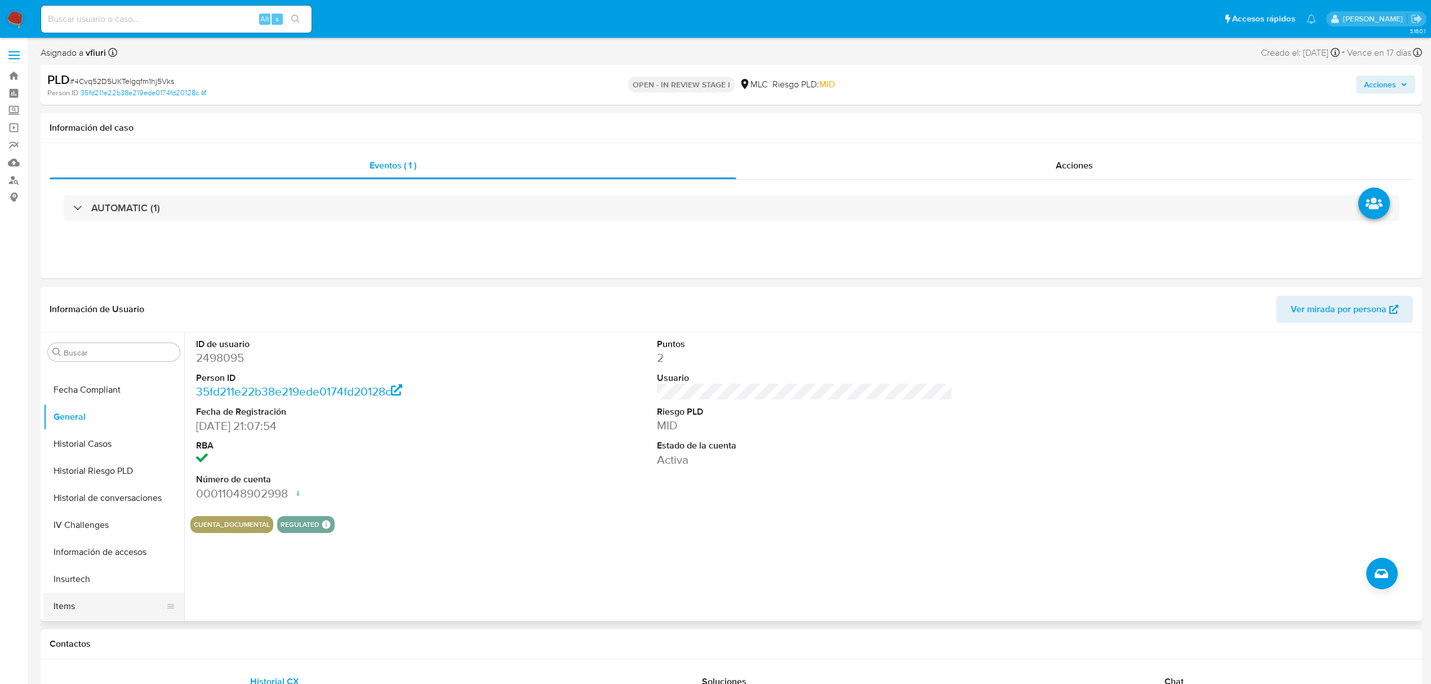
scroll to position [530, 0]
click at [89, 463] on button "Lista Interna" at bounding box center [109, 471] width 132 height 27
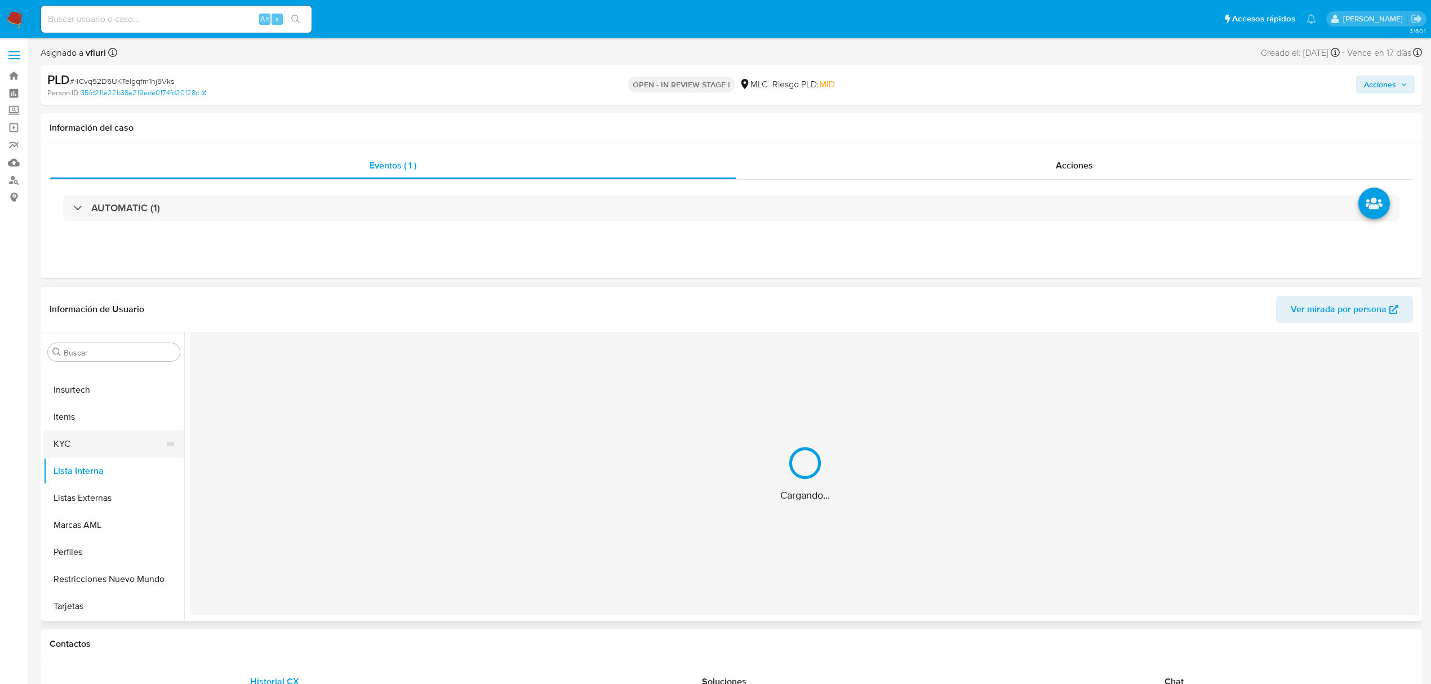
click at [126, 437] on button "KYC" at bounding box center [109, 443] width 132 height 27
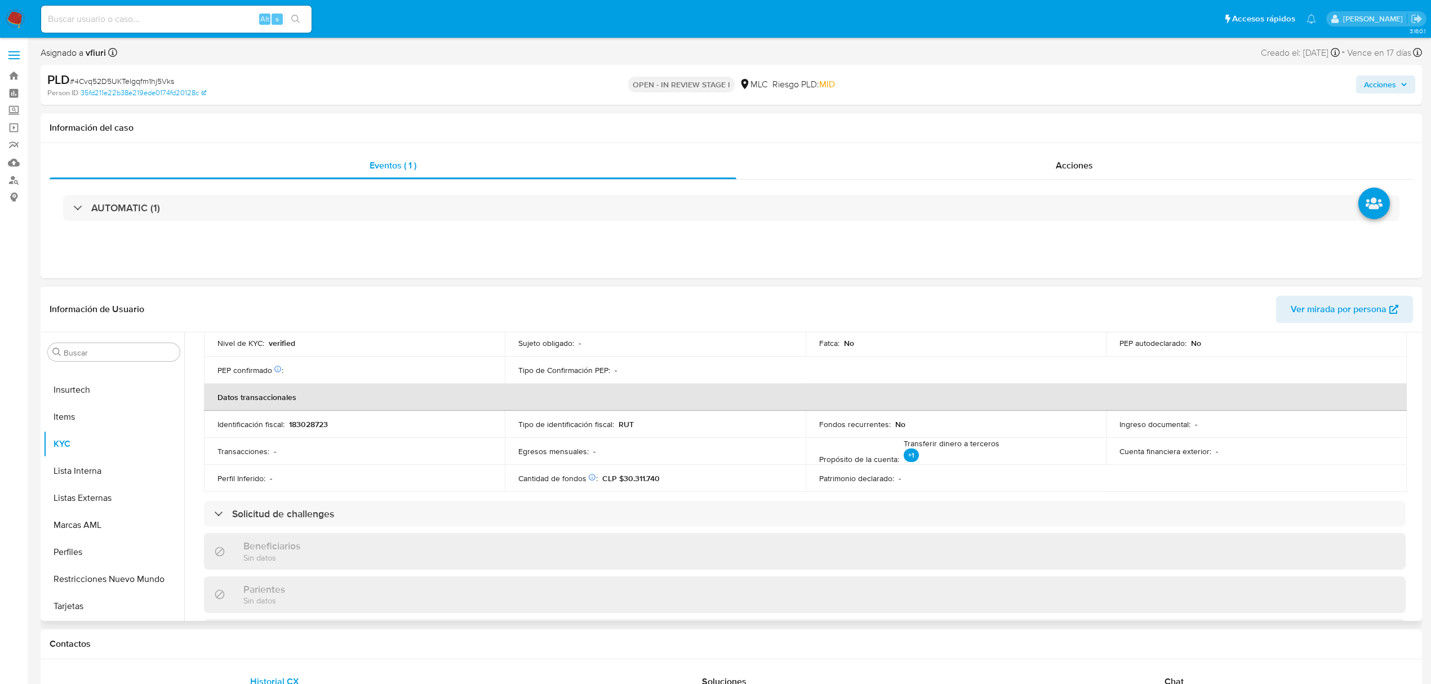
scroll to position [491, 0]
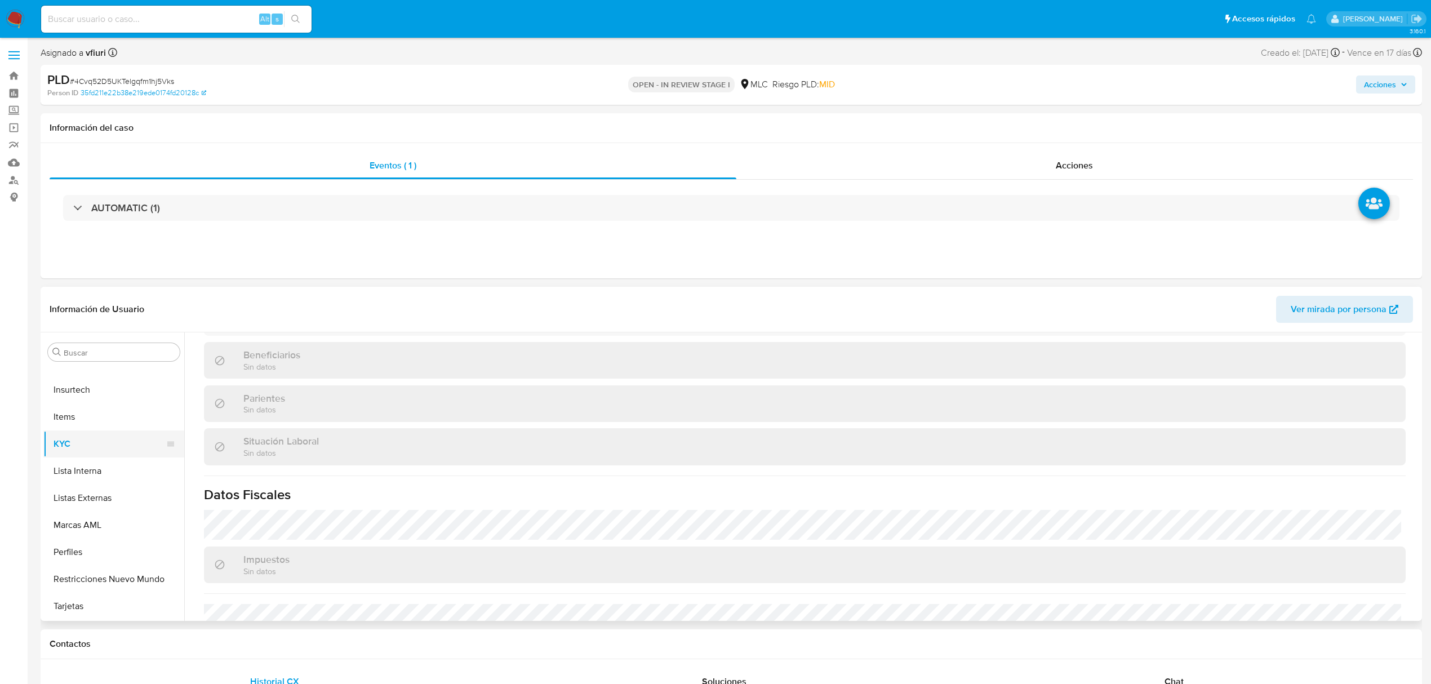
drag, startPoint x: 122, startPoint y: 455, endPoint x: 131, endPoint y: 451, distance: 9.8
click at [122, 455] on button "KYC" at bounding box center [109, 443] width 132 height 27
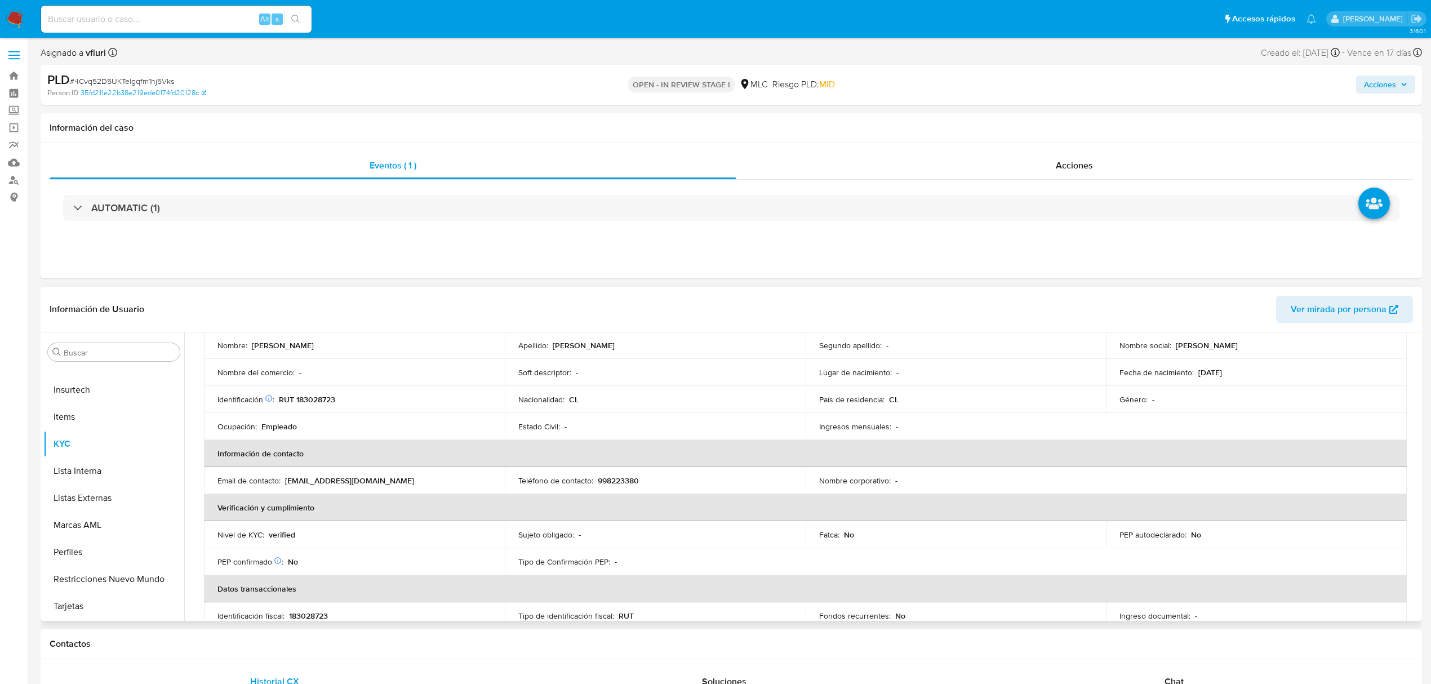
scroll to position [0, 0]
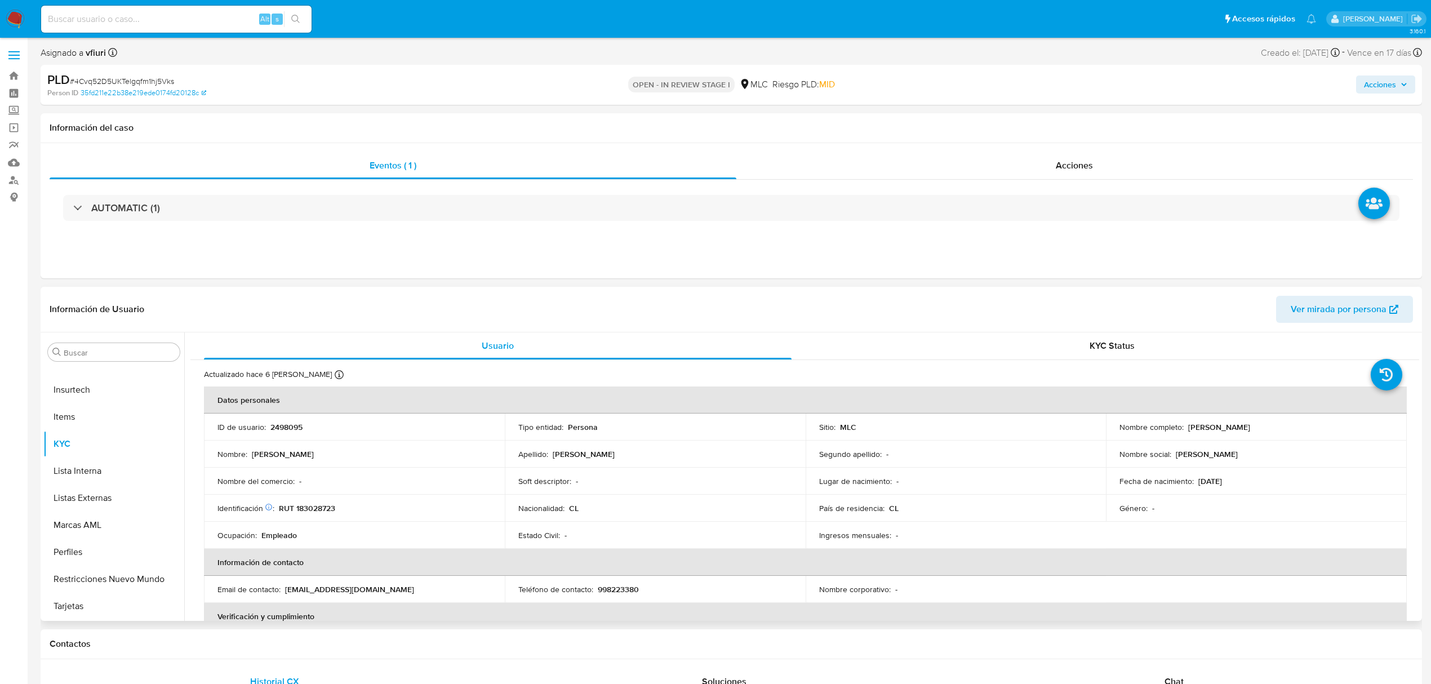
click at [335, 504] on p "RUT 183028723" at bounding box center [307, 508] width 56 height 10
click at [327, 507] on p "RUT 183028723" at bounding box center [307, 508] width 56 height 10
copy p "183028723"
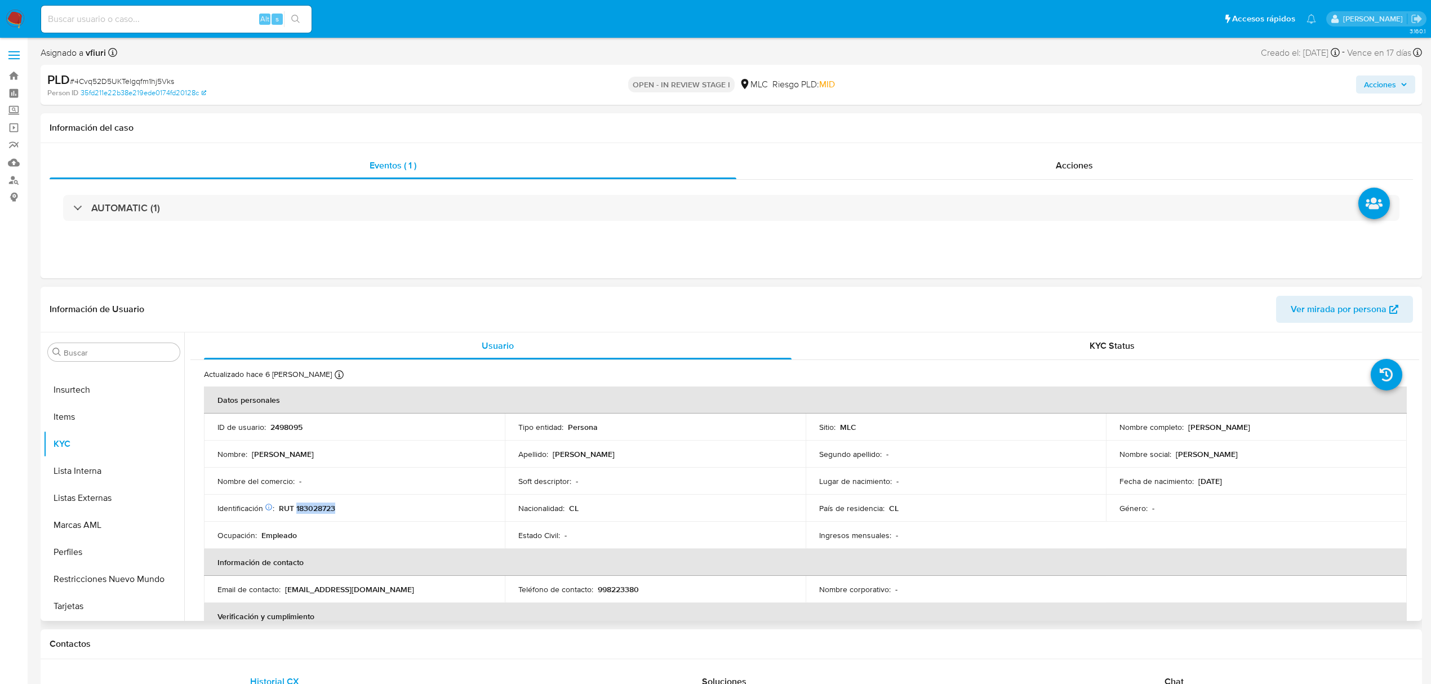
copy p "183028723"
drag, startPoint x: 1189, startPoint y: 425, endPoint x: 1299, endPoint y: 429, distance: 110.5
click at [1299, 429] on div "Nombre completo : Esteban Guzmán Rosende" at bounding box center [1257, 427] width 274 height 10
drag, startPoint x: 1245, startPoint y: 423, endPoint x: 1186, endPoint y: 427, distance: 59.9
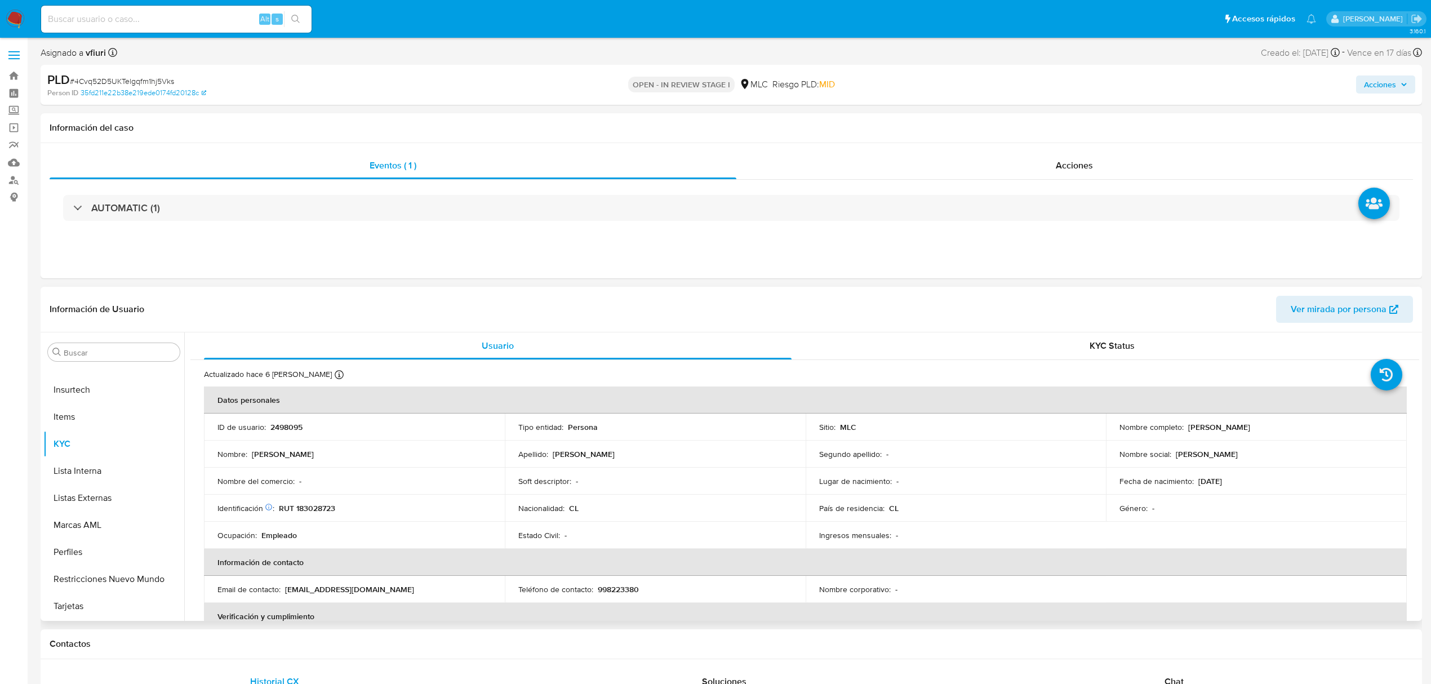
click at [1186, 427] on div "Nombre completo : Esteban Guzmán Rosende" at bounding box center [1257, 427] width 274 height 10
drag, startPoint x: 1186, startPoint y: 425, endPoint x: 1101, endPoint y: 433, distance: 85.5
click at [1101, 433] on td "Sitio : MLC" at bounding box center [956, 427] width 301 height 27
click at [1222, 429] on p "Esteban Guzmán Rosende" at bounding box center [1219, 427] width 62 height 10
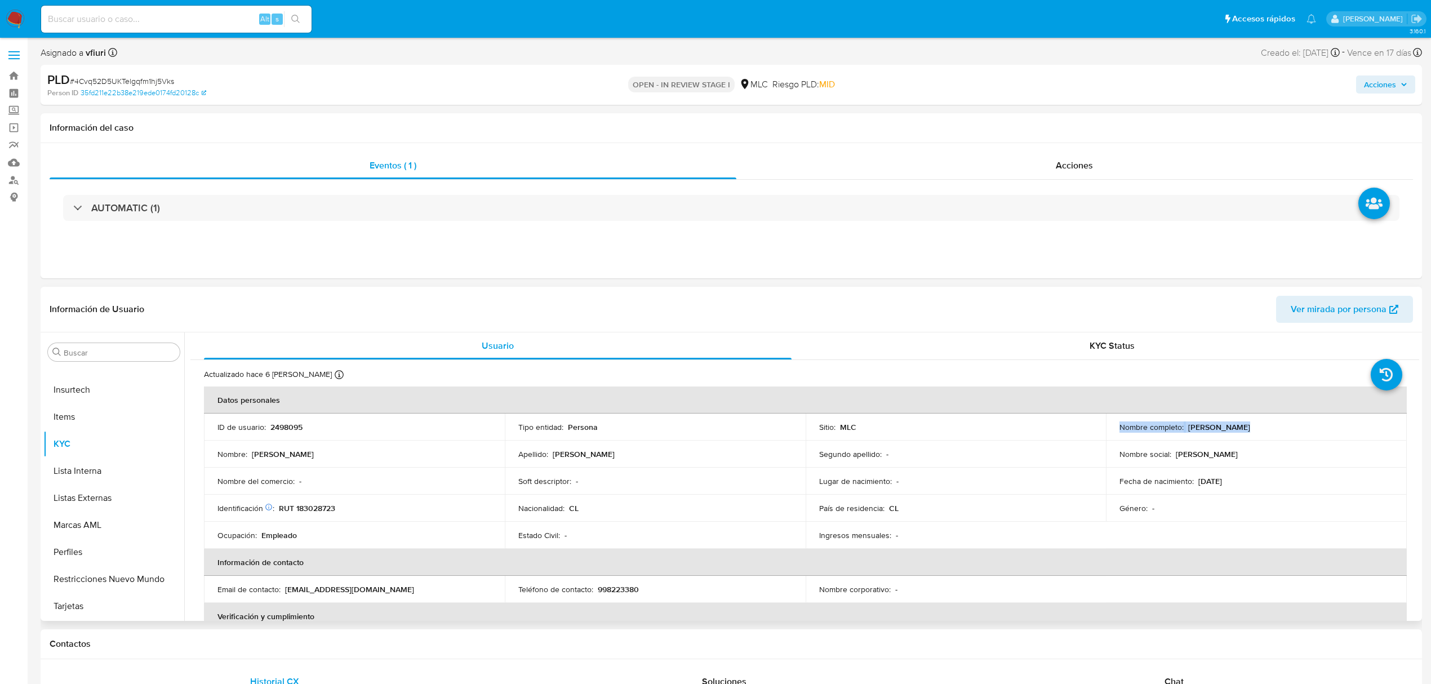
click at [1222, 429] on p "Esteban Guzmán Rosende" at bounding box center [1219, 427] width 62 height 10
click at [1183, 420] on td "Nombre completo : Esteban Guzmán Rosende" at bounding box center [1256, 427] width 301 height 27
drag, startPoint x: 1184, startPoint y: 428, endPoint x: 1306, endPoint y: 427, distance: 122.3
click at [1306, 427] on div "Nombre completo : Esteban Guzmán Rosende" at bounding box center [1257, 427] width 274 height 10
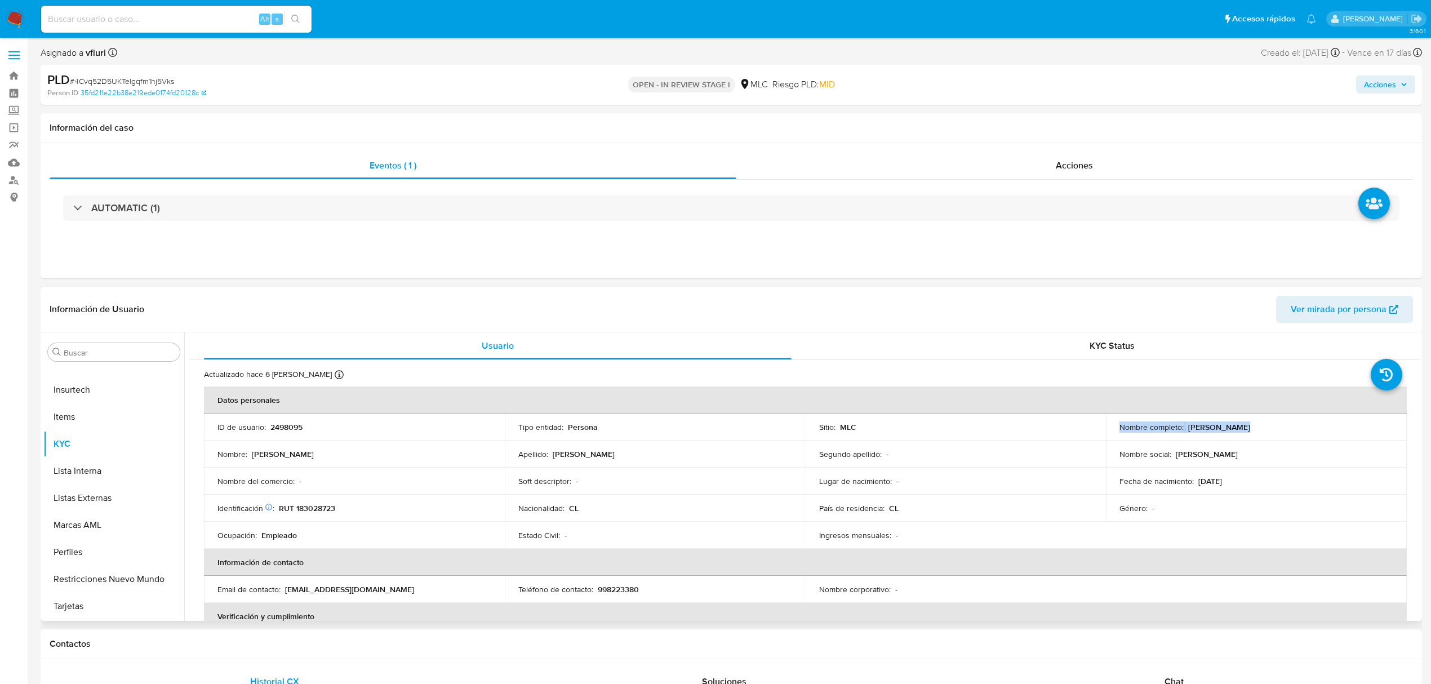
copy p "Esteban Guzmán Rosende"
click at [100, 501] on button "Direcciones" at bounding box center [109, 499] width 132 height 27
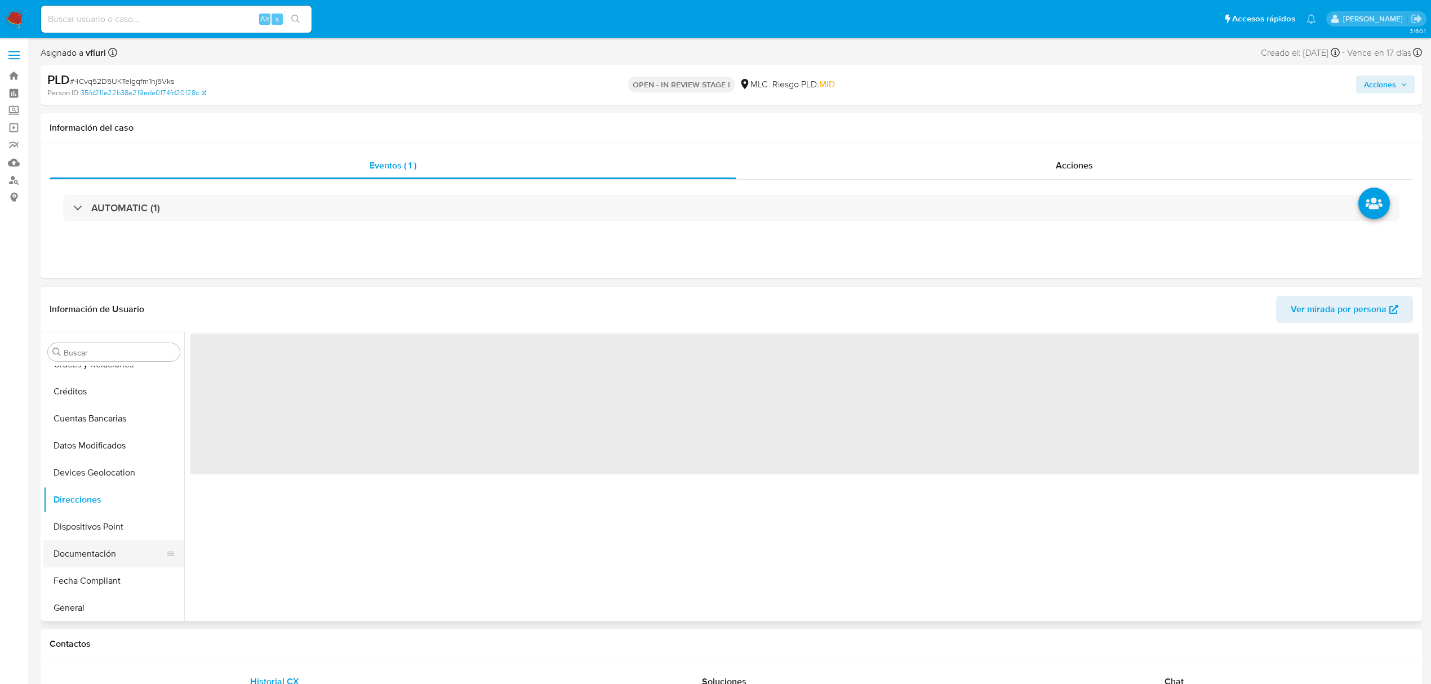
click at [103, 549] on button "Documentación" at bounding box center [109, 553] width 132 height 27
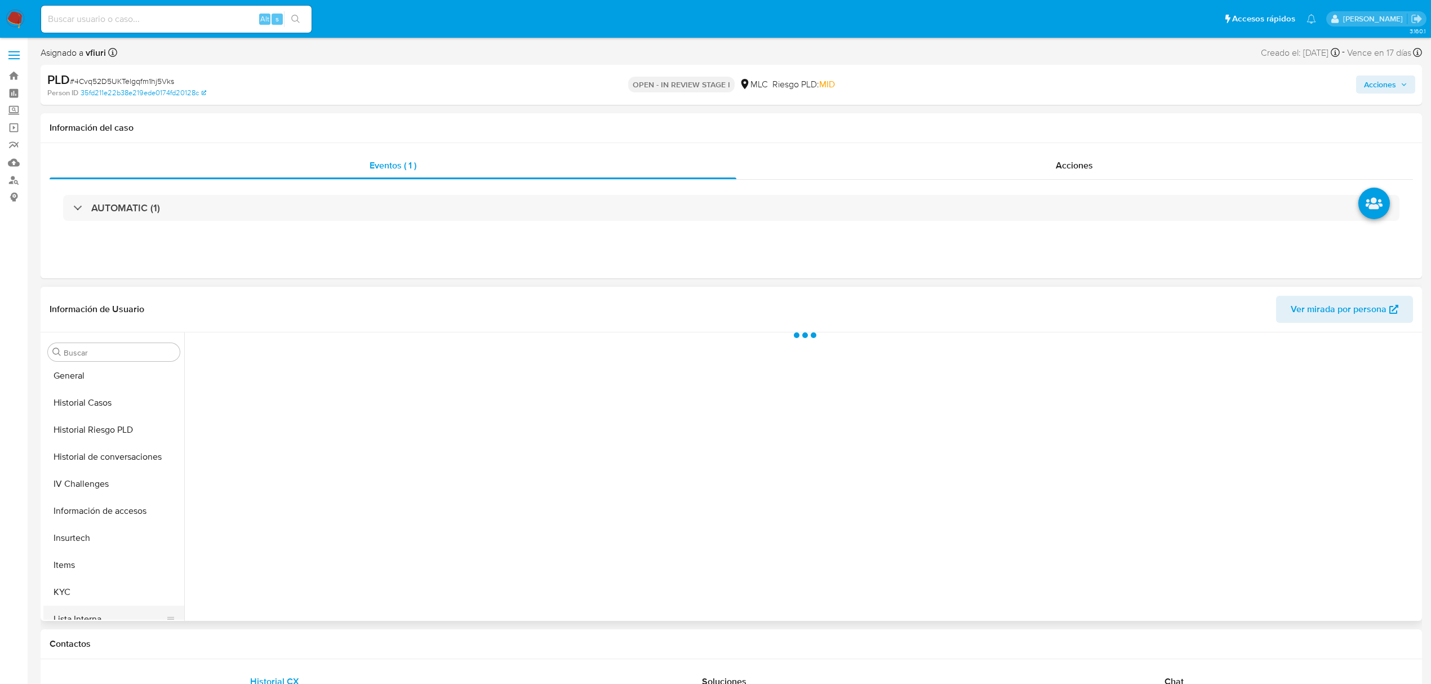
scroll to position [530, 0]
click at [82, 451] on button "KYC" at bounding box center [109, 443] width 132 height 27
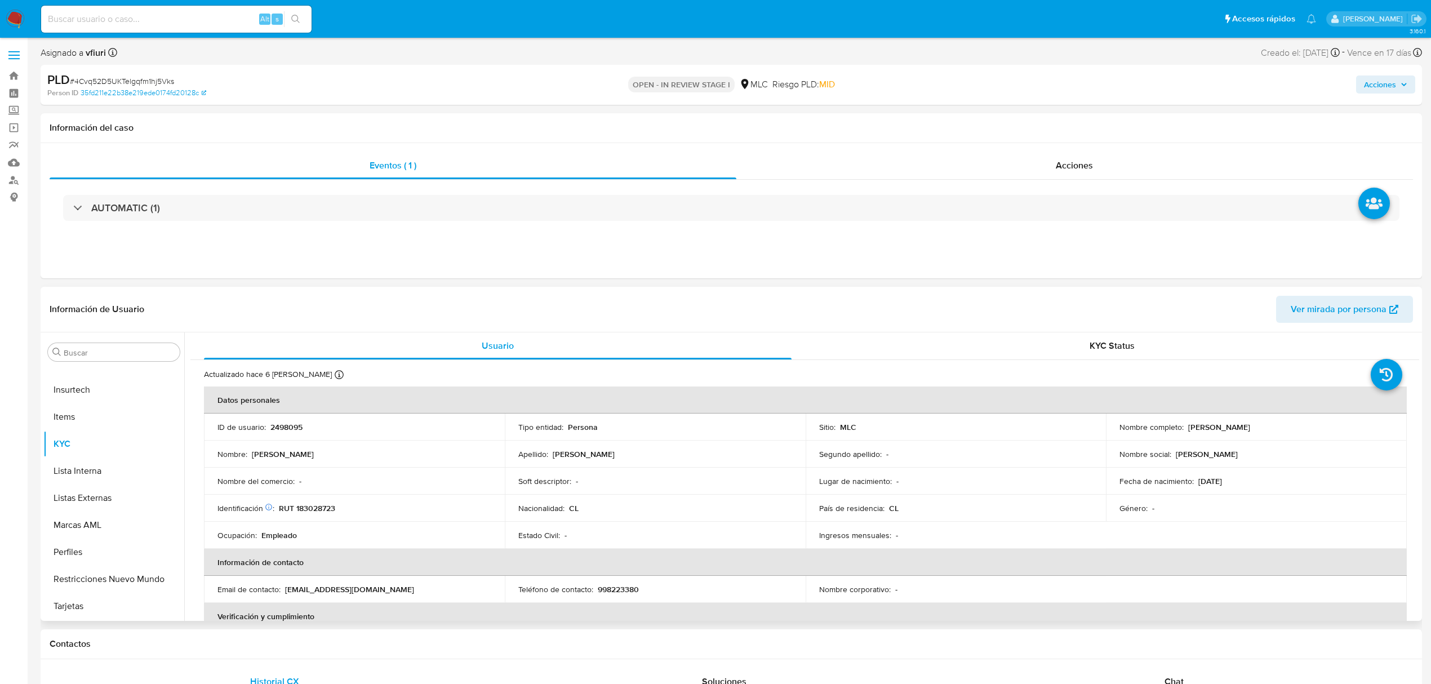
click at [316, 512] on p "RUT 183028723" at bounding box center [307, 508] width 56 height 10
click at [310, 513] on p "RUT 183028723" at bounding box center [307, 508] width 56 height 10
click at [307, 503] on p "RUT 183028723" at bounding box center [307, 508] width 56 height 10
drag, startPoint x: 311, startPoint y: 503, endPoint x: 318, endPoint y: 512, distance: 11.2
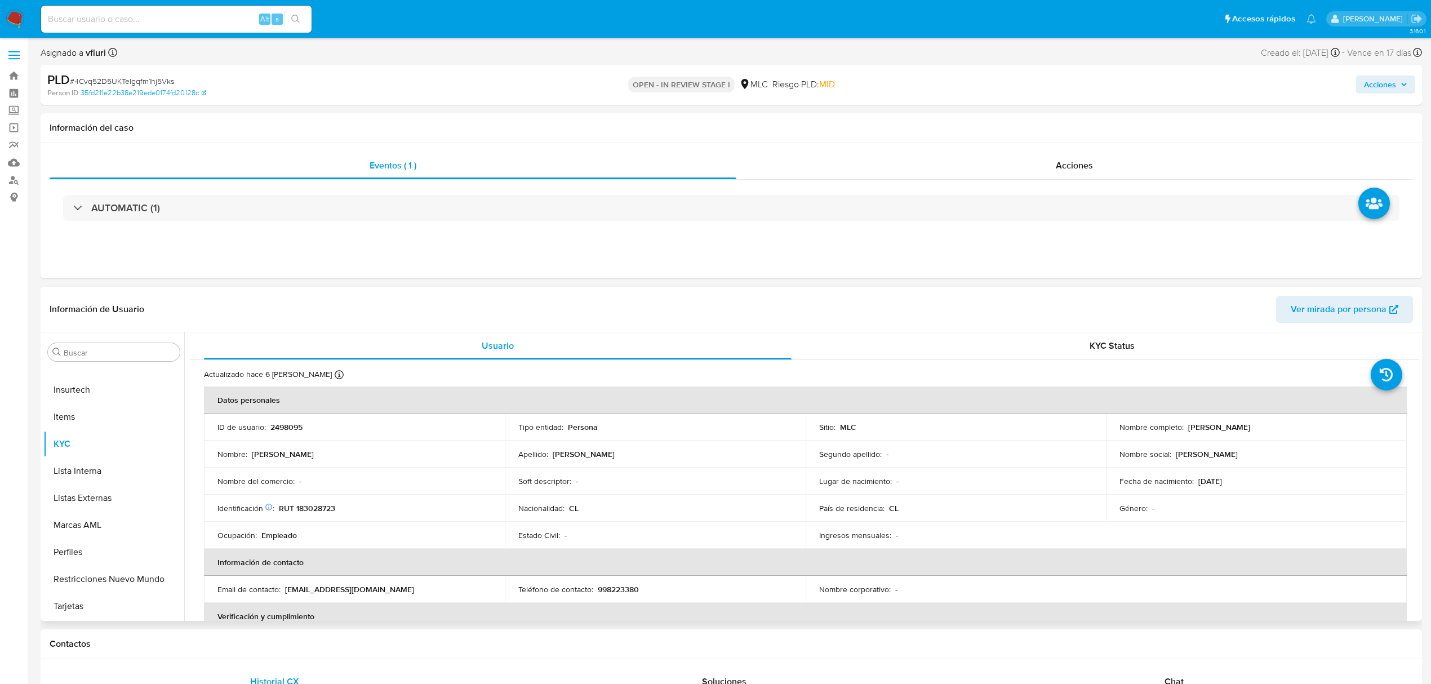
click at [318, 512] on p "RUT 183028723" at bounding box center [307, 508] width 56 height 10
click at [317, 507] on p "RUT 183028723" at bounding box center [307, 508] width 56 height 10
click at [316, 507] on p "RUT 183028723" at bounding box center [307, 508] width 56 height 10
copy p "183028723"
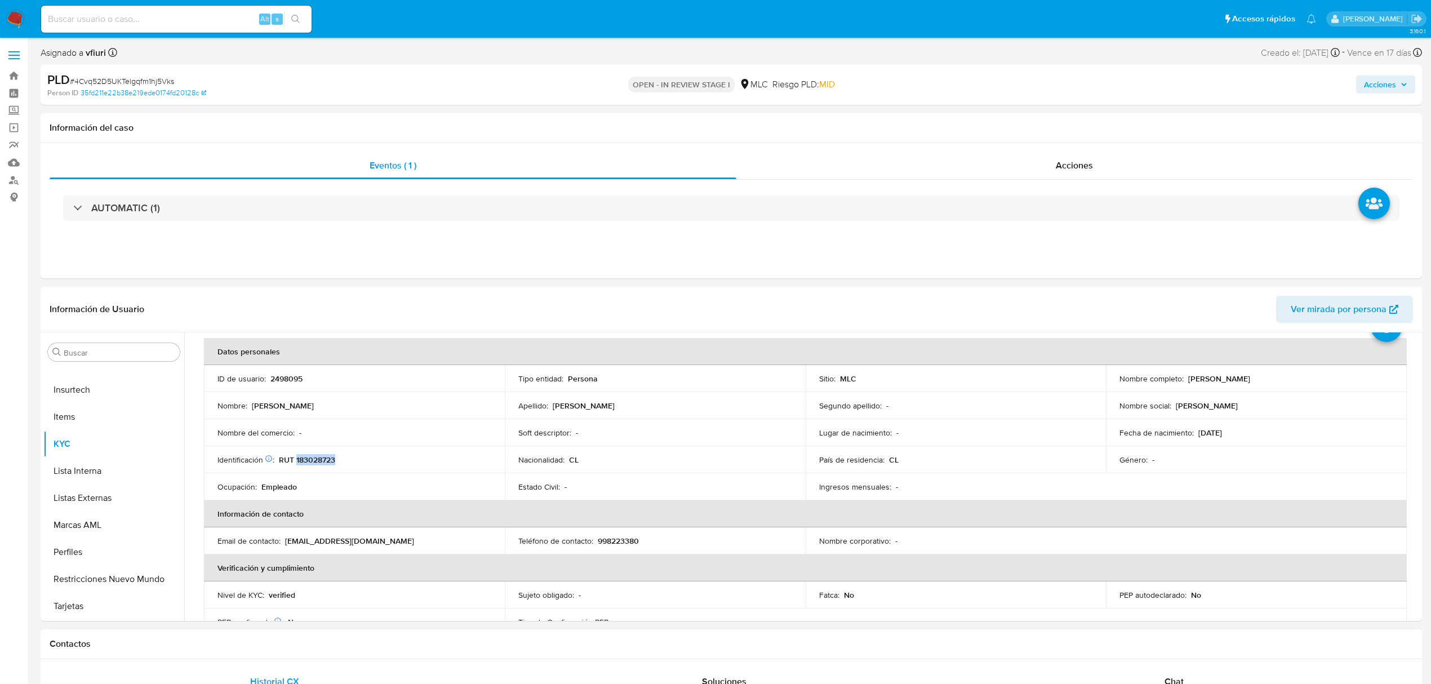
scroll to position [0, 0]
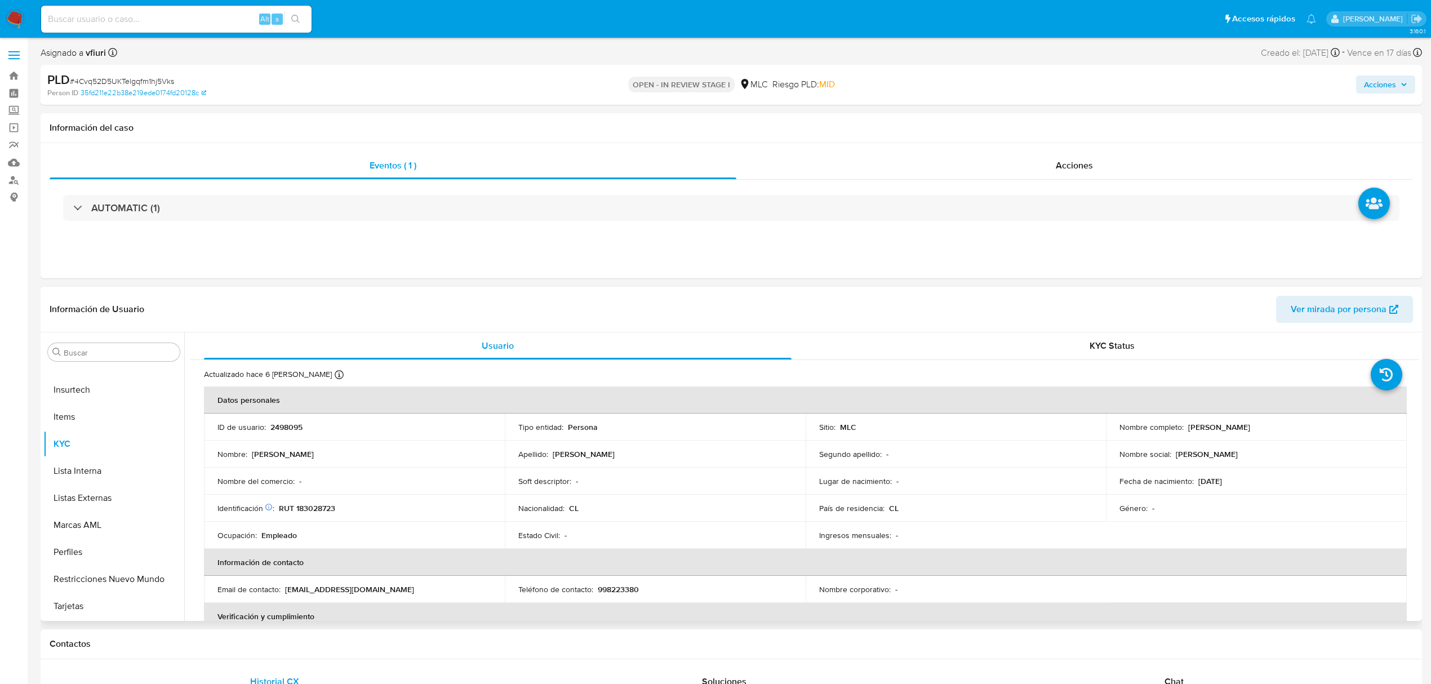
click at [816, 468] on td "Lugar de nacimiento : -" at bounding box center [956, 481] width 301 height 27
click at [95, 431] on button "Aprobados" at bounding box center [109, 433] width 132 height 27
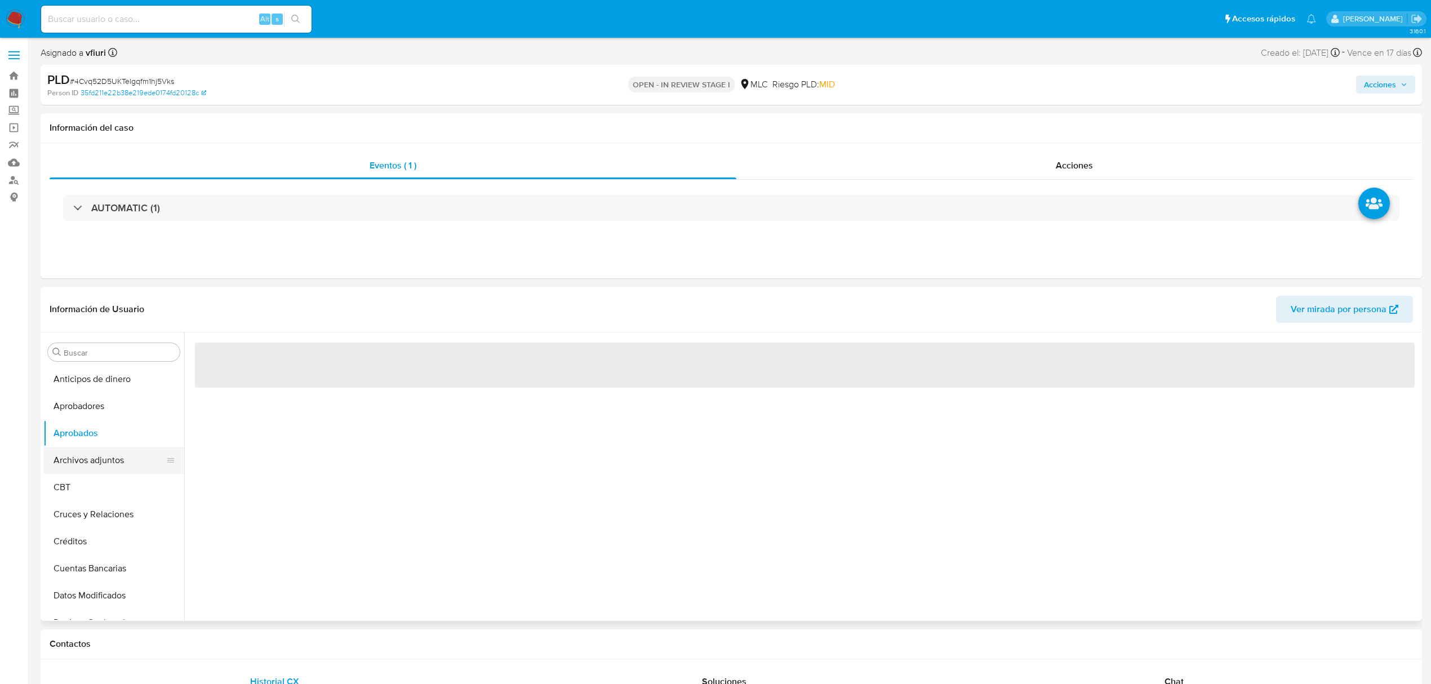
click at [100, 467] on button "Archivos adjuntos" at bounding box center [109, 460] width 132 height 27
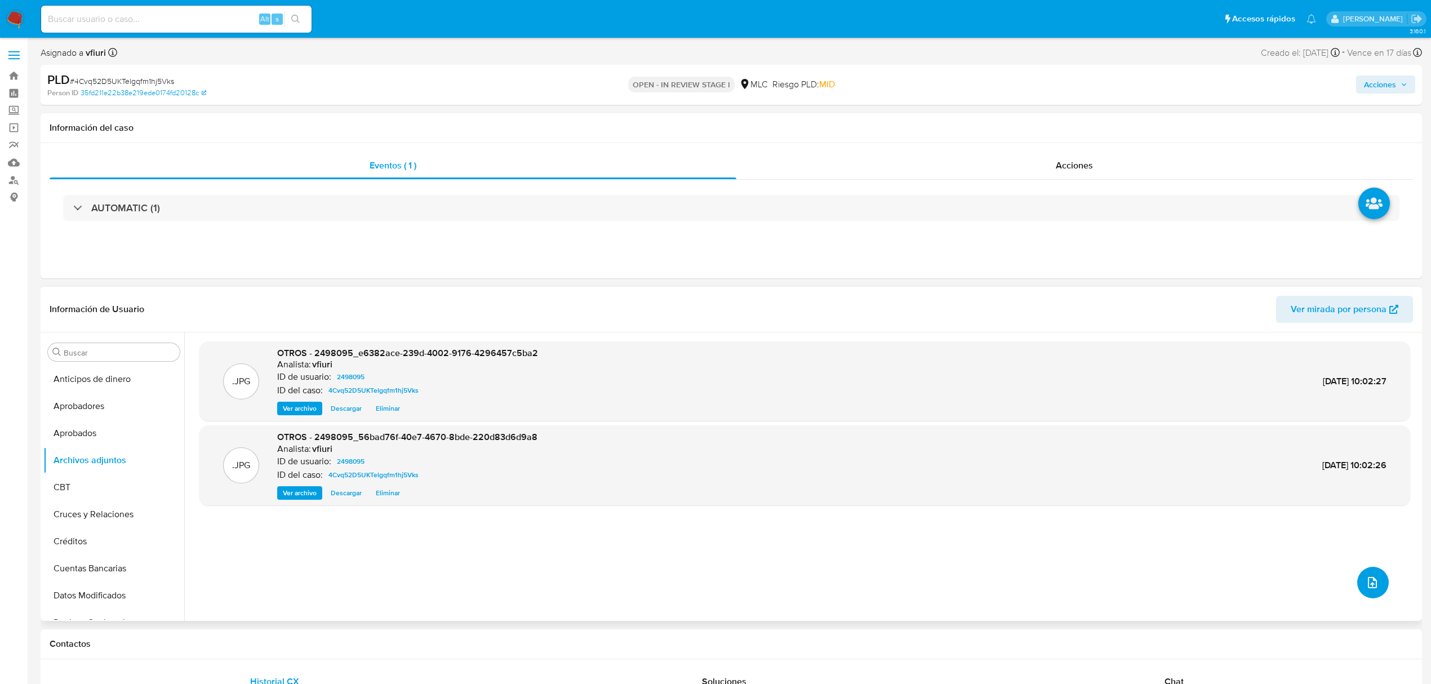
click at [1360, 593] on button "upload-file" at bounding box center [1373, 583] width 32 height 32
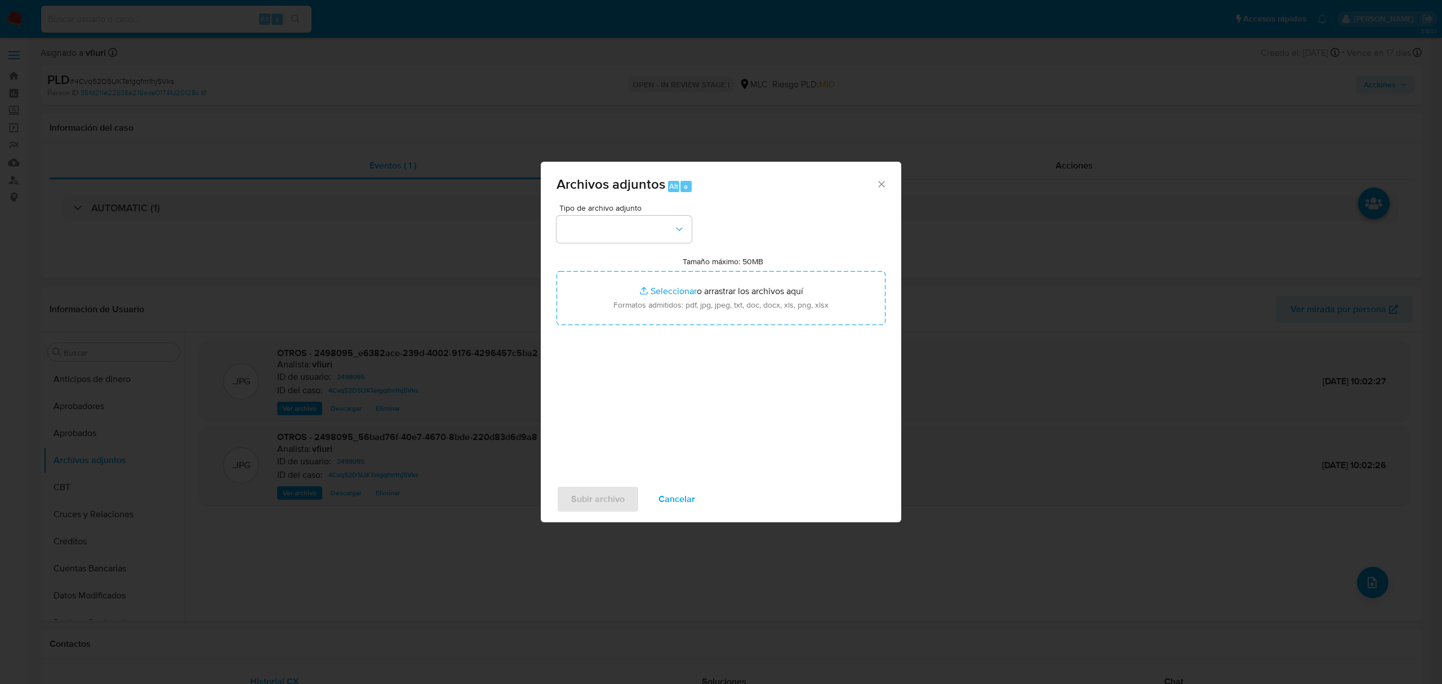
click at [677, 247] on div "Tipo de archivo adjunto Tamaño máximo: 50MB Seleccionar archivos Seleccionar o …" at bounding box center [721, 337] width 329 height 266
click at [670, 233] on button "button" at bounding box center [624, 229] width 135 height 27
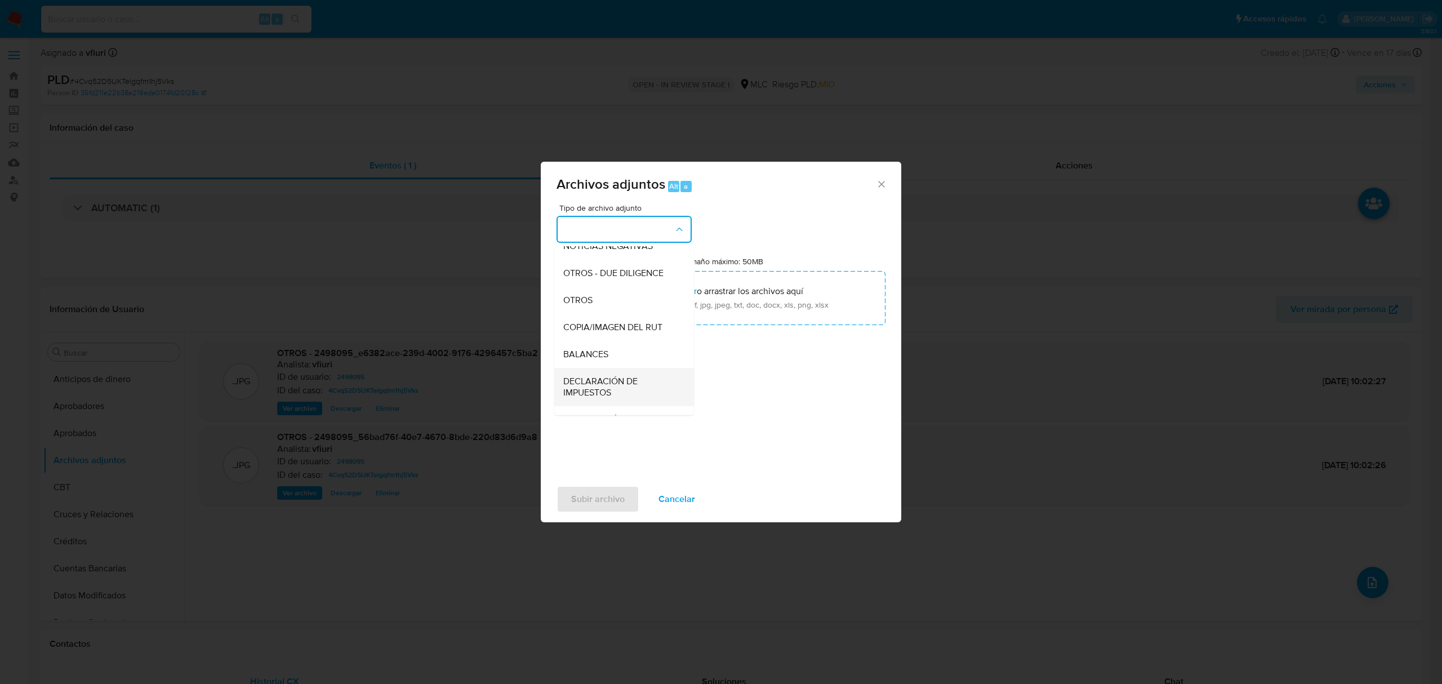
scroll to position [150, 0]
click at [598, 286] on div "OTROS - DUE DILIGENCE" at bounding box center [620, 272] width 115 height 27
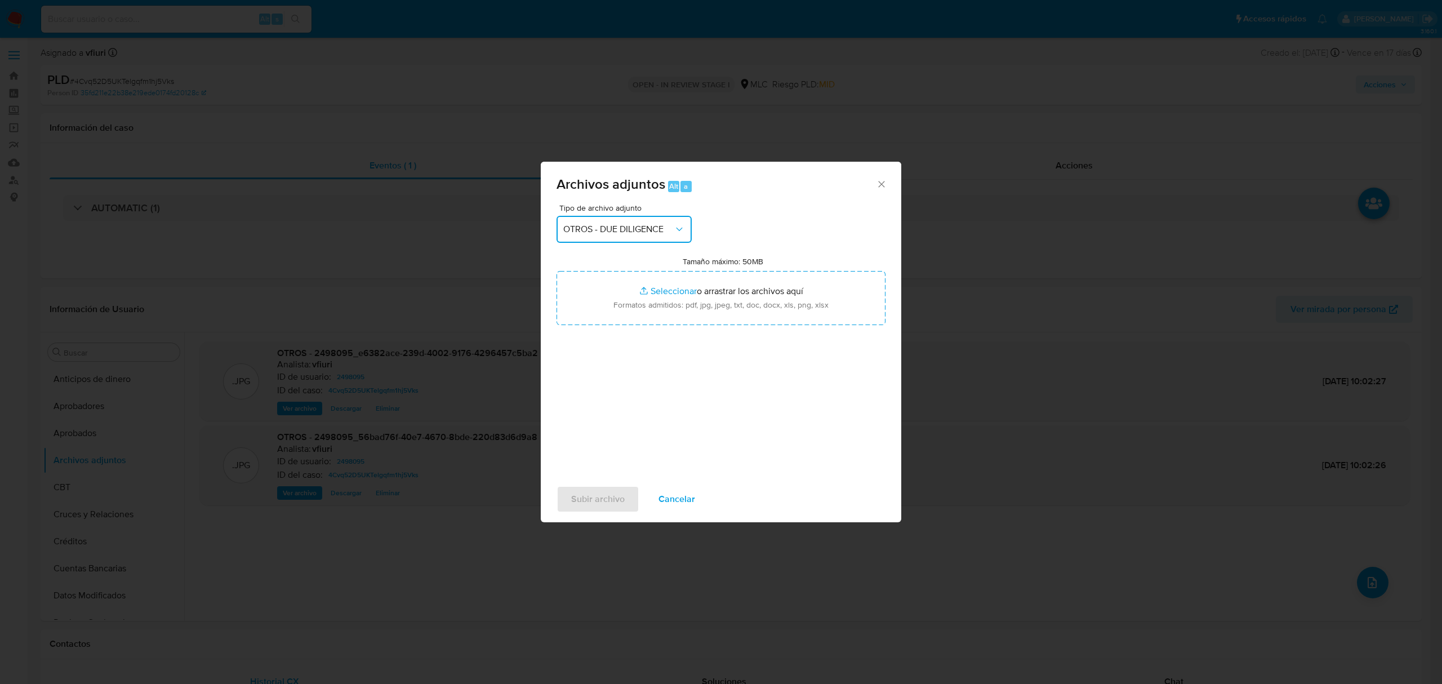
click at [677, 233] on icon "button" at bounding box center [679, 229] width 11 height 11
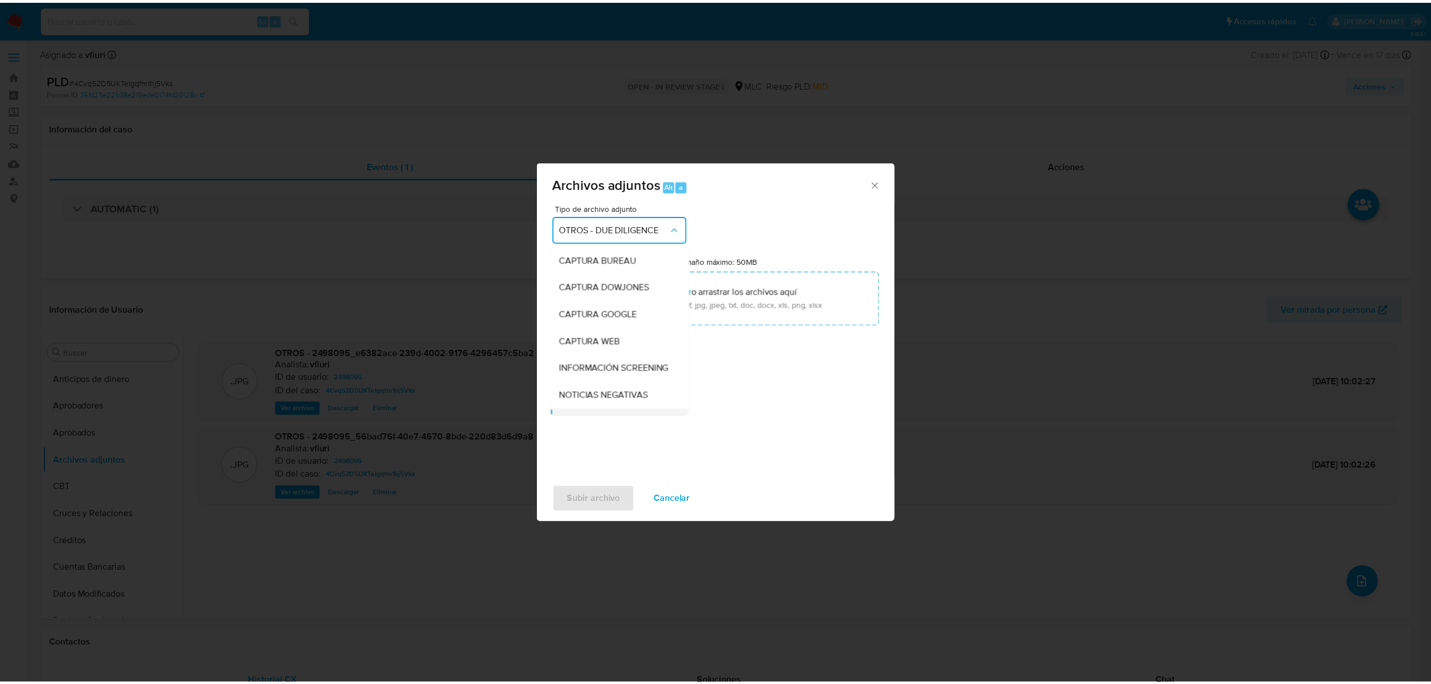
scroll to position [103, 0]
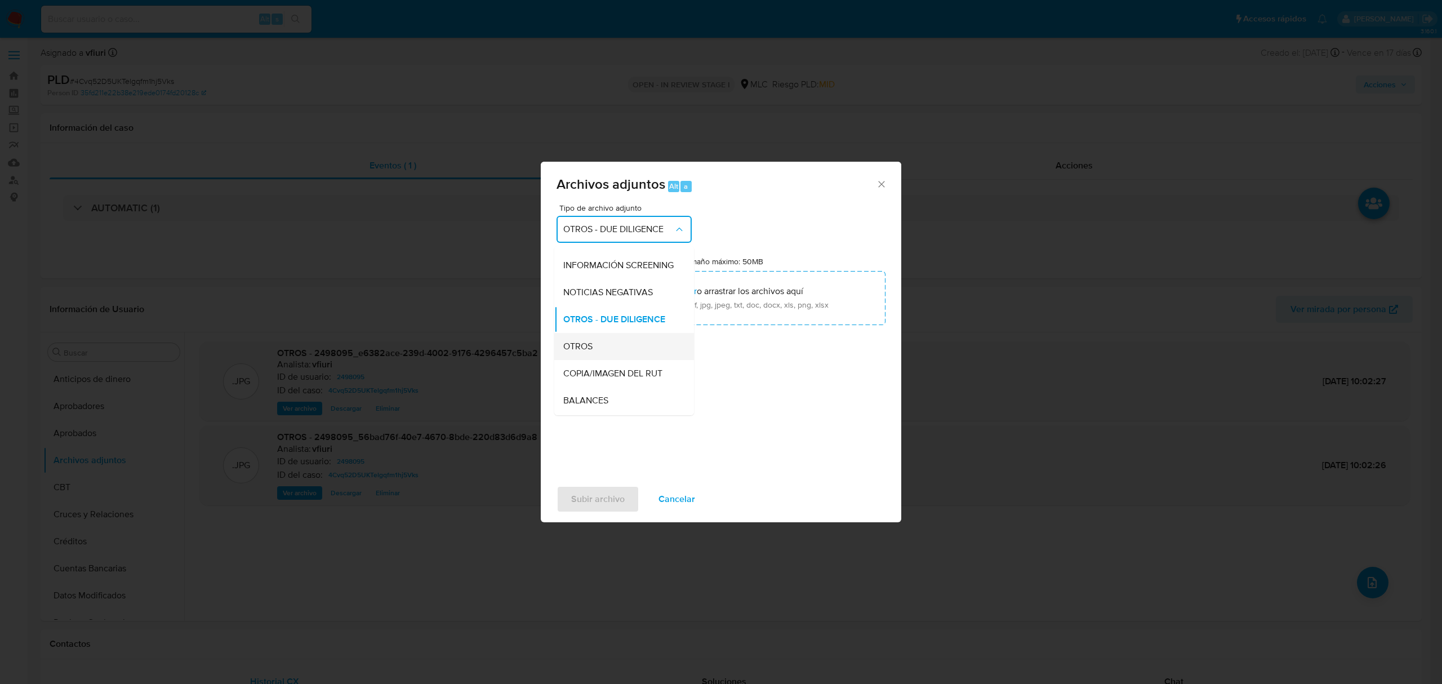
click at [584, 352] on span "OTROS" at bounding box center [577, 346] width 29 height 11
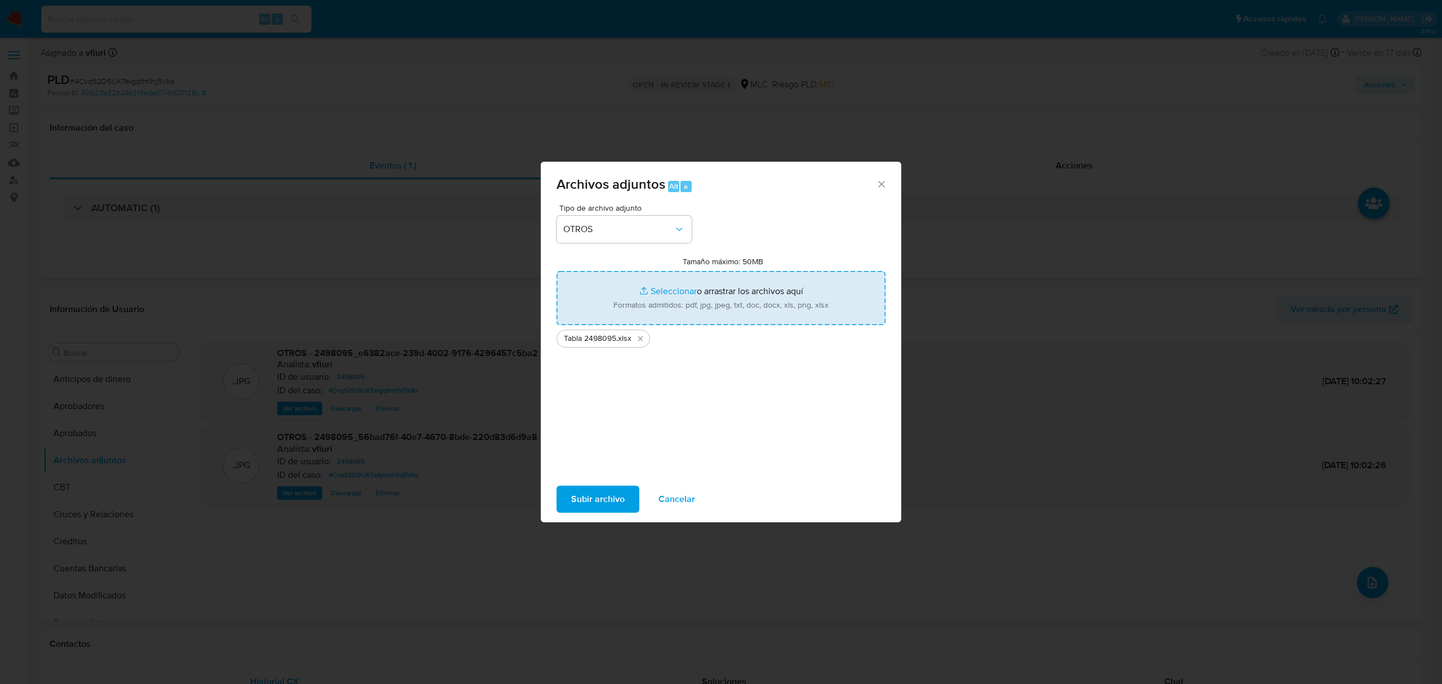
type input "C:\fakepath\Case log 2498095 - 16_9_2025.pdf"
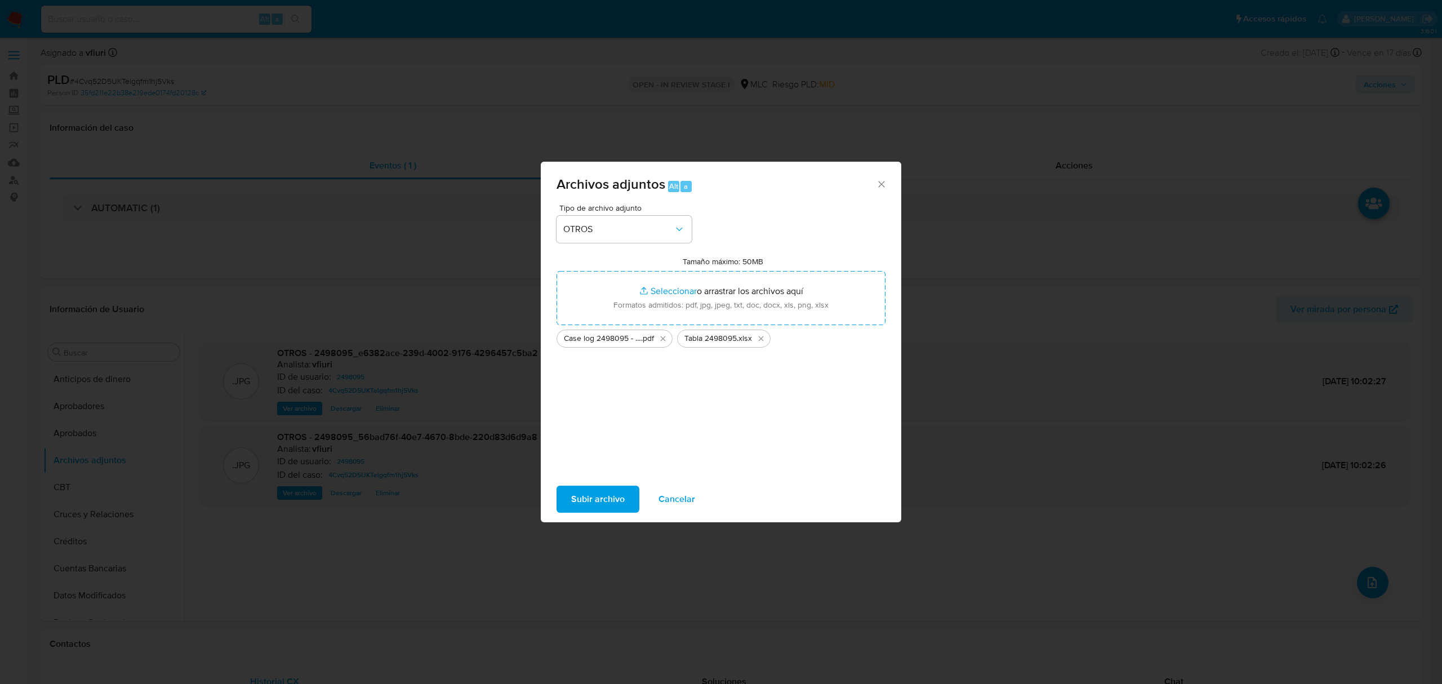
click at [609, 504] on span "Subir archivo" at bounding box center [598, 499] width 54 height 25
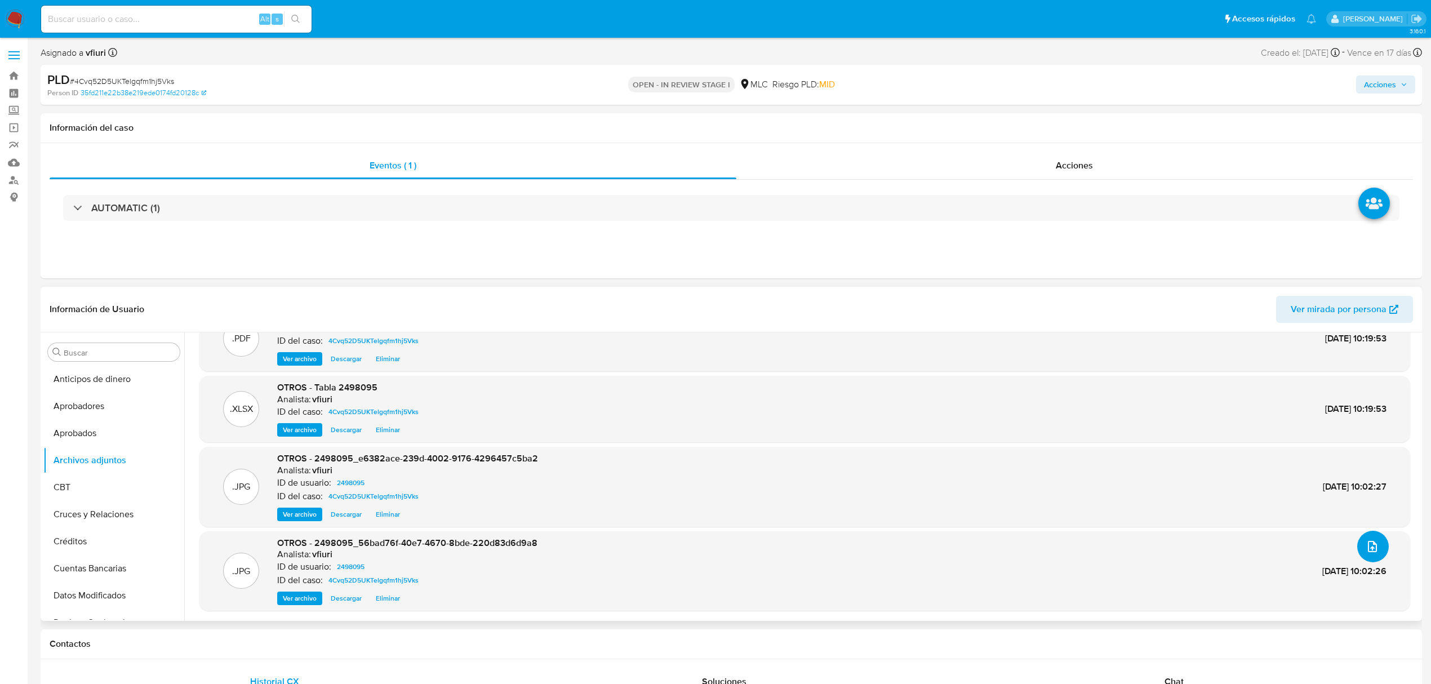
scroll to position [0, 0]
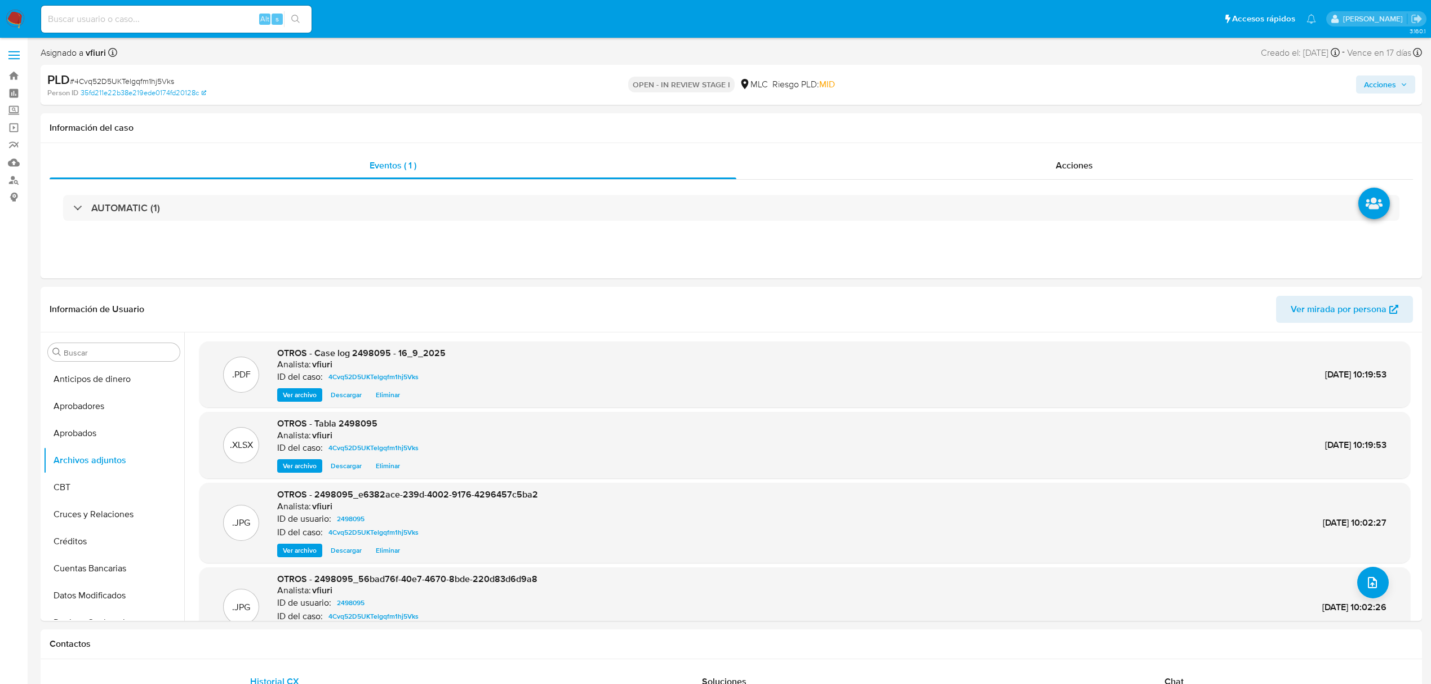
click at [1375, 86] on span "Acciones" at bounding box center [1380, 85] width 32 height 18
click at [1058, 120] on span "Resolución del caso" at bounding box center [1066, 120] width 81 height 13
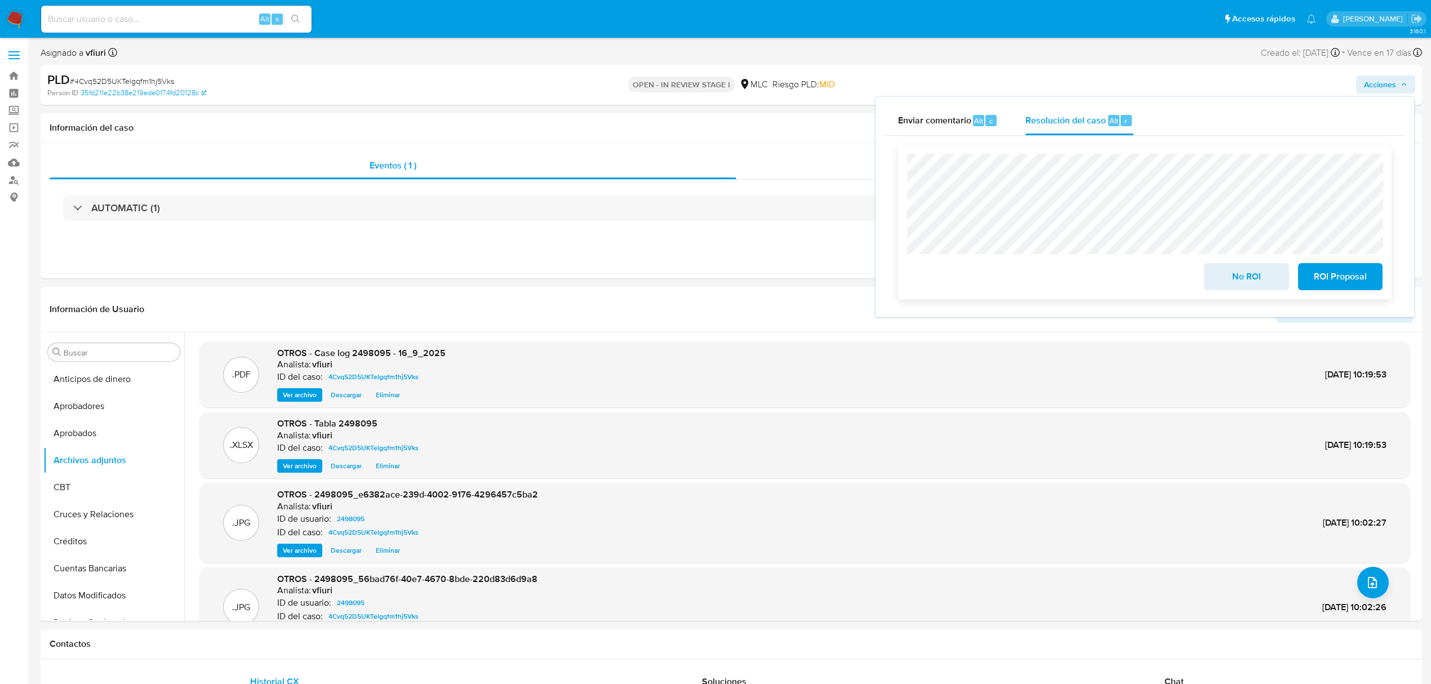
click at [1252, 272] on span "No ROI" at bounding box center [1246, 276] width 55 height 25
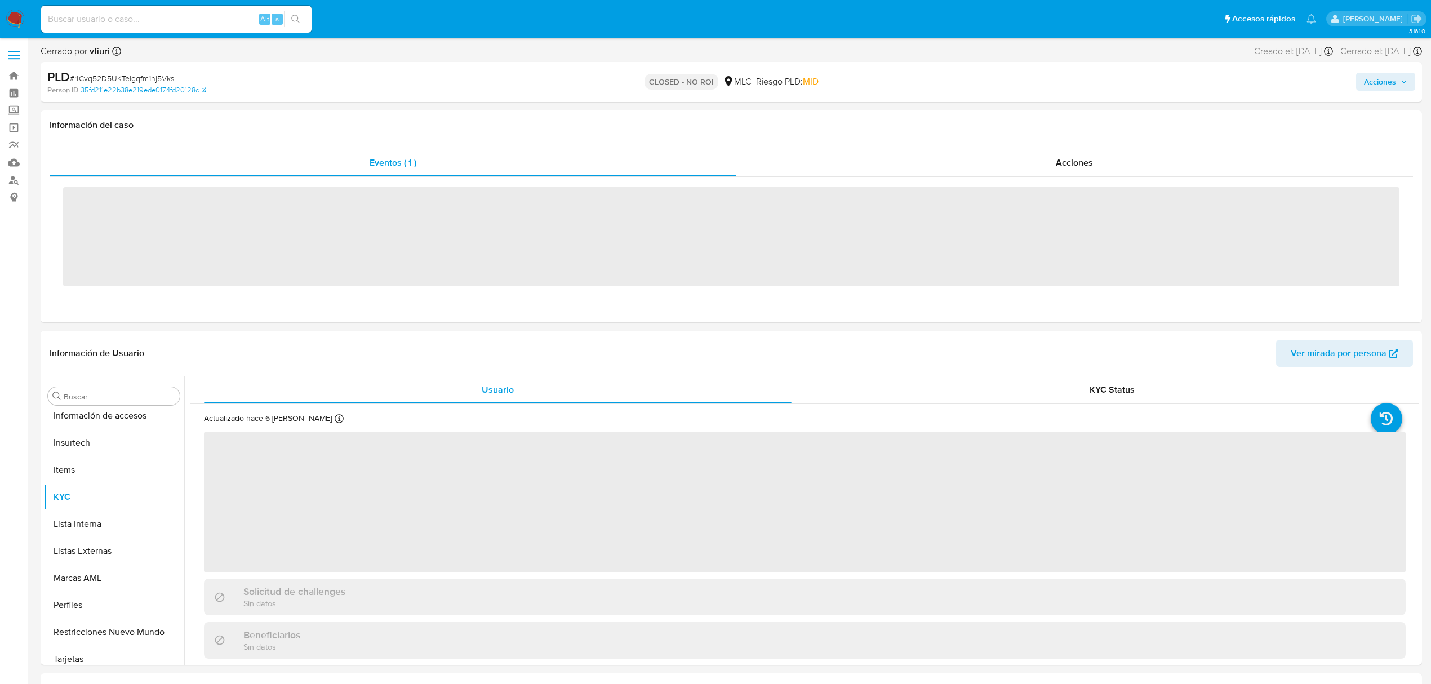
scroll to position [530, 0]
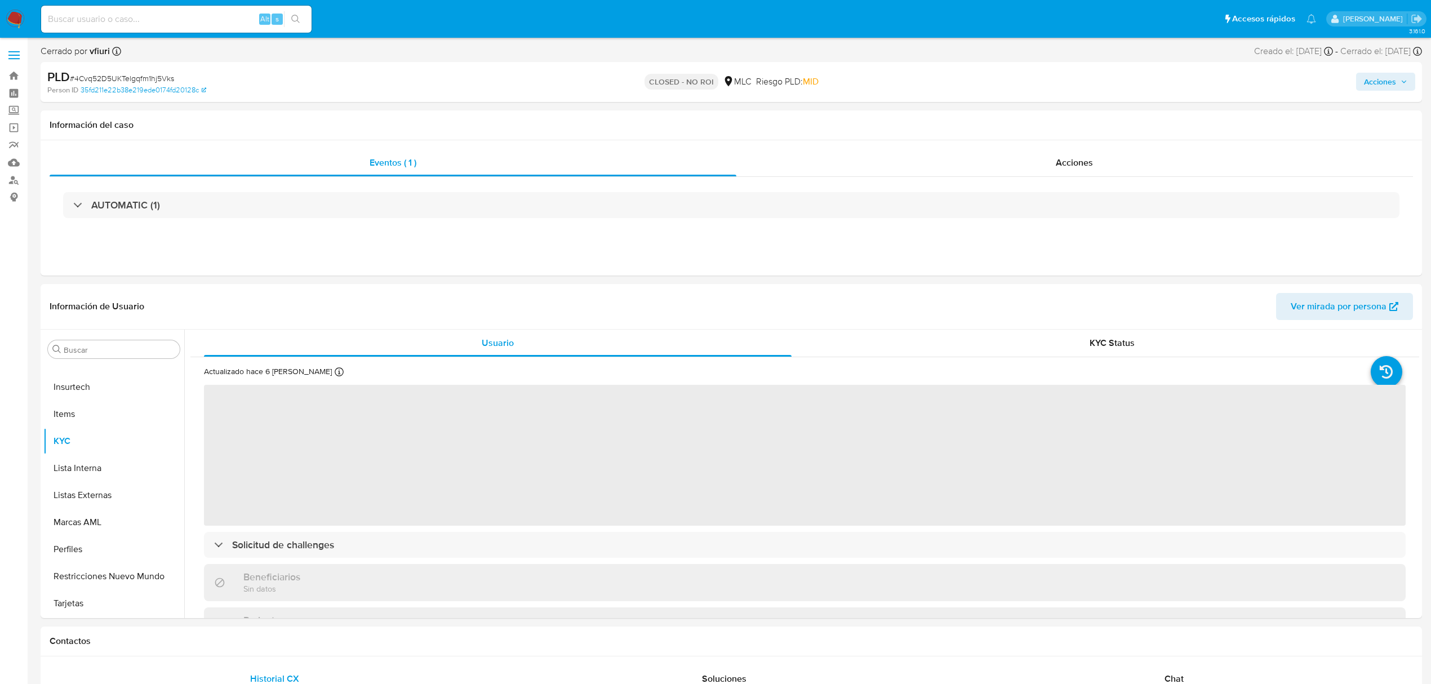
select select "10"
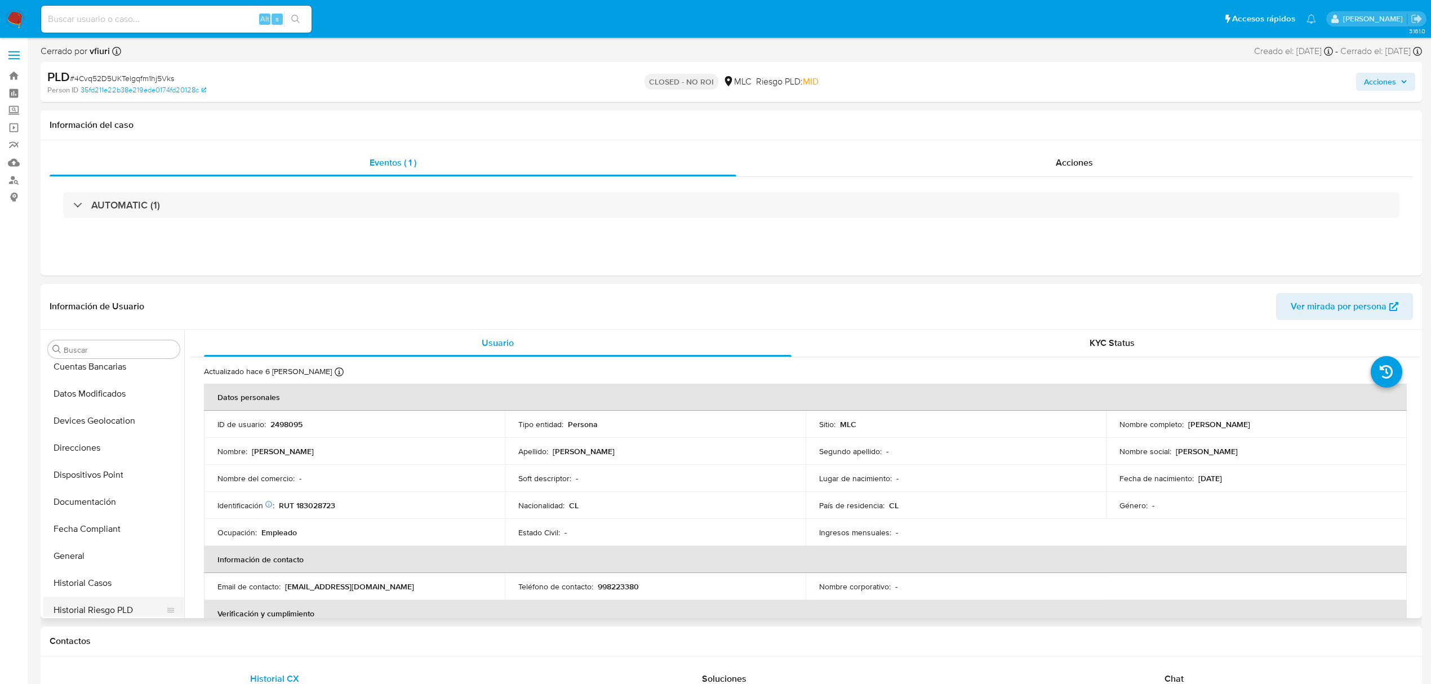
scroll to position [225, 0]
click at [104, 553] on button "Historial Casos" at bounding box center [109, 556] width 132 height 27
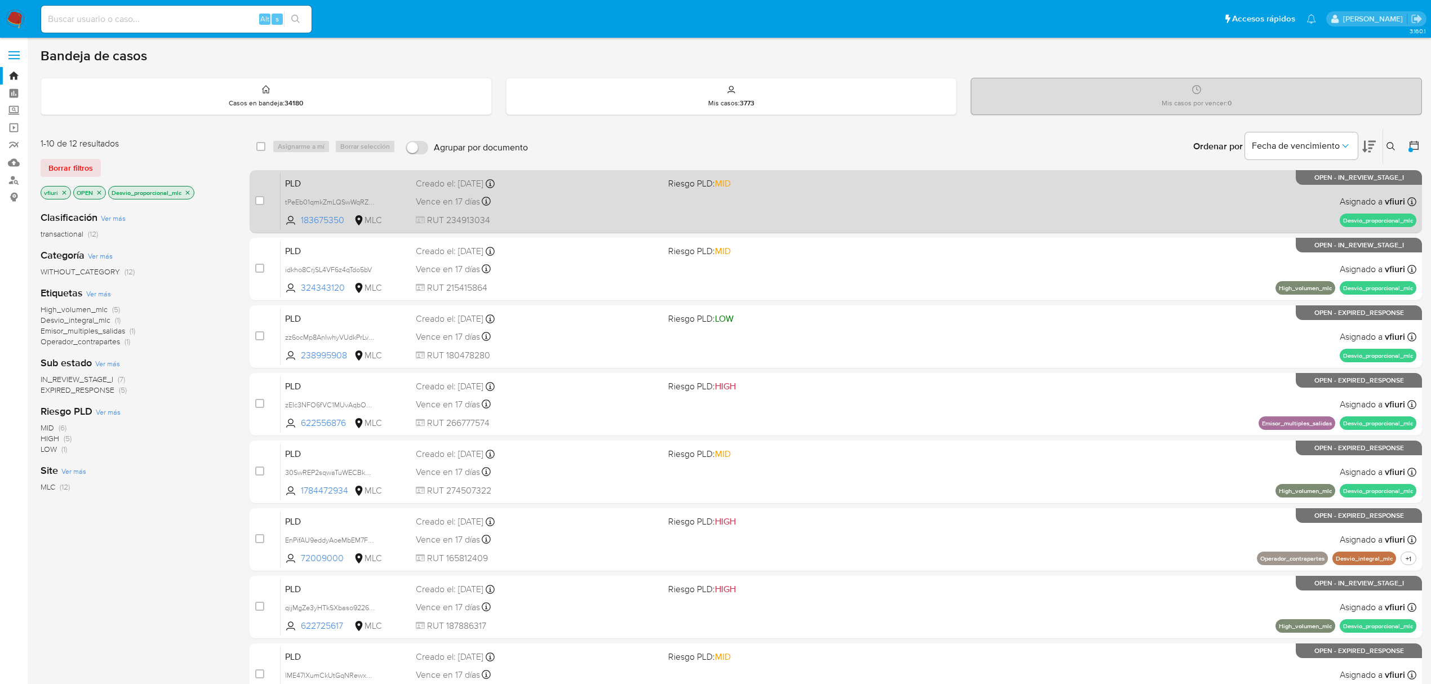
click at [583, 202] on div "Vence en 17 días Vence el 10/10/2025 16:08:25" at bounding box center [537, 201] width 243 height 15
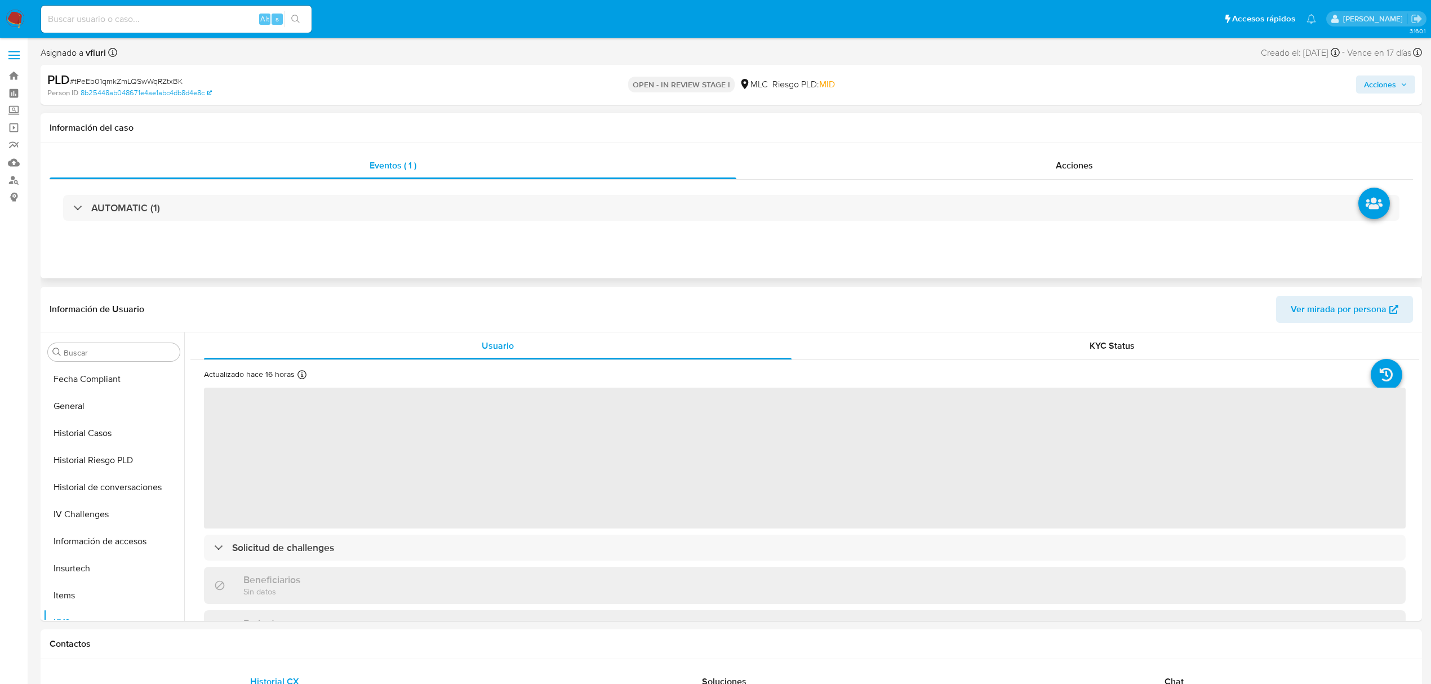
select select "10"
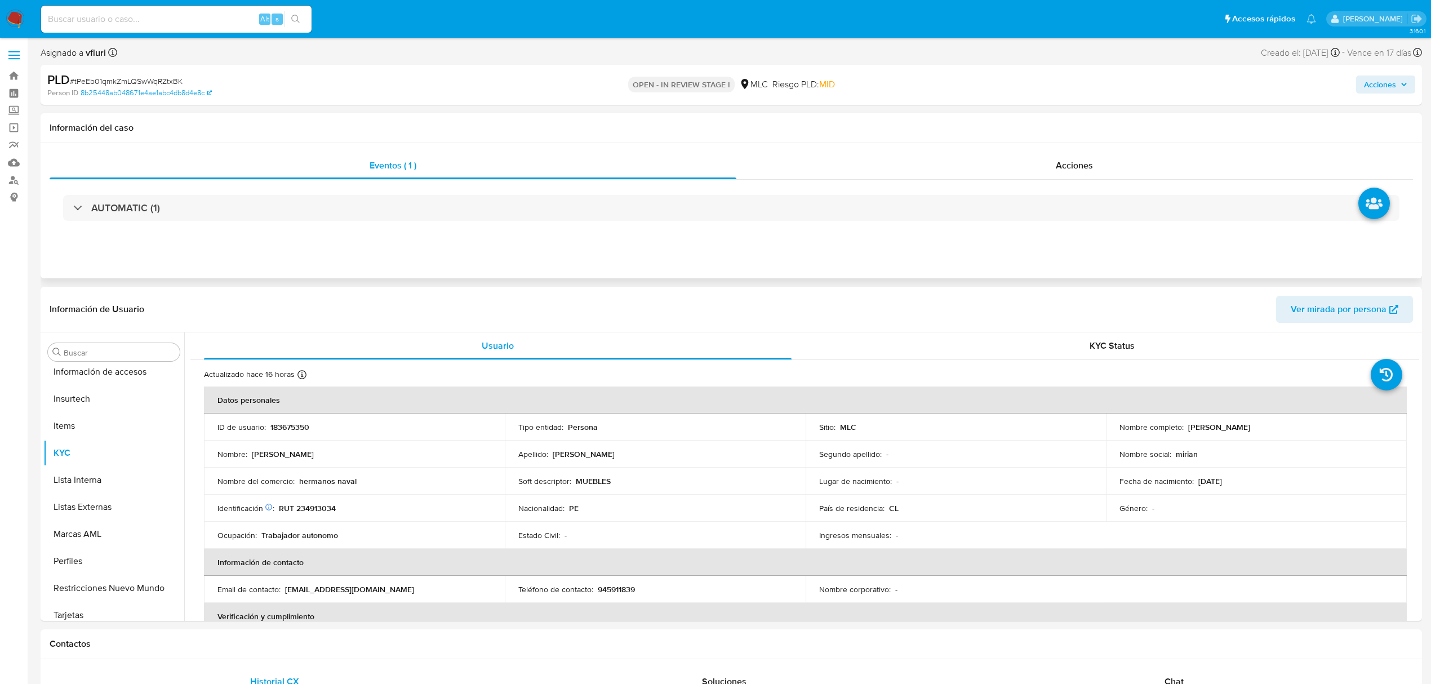
scroll to position [530, 0]
click at [295, 422] on p "183675350" at bounding box center [289, 427] width 39 height 10
copy p "183675350"
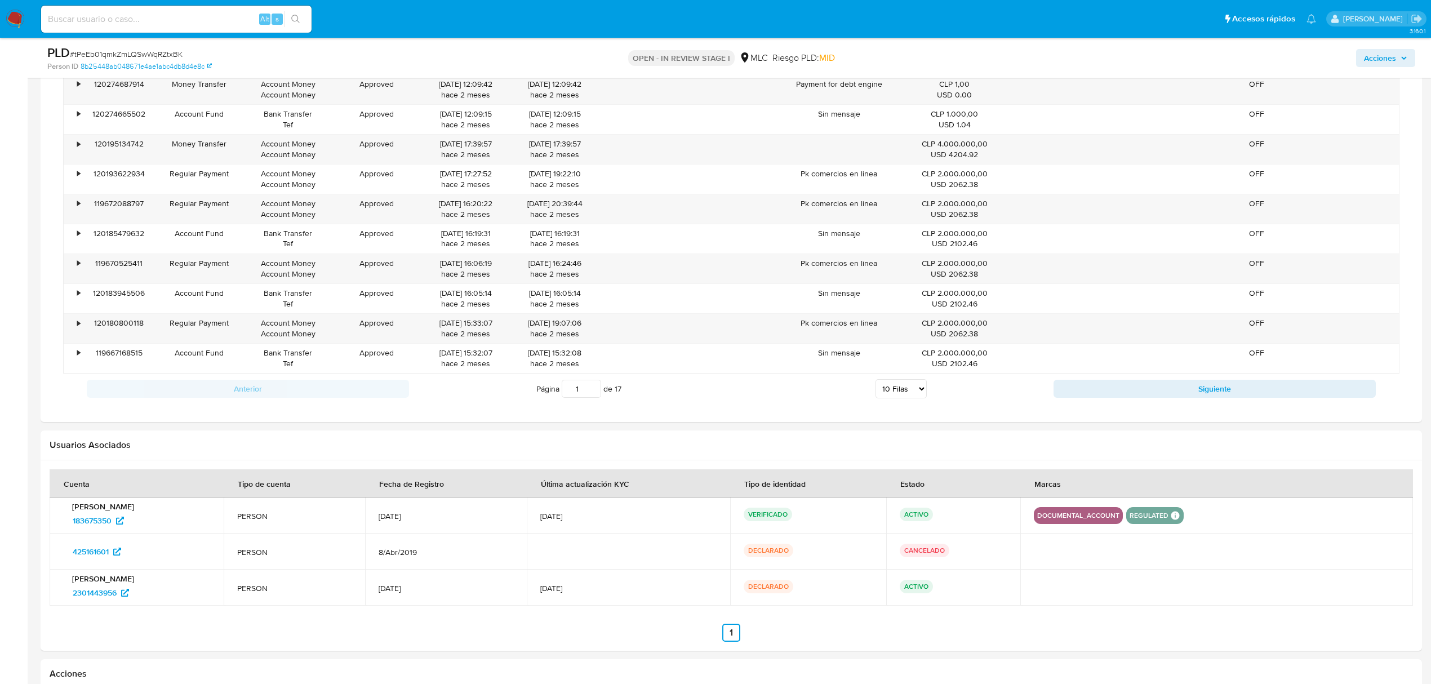
scroll to position [902, 0]
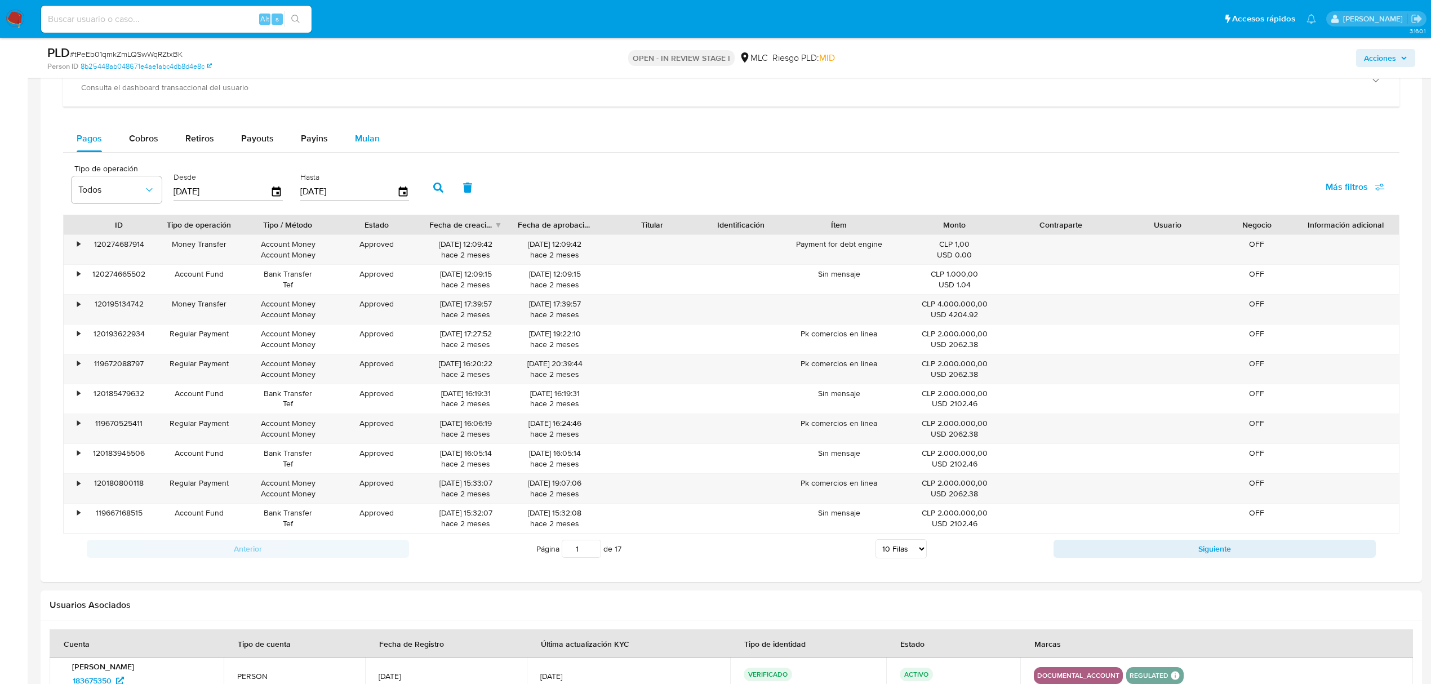
click at [385, 143] on button "Mulan" at bounding box center [367, 138] width 52 height 27
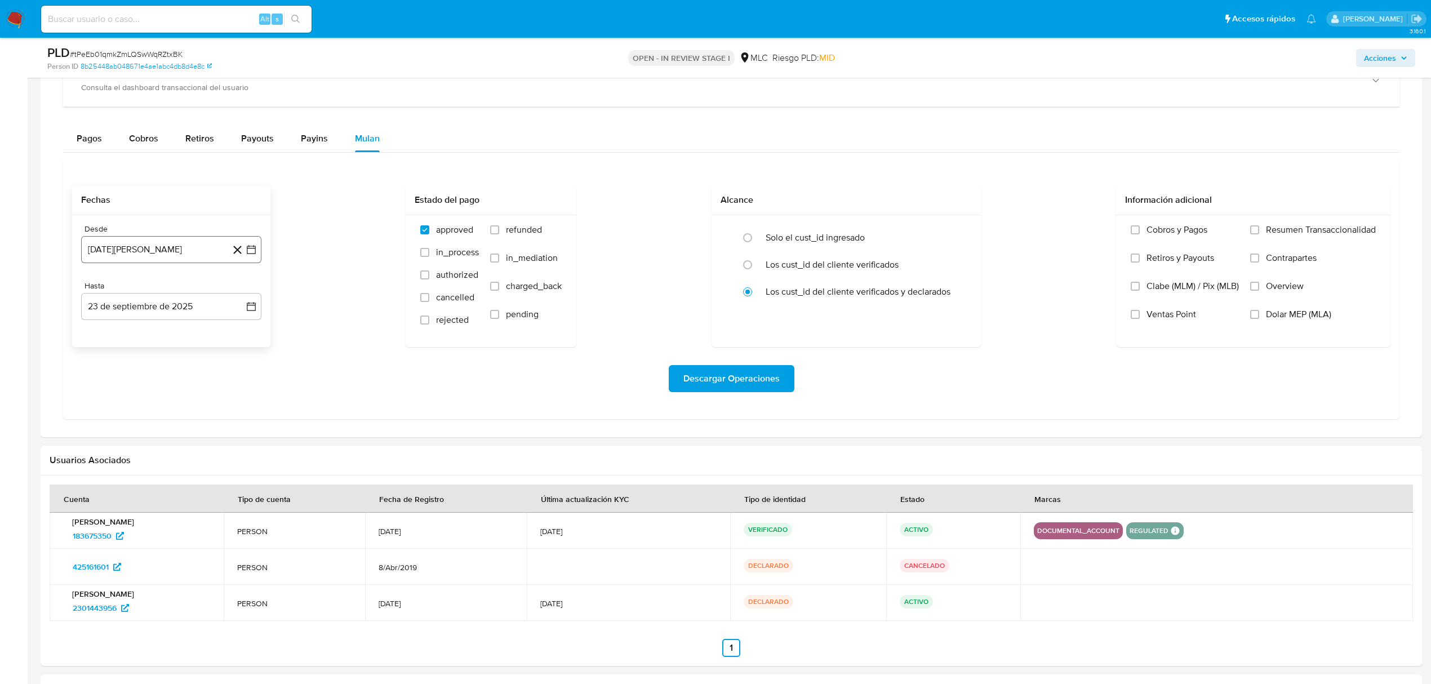
click at [260, 252] on button "[DATE][PERSON_NAME]" at bounding box center [171, 249] width 180 height 27
click at [242, 292] on icon "Mes siguiente" at bounding box center [241, 291] width 14 height 14
click at [127, 384] on button "10" at bounding box center [126, 378] width 18 height 18
click at [249, 312] on icon "button" at bounding box center [251, 306] width 11 height 11
click at [129, 415] on button "9" at bounding box center [126, 412] width 18 height 18
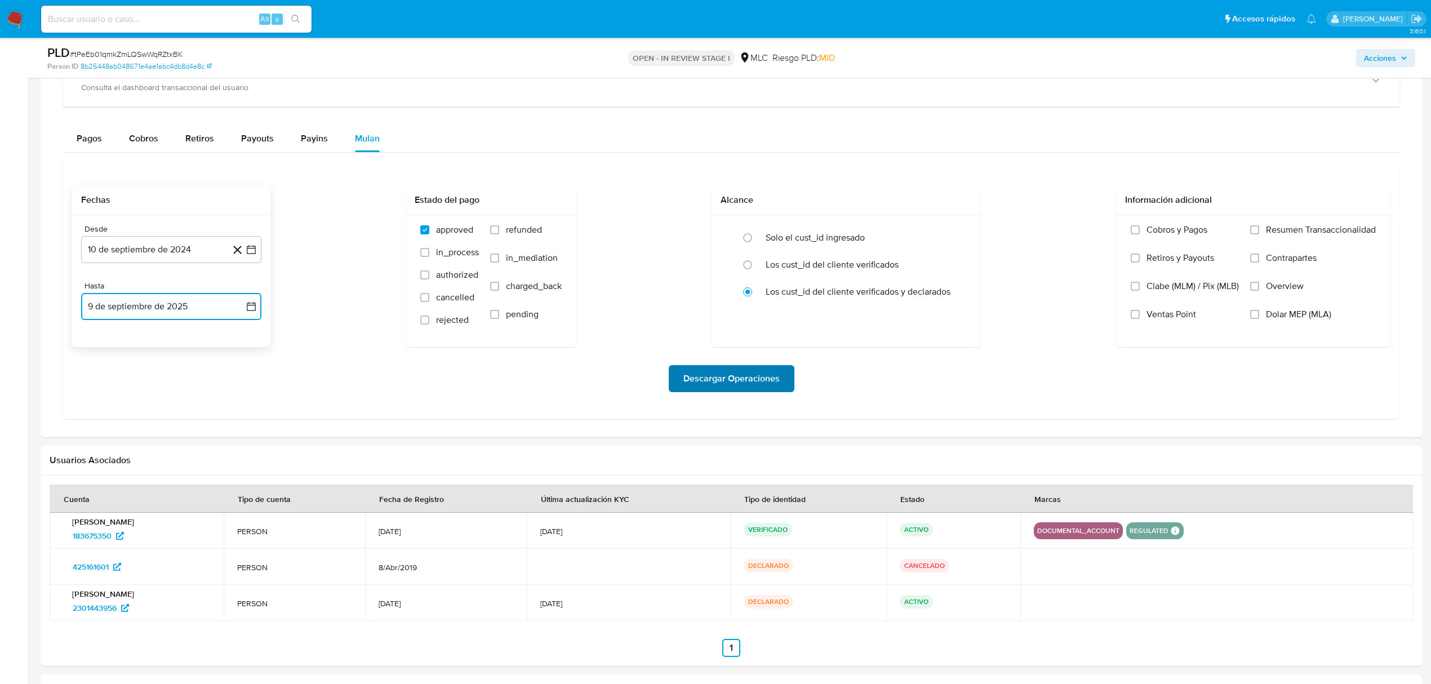
click at [717, 390] on span "Descargar Operaciones" at bounding box center [731, 378] width 96 height 25
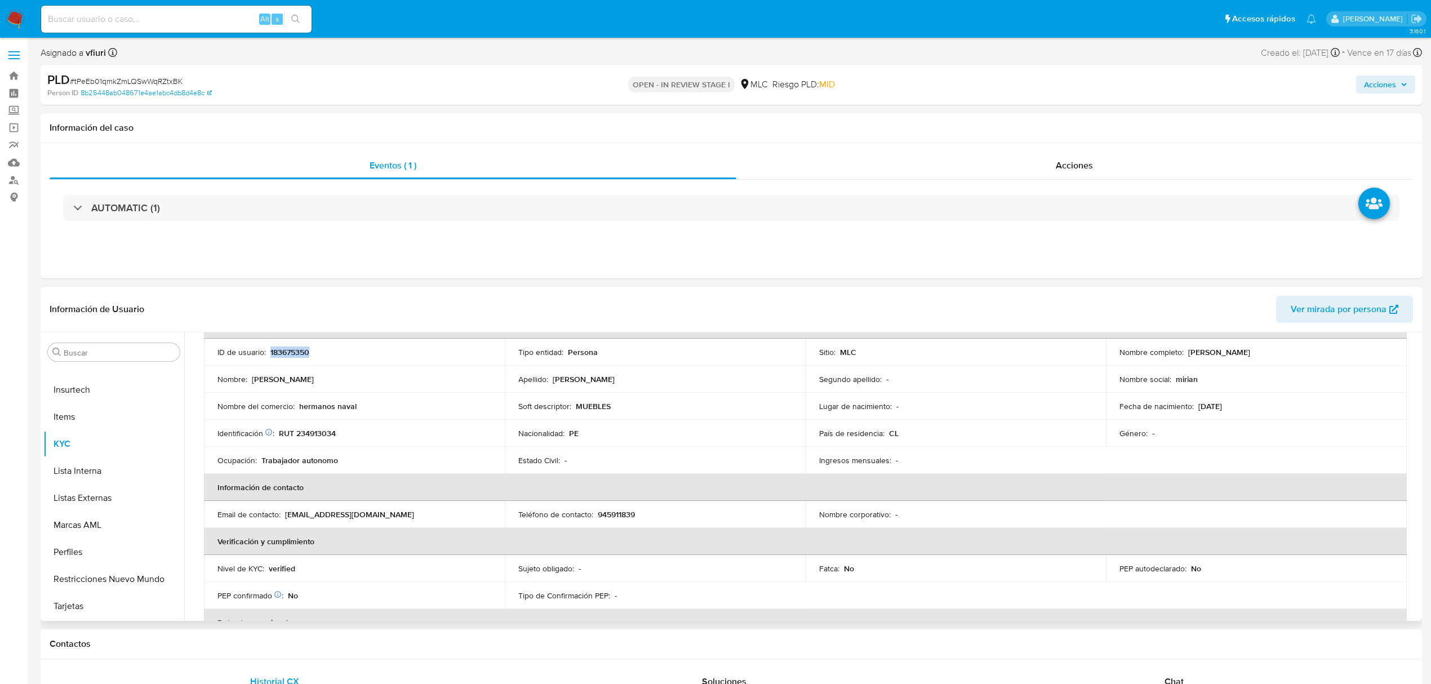
scroll to position [0, 0]
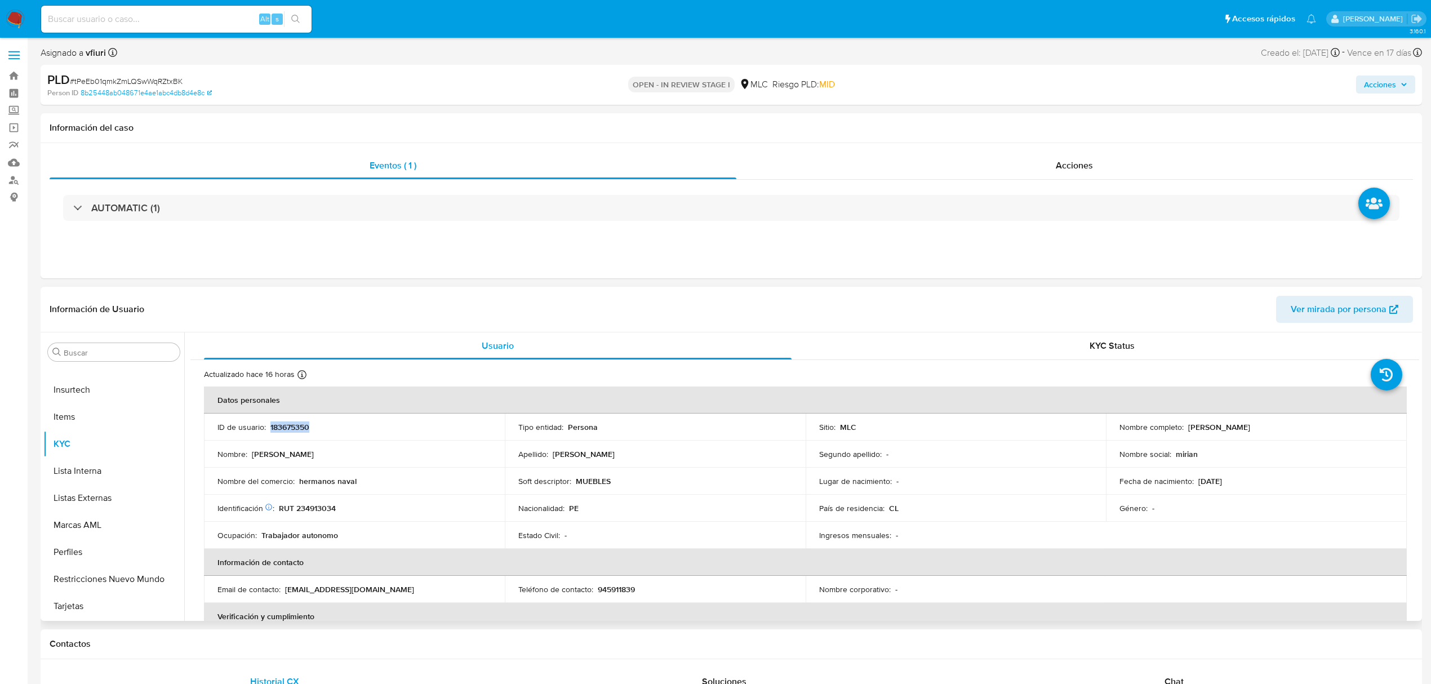
copy p "183675350"
drag, startPoint x: 290, startPoint y: 433, endPoint x: 275, endPoint y: 427, distance: 15.9
click at [275, 427] on p "183675350" at bounding box center [289, 427] width 39 height 10
copy p "183675350"
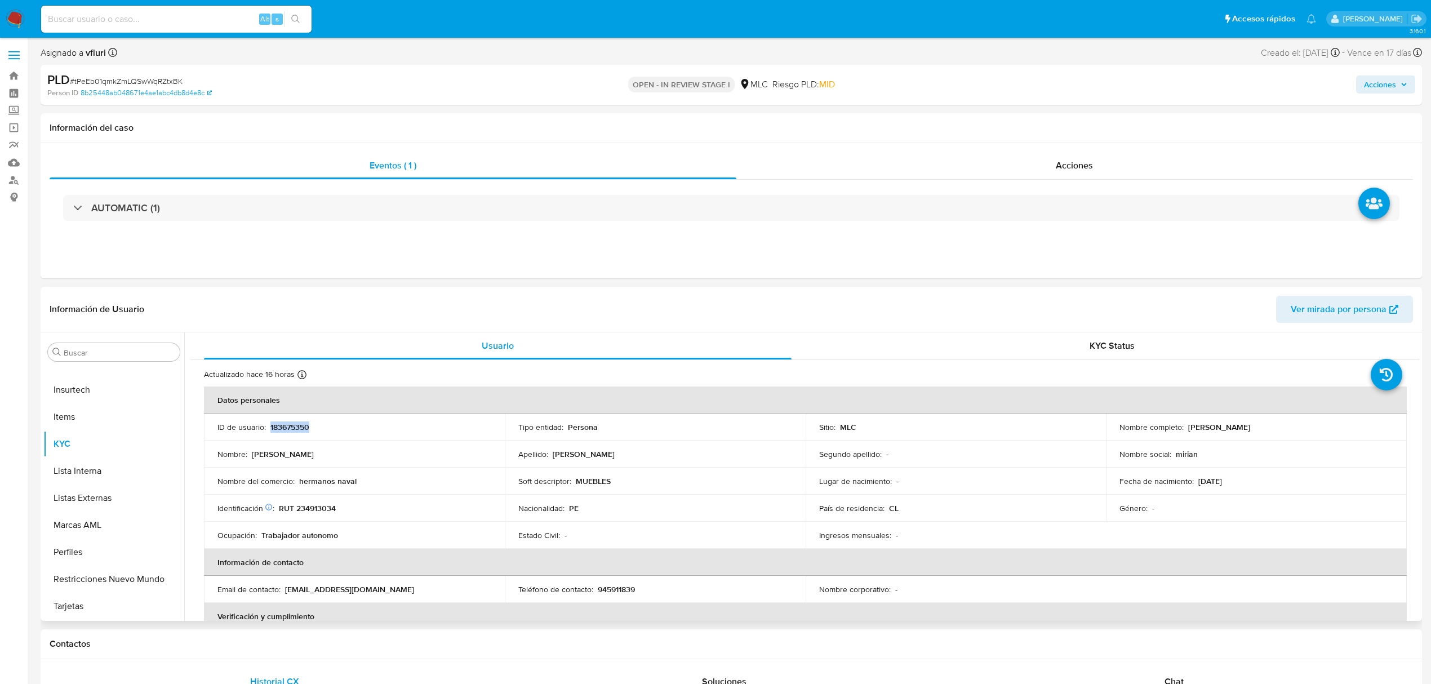
copy p "183675350"
click at [147, 77] on span "# tPeEb01qmkZmLQSwWqRZtxBK" at bounding box center [126, 81] width 113 height 11
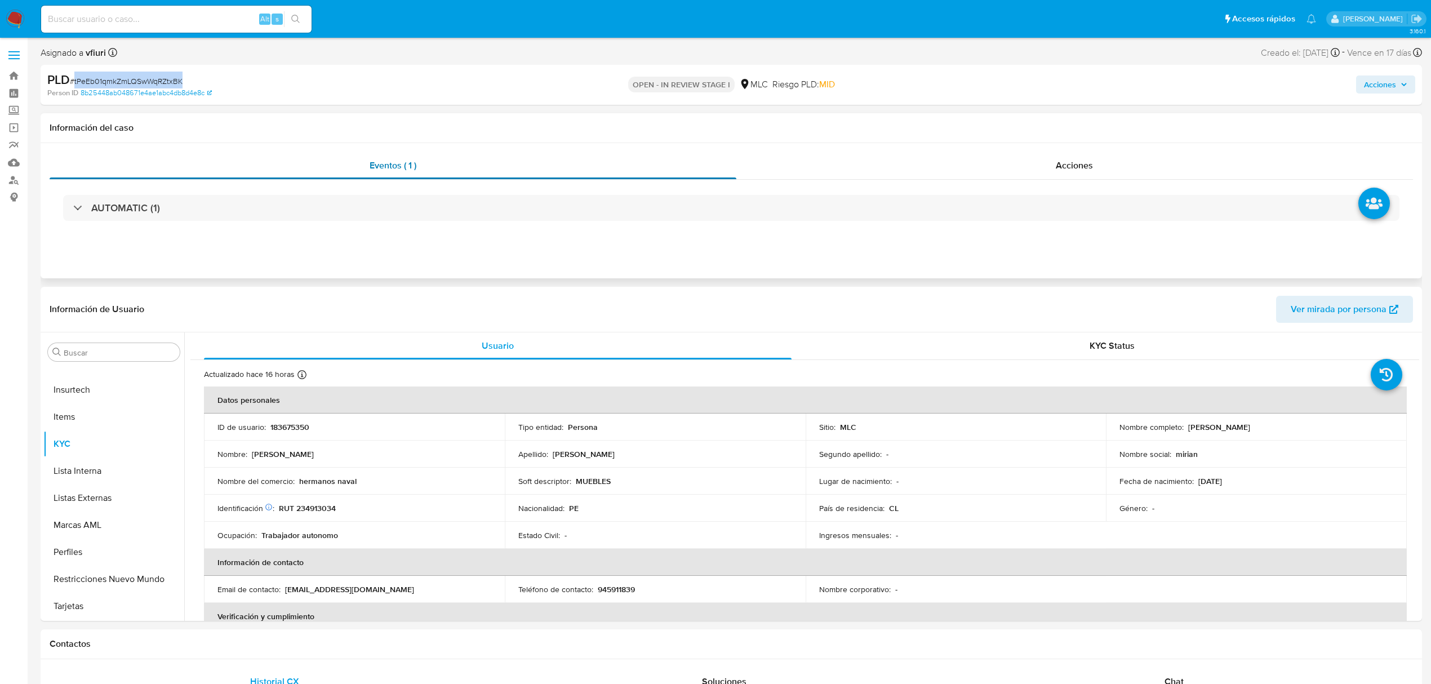
copy span "tPeEb01qmkZmLQSwWqRZtxBK"
click at [311, 505] on p "RUT 234913034" at bounding box center [307, 508] width 57 height 10
copy p "234913034"
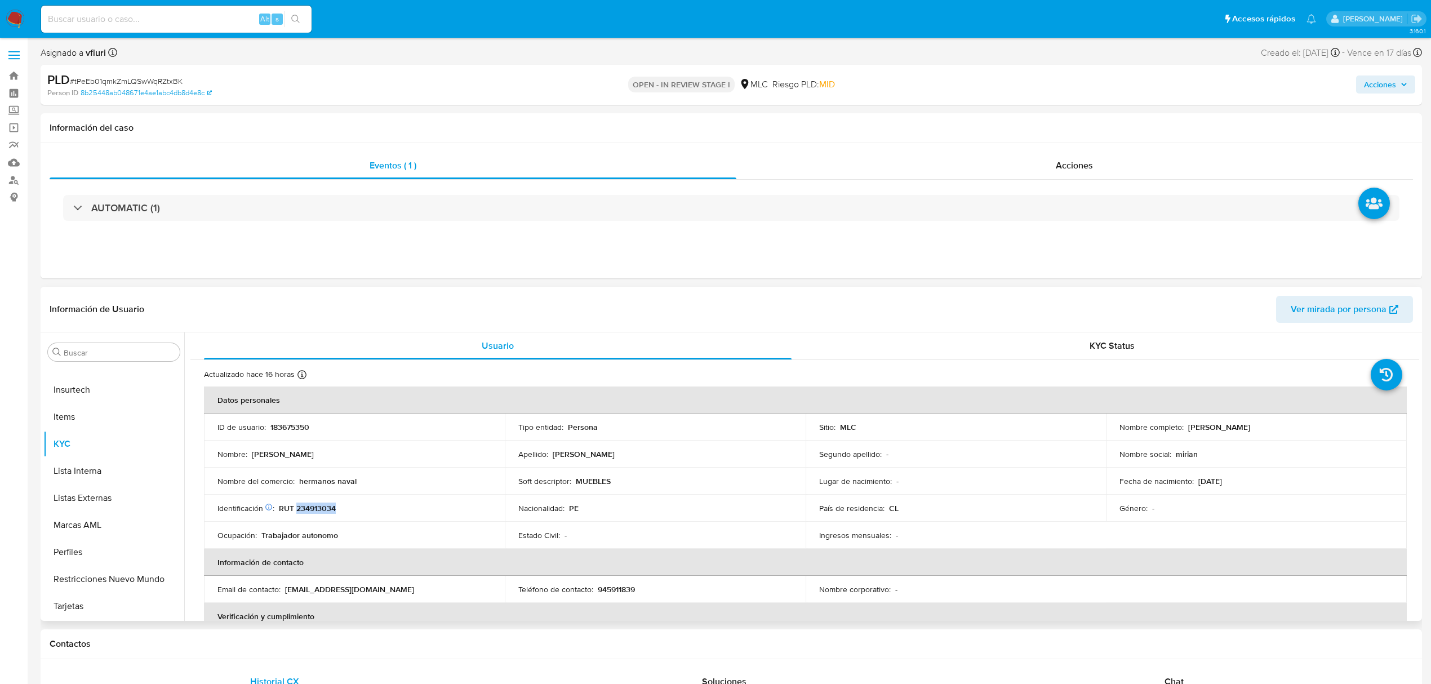
click at [312, 505] on p "RUT 234913034" at bounding box center [307, 508] width 57 height 10
click at [59, 445] on button "KYC" at bounding box center [109, 443] width 132 height 27
click at [449, 472] on td "Nombre del comercio : hermanos naval" at bounding box center [354, 481] width 301 height 27
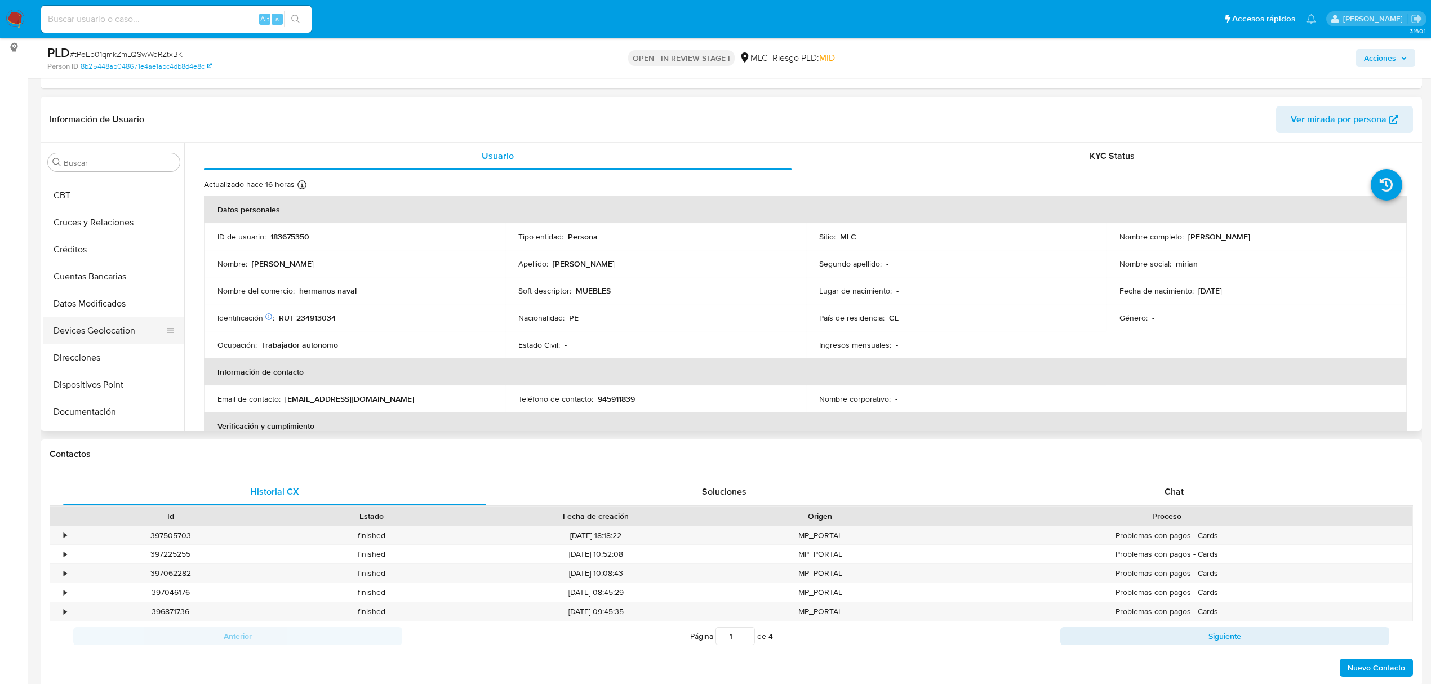
scroll to position [5, 0]
click at [97, 321] on button "Cruces y Relaciones" at bounding box center [109, 320] width 132 height 27
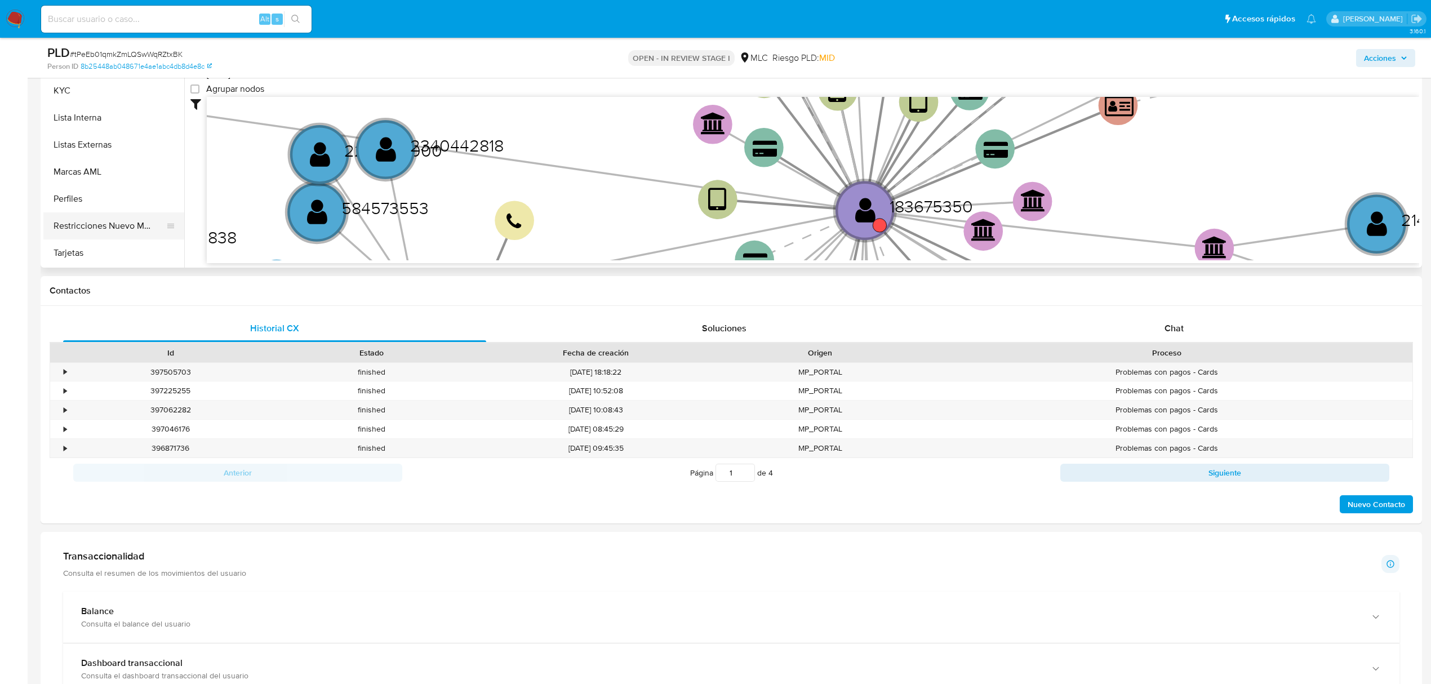
scroll to position [75, 0]
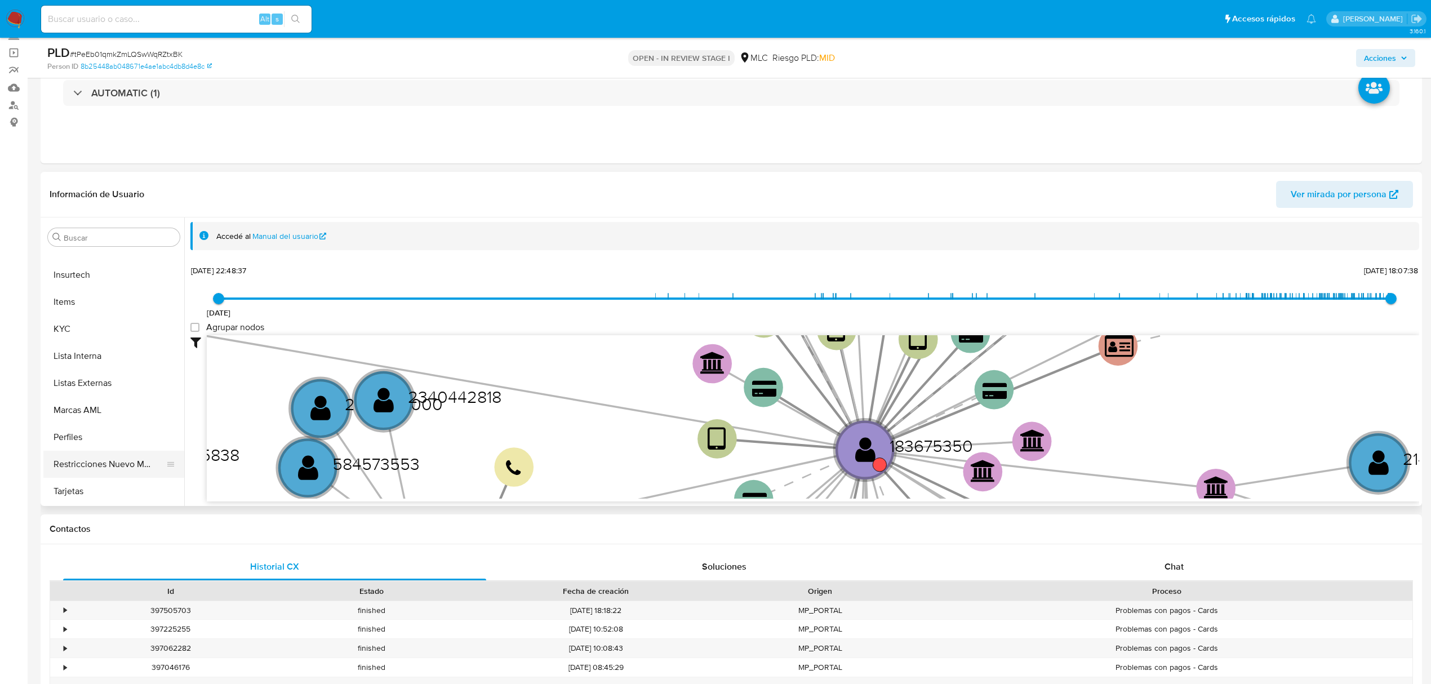
click at [113, 467] on button "Restricciones Nuevo Mundo" at bounding box center [109, 464] width 132 height 27
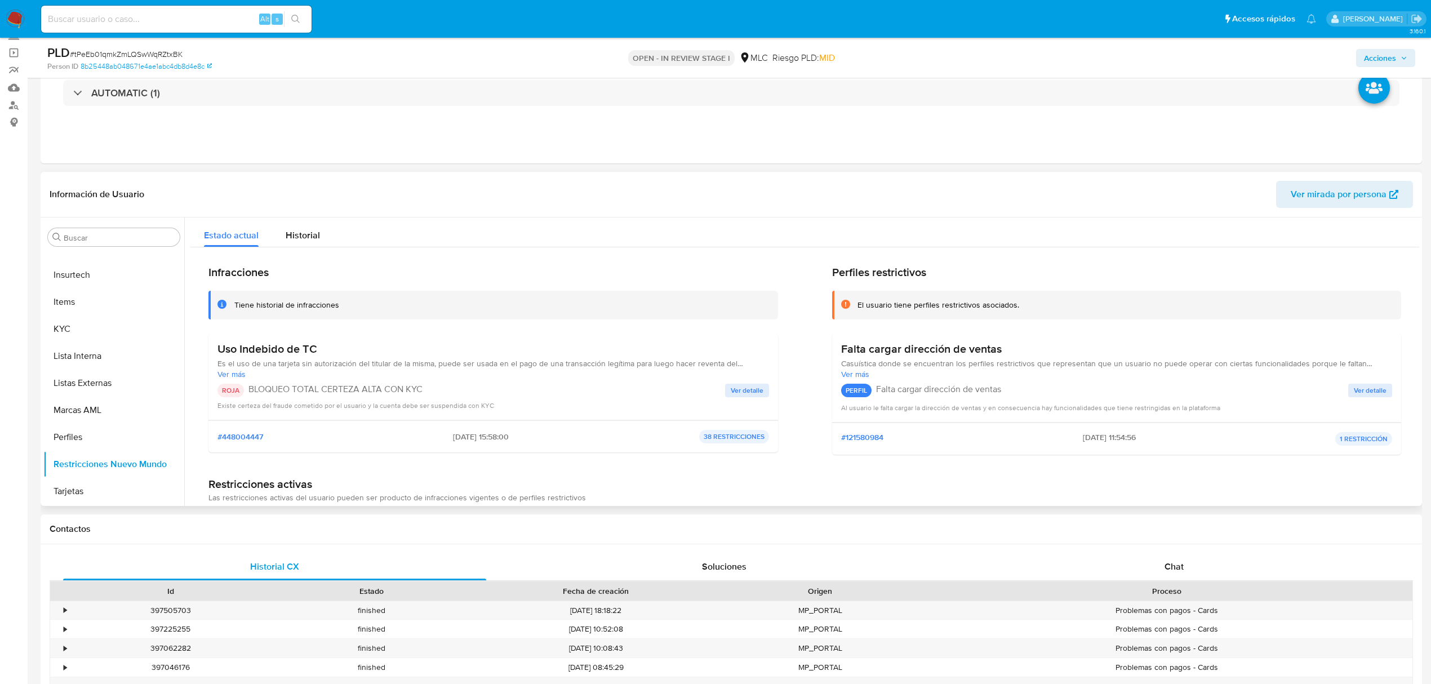
click at [757, 388] on span "Ver detalle" at bounding box center [747, 390] width 33 height 11
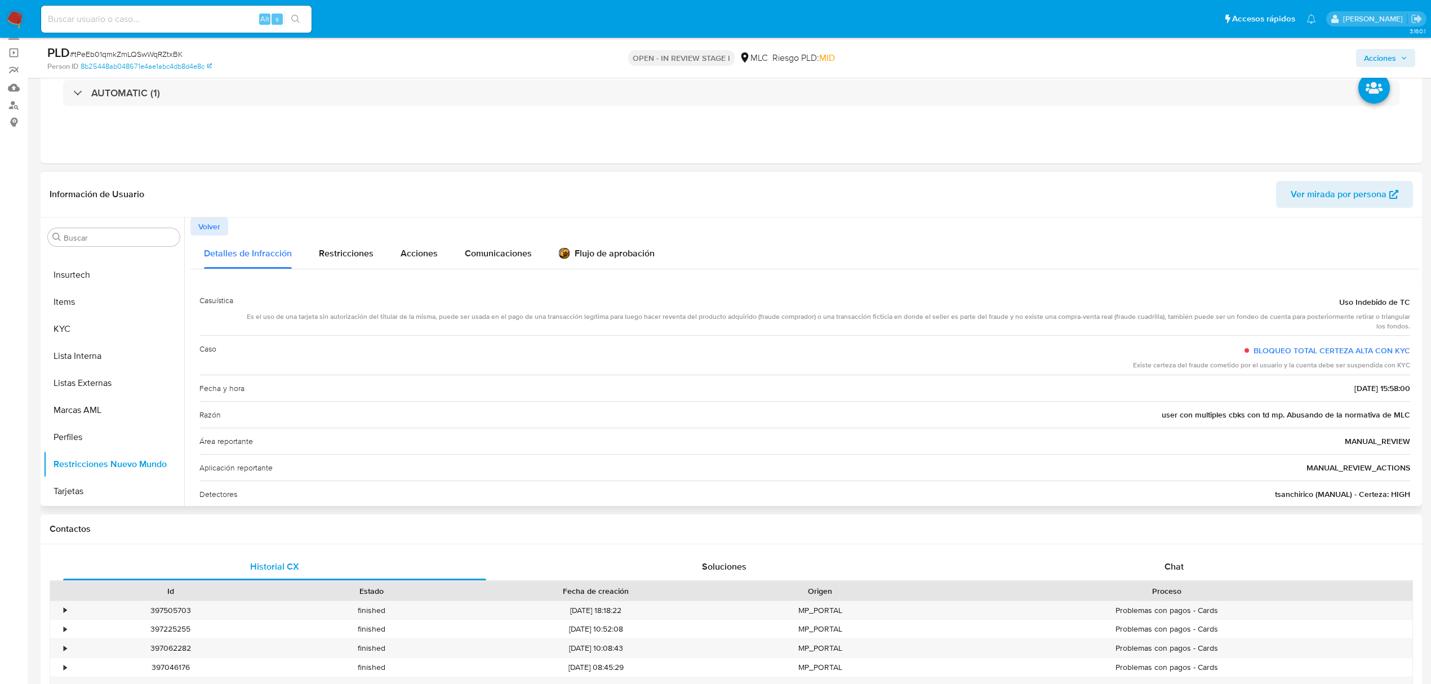
drag, startPoint x: 249, startPoint y: 304, endPoint x: 602, endPoint y: 307, distance: 353.3
click at [602, 307] on div "Uso Indebido de TC" at bounding box center [826, 302] width 1168 height 20
click at [606, 308] on div "Uso Indebido de TC" at bounding box center [826, 302] width 1168 height 20
drag, startPoint x: 266, startPoint y: 332, endPoint x: 1038, endPoint y: 374, distance: 773.1
click at [1038, 374] on div "Casuística Uso Indebido de TC Es el uso de una tarjeta sin autorización del tit…" at bounding box center [804, 423] width 1211 height 273
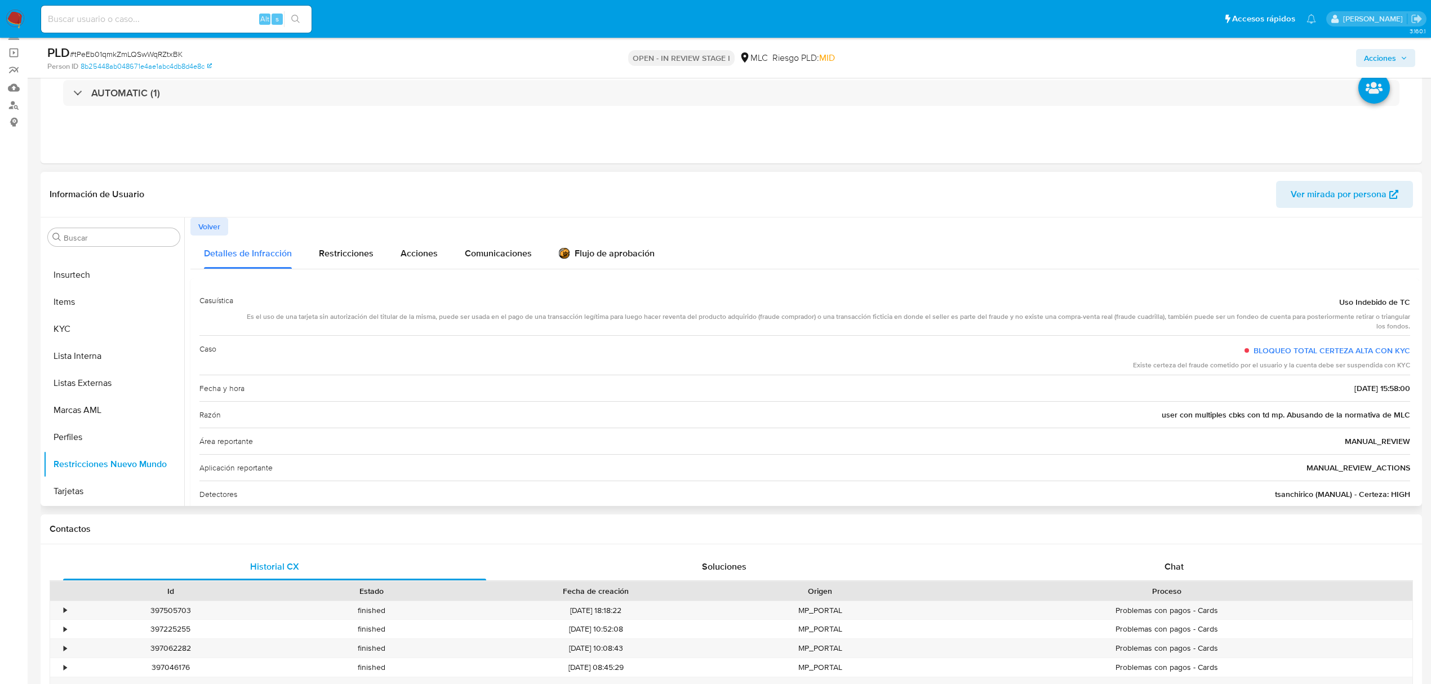
click at [1039, 374] on div "Caso BLOQUEO TOTAL CERTEZA ALTA CON KYC Existe certeza del fraude cometido por …" at bounding box center [804, 354] width 1211 height 39
click at [216, 227] on span "Volver" at bounding box center [209, 227] width 22 height 16
